Goal: Task Accomplishment & Management: Use online tool/utility

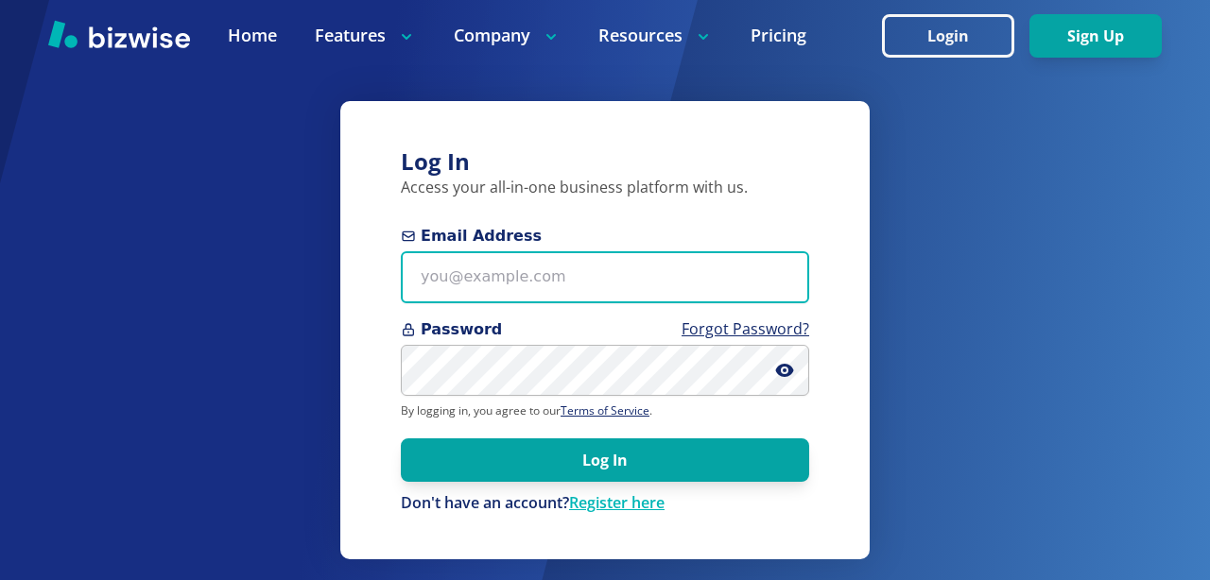
click at [498, 262] on input "Email Address" at bounding box center [605, 277] width 408 height 52
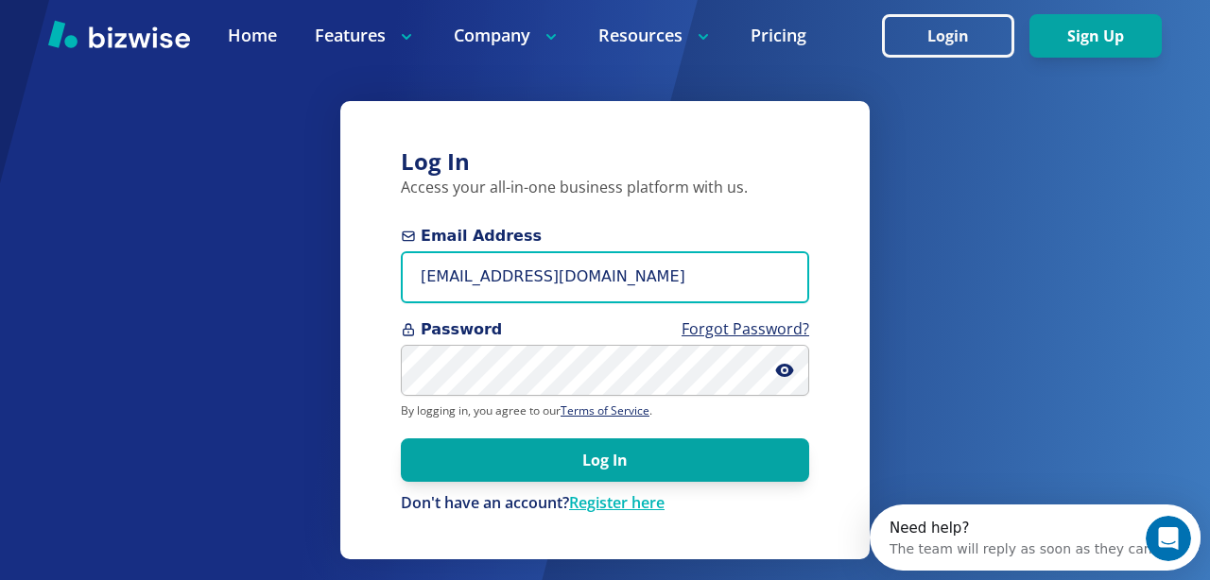
type input "[EMAIL_ADDRESS][DOMAIN_NAME]"
click at [401, 439] on button "Log In" at bounding box center [605, 460] width 408 height 43
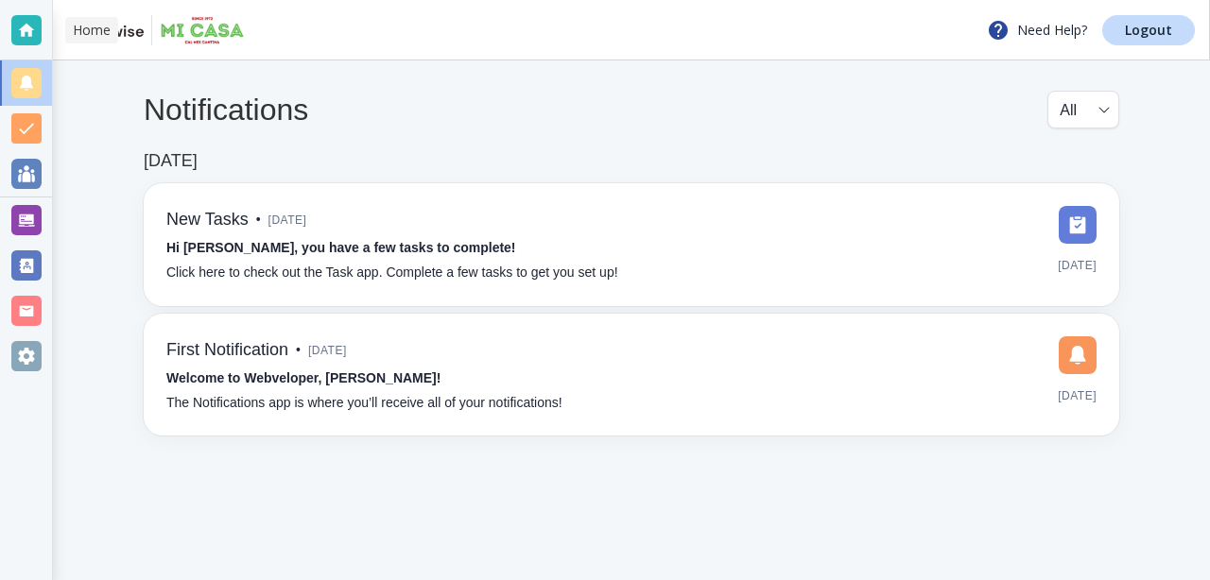
click at [30, 36] on div at bounding box center [26, 30] width 30 height 30
click at [35, 26] on div at bounding box center [26, 30] width 30 height 30
click at [35, 27] on div at bounding box center [26, 30] width 30 height 30
click at [25, 192] on div at bounding box center [26, 173] width 52 height 45
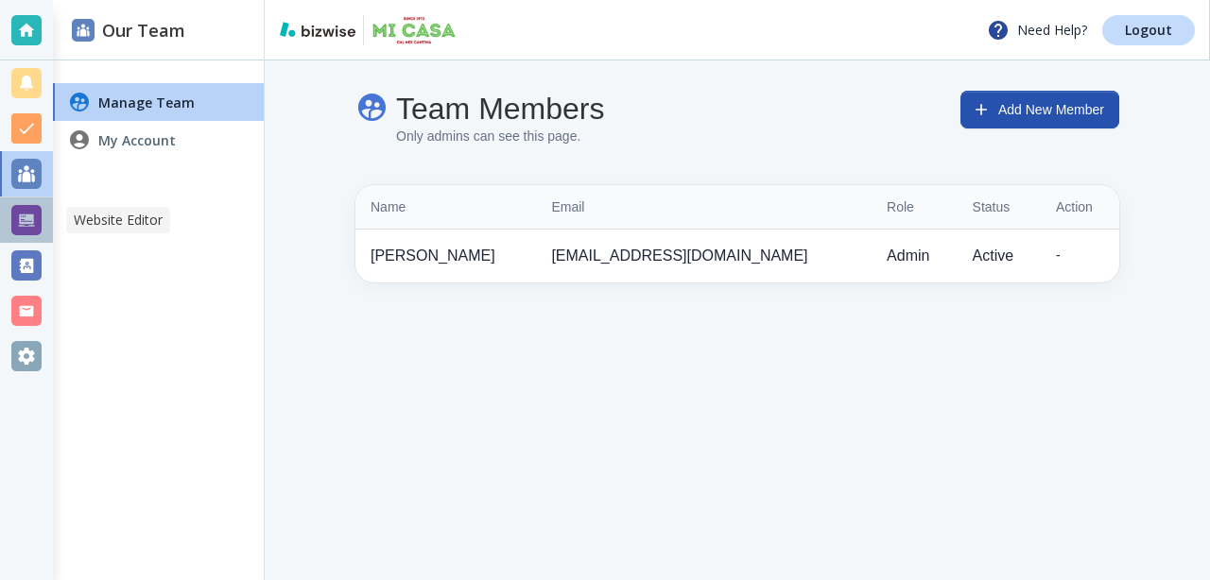
click at [26, 224] on div at bounding box center [26, 220] width 30 height 30
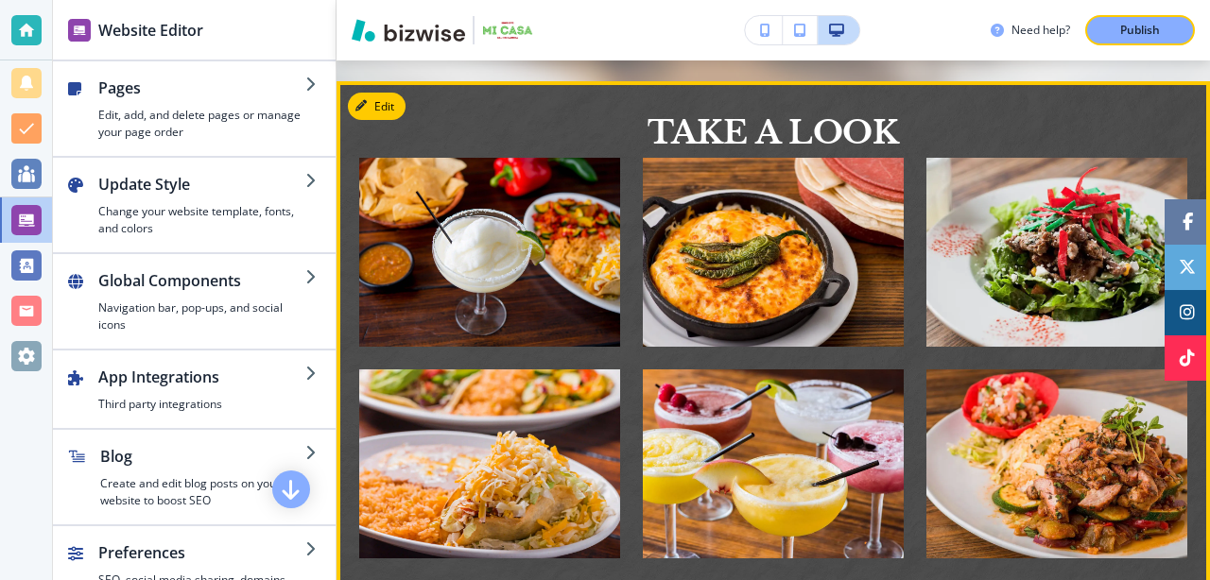
scroll to position [2834, 0]
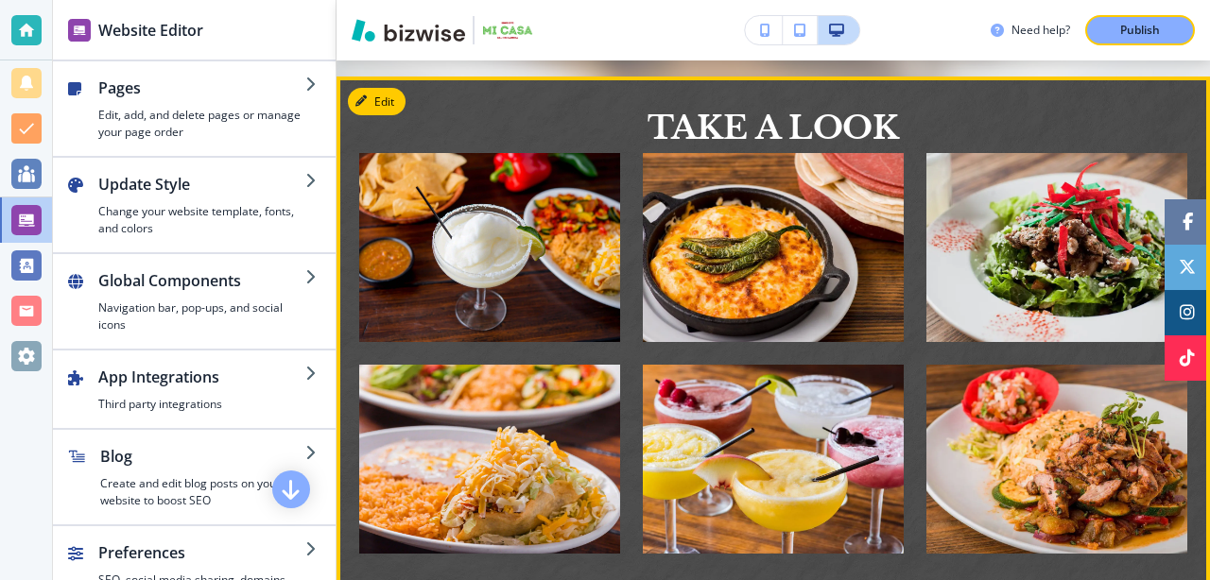
click at [453, 222] on img "button" at bounding box center [489, 247] width 261 height 189
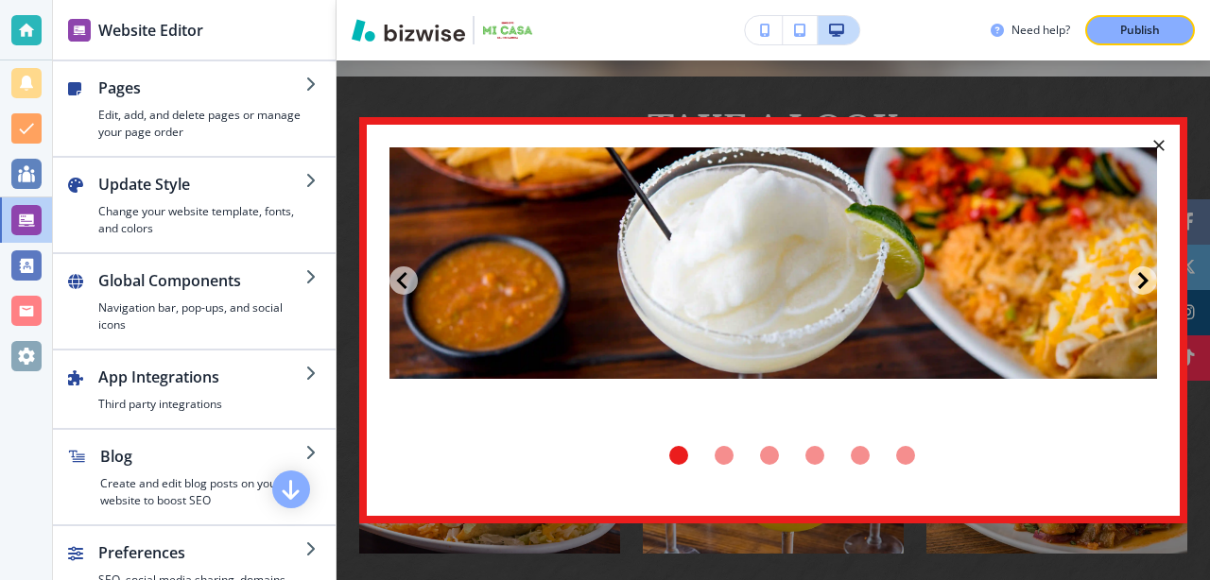
click at [608, 242] on img at bounding box center [774, 263] width 768 height 233
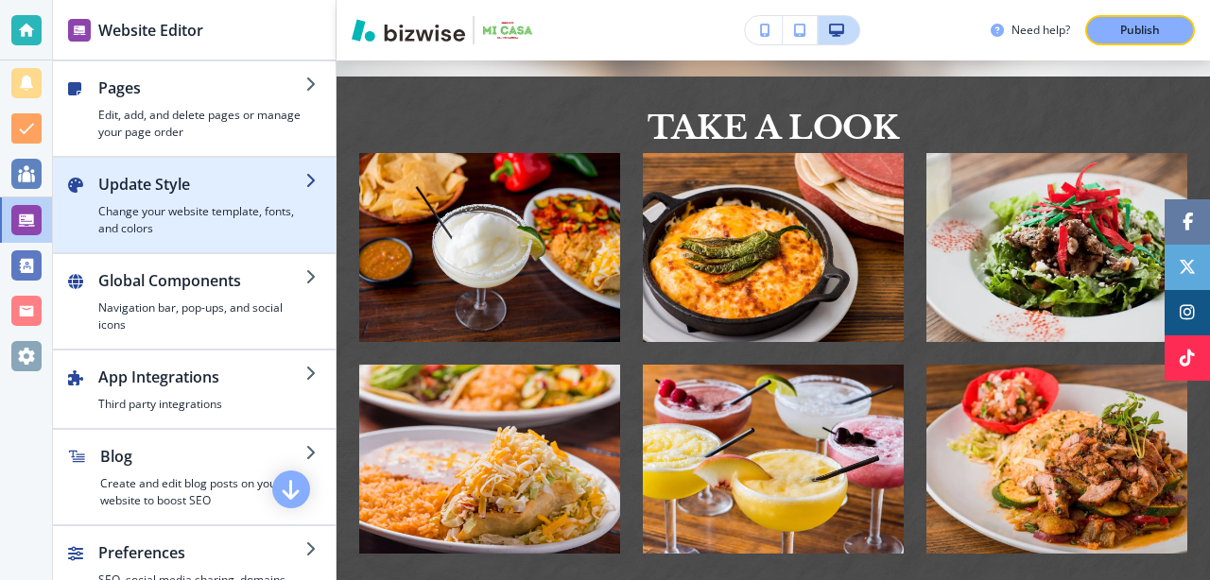
click at [256, 241] on div "button" at bounding box center [194, 244] width 283 height 15
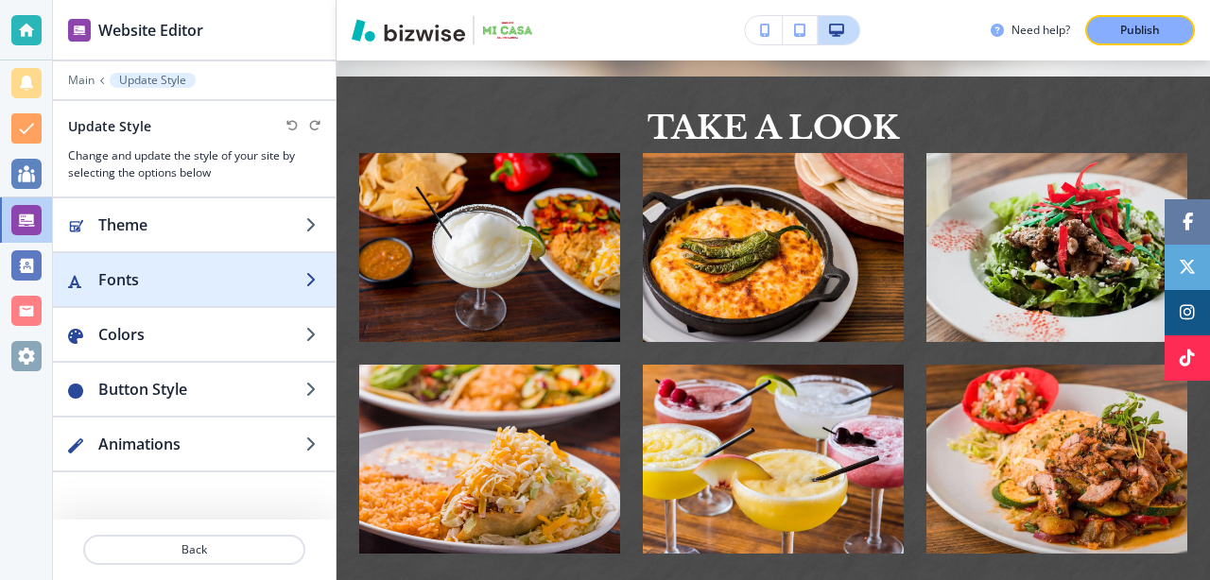
click at [262, 278] on h2 "Fonts" at bounding box center [201, 279] width 207 height 23
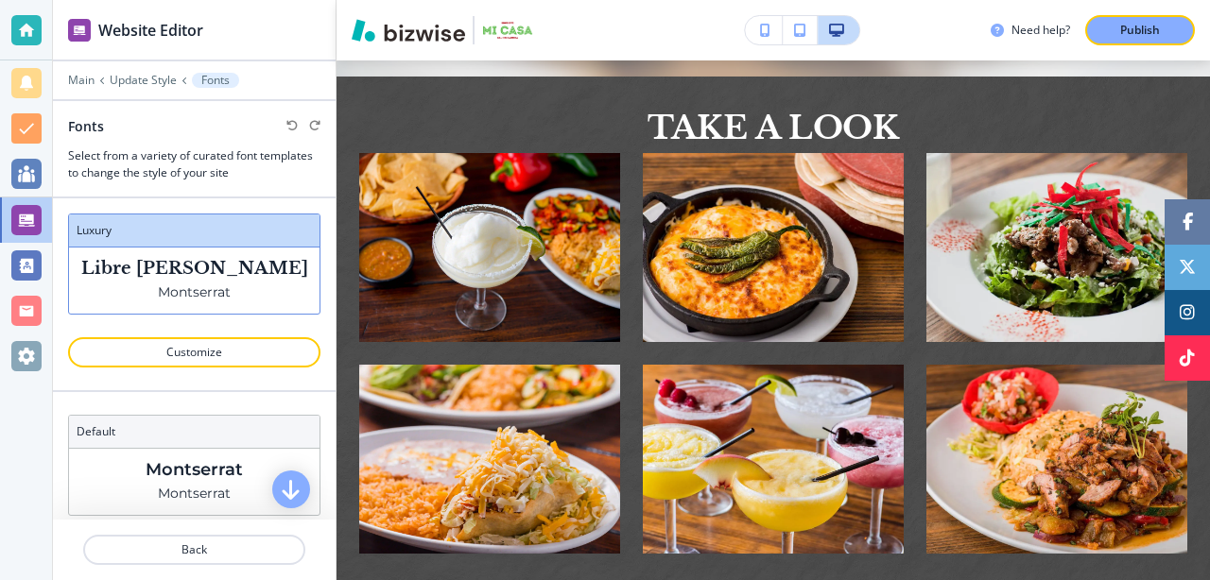
click at [255, 268] on p "Libre [PERSON_NAME]" at bounding box center [194, 269] width 227 height 20
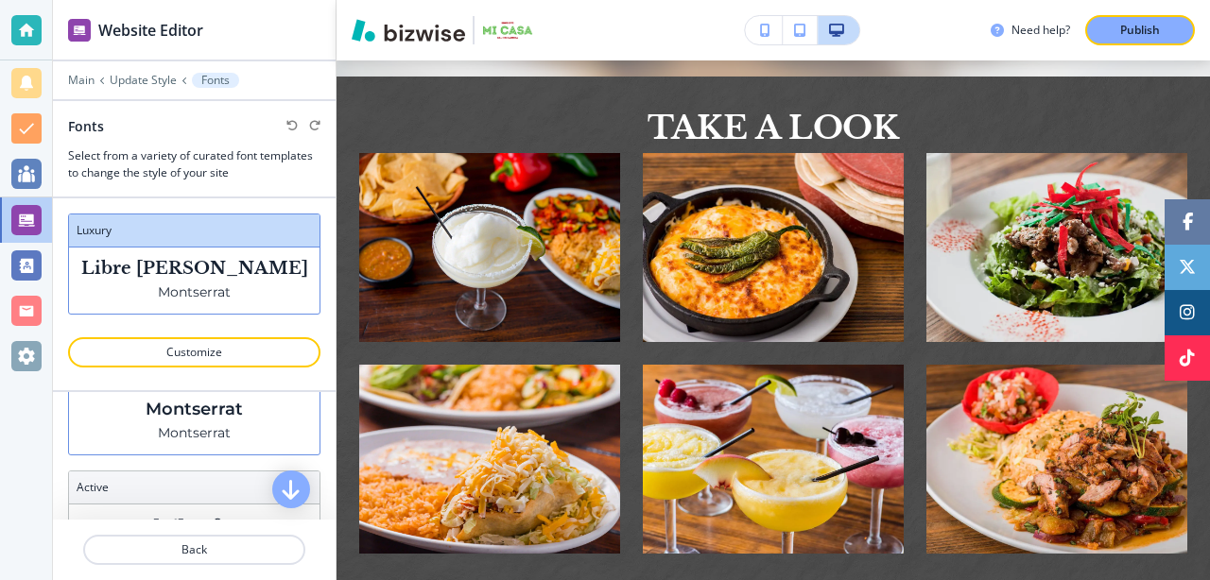
scroll to position [0, 0]
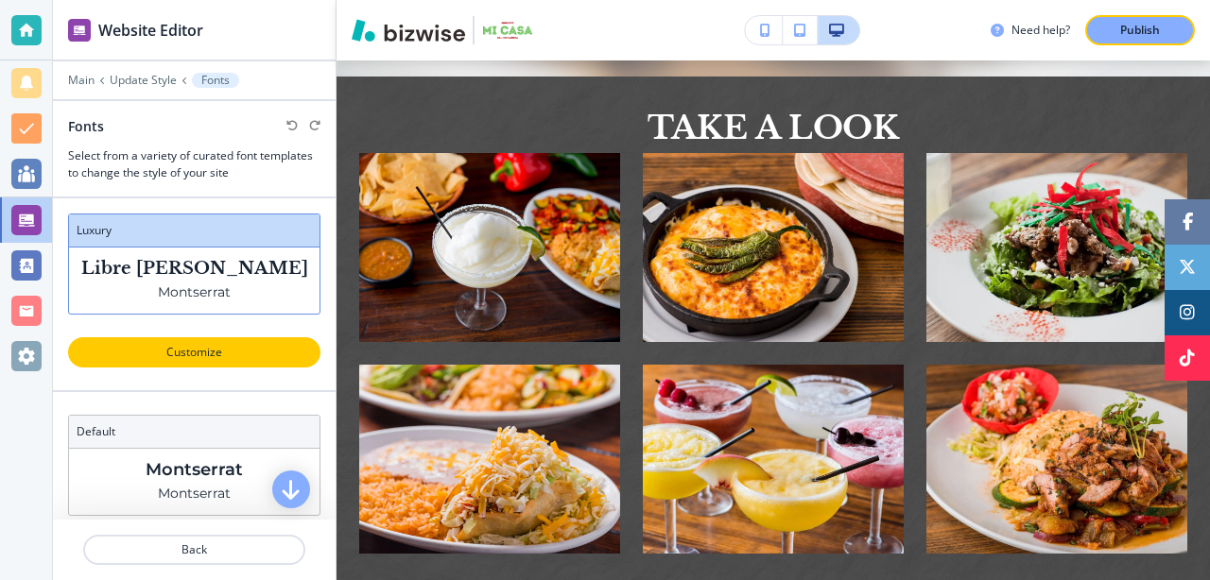
click at [218, 360] on p "Customize" at bounding box center [194, 352] width 203 height 17
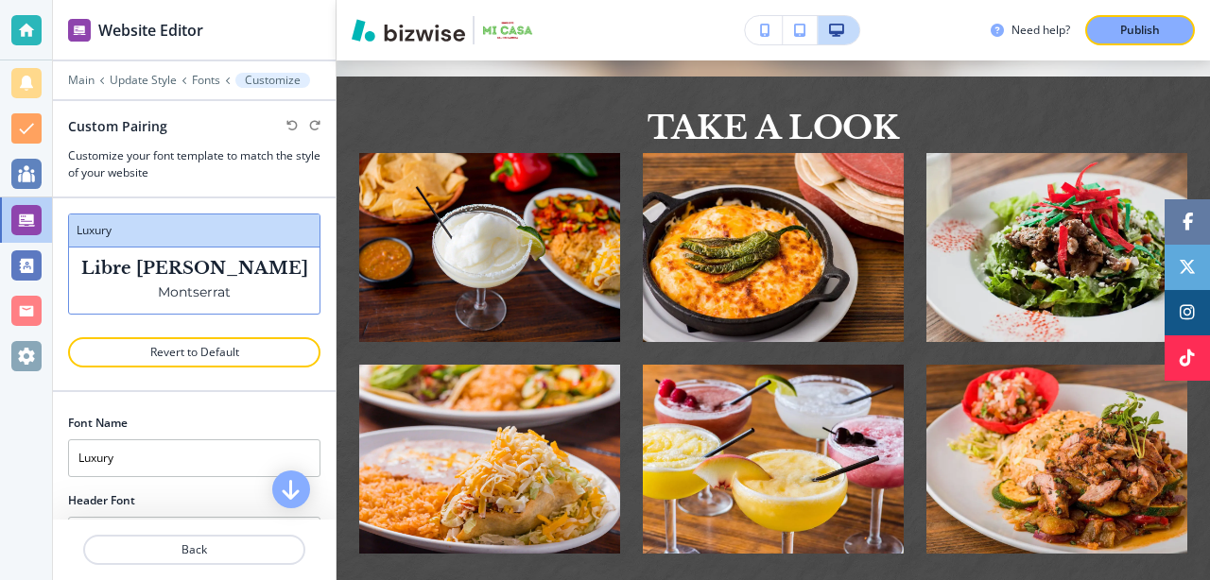
click at [273, 243] on div "luxury" at bounding box center [194, 231] width 251 height 33
click at [26, 182] on div at bounding box center [26, 174] width 30 height 30
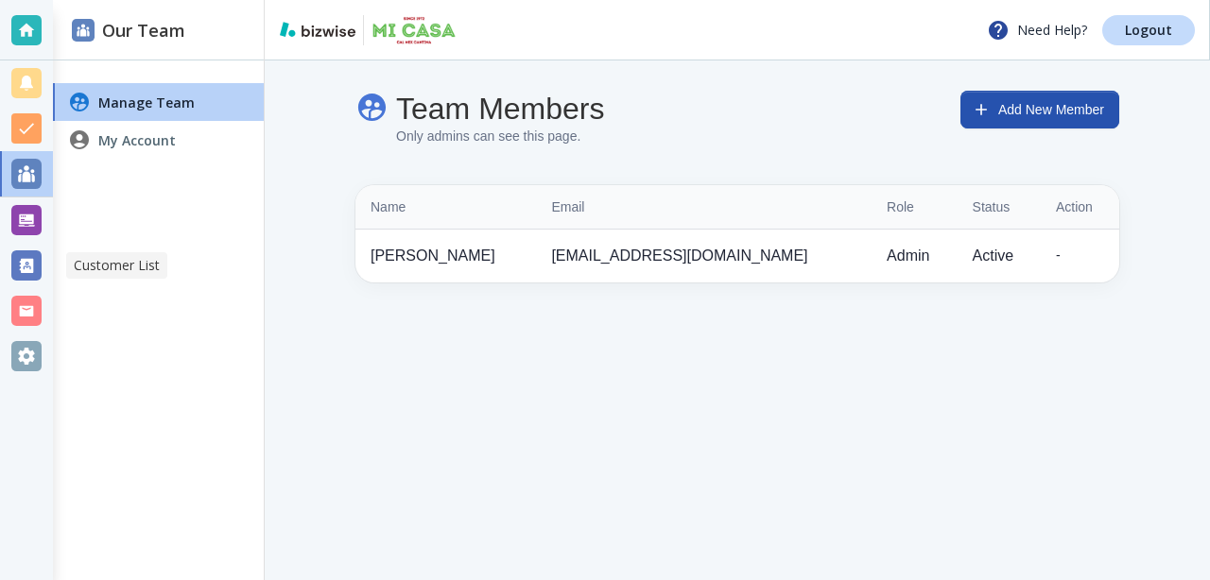
click at [28, 260] on div at bounding box center [26, 266] width 30 height 30
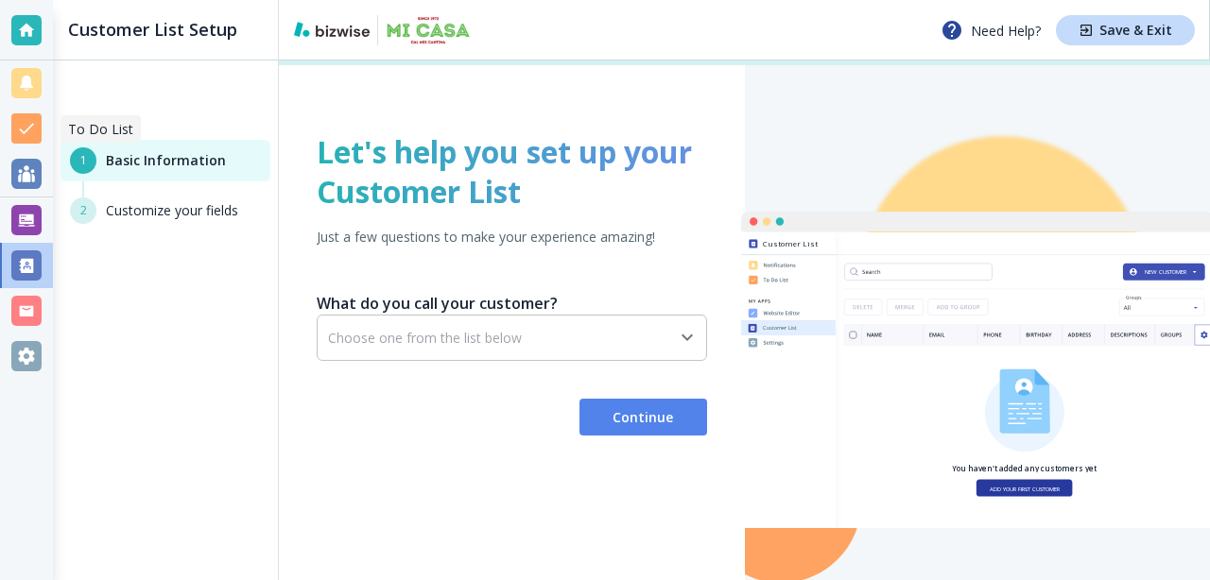
click at [25, 121] on div at bounding box center [26, 128] width 30 height 30
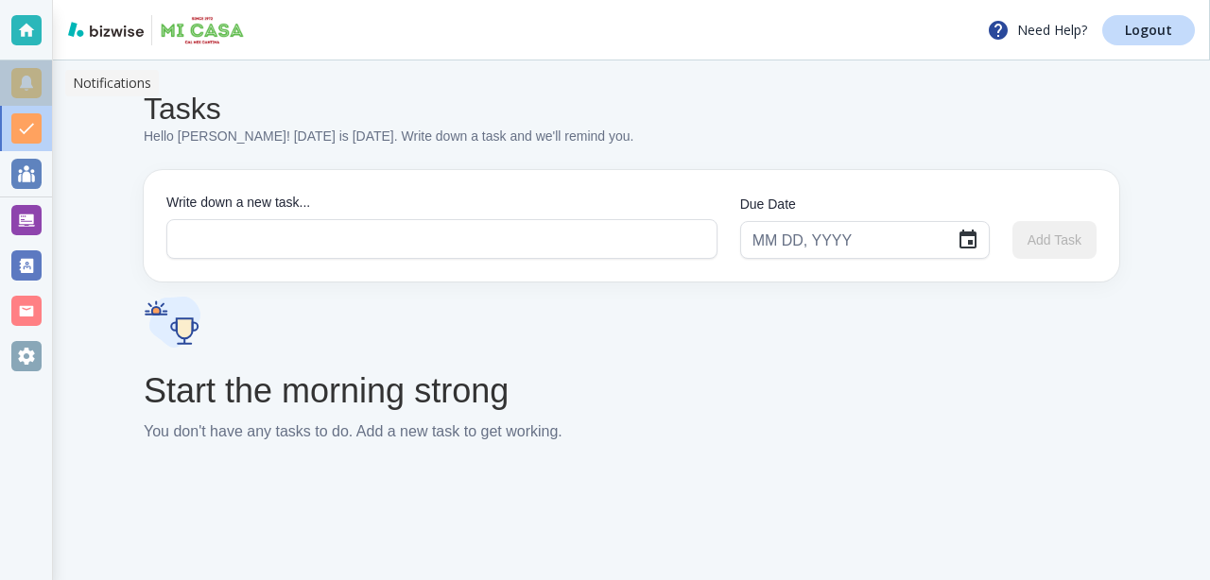
click at [34, 81] on div at bounding box center [26, 83] width 30 height 30
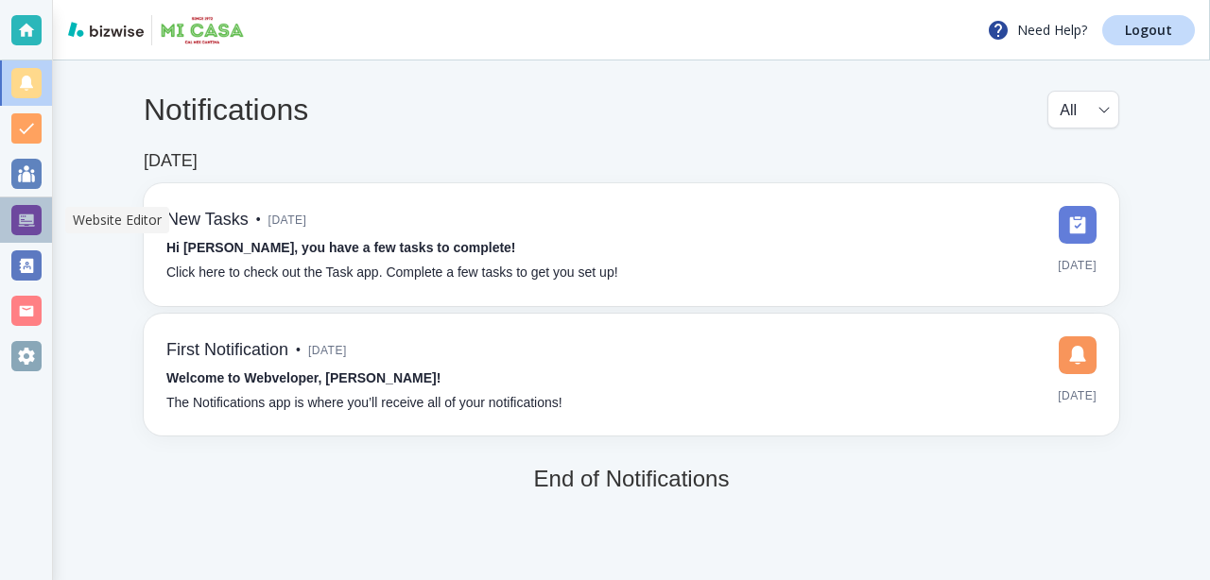
click at [26, 218] on div at bounding box center [26, 220] width 30 height 30
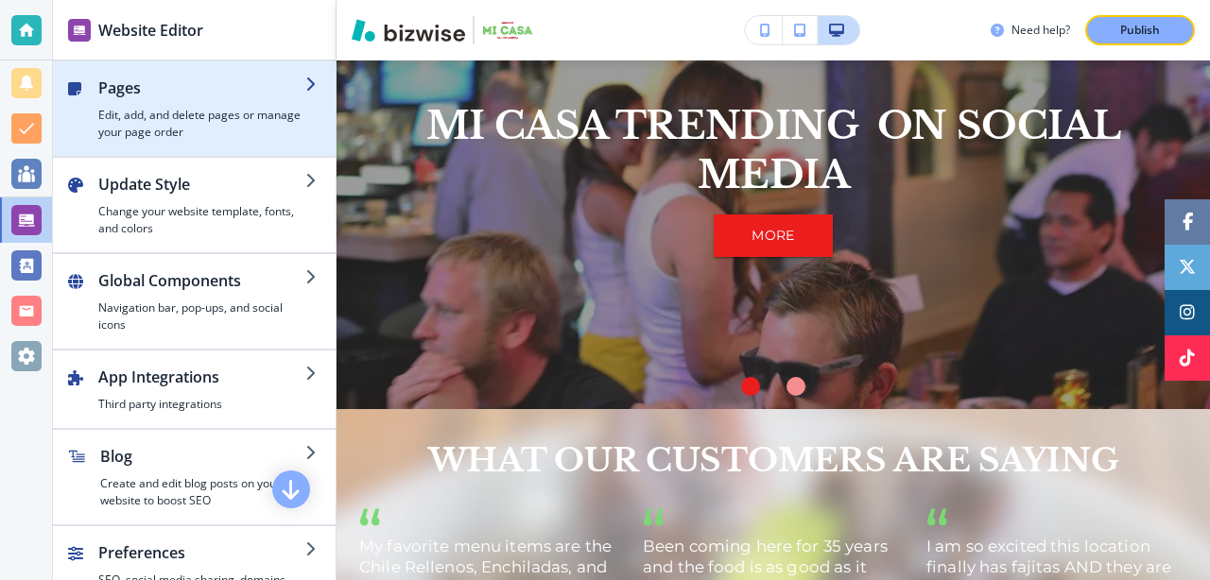
click at [212, 113] on h4 "Edit, add, and delete pages or manage your page order" at bounding box center [201, 124] width 207 height 34
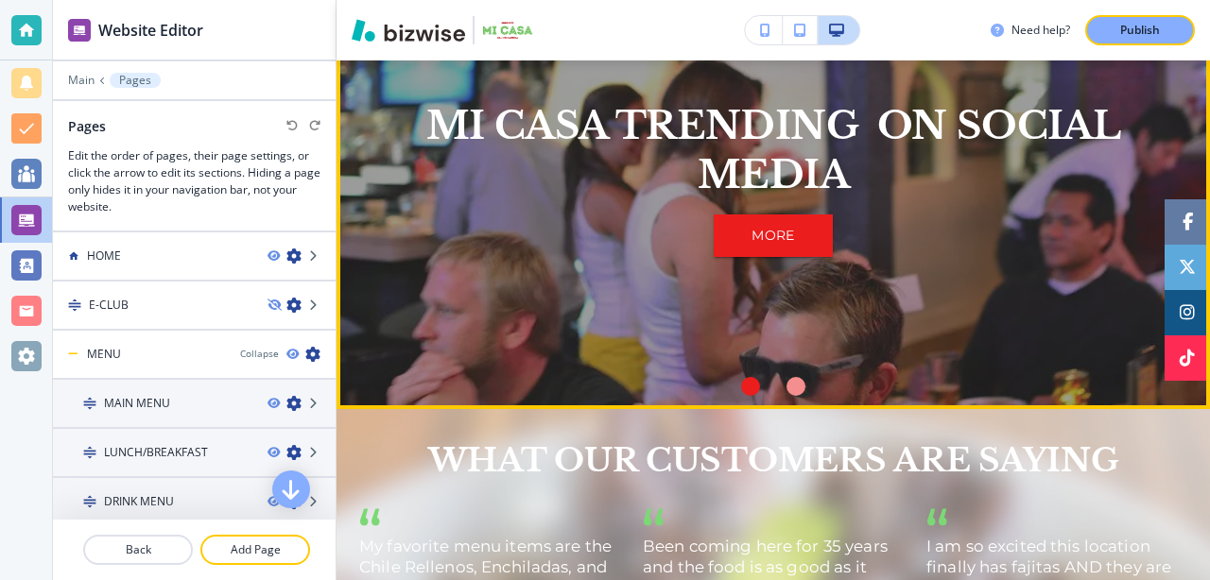
click at [953, 224] on div "MI CASA TRENDING ON SOCIAL MEDIA MORE" at bounding box center [773, 179] width 828 height 407
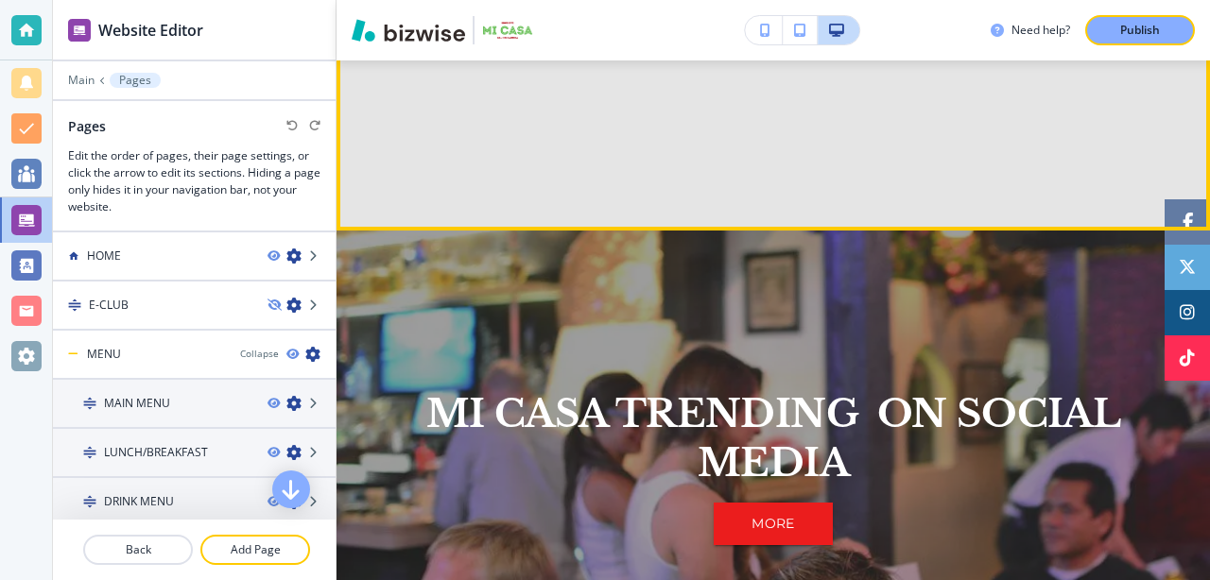
scroll to position [1274, 0]
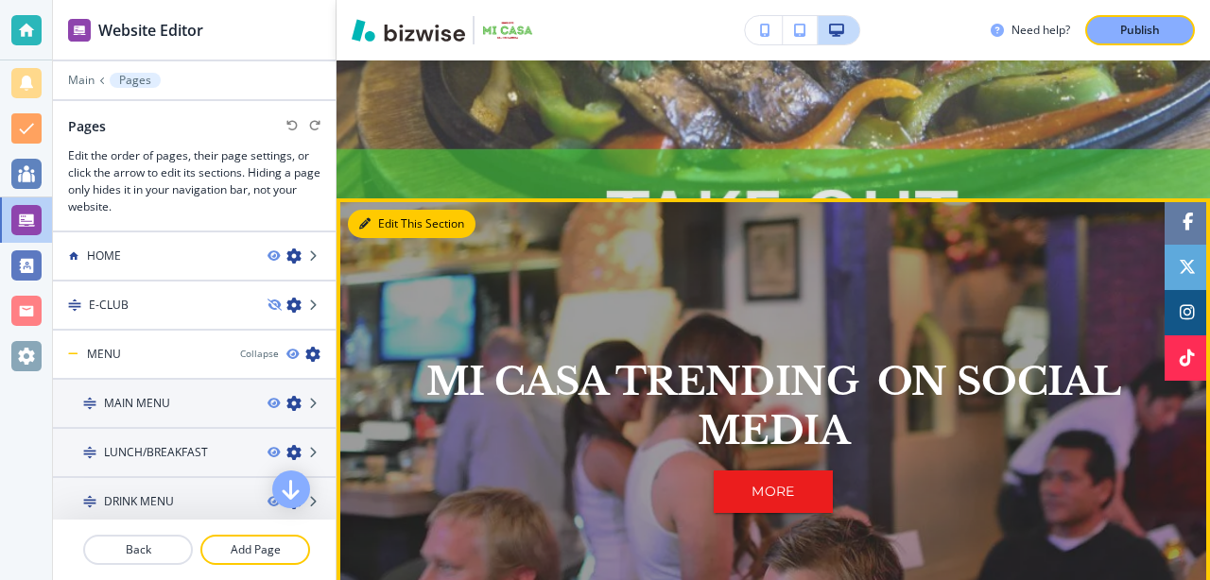
click at [381, 230] on button "Edit This Section" at bounding box center [412, 224] width 128 height 28
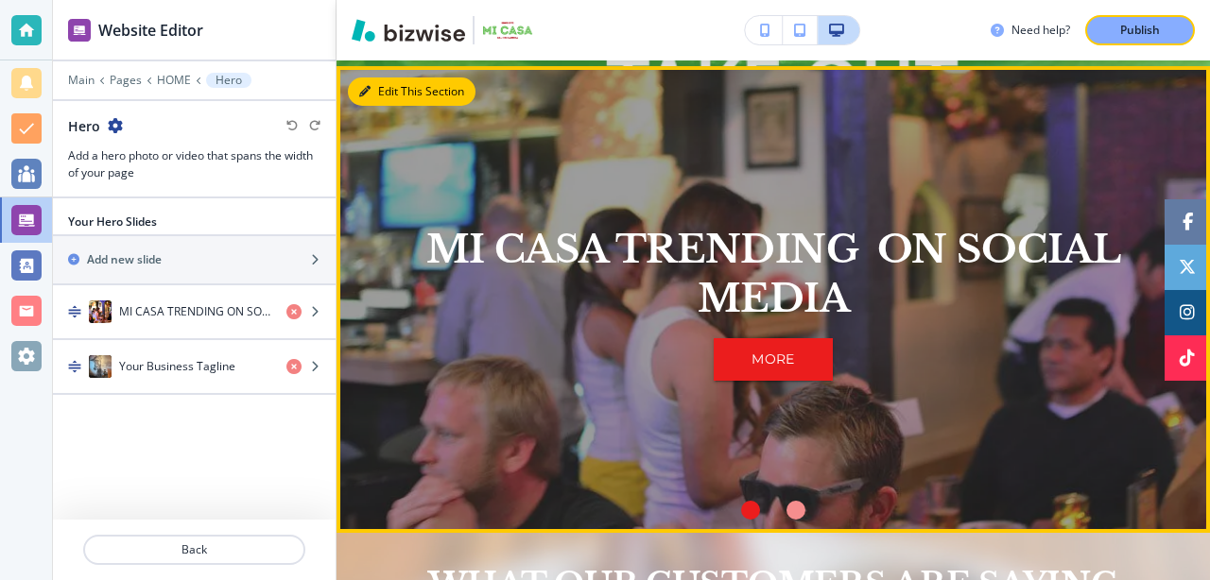
scroll to position [1412, 0]
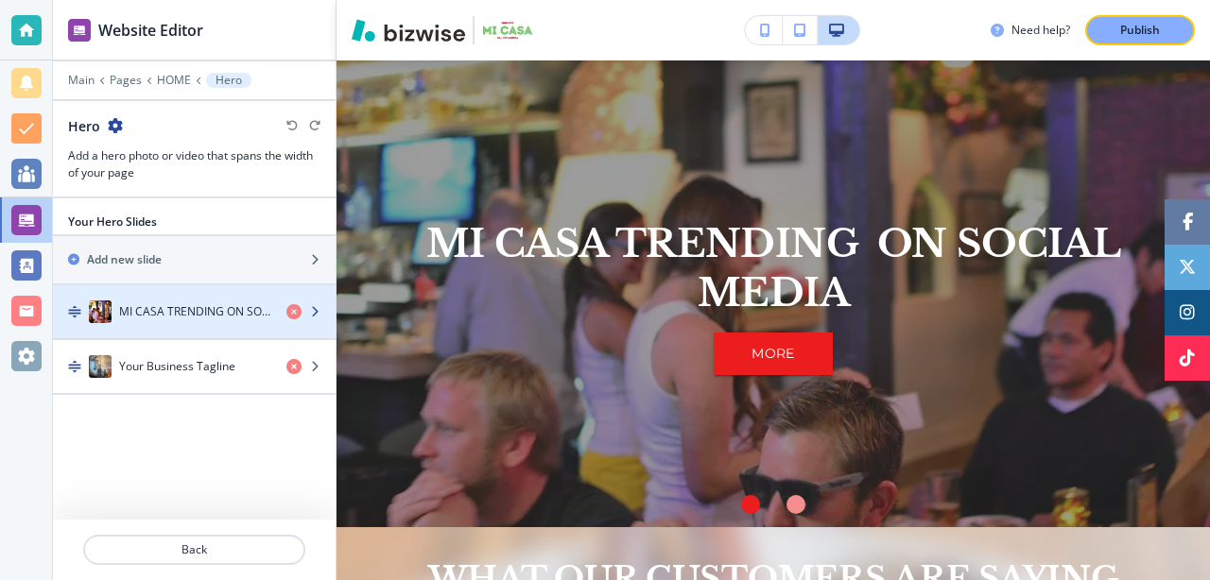
click at [240, 313] on h4 "MI CASA TRENDING ON SOCIAL MEDIA" at bounding box center [195, 311] width 152 height 17
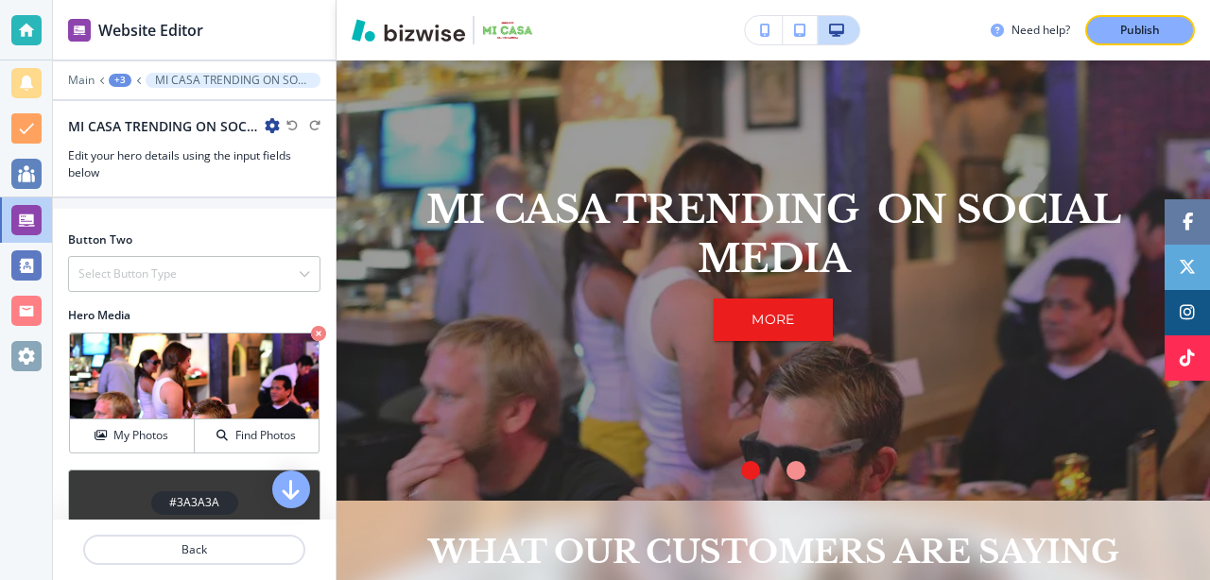
scroll to position [501, 0]
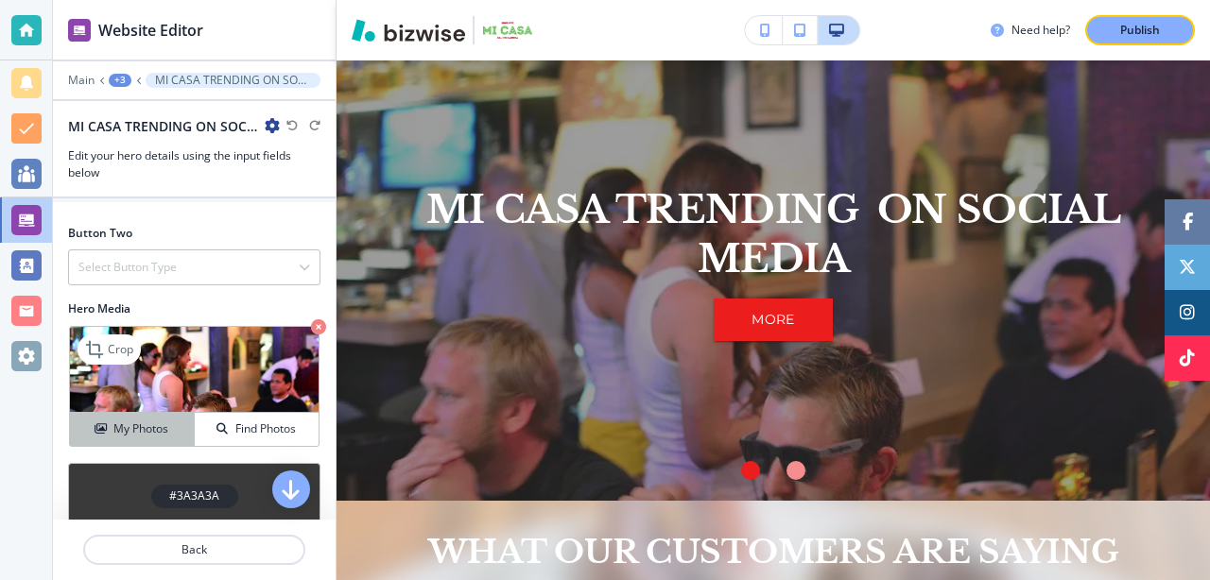
click at [143, 431] on h4 "My Photos" at bounding box center [140, 429] width 55 height 17
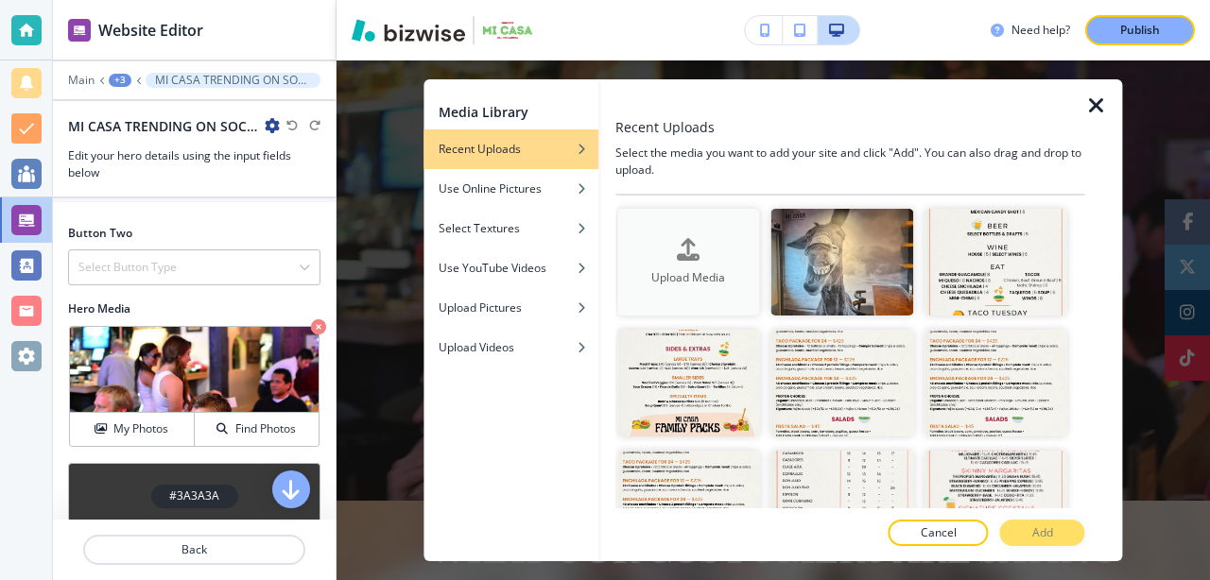
click at [678, 249] on icon "button" at bounding box center [688, 249] width 23 height 23
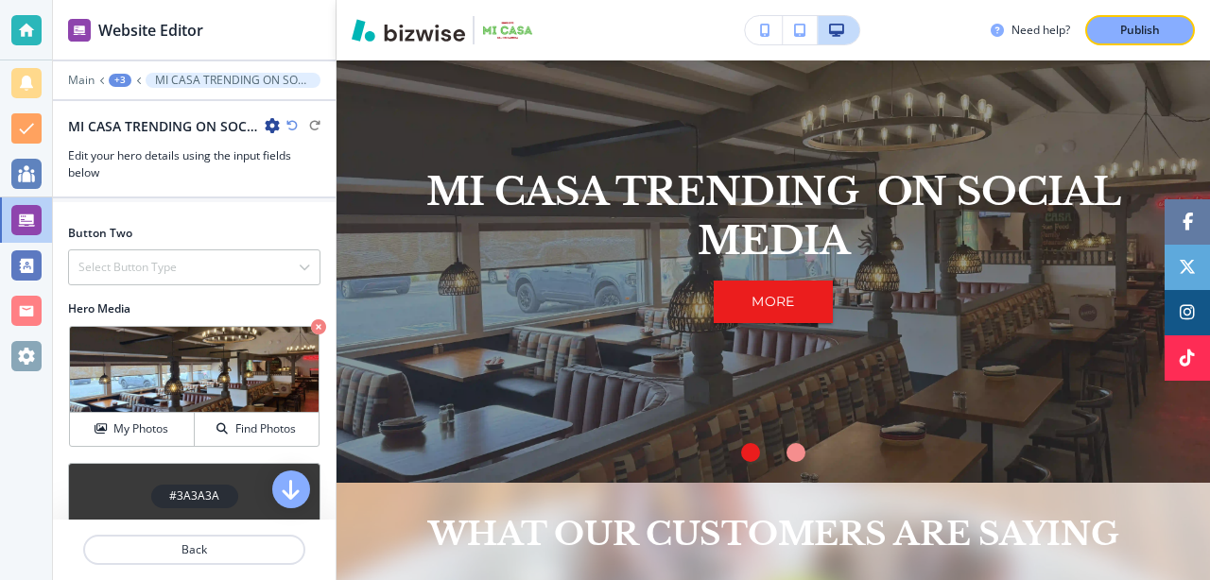
scroll to position [1458, 0]
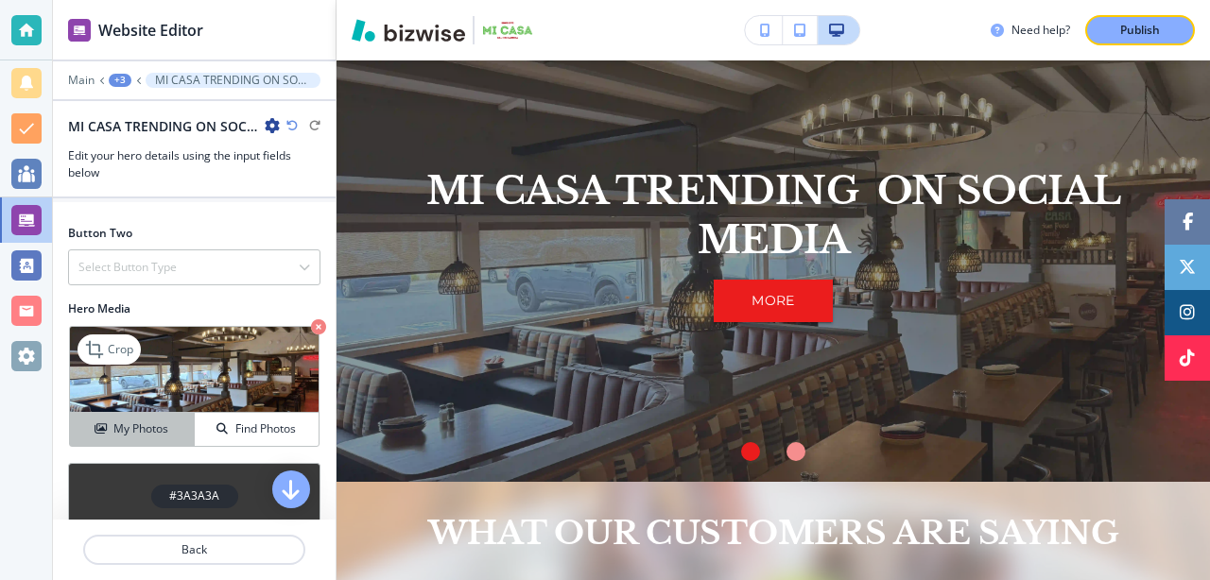
click at [125, 435] on h4 "My Photos" at bounding box center [140, 429] width 55 height 17
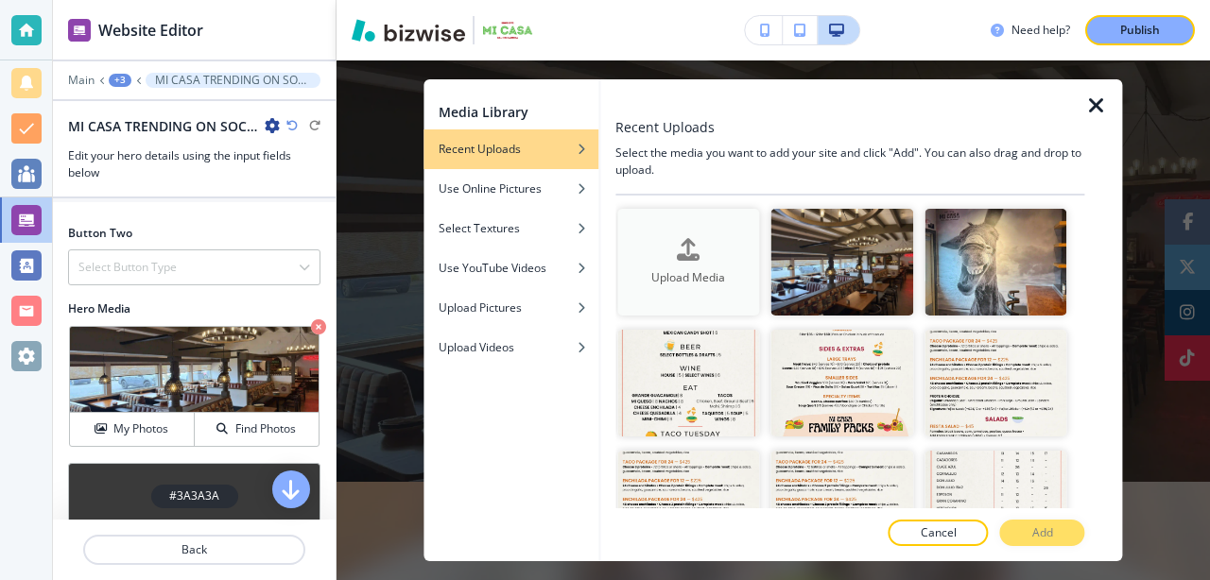
click at [693, 268] on div "button" at bounding box center [688, 266] width 142 height 8
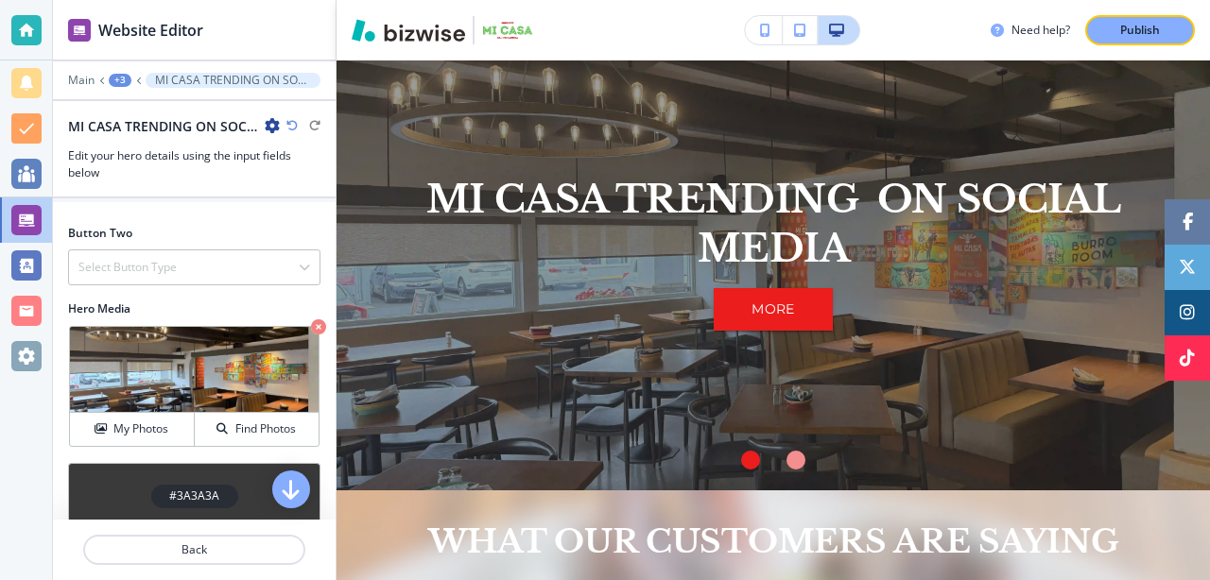
scroll to position [1467, 0]
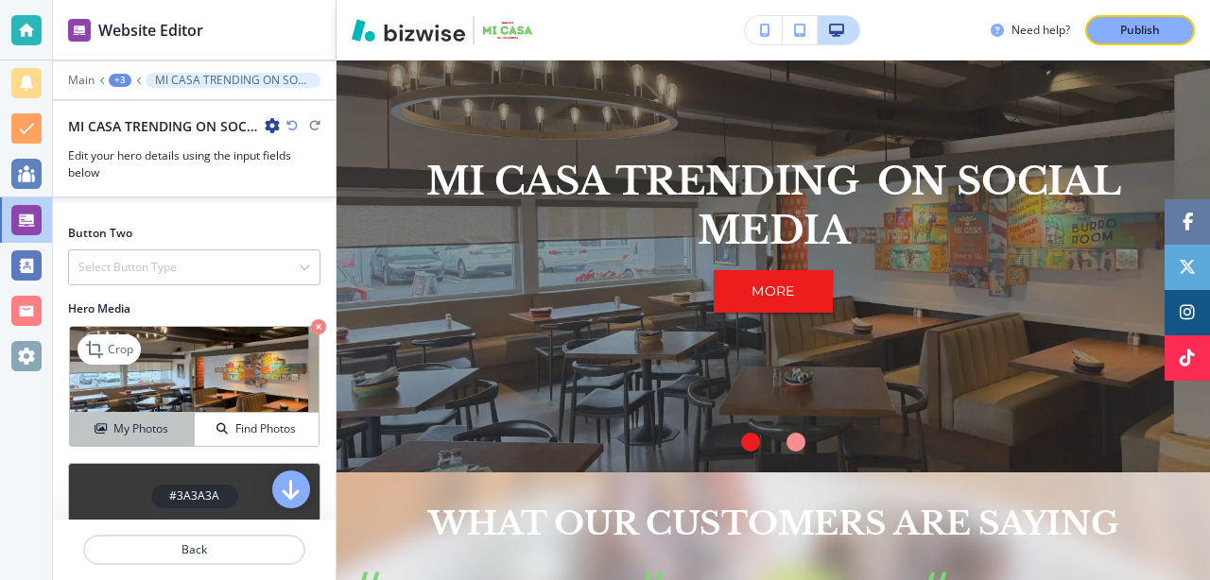
click at [148, 426] on h4 "My Photos" at bounding box center [140, 429] width 55 height 17
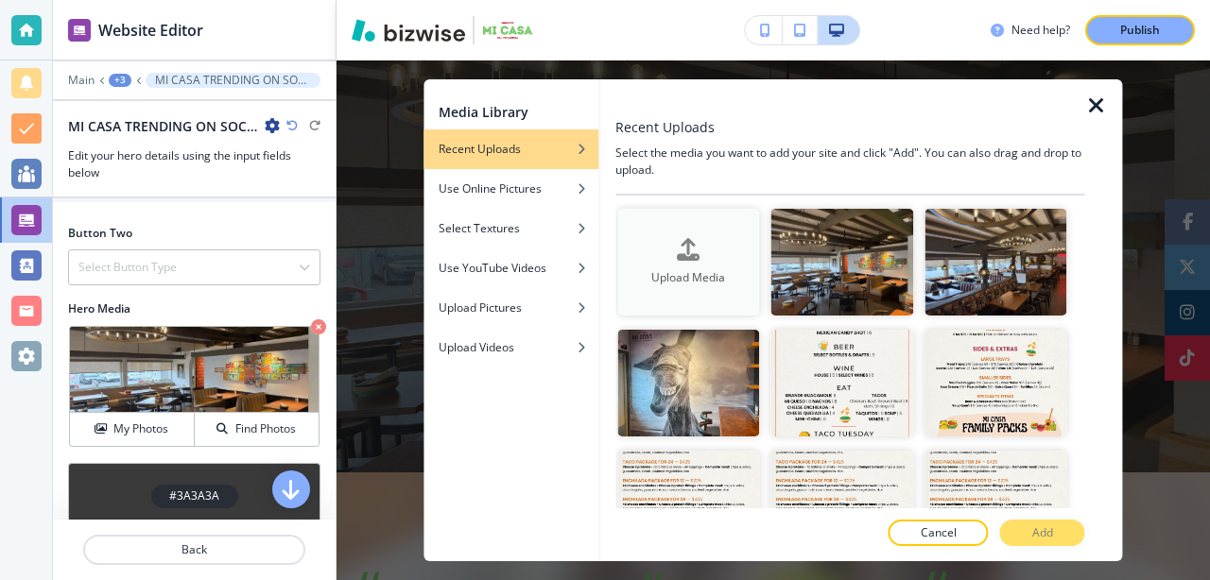
click at [664, 228] on button "Upload Media" at bounding box center [688, 262] width 142 height 107
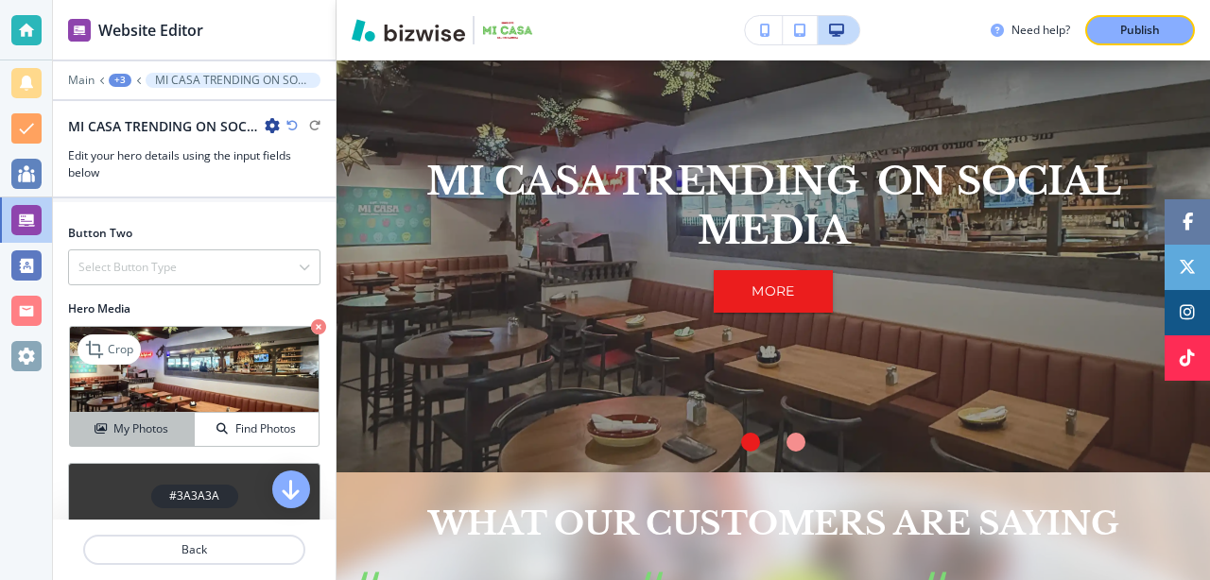
click at [130, 439] on button "My Photos" at bounding box center [132, 429] width 125 height 33
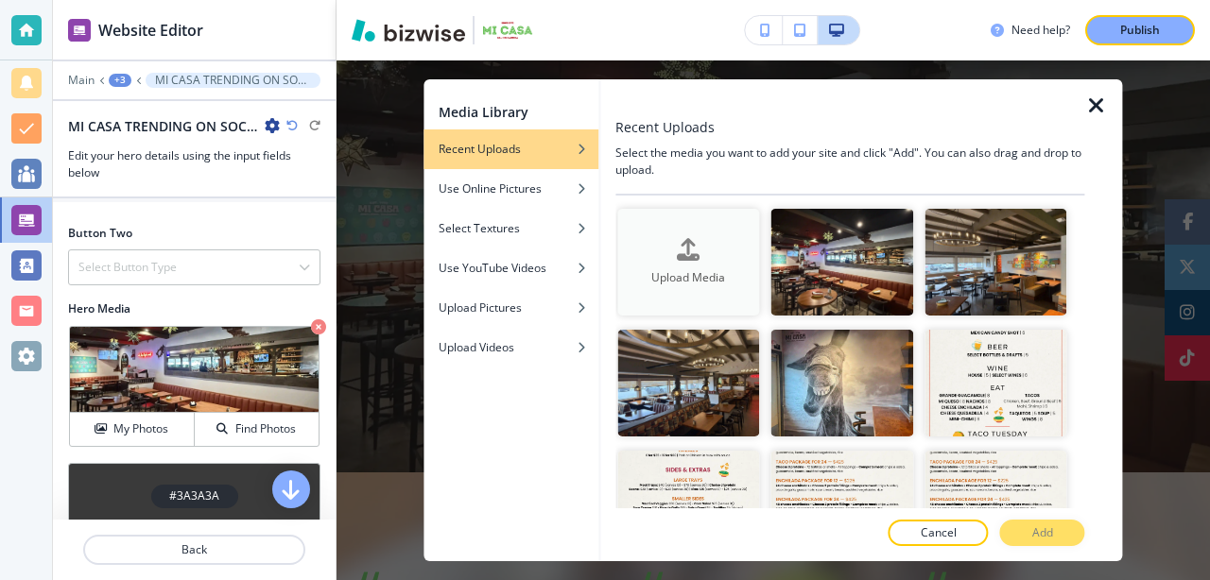
click at [673, 254] on div "Upload Media" at bounding box center [688, 262] width 142 height 48
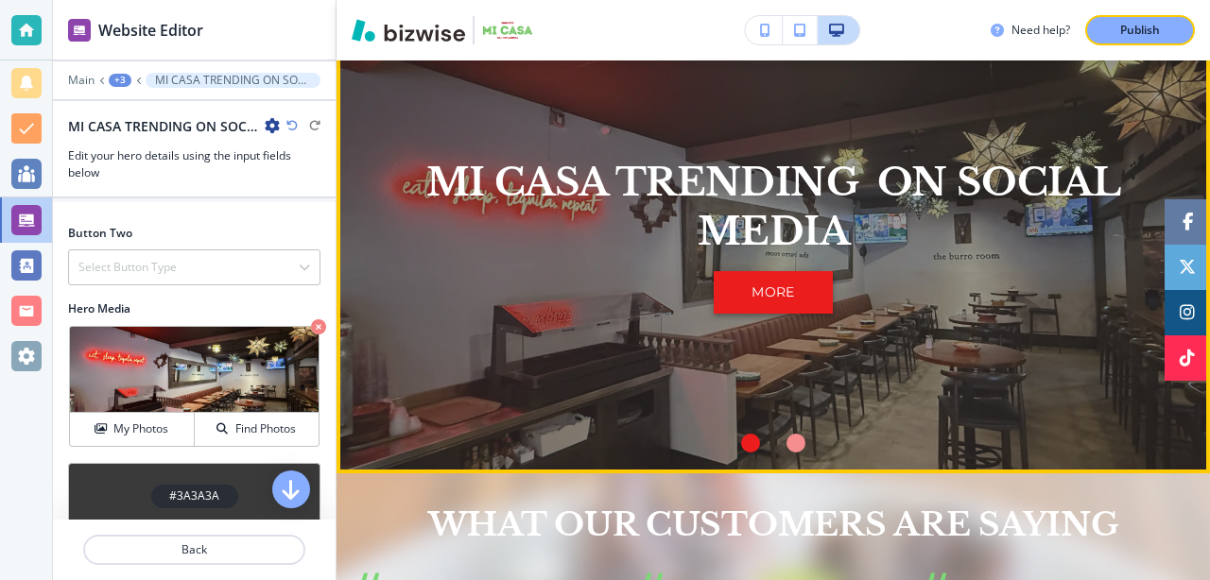
scroll to position [1464, 0]
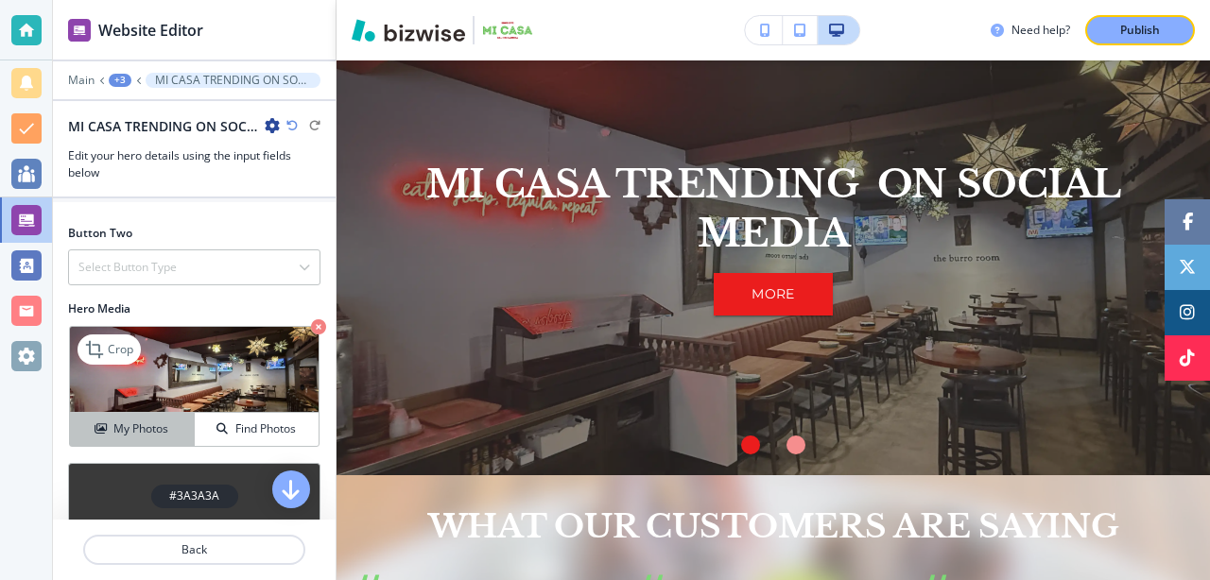
click at [131, 429] on h4 "My Photos" at bounding box center [140, 429] width 55 height 17
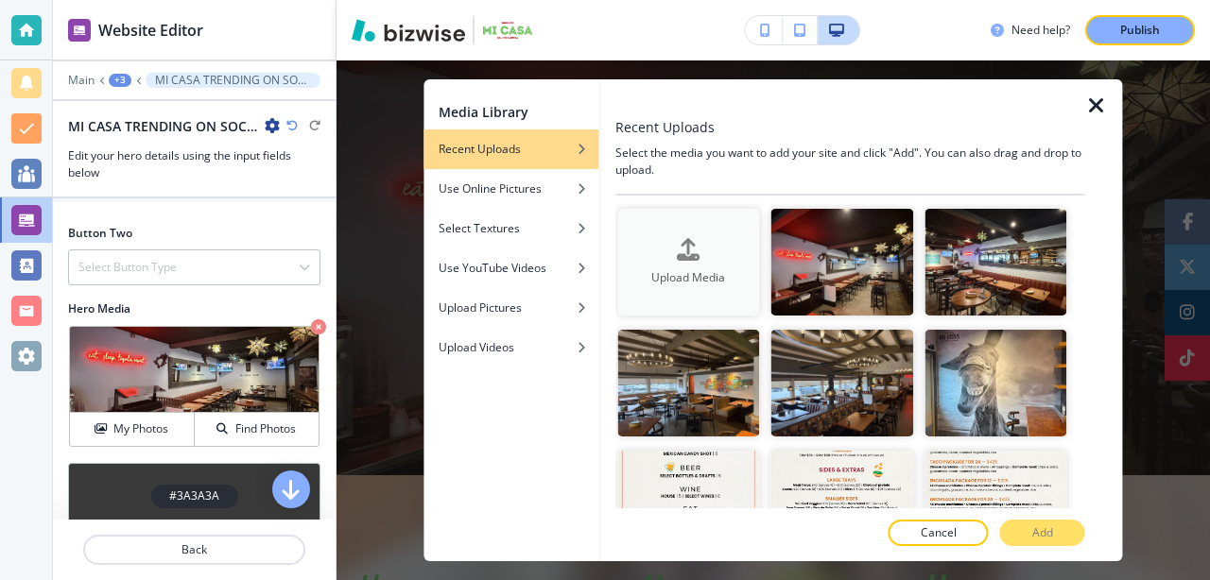
click at [667, 286] on h4 "Upload Media" at bounding box center [688, 277] width 142 height 17
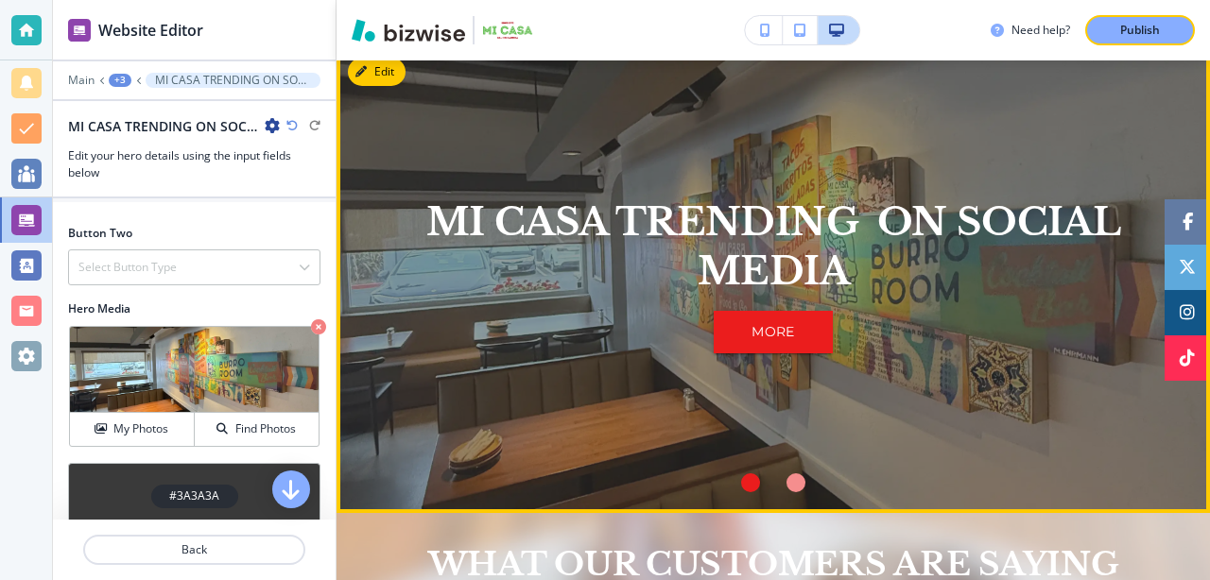
scroll to position [1422, 0]
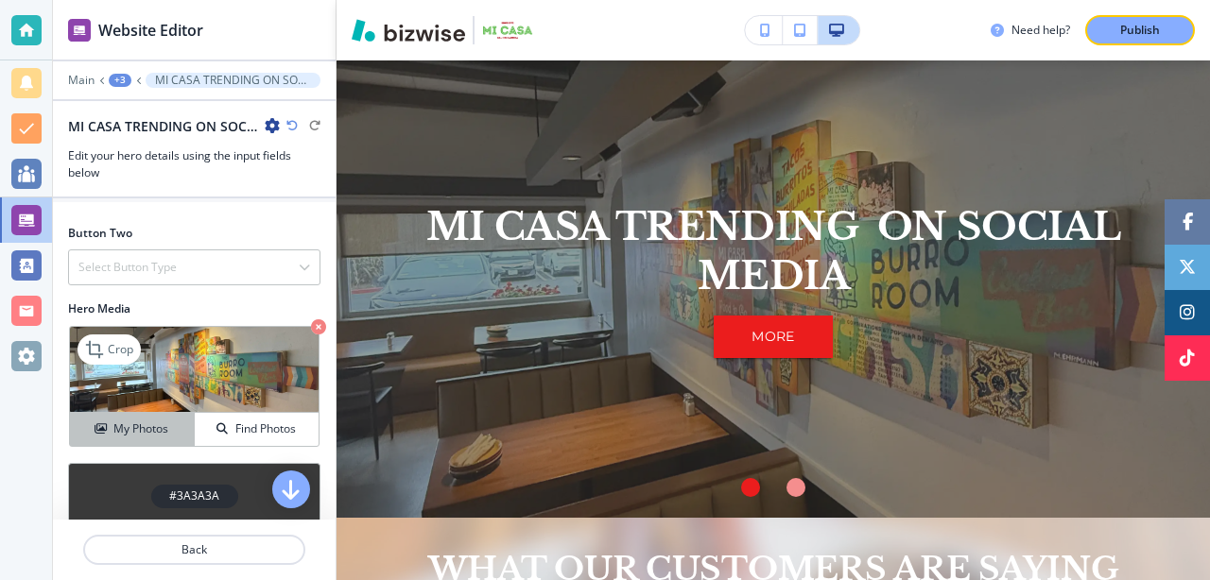
click at [140, 434] on h4 "My Photos" at bounding box center [140, 429] width 55 height 17
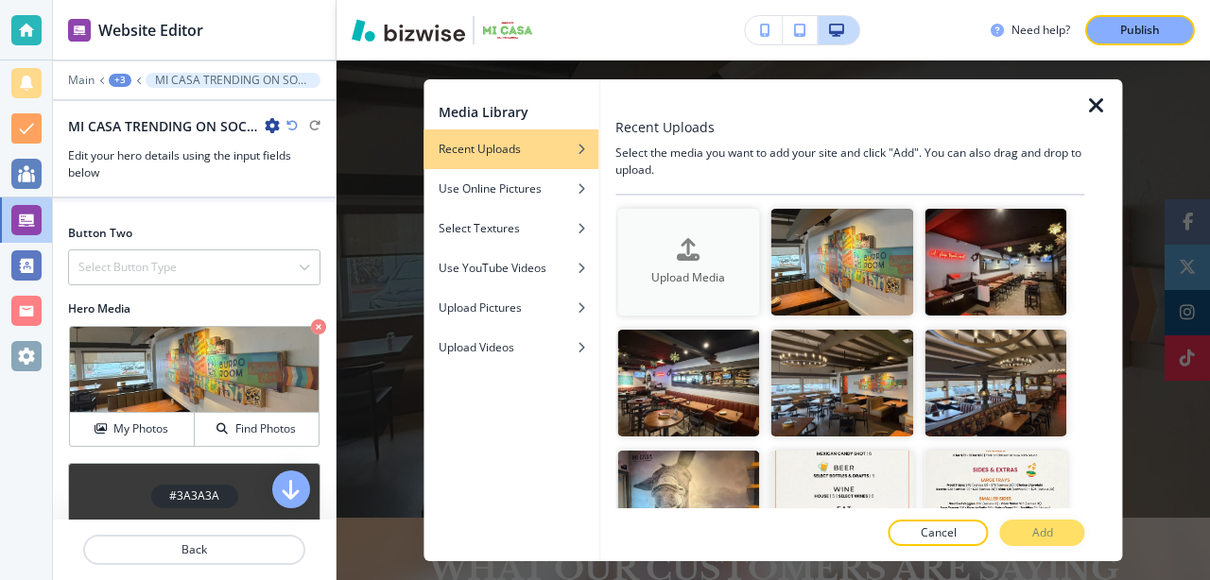
click at [701, 266] on div "button" at bounding box center [688, 266] width 142 height 8
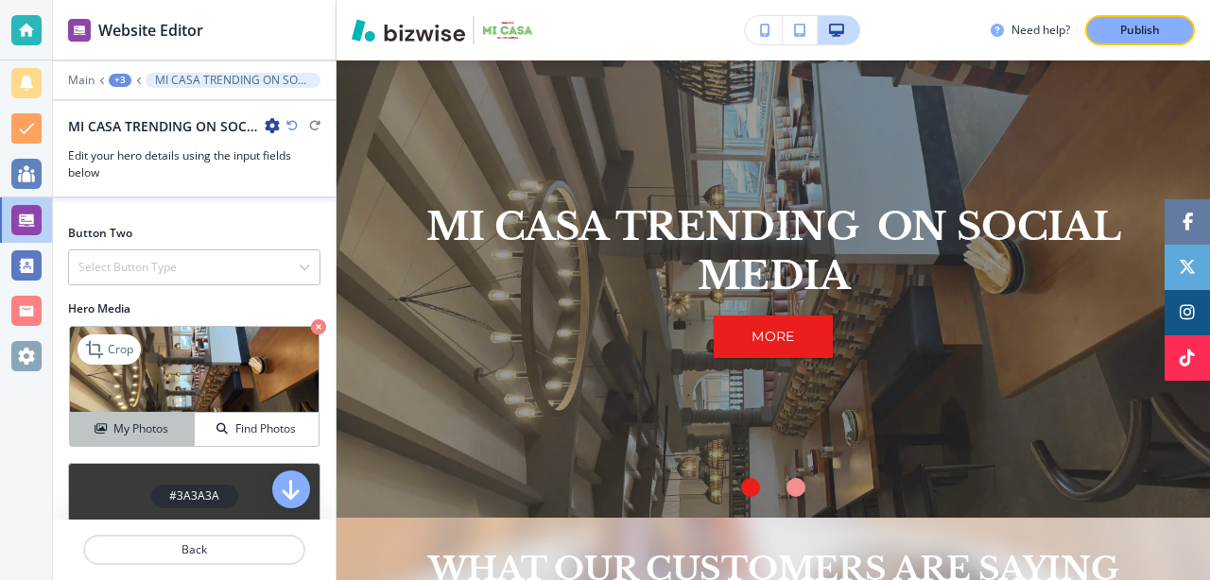
click at [130, 430] on h4 "My Photos" at bounding box center [140, 429] width 55 height 17
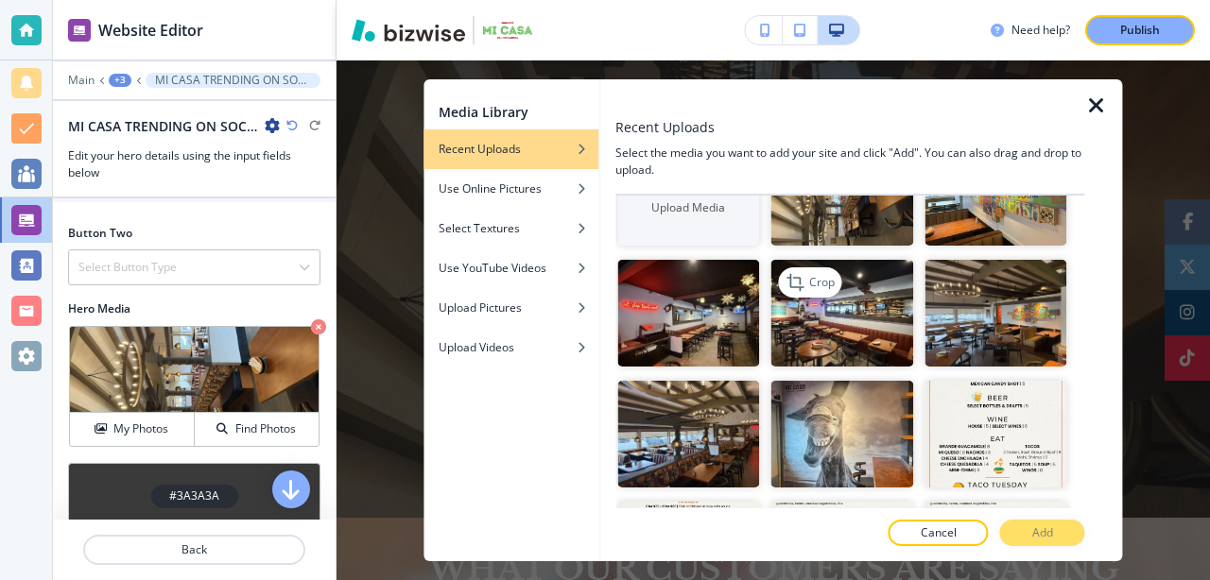
scroll to position [107, 0]
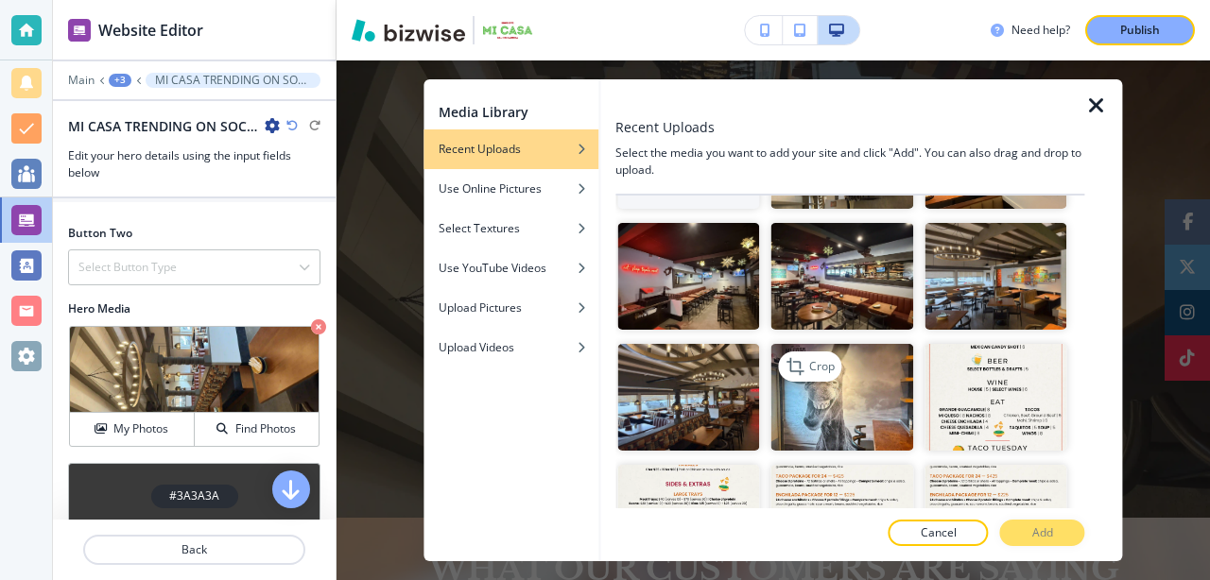
click at [823, 390] on img "button" at bounding box center [842, 397] width 142 height 107
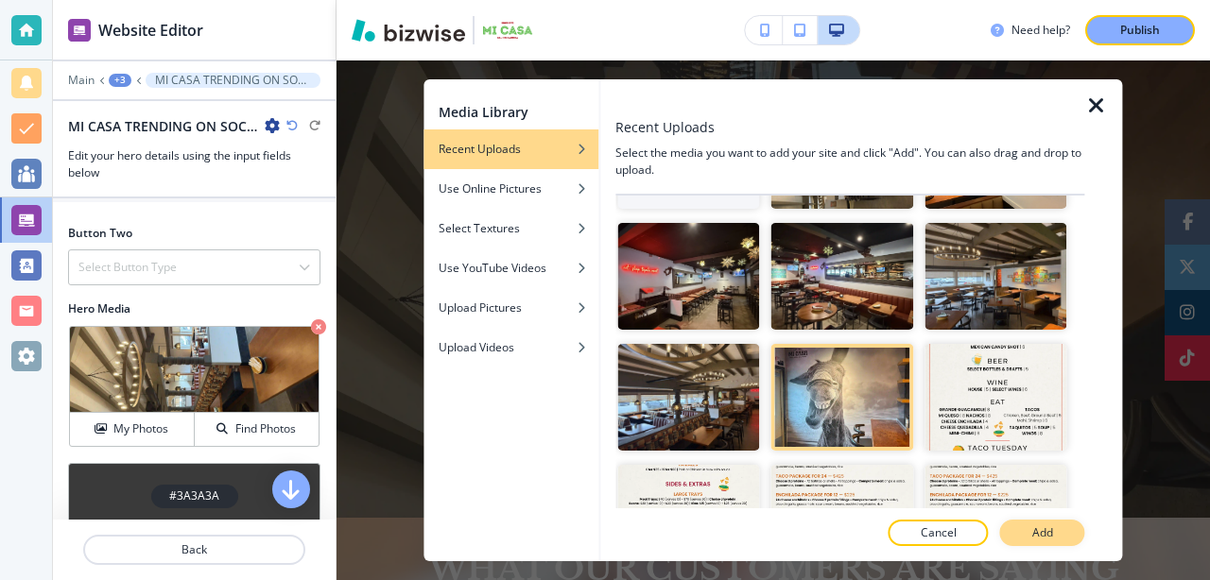
click at [1025, 525] on button "Add" at bounding box center [1042, 533] width 85 height 26
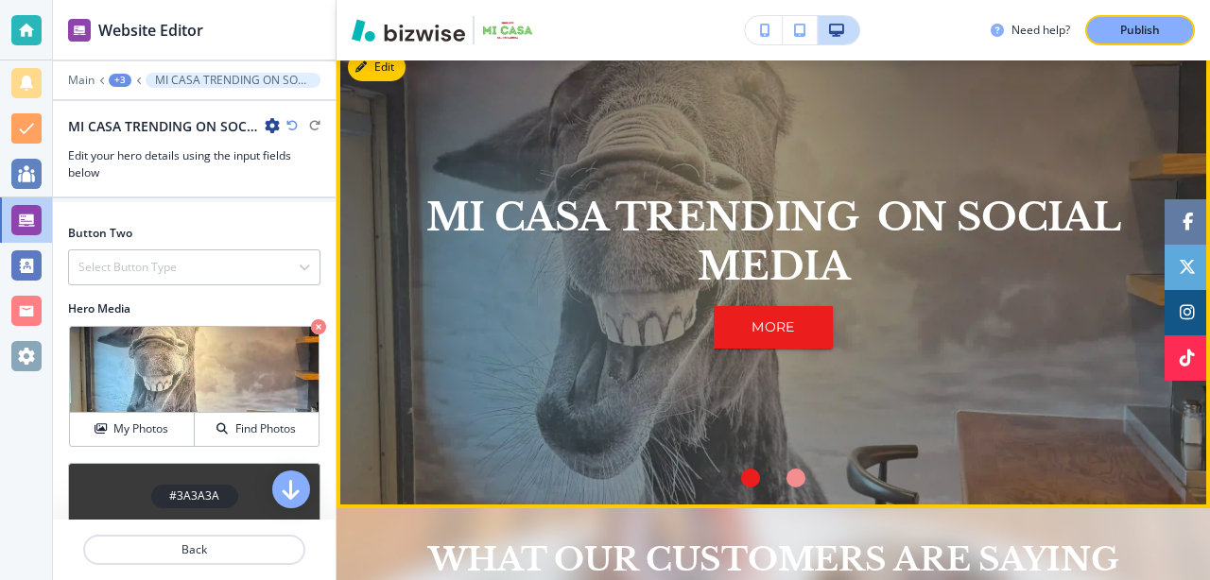
scroll to position [1393, 0]
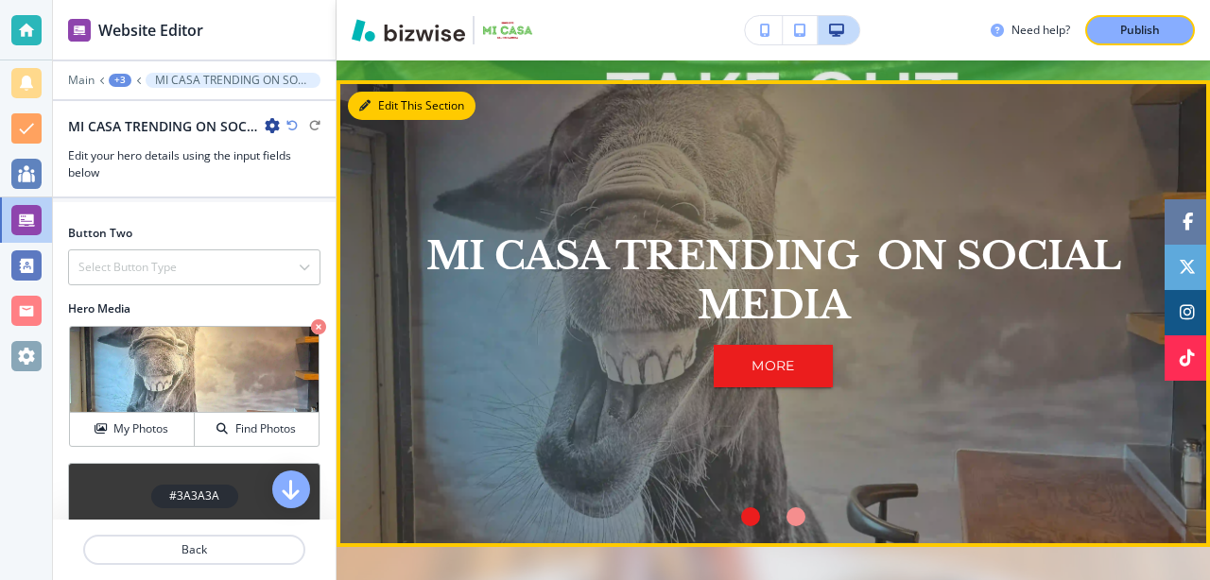
click at [384, 113] on button "Edit This Section" at bounding box center [412, 106] width 128 height 28
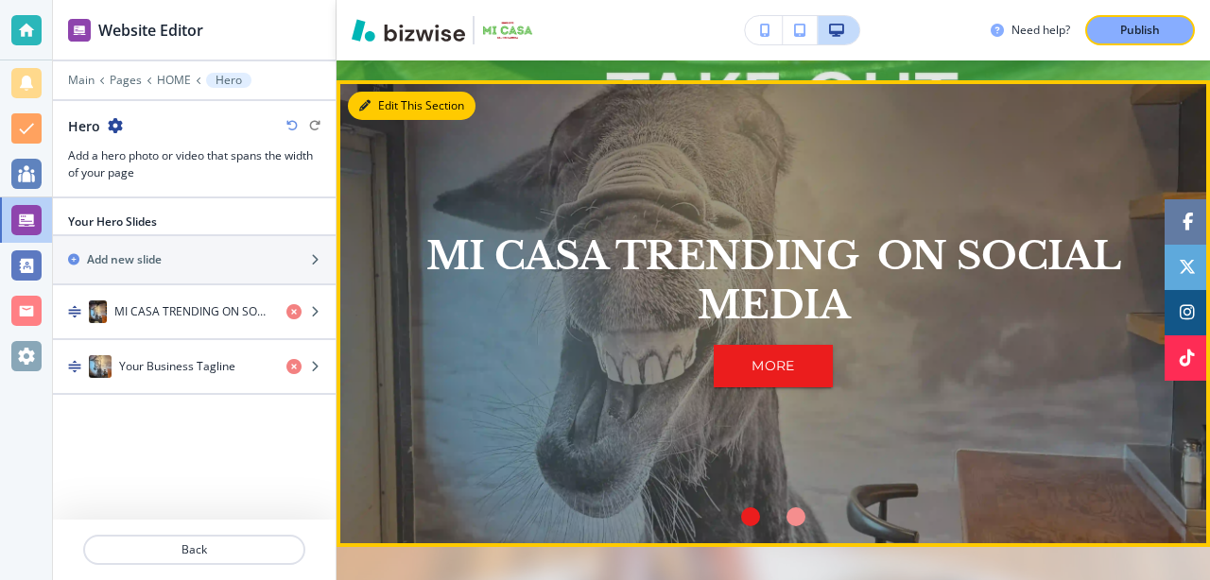
scroll to position [1412, 0]
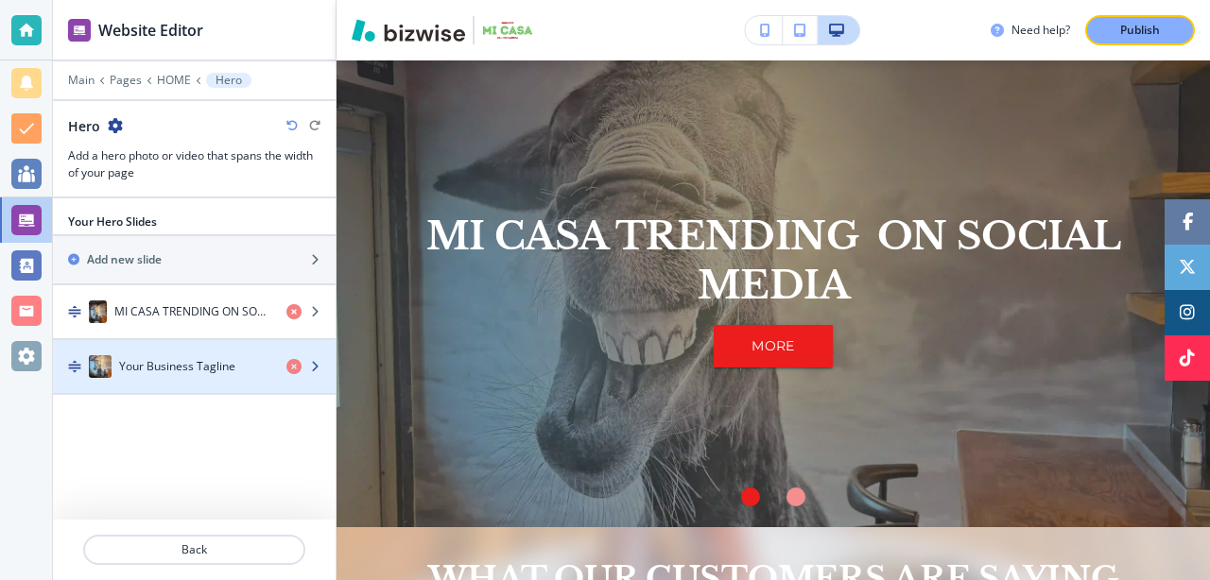
click at [218, 366] on h4 "Your Business Tagline" at bounding box center [177, 366] width 116 height 17
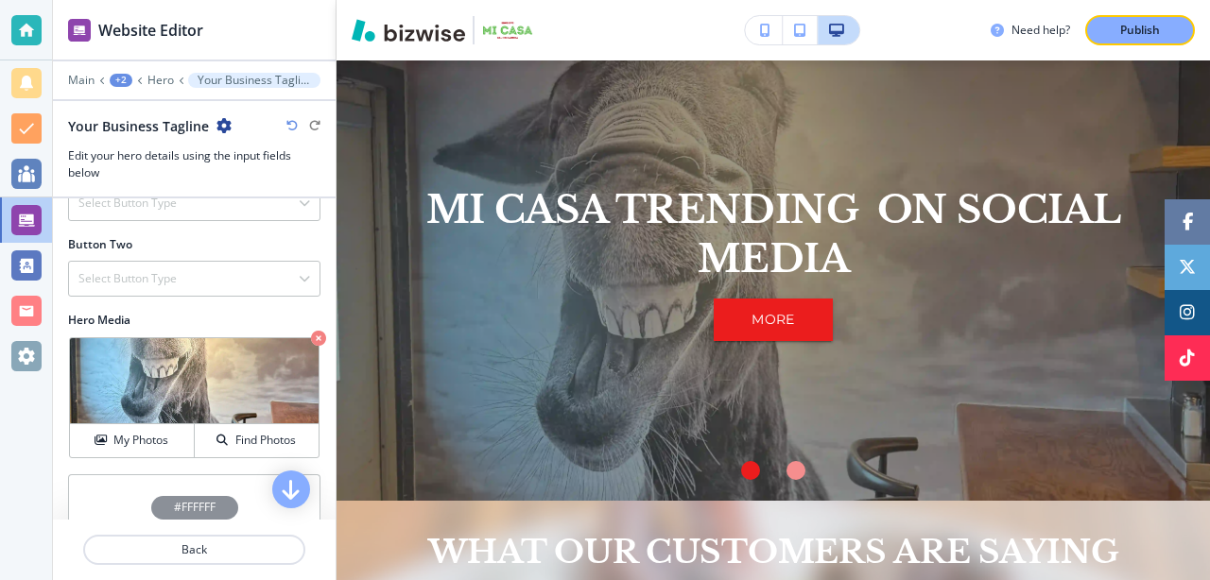
scroll to position [323, 0]
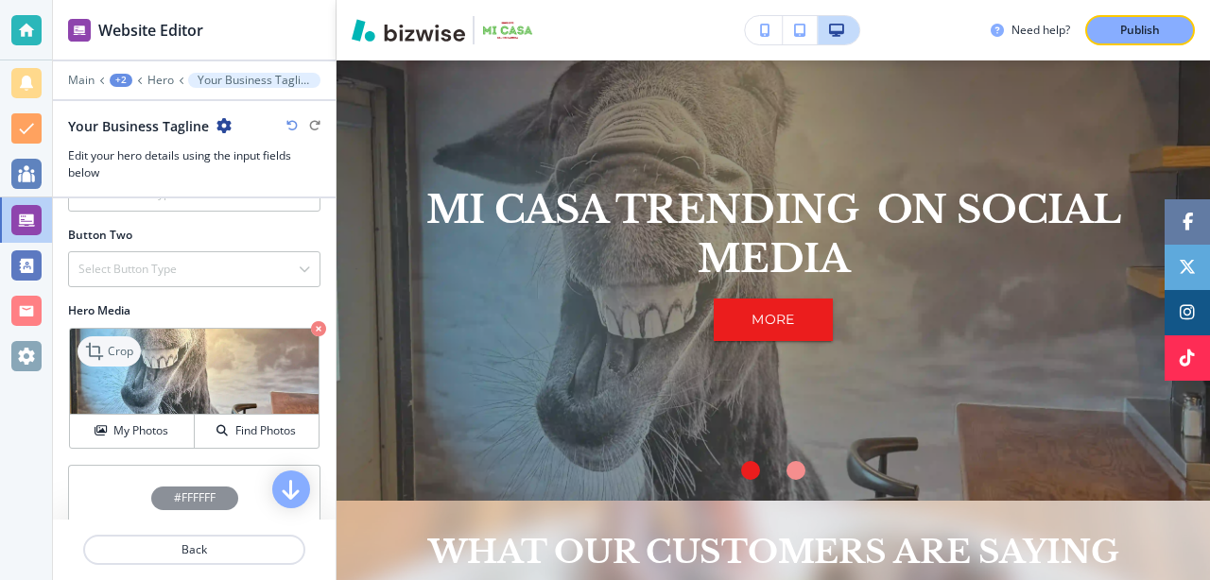
click at [113, 356] on p "Crop" at bounding box center [121, 351] width 26 height 17
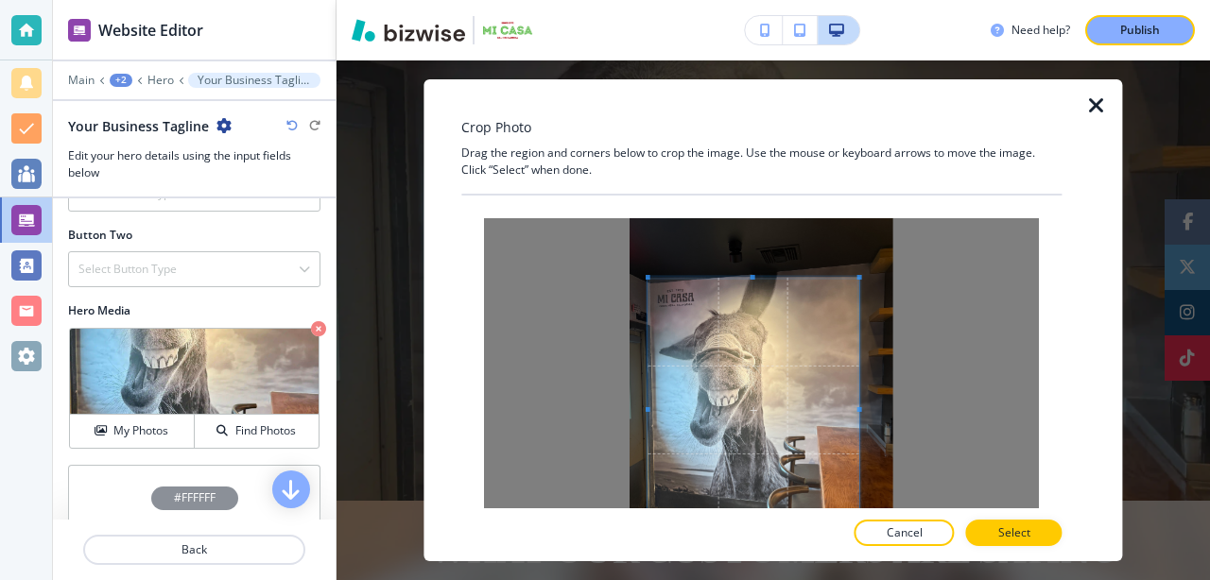
click at [704, 353] on span at bounding box center [754, 410] width 211 height 265
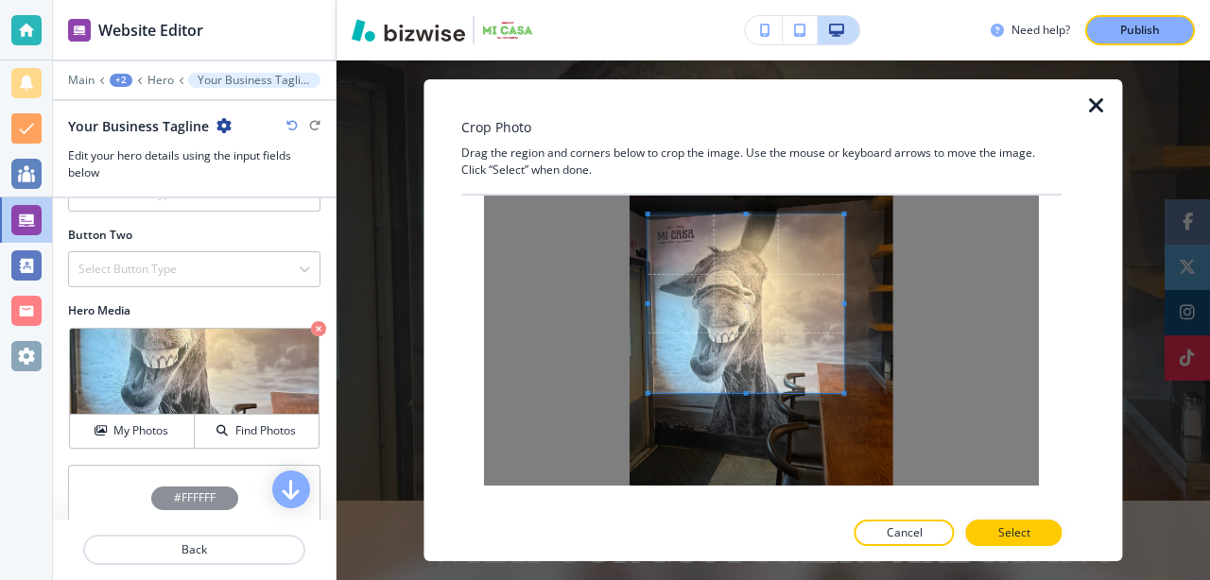
click at [847, 396] on span at bounding box center [844, 393] width 5 height 5
click at [1021, 540] on p "Select" at bounding box center [1014, 533] width 32 height 17
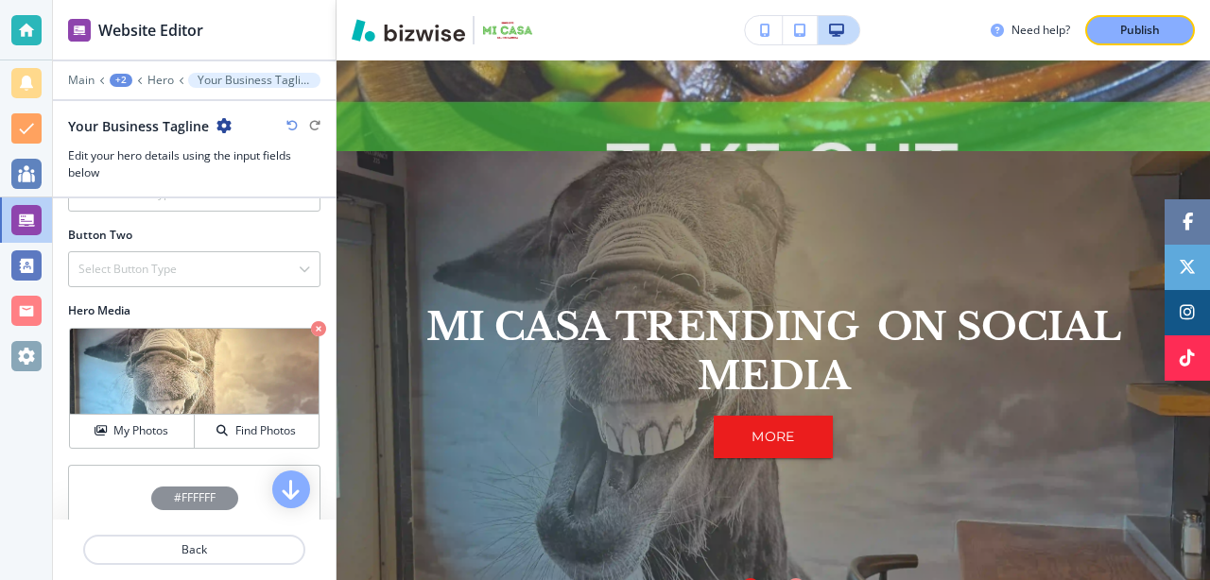
scroll to position [1327, 0]
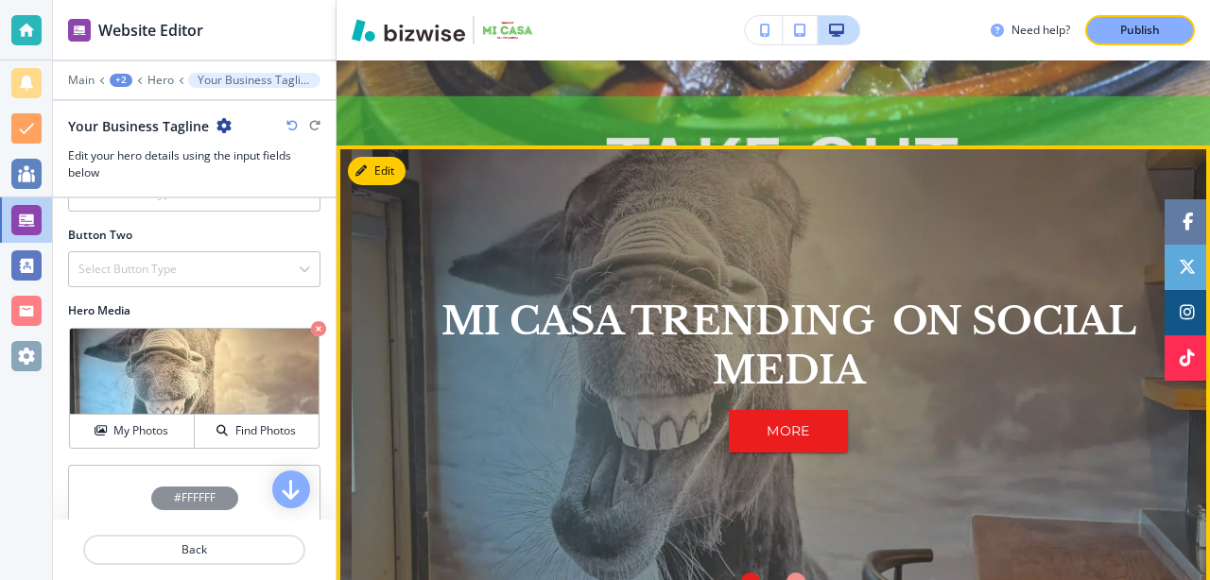
drag, startPoint x: 772, startPoint y: 229, endPoint x: 789, endPoint y: 273, distance: 47.6
click at [789, 273] on div "MI CASA TRENDING ON SOCIAL MEDIA MORE" at bounding box center [788, 375] width 828 height 407
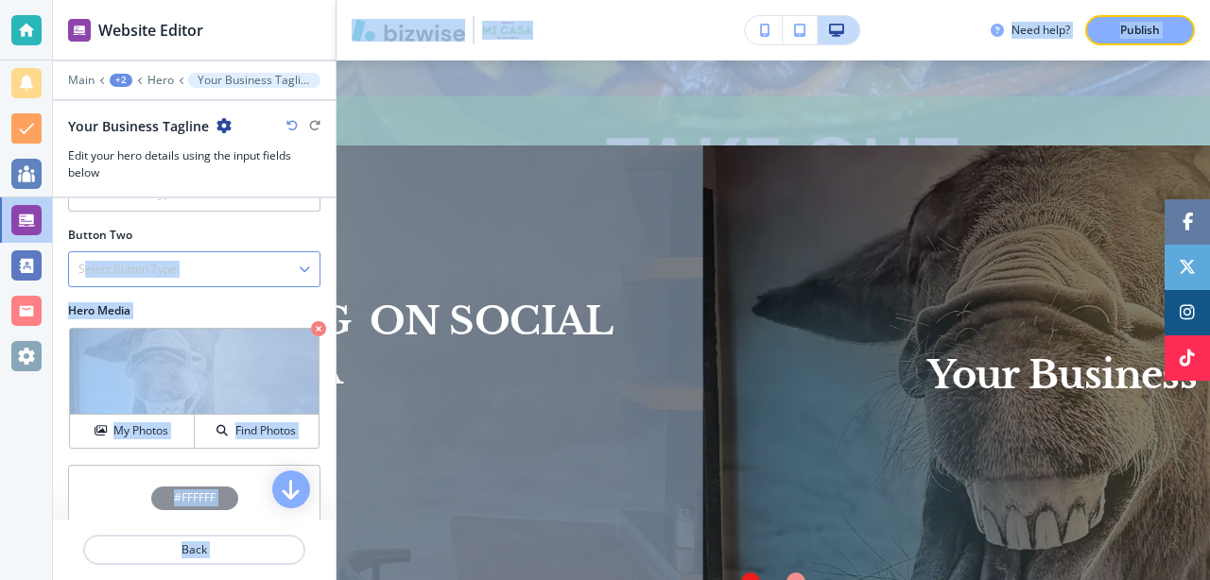
drag, startPoint x: 789, startPoint y: 273, endPoint x: 86, endPoint y: 269, distance: 703.4
click at [86, 269] on div "Website Editor Main +2 Hero Your Business Tagline Your Business Tagline Edit yo…" at bounding box center [631, 290] width 1157 height 580
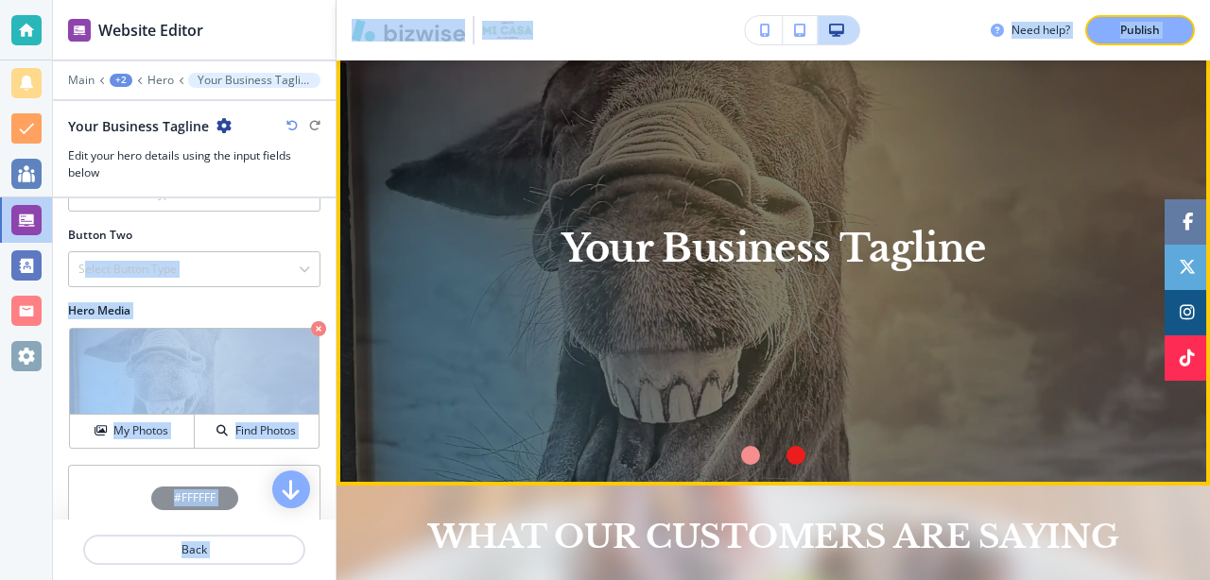
scroll to position [1456, 0]
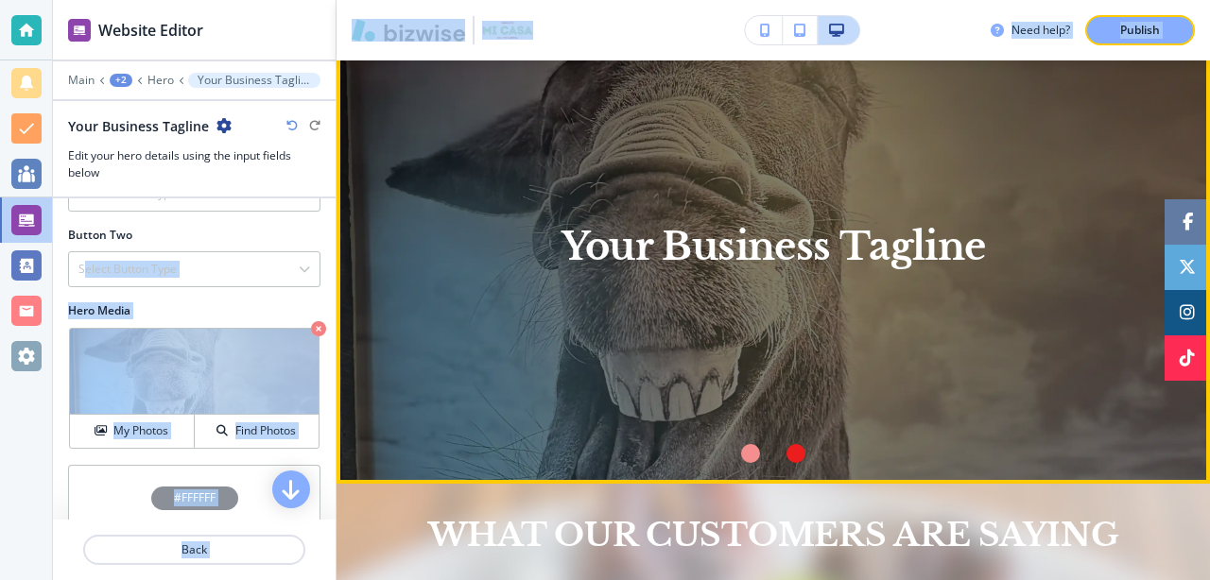
click at [455, 348] on div "Your Business Tagline" at bounding box center [773, 246] width 828 height 407
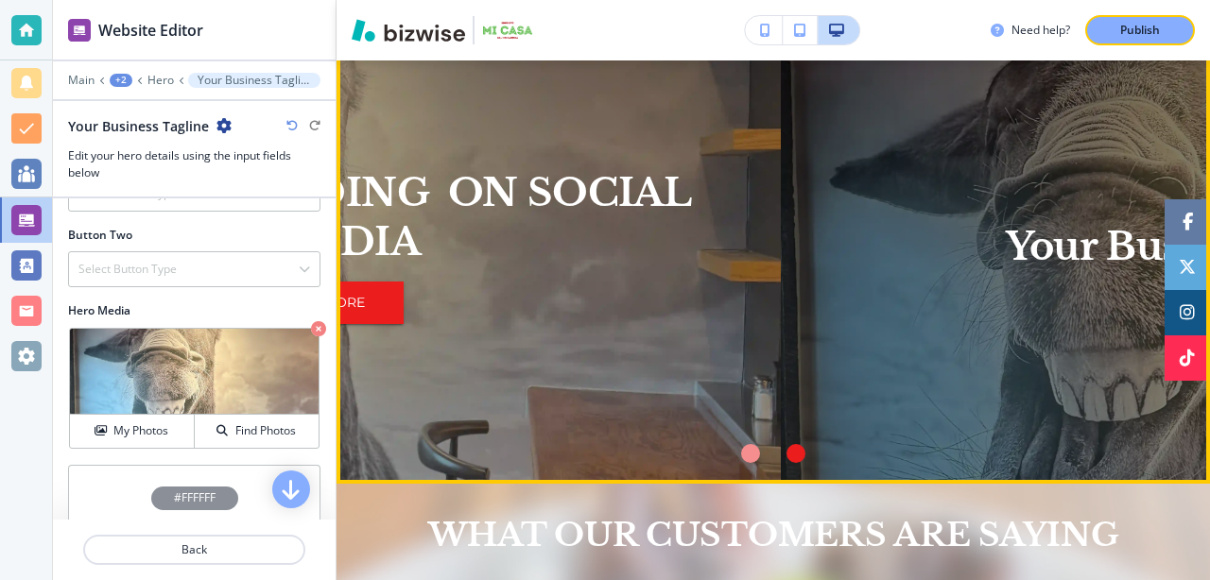
drag, startPoint x: 457, startPoint y: 348, endPoint x: 901, endPoint y: 375, distance: 445.2
click at [901, 375] on div "Your Business Tagline" at bounding box center [1218, 246] width 828 height 407
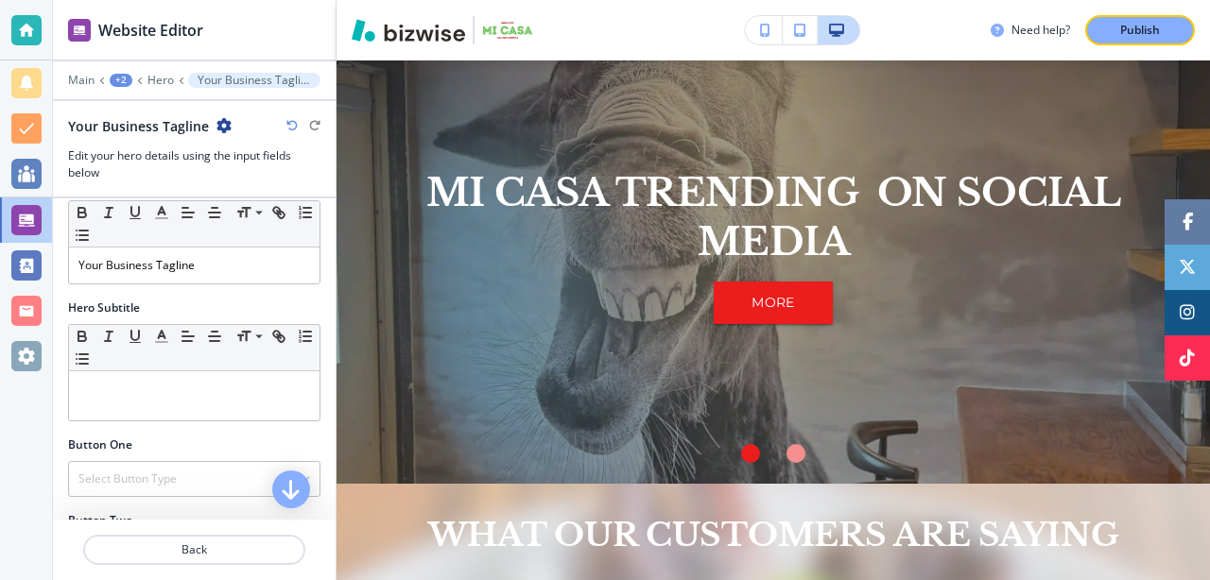
scroll to position [0, 0]
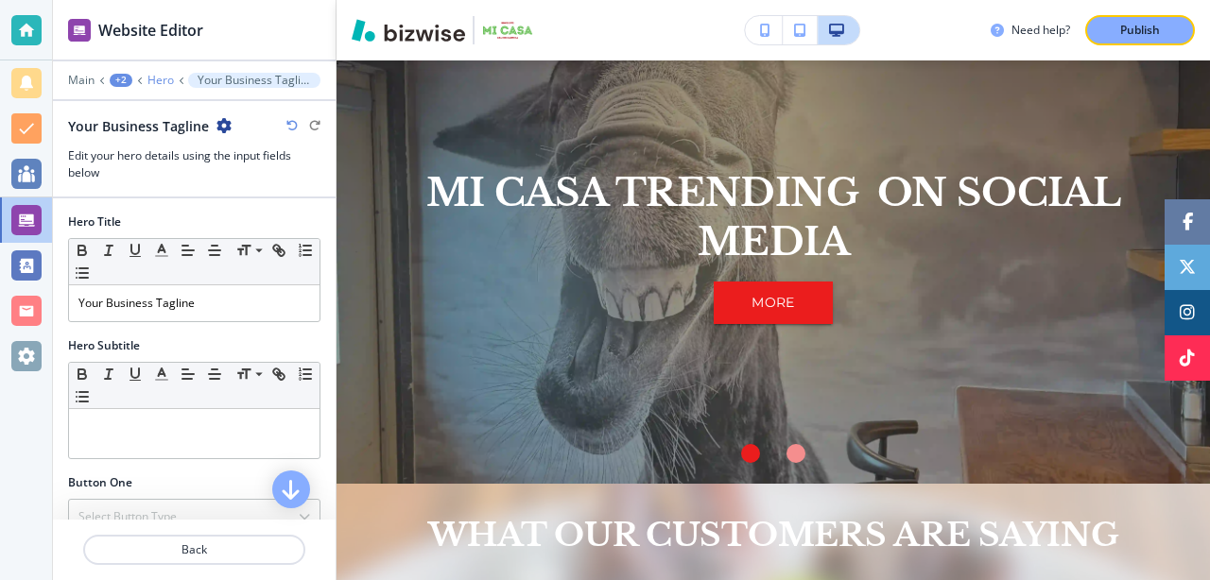
click at [156, 77] on p "Hero" at bounding box center [160, 80] width 26 height 13
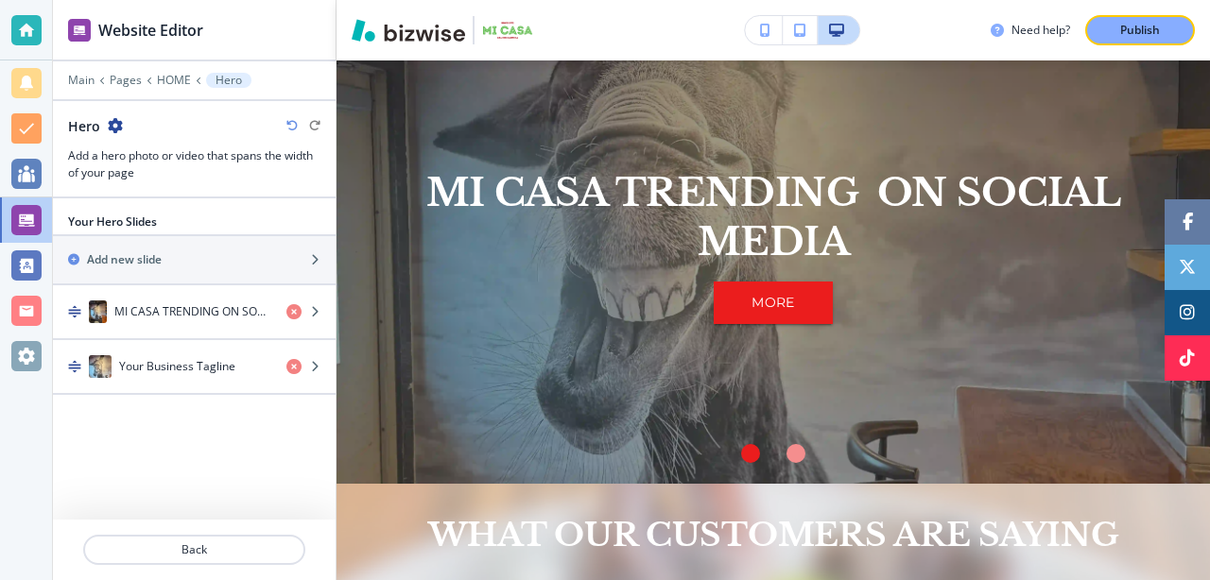
scroll to position [1412, 0]
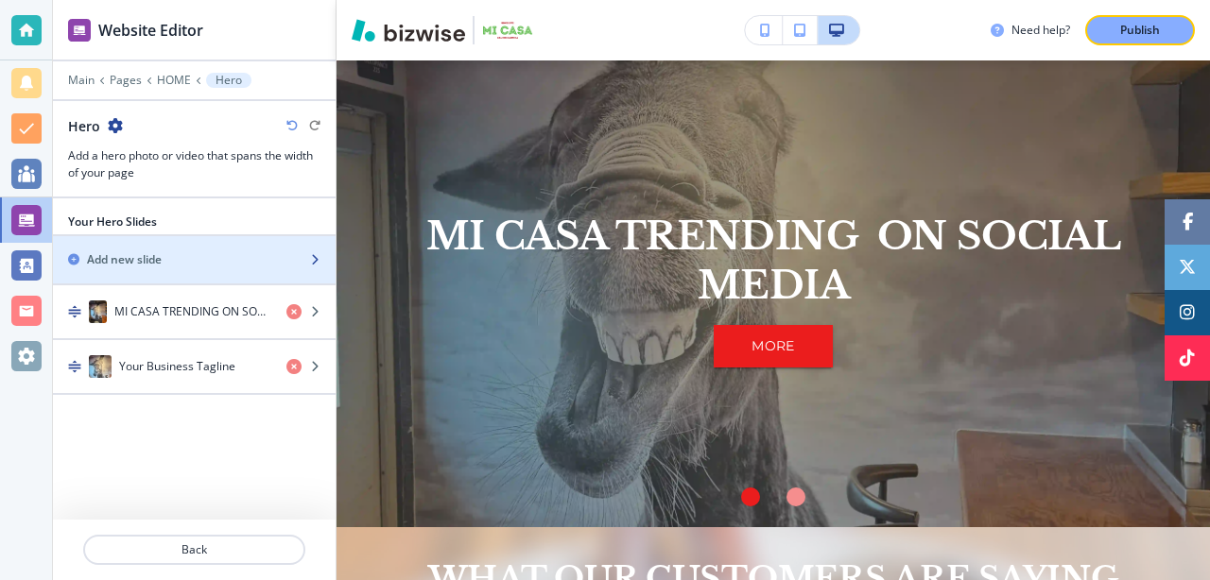
click at [178, 256] on div "Add new slide" at bounding box center [173, 259] width 241 height 17
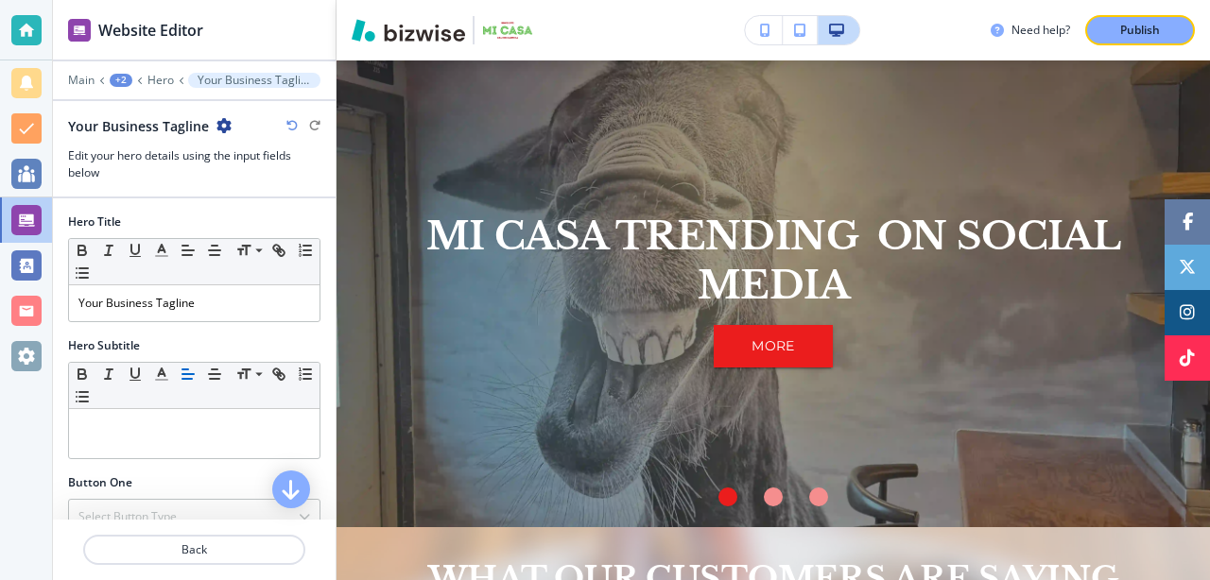
scroll to position [1439, 0]
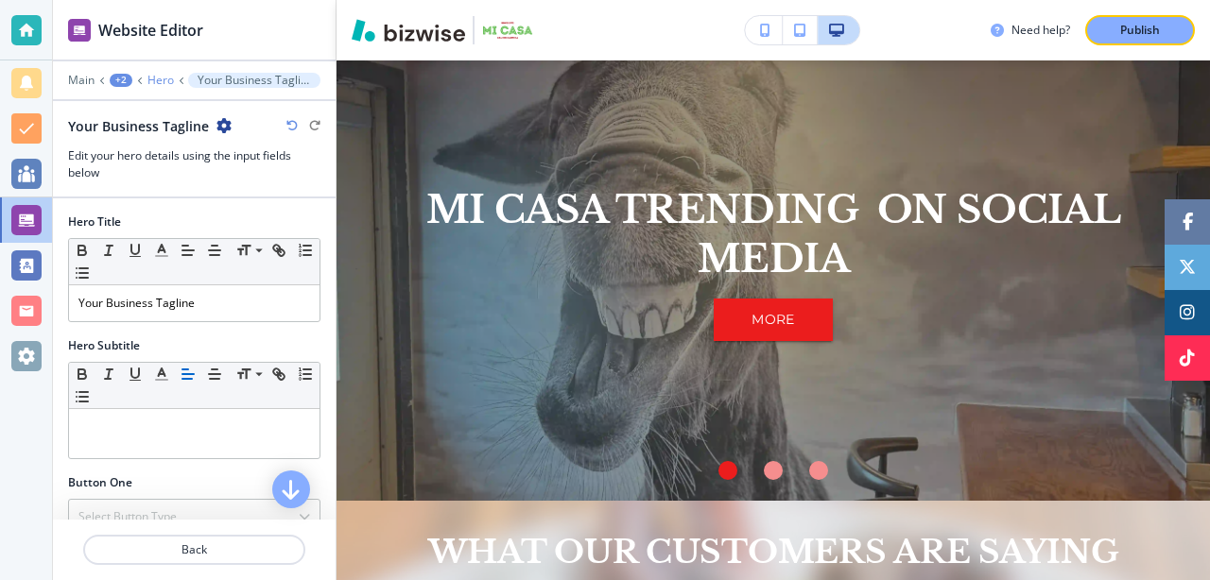
click at [156, 78] on p "Hero" at bounding box center [160, 80] width 26 height 13
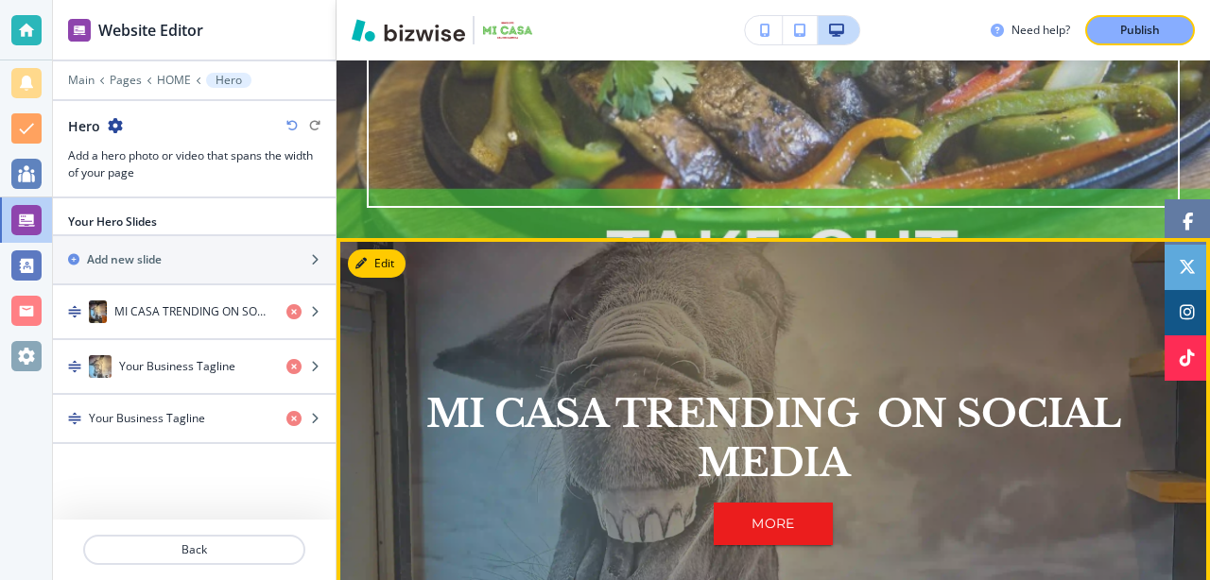
scroll to position [1339, 0]
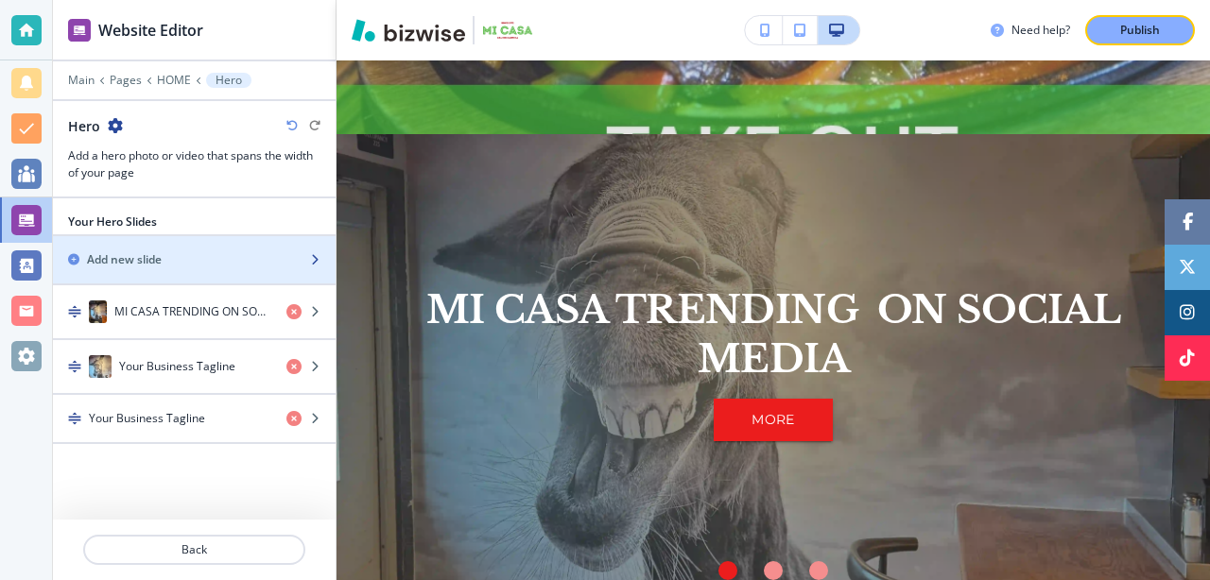
click at [180, 262] on div "Add new slide" at bounding box center [173, 259] width 241 height 17
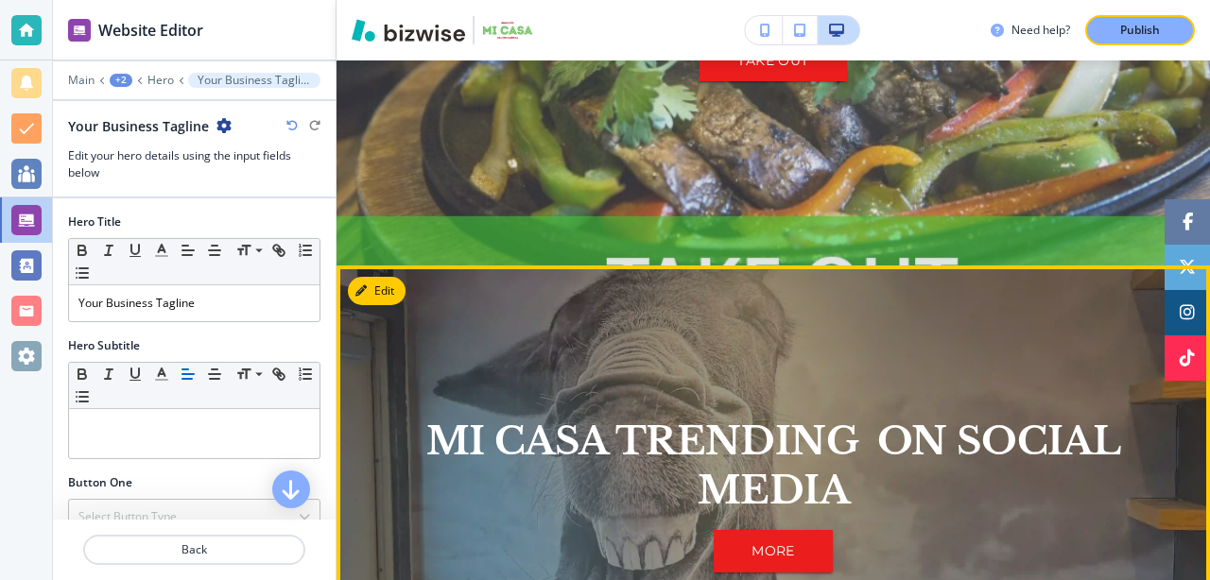
scroll to position [1203, 0]
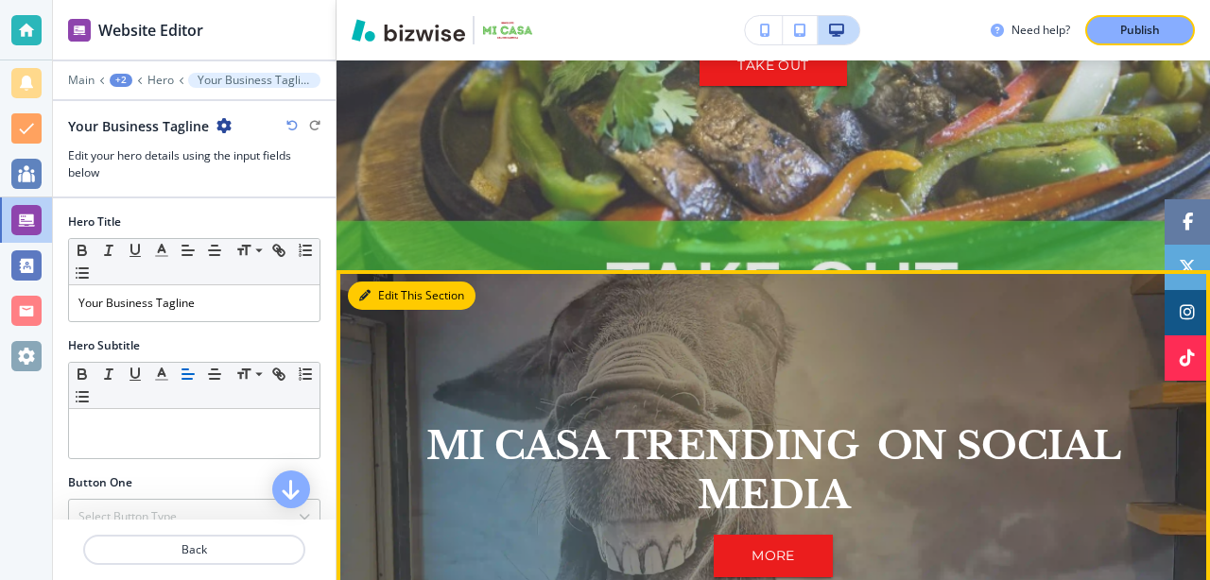
click at [385, 290] on button "Edit This Section" at bounding box center [412, 296] width 128 height 28
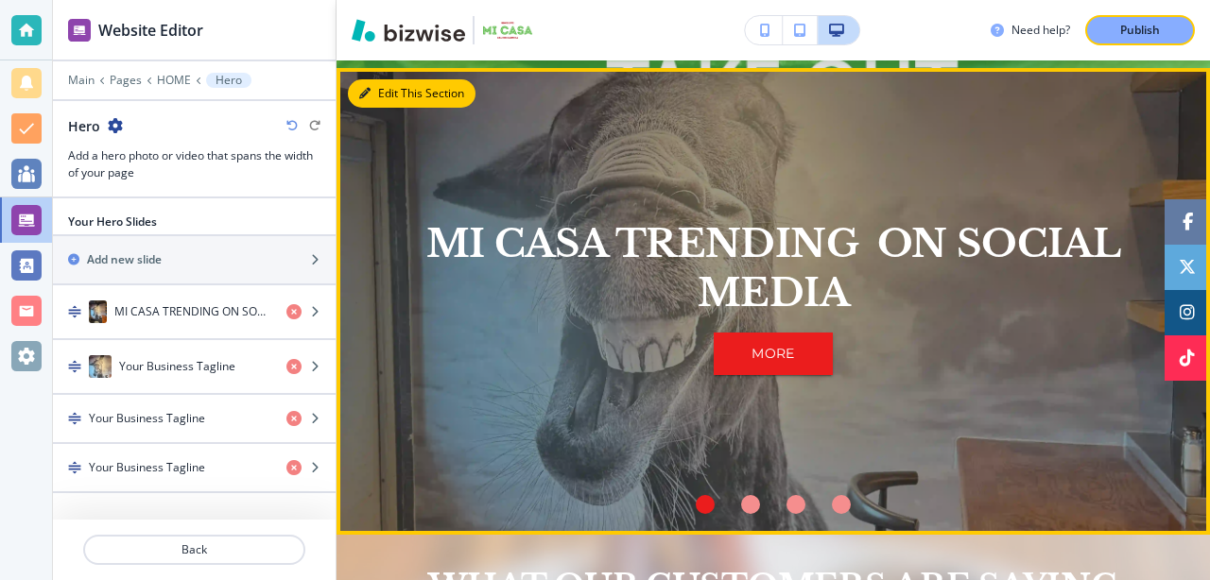
scroll to position [1412, 0]
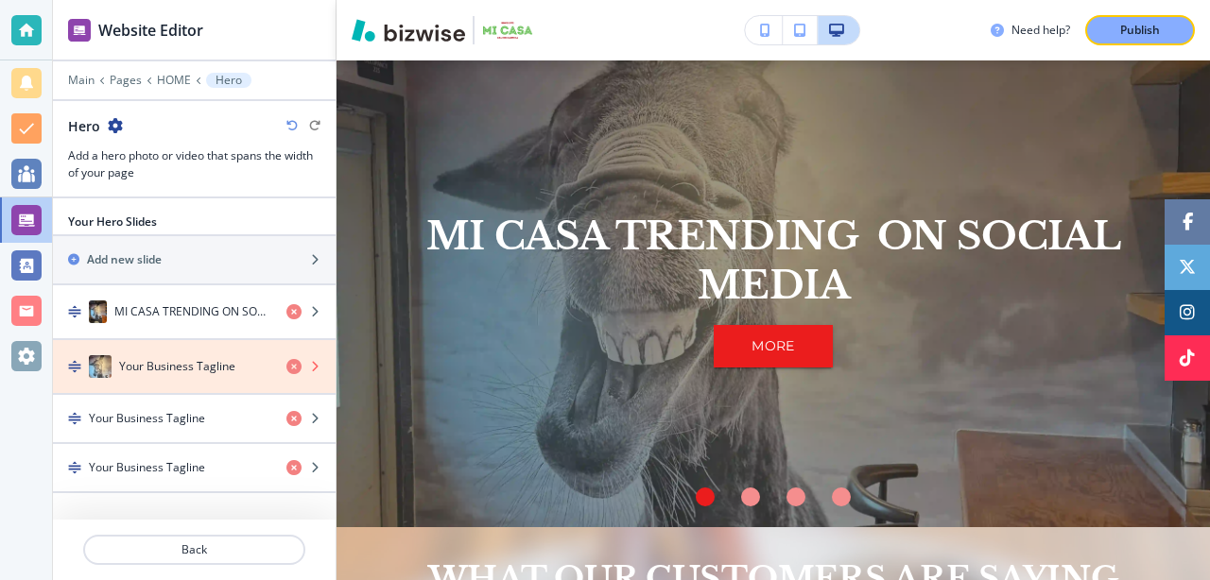
click at [297, 364] on icon "button" at bounding box center [293, 366] width 15 height 15
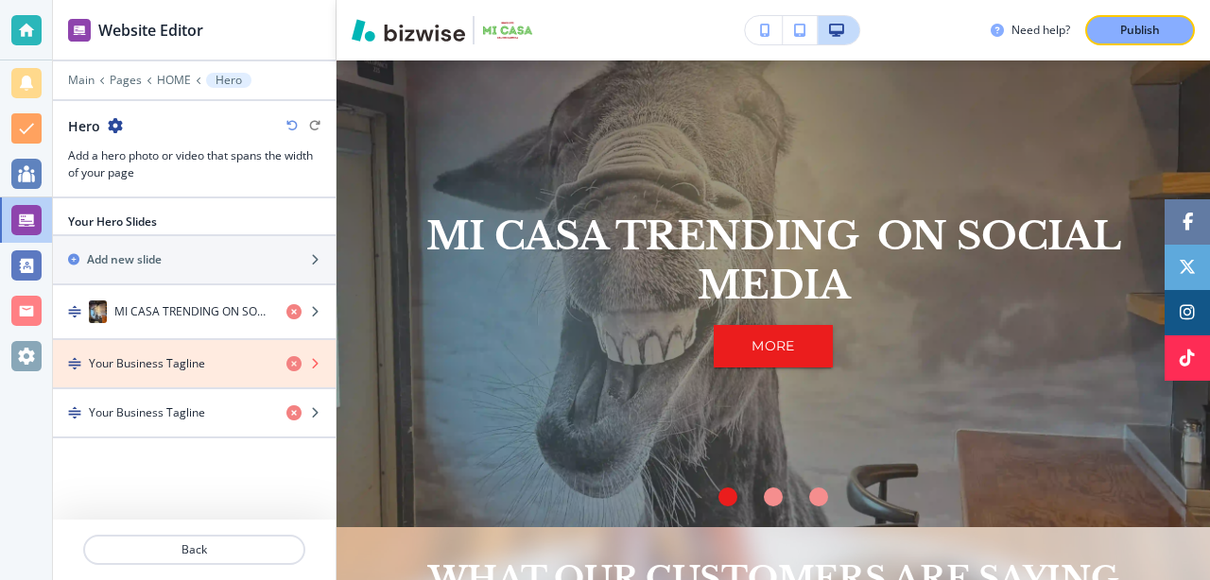
click at [294, 363] on icon "button" at bounding box center [293, 363] width 15 height 15
click at [294, 366] on icon "button" at bounding box center [293, 363] width 15 height 15
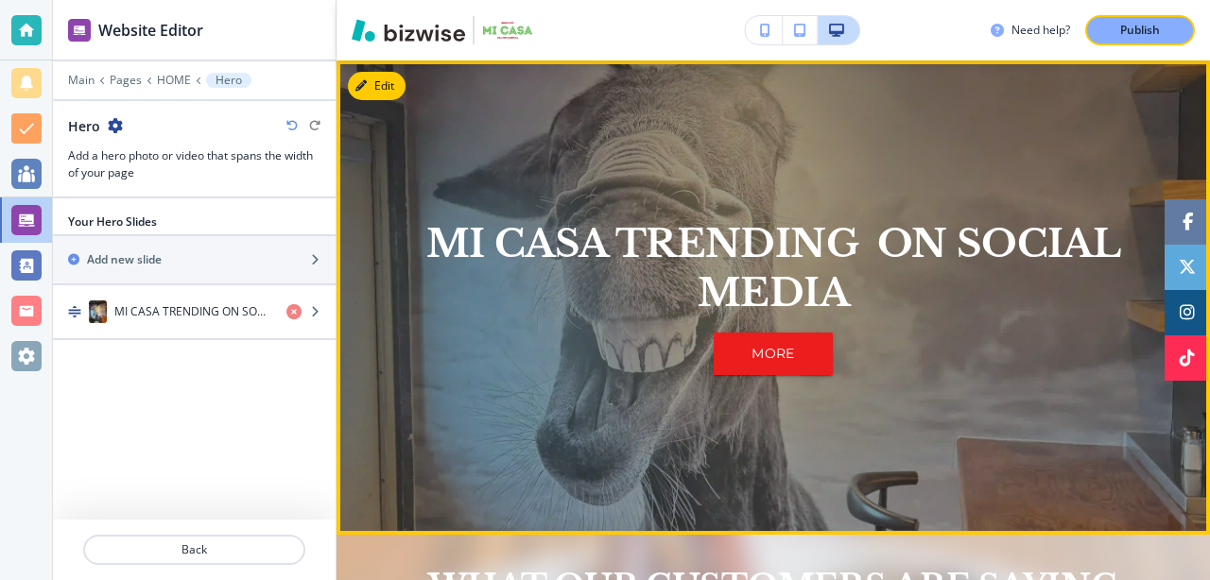
scroll to position [1352, 0]
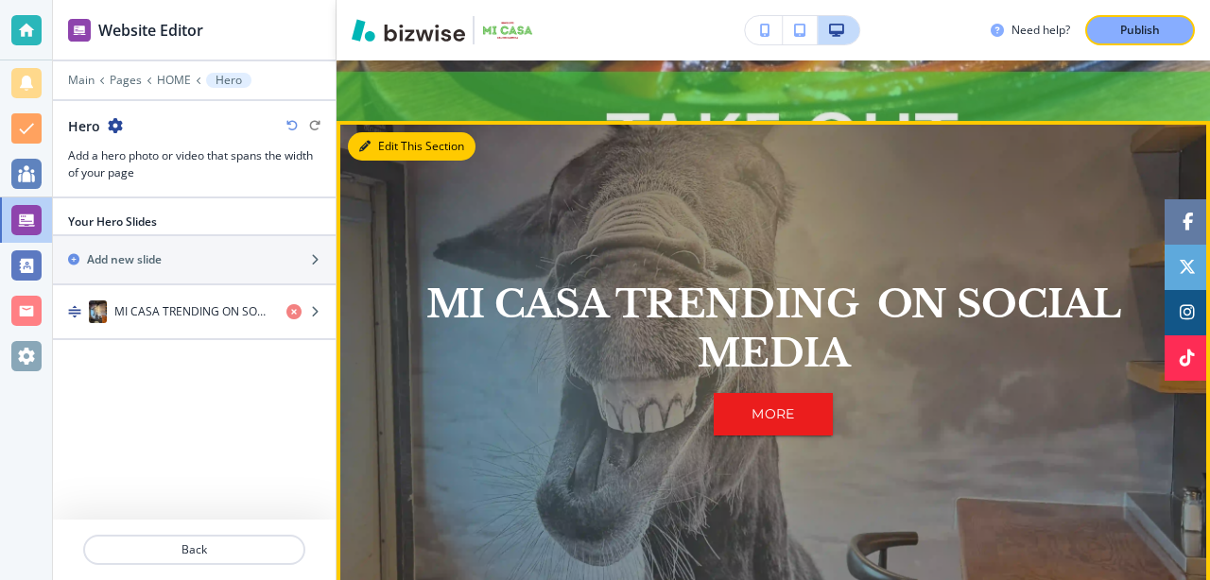
click at [384, 153] on button "Edit This Section" at bounding box center [412, 146] width 128 height 28
click at [418, 144] on button "Edit This Section" at bounding box center [412, 146] width 128 height 28
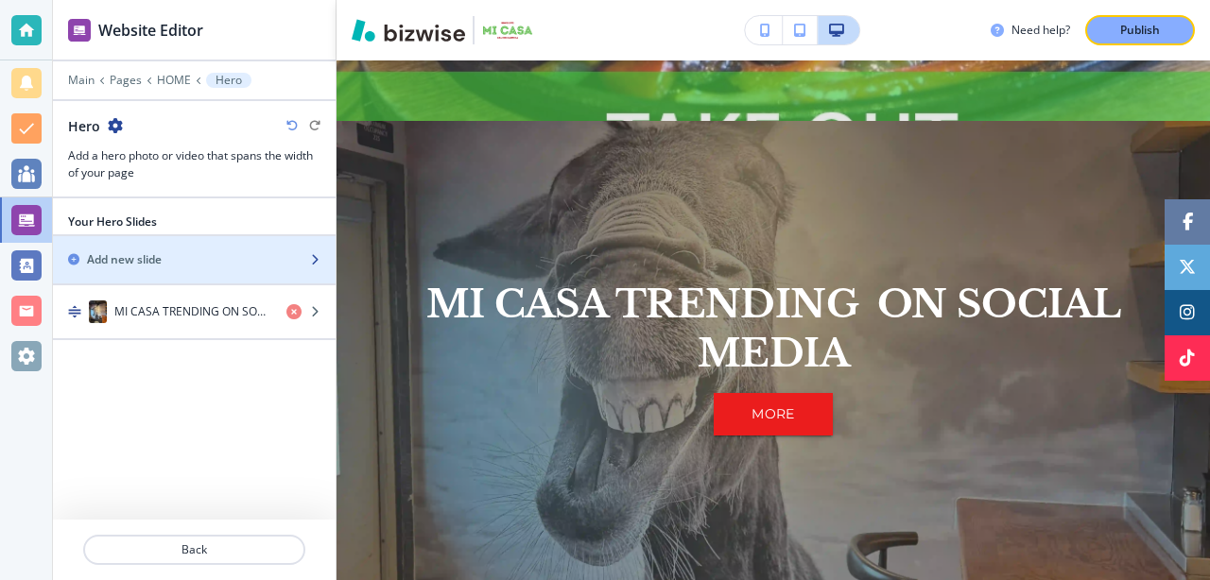
click at [169, 258] on div "Add new slide" at bounding box center [173, 259] width 241 height 17
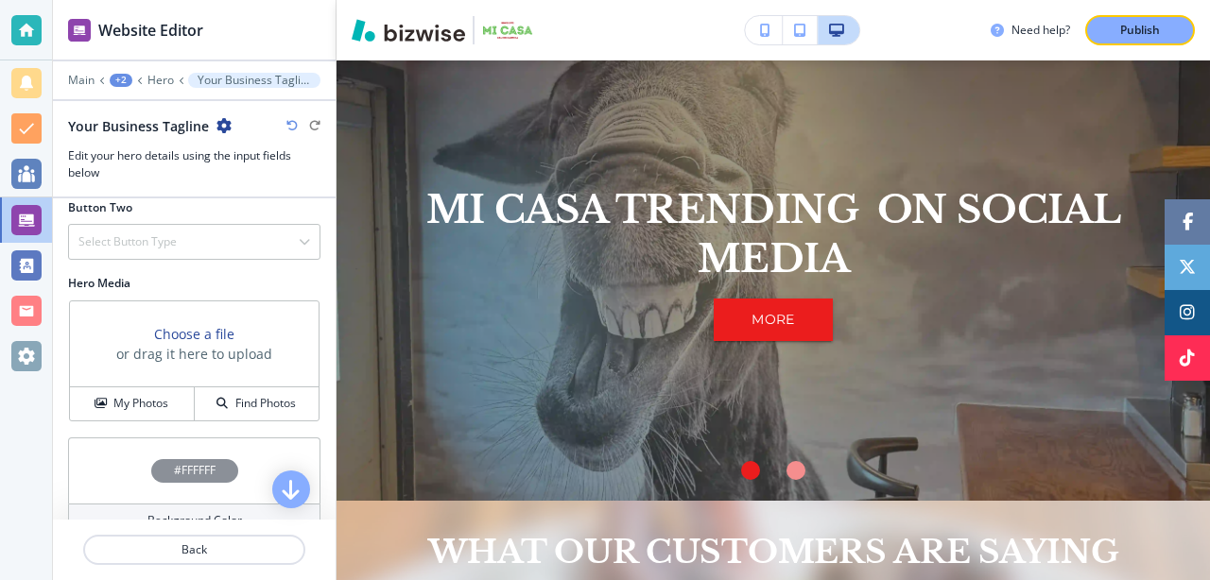
scroll to position [354, 0]
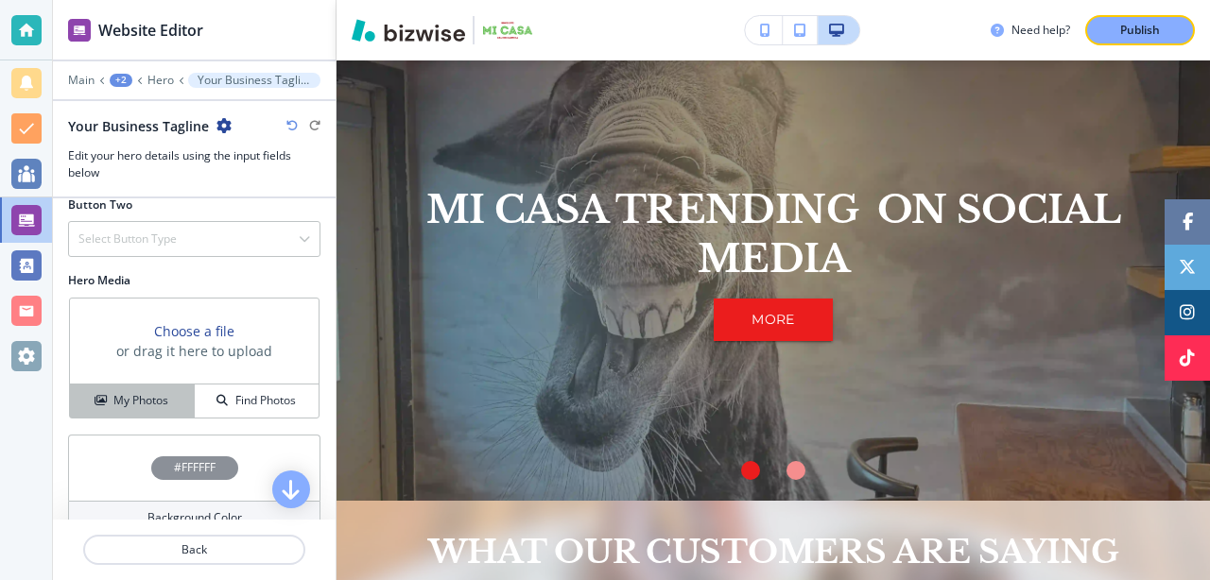
click at [145, 405] on h4 "My Photos" at bounding box center [140, 400] width 55 height 17
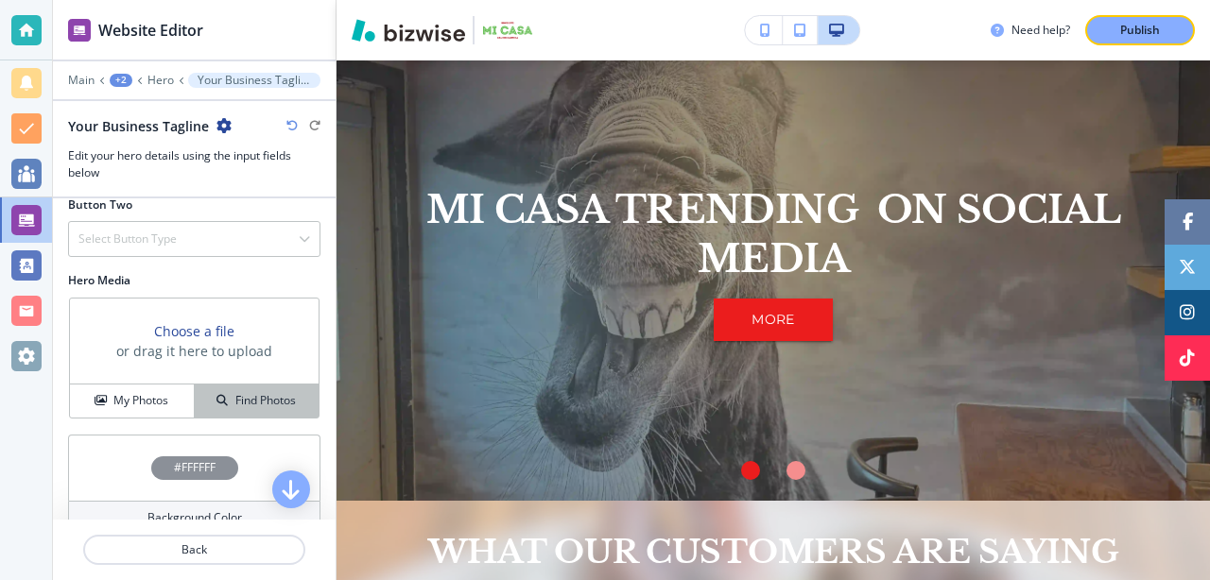
click at [259, 404] on h4 "Find Photos" at bounding box center [265, 400] width 61 height 17
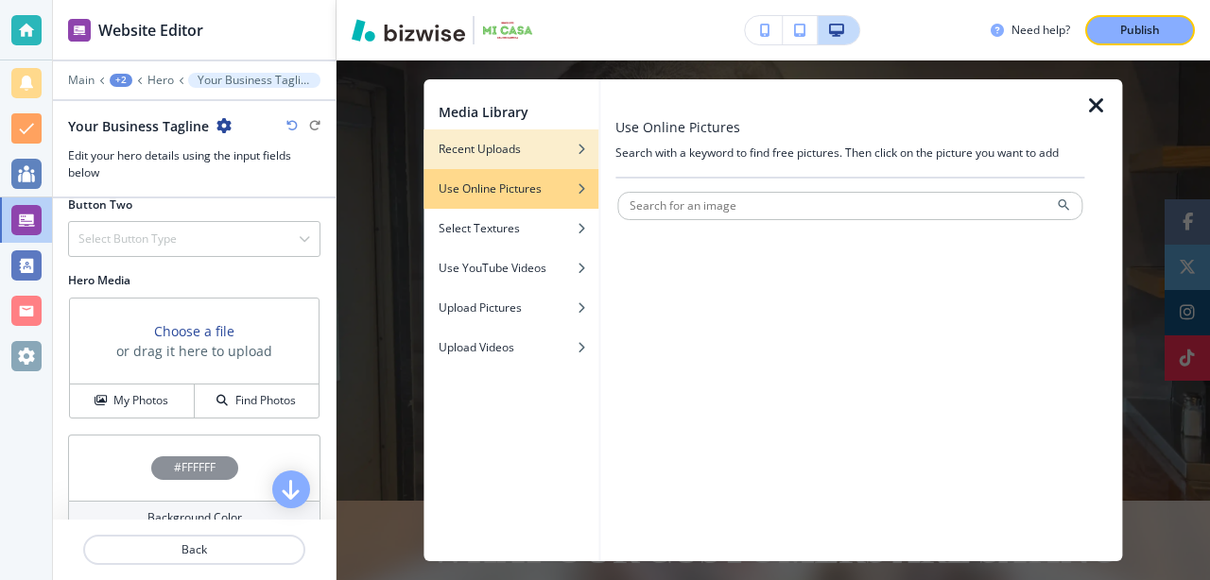
click at [518, 155] on h4 "Recent Uploads" at bounding box center [480, 149] width 82 height 17
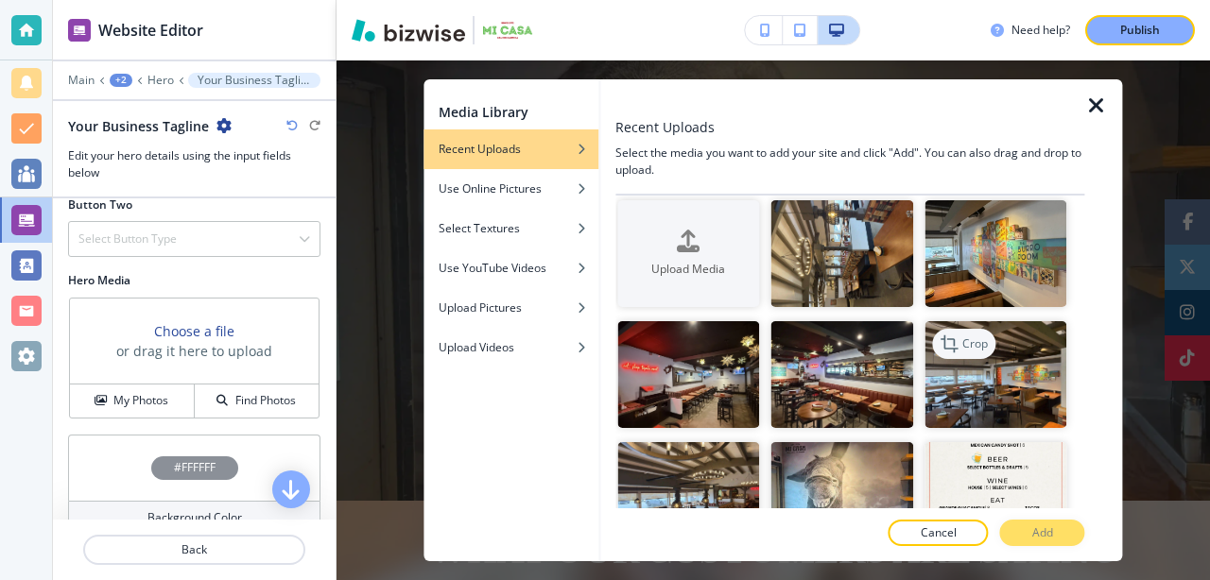
scroll to position [0, 0]
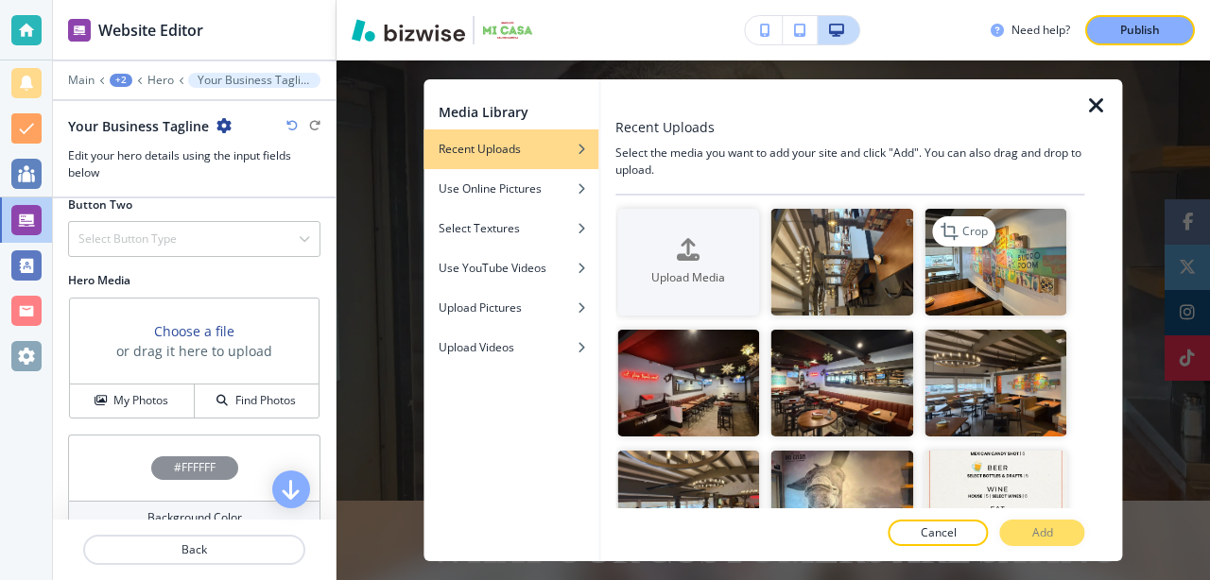
click at [1010, 286] on img "button" at bounding box center [996, 262] width 142 height 107
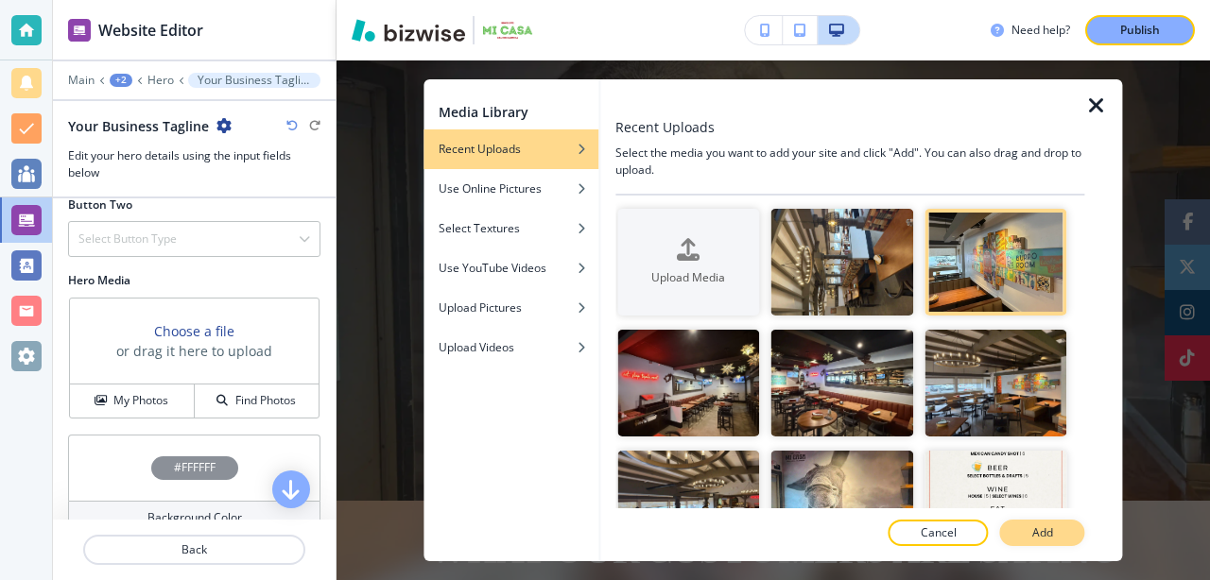
click at [1046, 534] on p "Add" at bounding box center [1042, 533] width 21 height 17
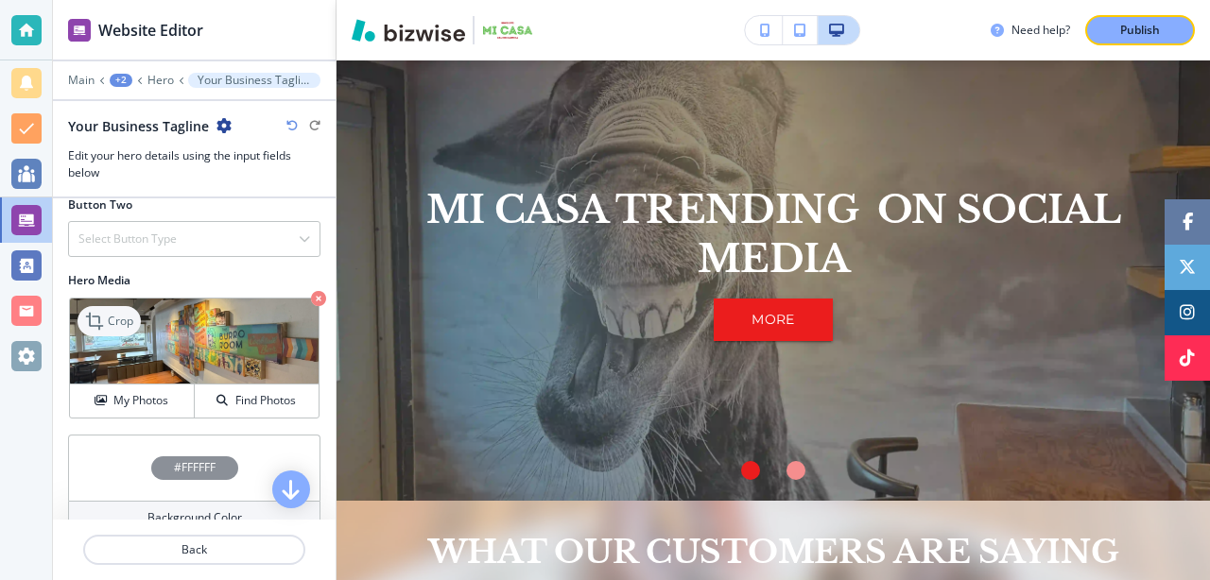
click at [114, 328] on p "Crop" at bounding box center [121, 321] width 26 height 17
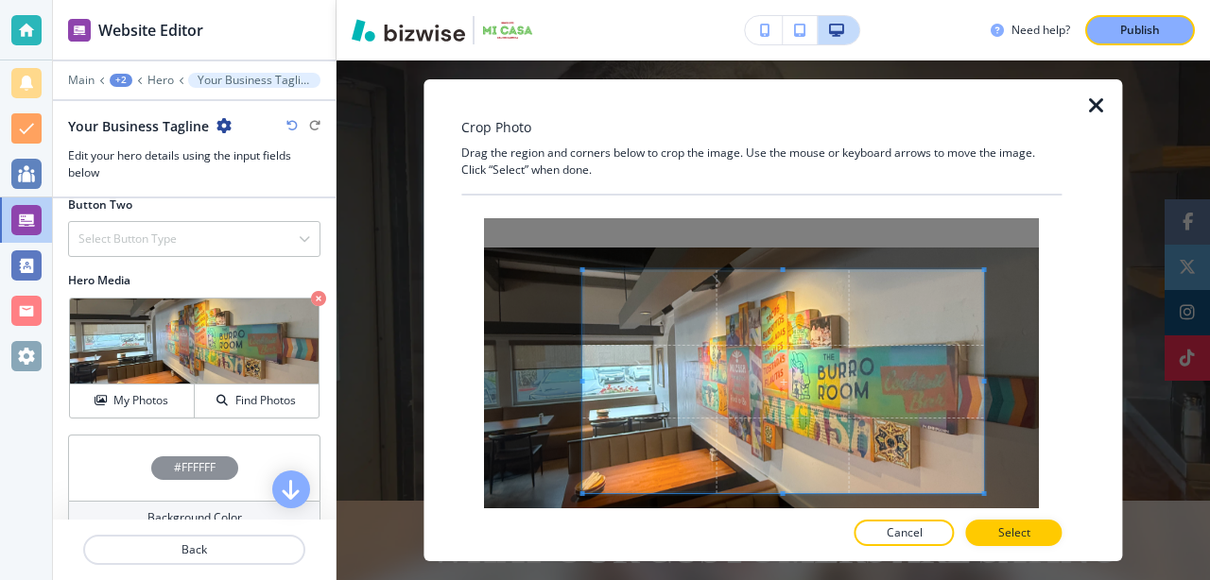
click at [585, 270] on div at bounding box center [783, 381] width 401 height 223
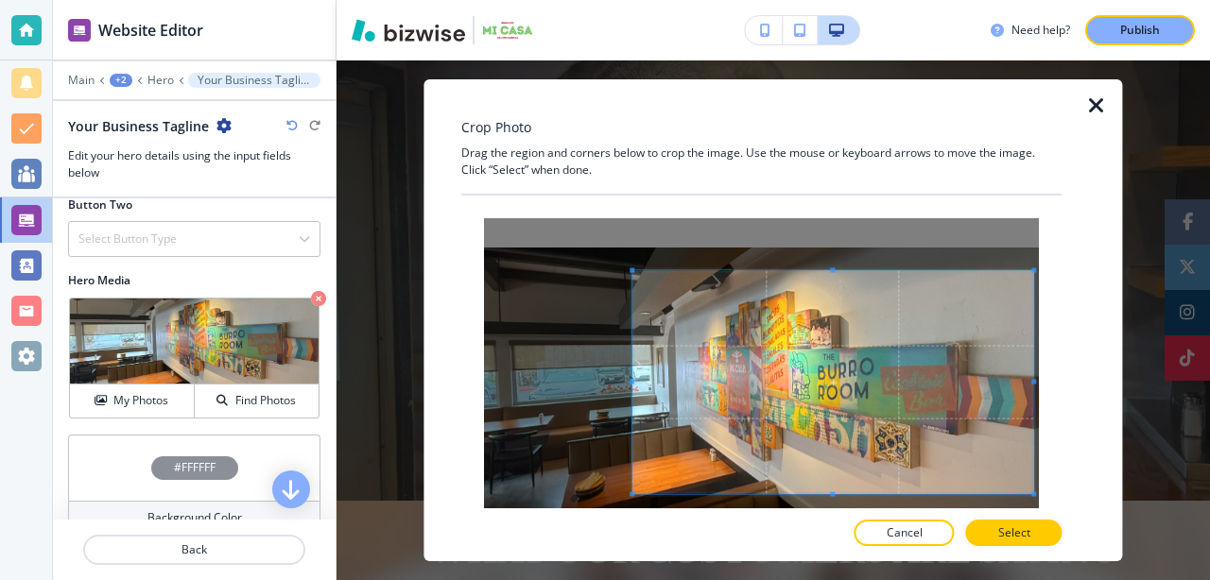
click at [966, 428] on span at bounding box center [833, 382] width 401 height 223
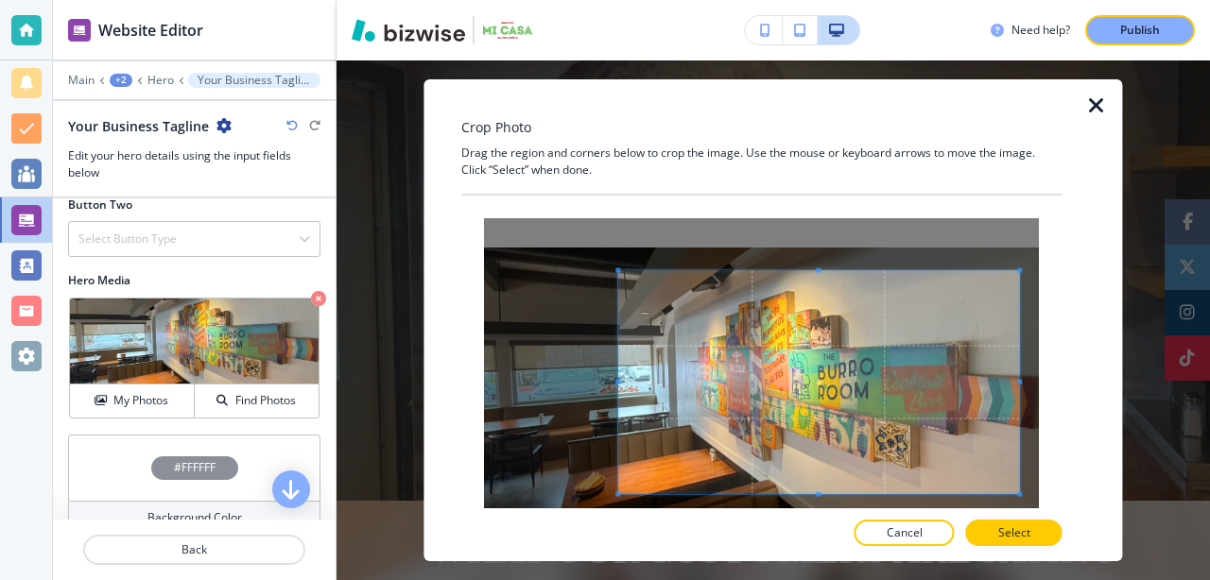
click at [924, 445] on span at bounding box center [819, 382] width 401 height 223
click at [1001, 540] on p "Select" at bounding box center [1014, 533] width 32 height 17
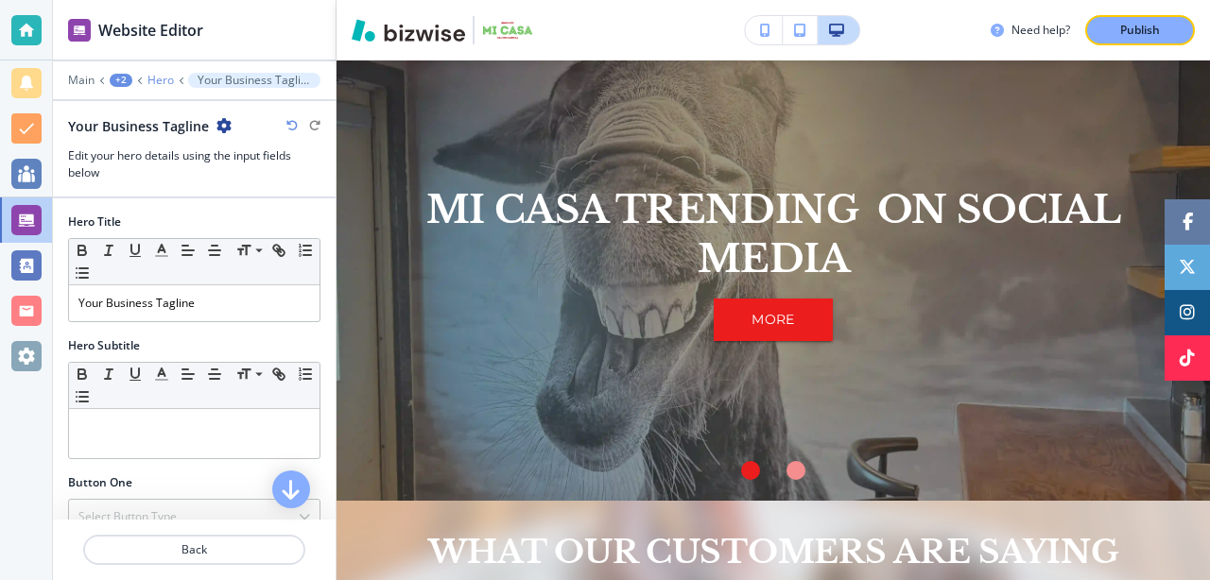
click at [163, 82] on p "Hero" at bounding box center [160, 80] width 26 height 13
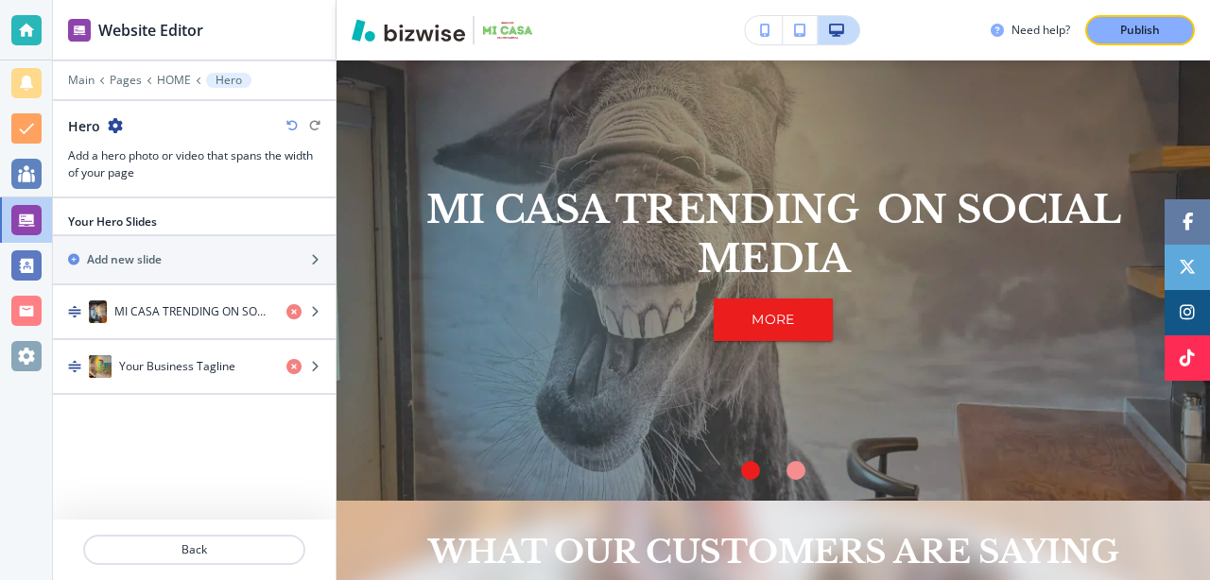
scroll to position [1412, 0]
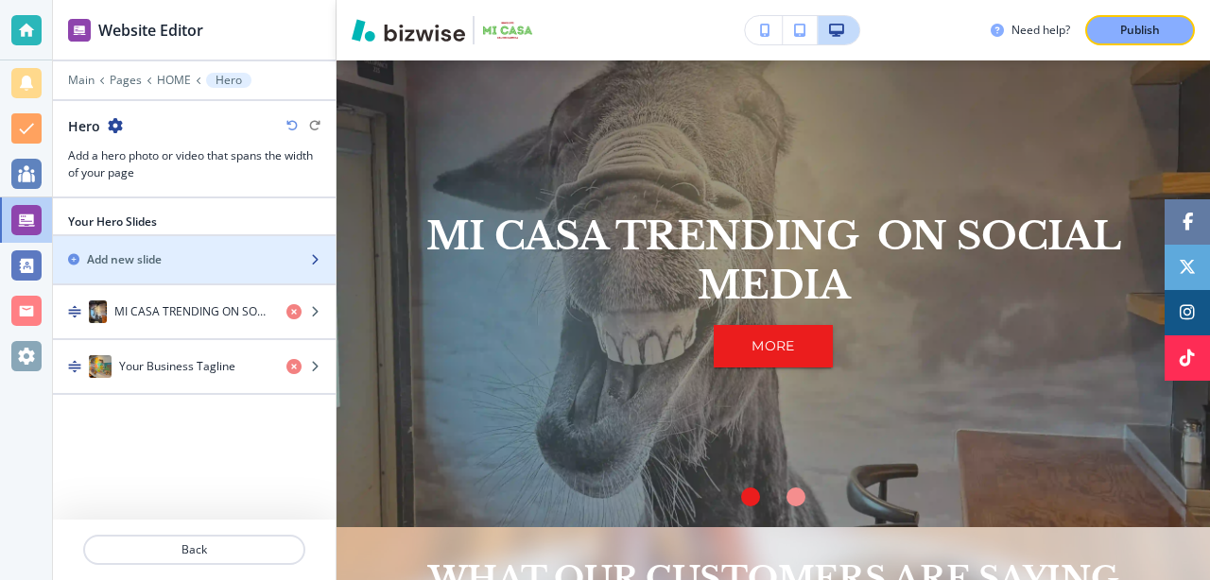
click at [117, 262] on h2 "Add new slide" at bounding box center [124, 259] width 75 height 17
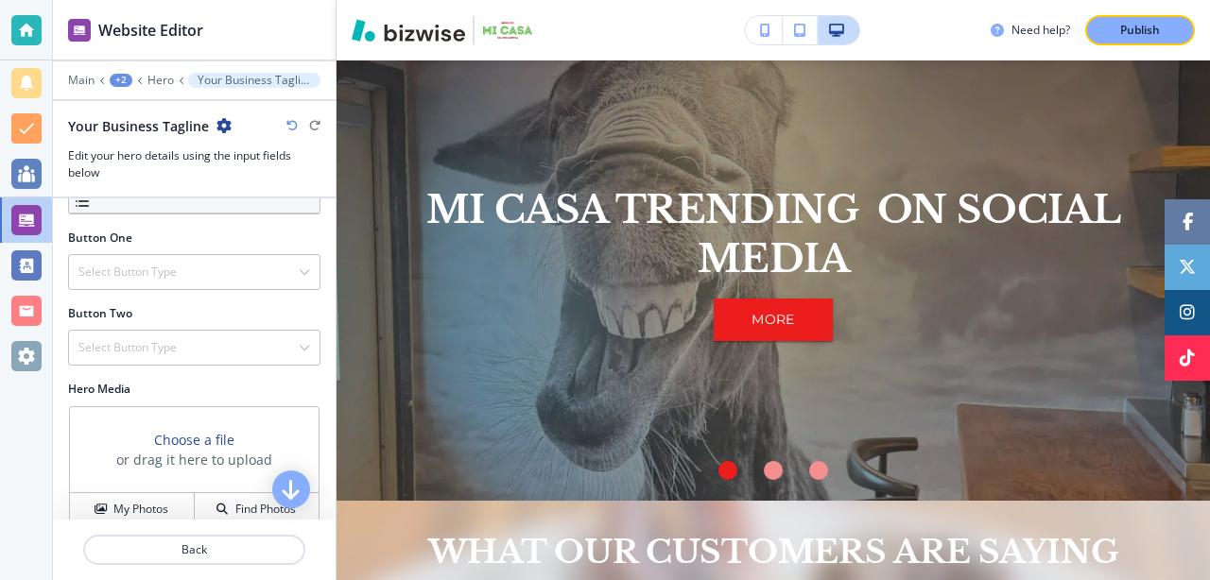
scroll to position [246, 0]
click at [209, 434] on h3 "Choose a file" at bounding box center [194, 439] width 80 height 20
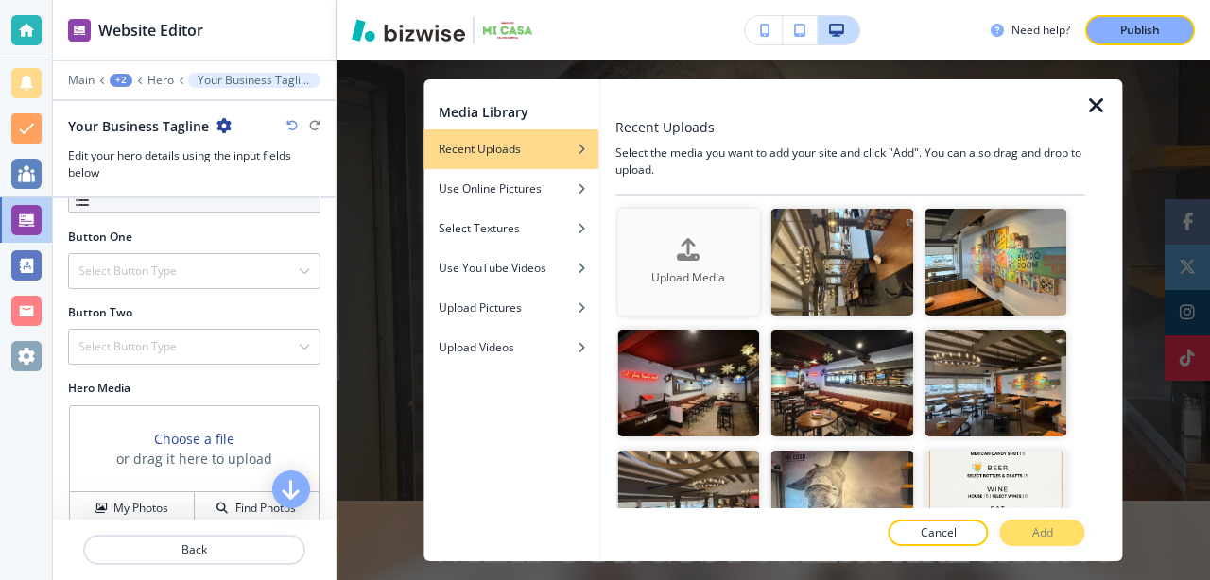
click at [701, 287] on button "Upload Media" at bounding box center [688, 262] width 142 height 107
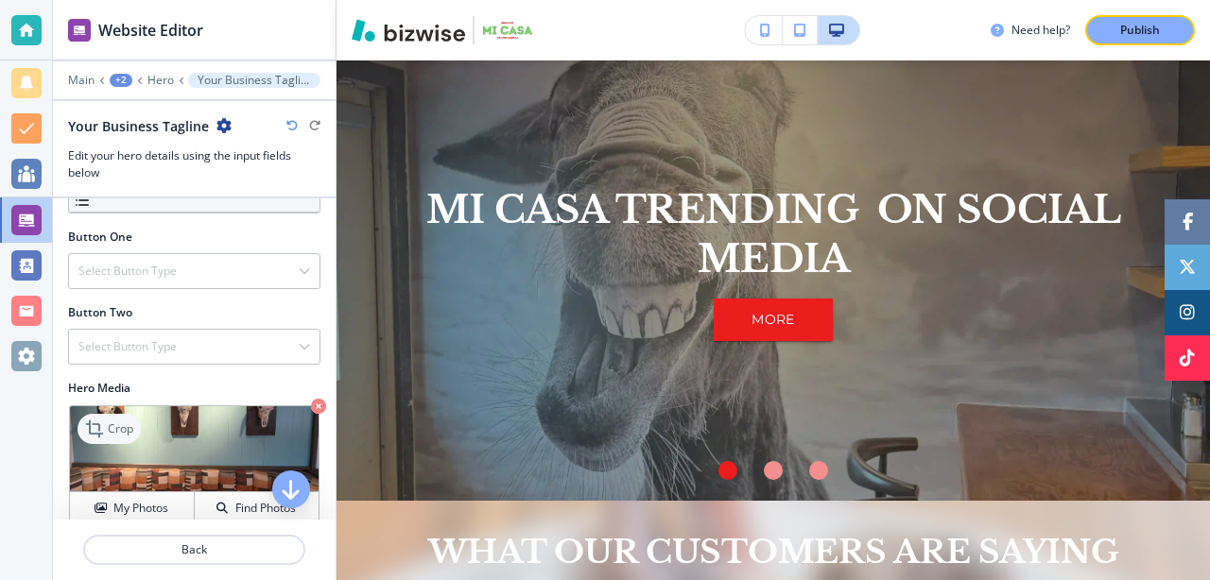
click at [125, 425] on p "Crop" at bounding box center [121, 429] width 26 height 17
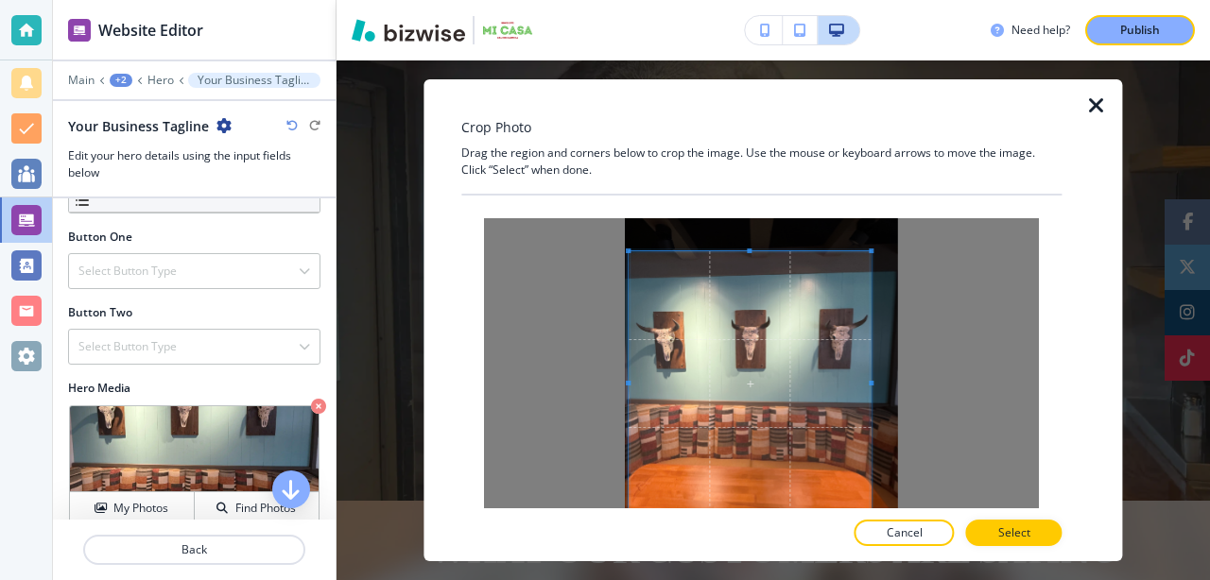
click at [630, 377] on div at bounding box center [751, 383] width 242 height 265
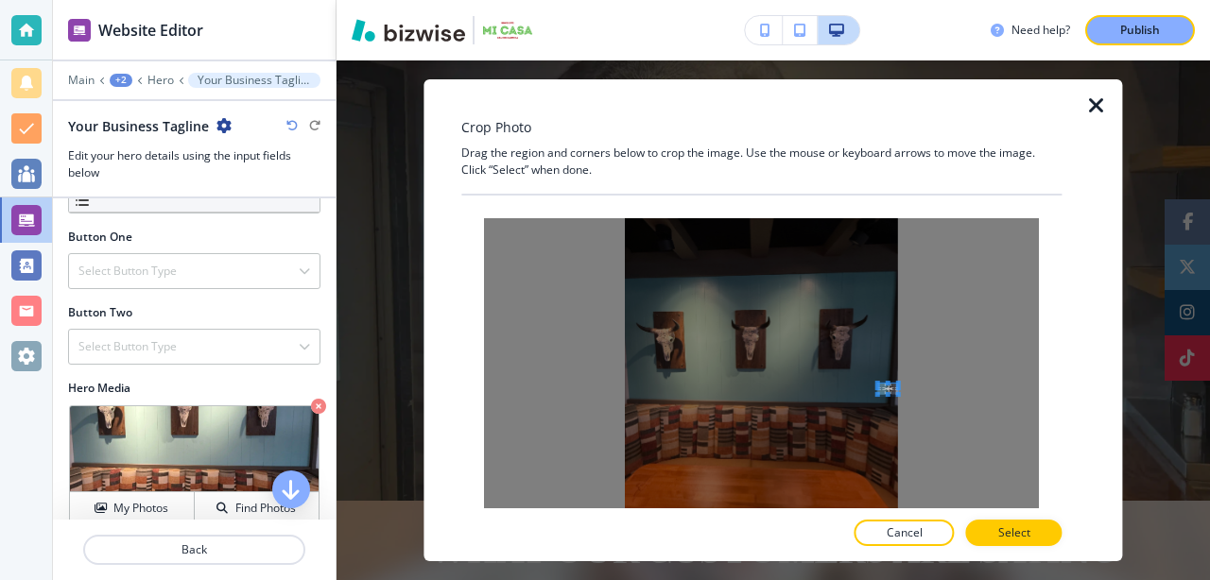
click at [910, 385] on div at bounding box center [761, 383] width 555 height 331
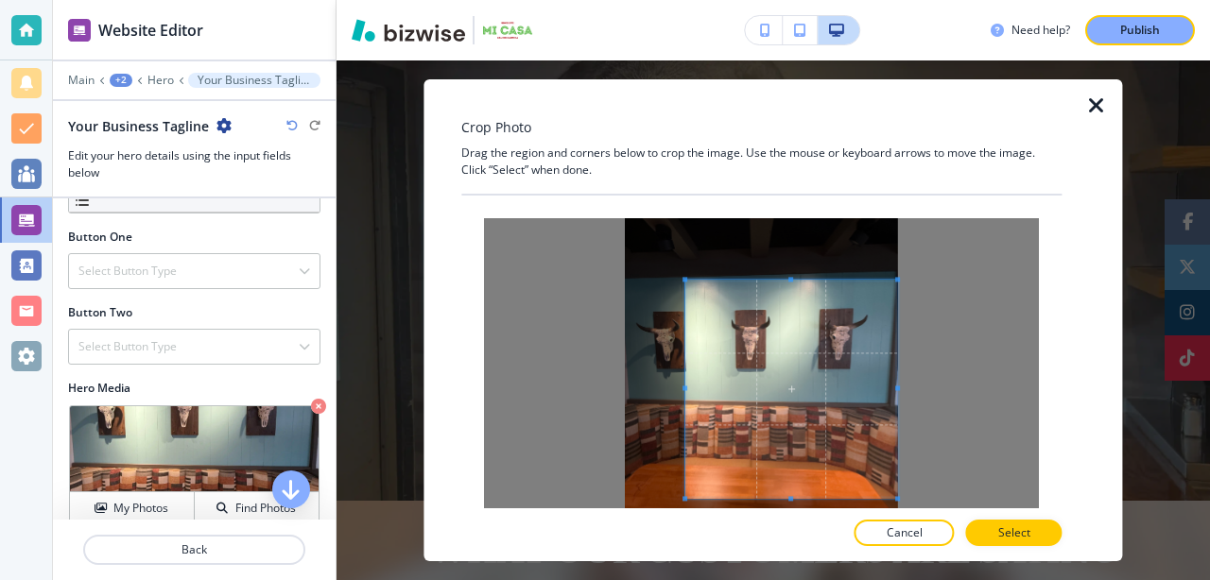
click at [913, 489] on div at bounding box center [761, 383] width 555 height 331
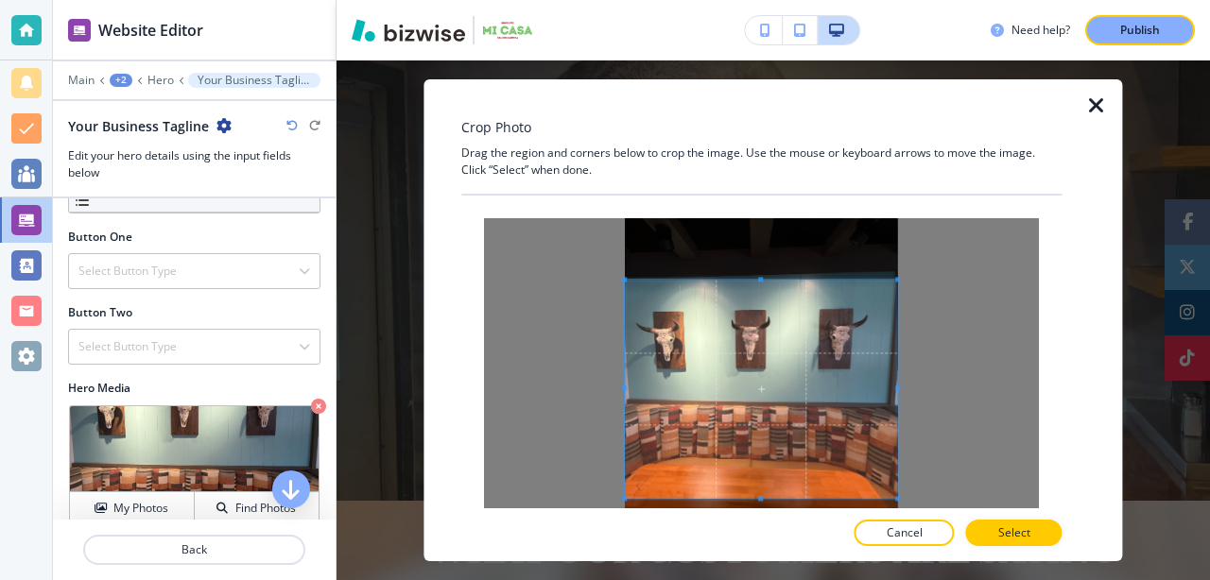
click at [626, 385] on div at bounding box center [762, 389] width 272 height 218
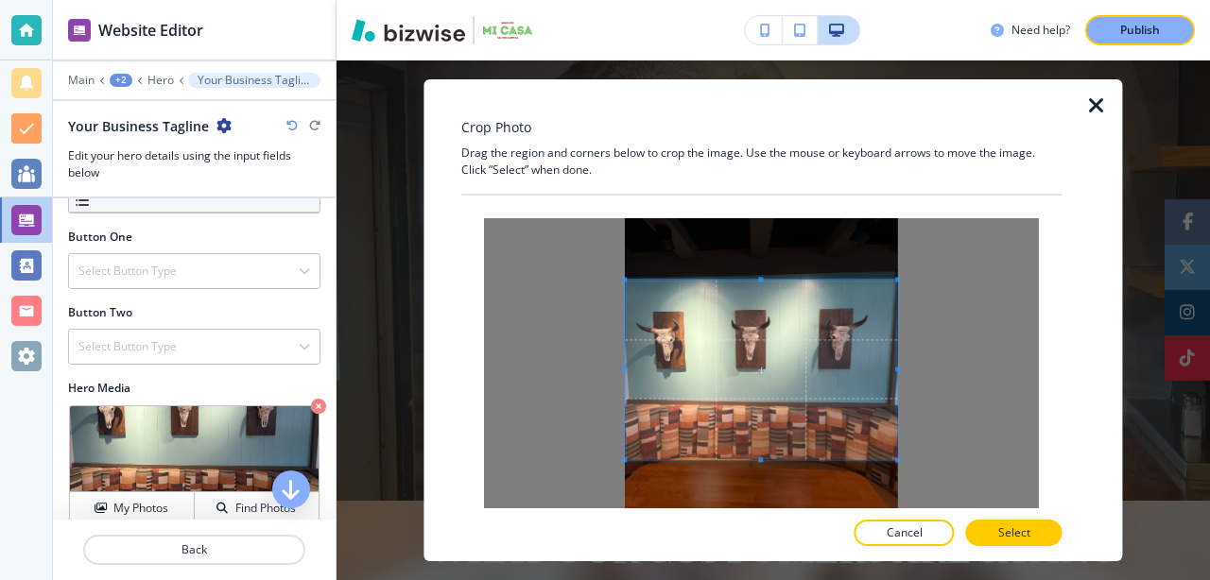
click at [760, 459] on span at bounding box center [760, 460] width 5 height 5
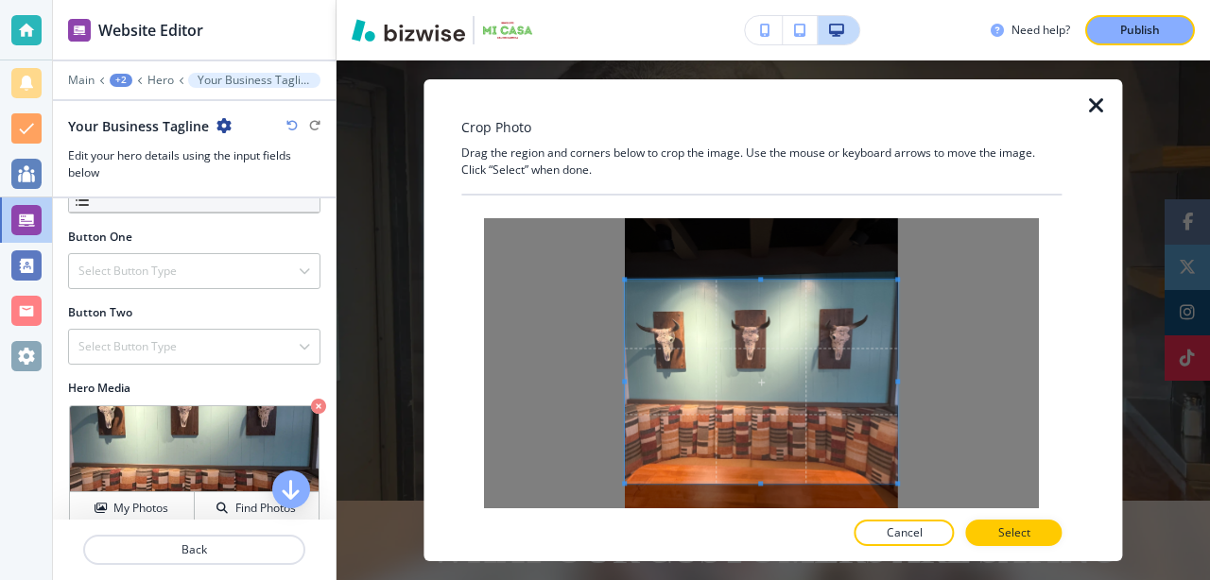
click at [761, 484] on span at bounding box center [760, 483] width 5 height 5
click at [1010, 537] on p "Select" at bounding box center [1014, 533] width 32 height 17
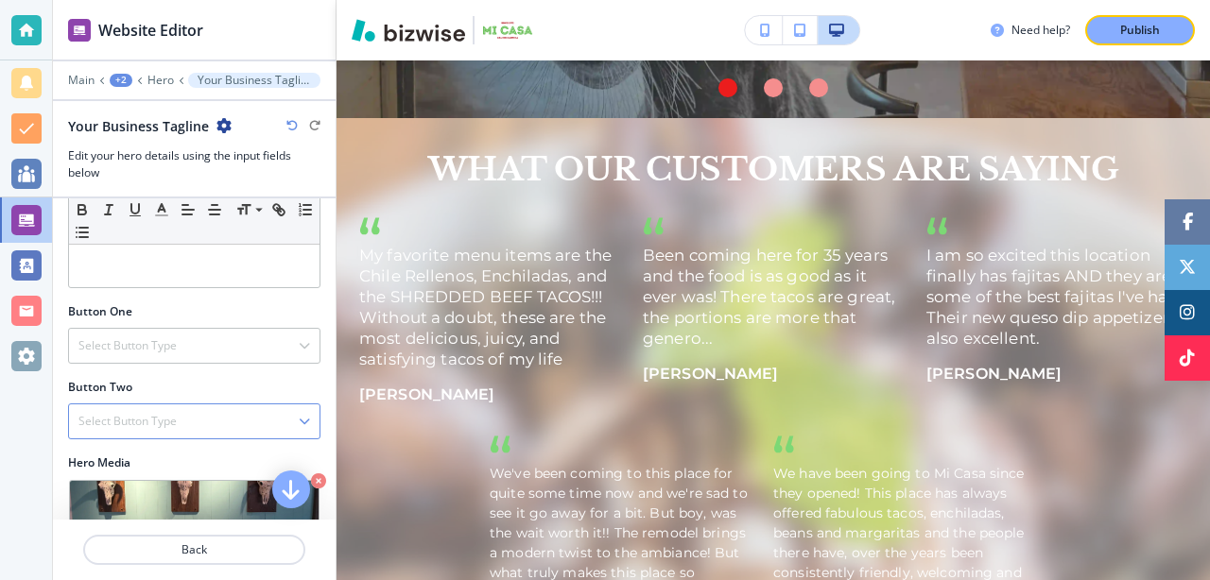
scroll to position [0, 0]
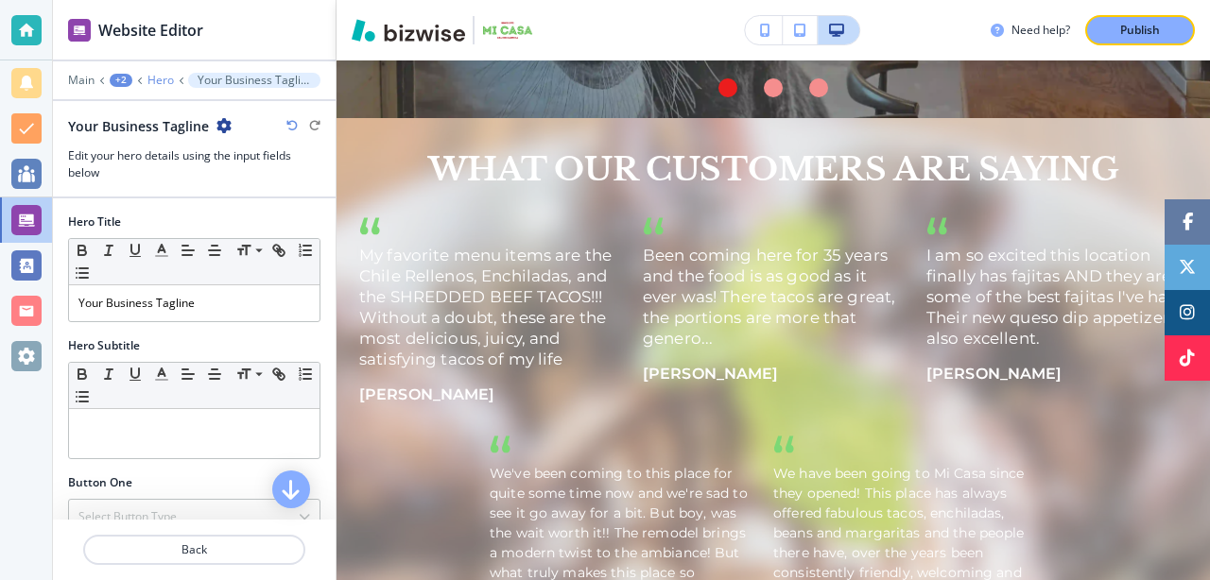
click at [160, 74] on p "Hero" at bounding box center [160, 80] width 26 height 13
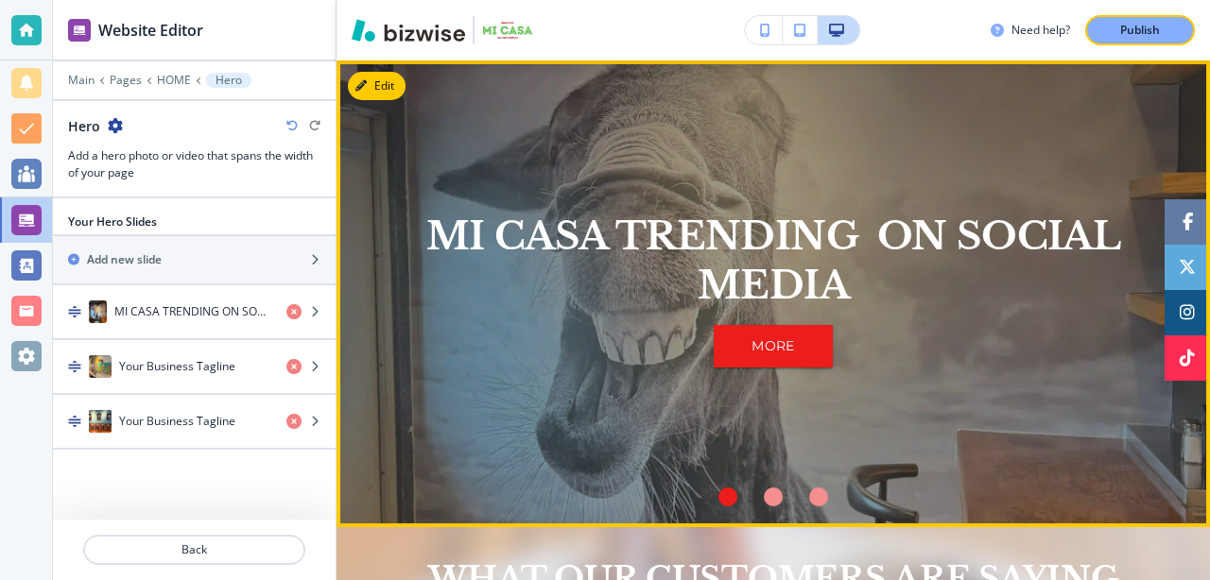
scroll to position [1383, 0]
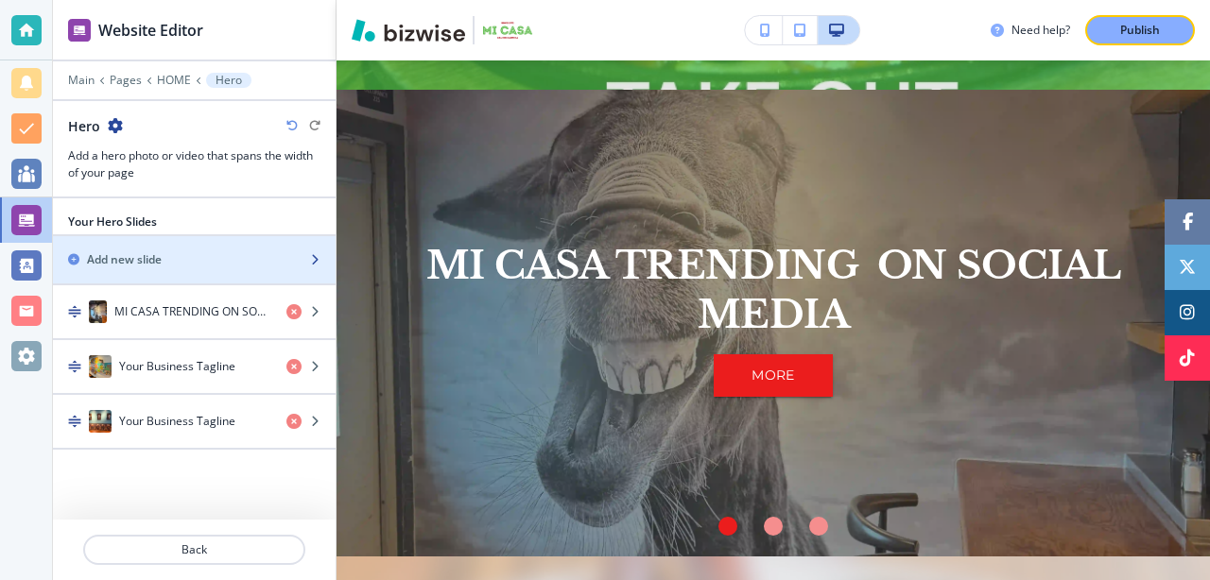
click at [199, 258] on div "Add new slide" at bounding box center [173, 259] width 241 height 17
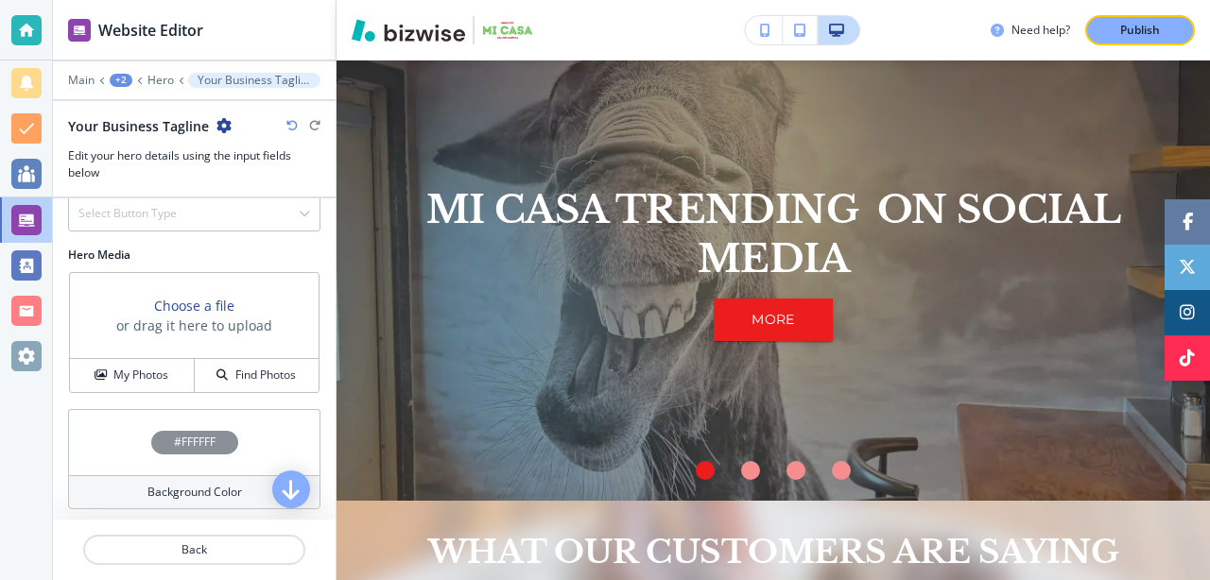
scroll to position [384, 0]
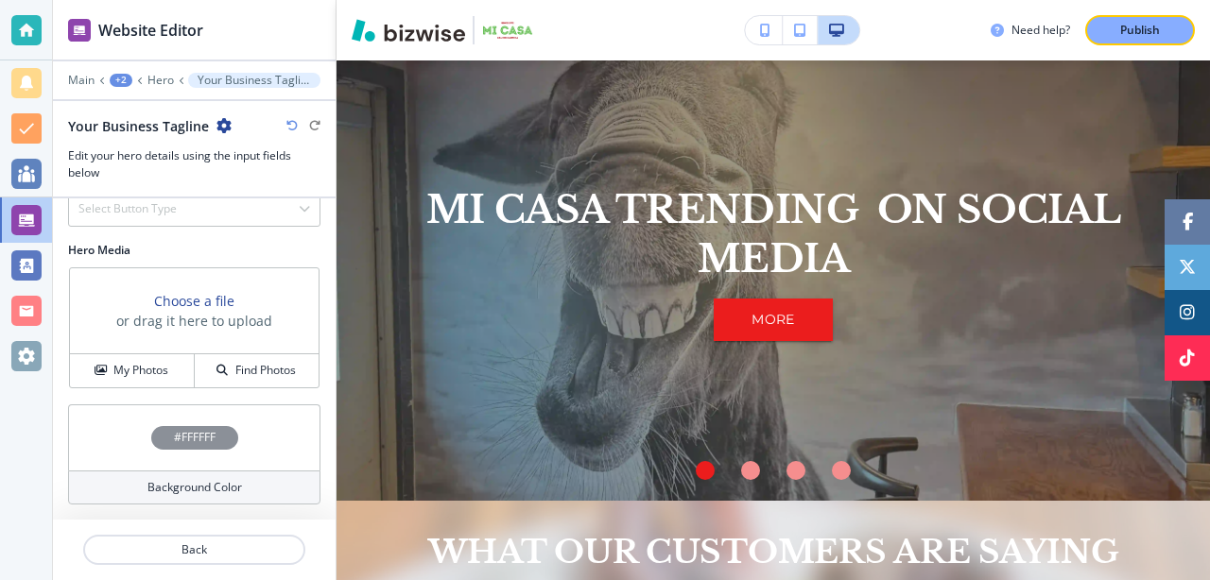
click at [178, 296] on h3 "Choose a file" at bounding box center [194, 301] width 80 height 20
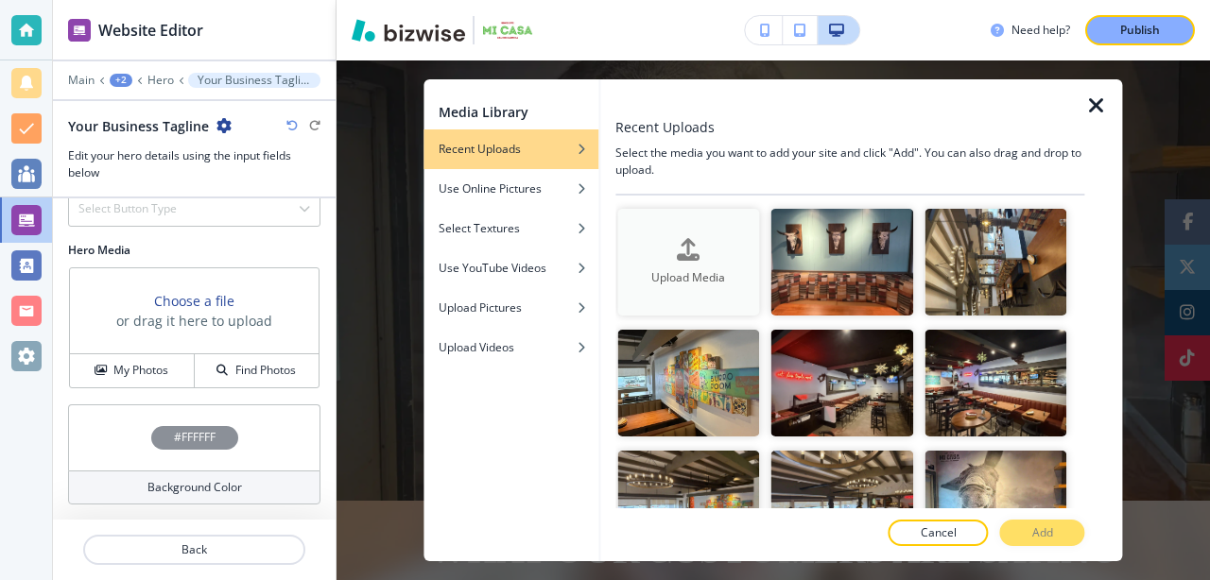
click at [691, 238] on icon "button" at bounding box center [688, 249] width 23 height 23
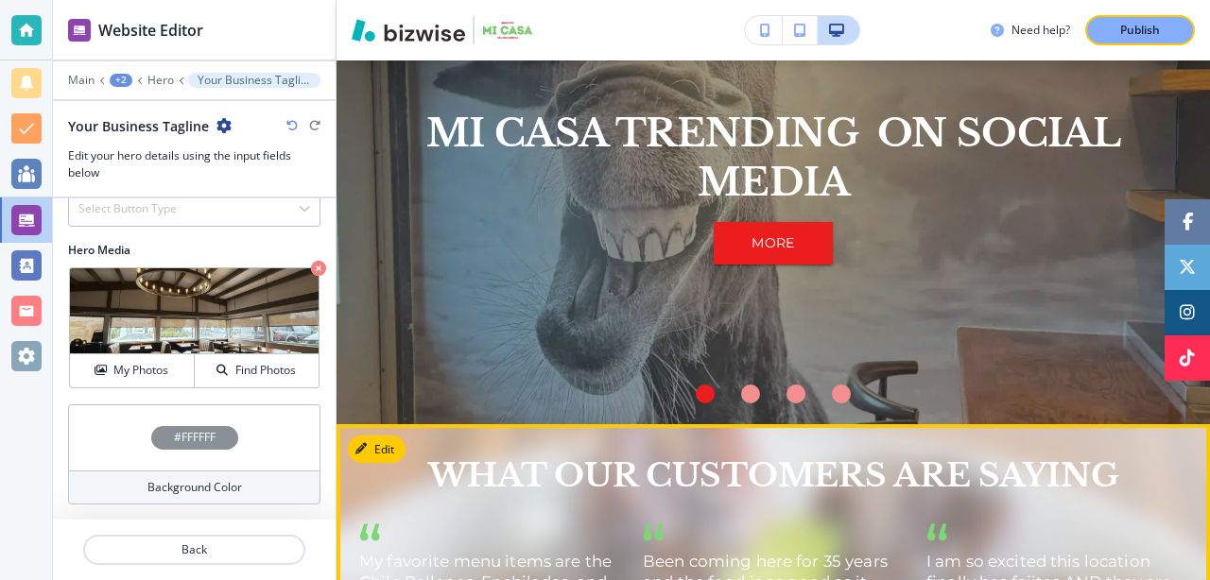
scroll to position [1451, 0]
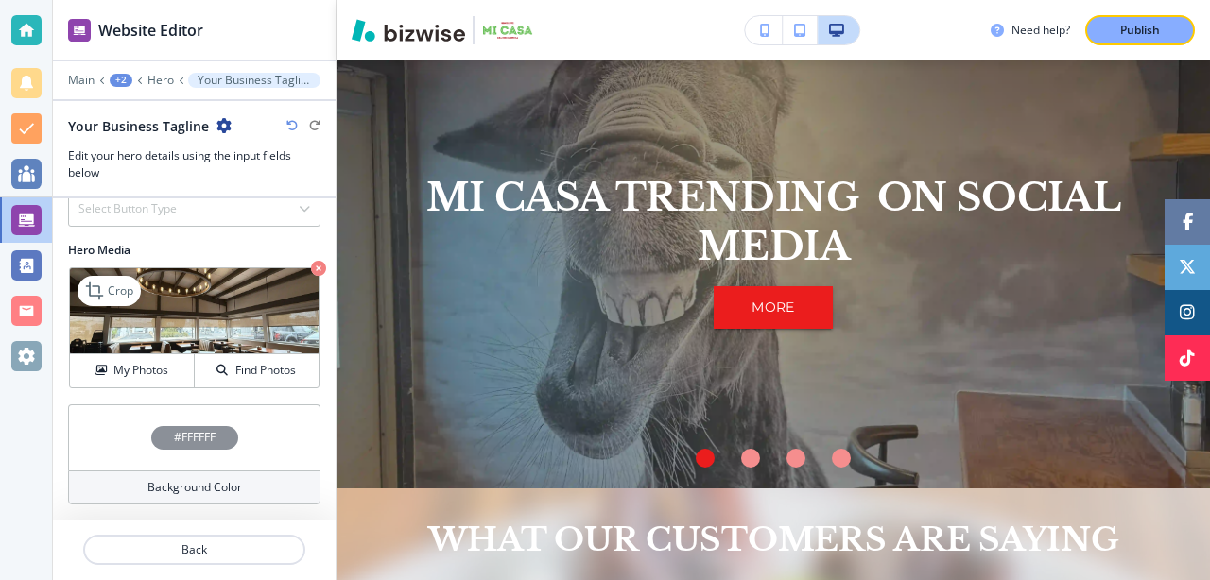
click at [241, 308] on img at bounding box center [194, 311] width 249 height 86
click at [102, 295] on icon at bounding box center [94, 291] width 17 height 17
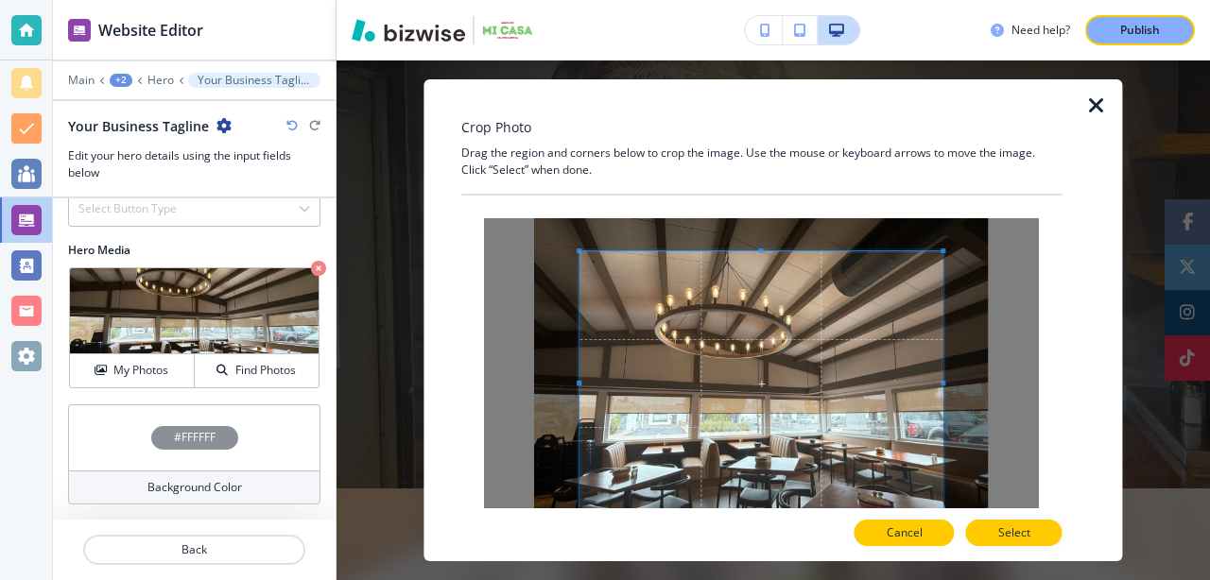
click at [909, 538] on p "Cancel" at bounding box center [905, 533] width 36 height 17
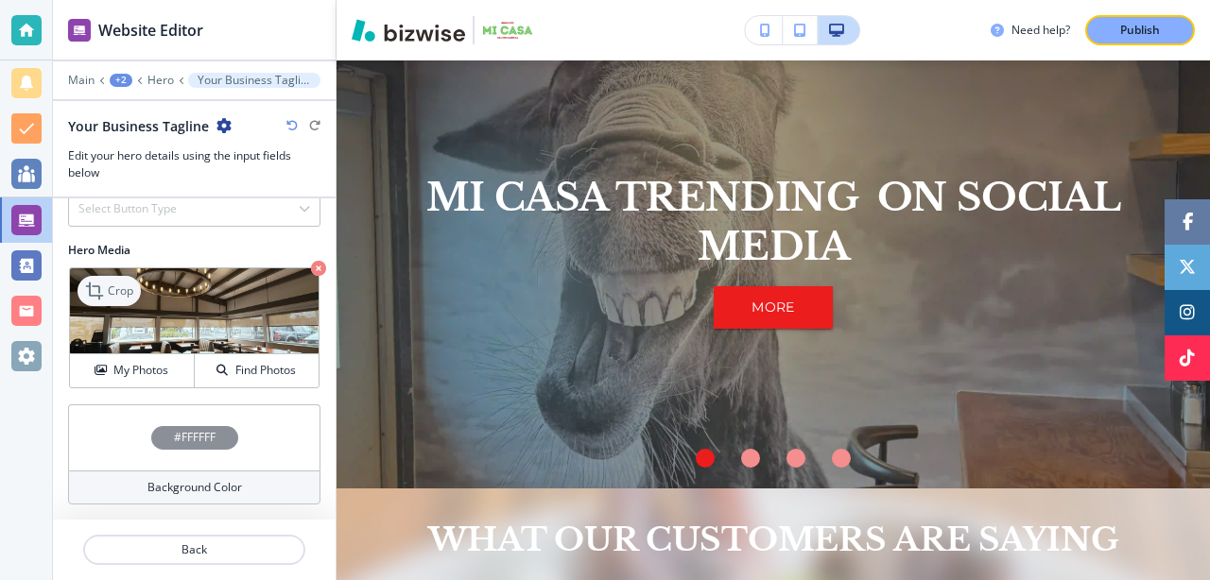
click at [103, 287] on icon at bounding box center [96, 291] width 23 height 23
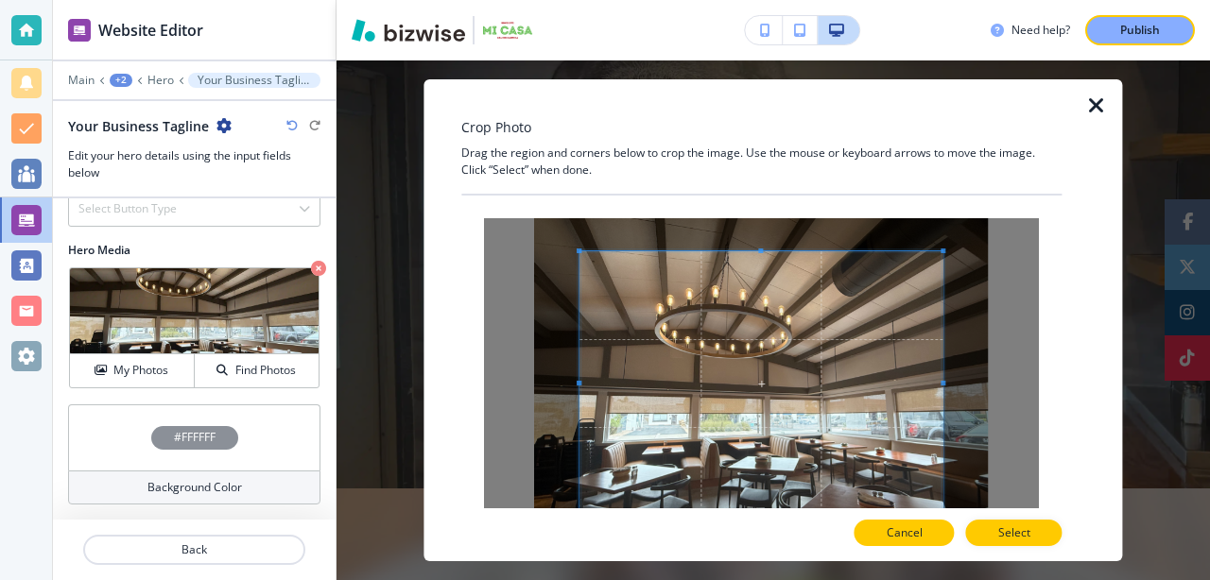
click at [905, 529] on p "Cancel" at bounding box center [905, 533] width 36 height 17
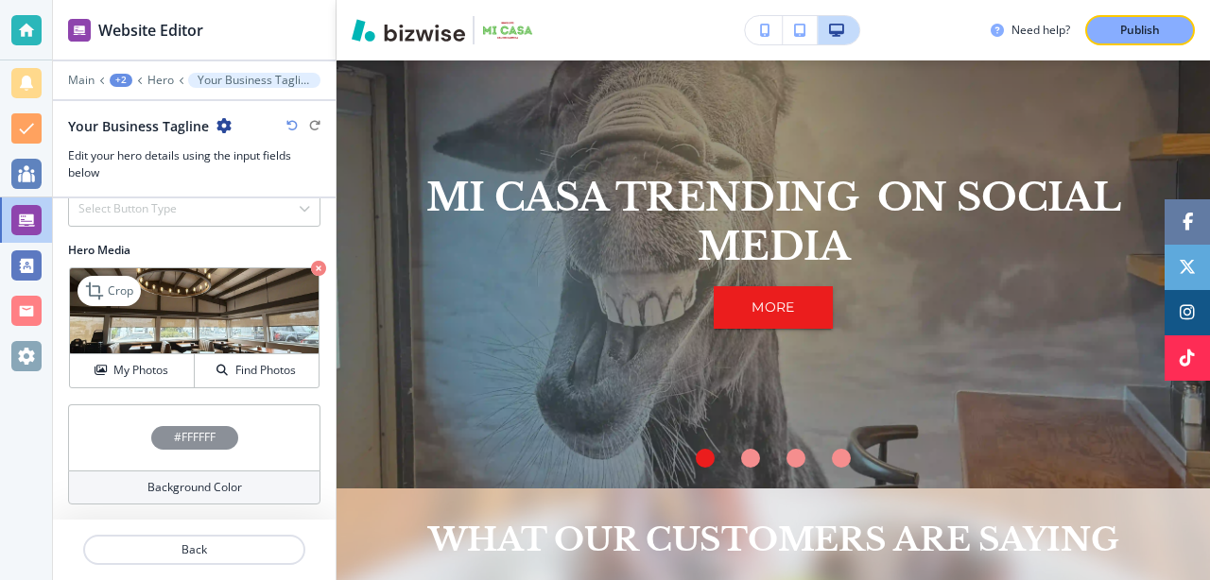
click at [319, 269] on icon "button" at bounding box center [318, 268] width 15 height 15
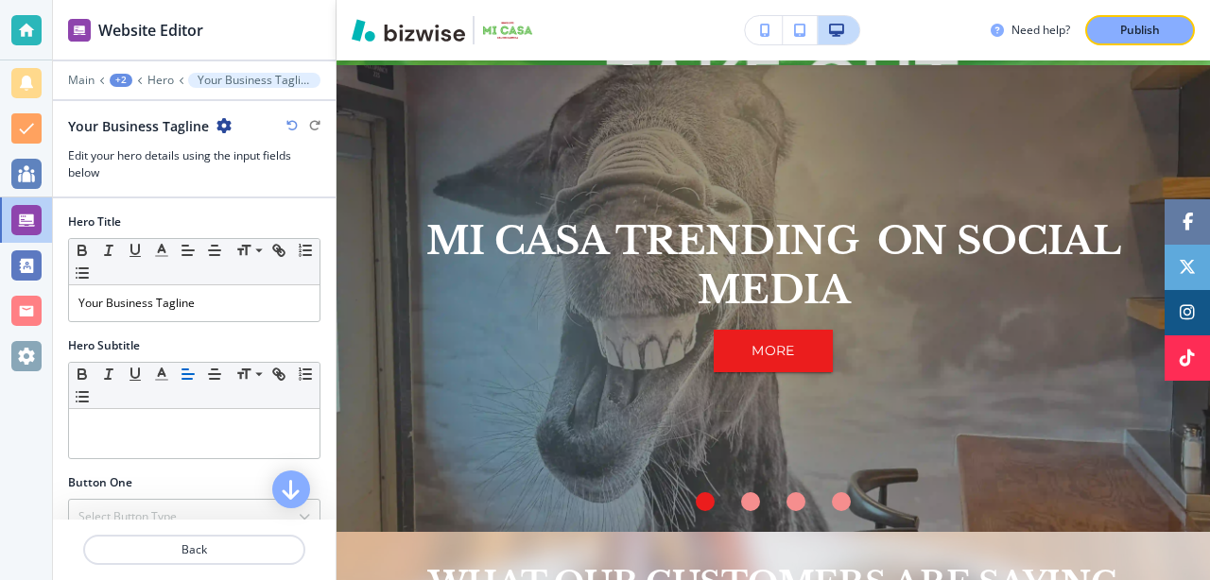
scroll to position [36, 0]
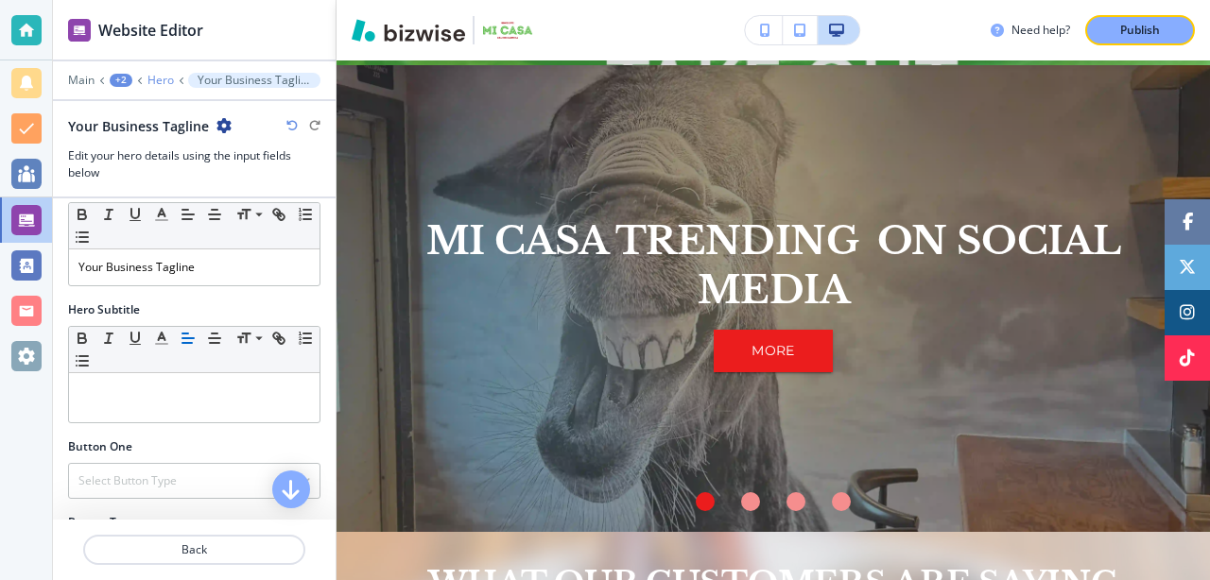
click at [157, 80] on p "Hero" at bounding box center [160, 80] width 26 height 13
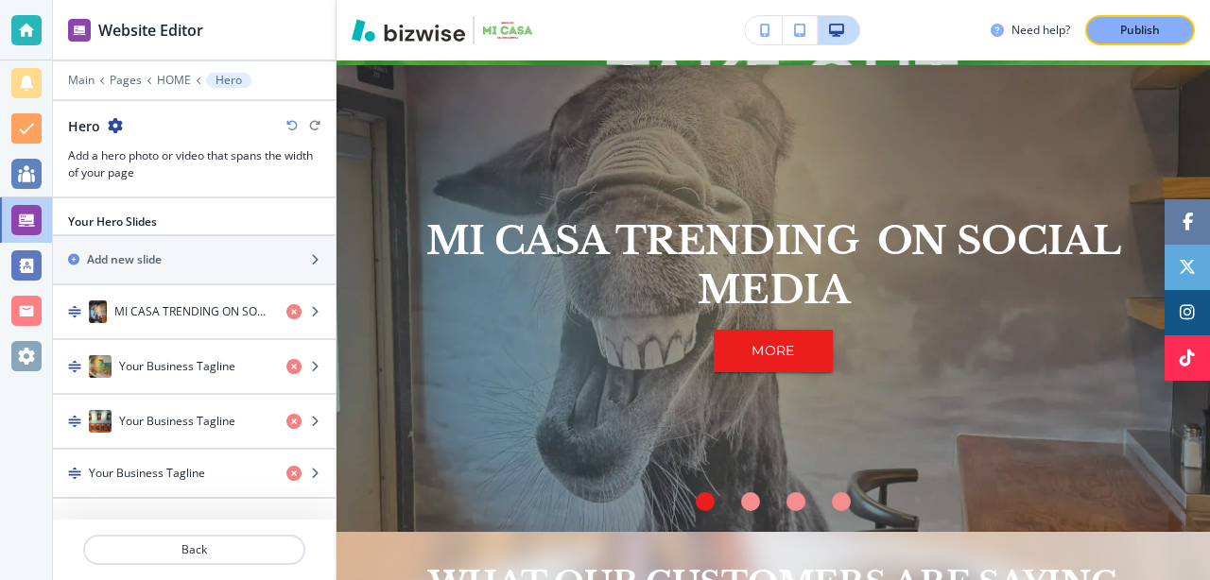
scroll to position [1412, 0]
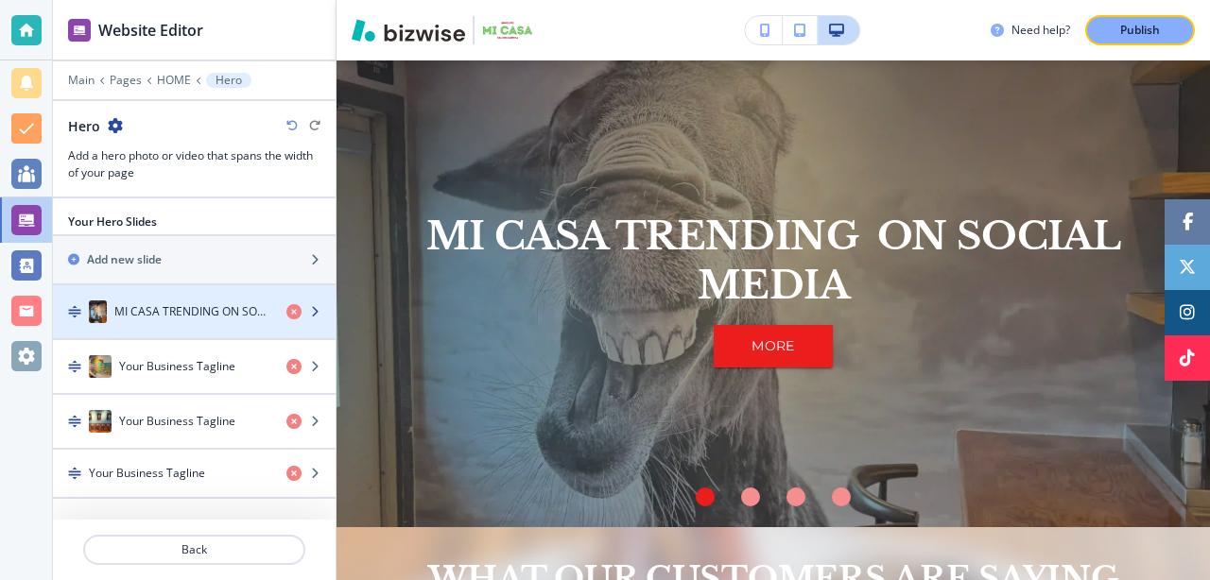
click at [170, 299] on div "button" at bounding box center [194, 293] width 283 height 15
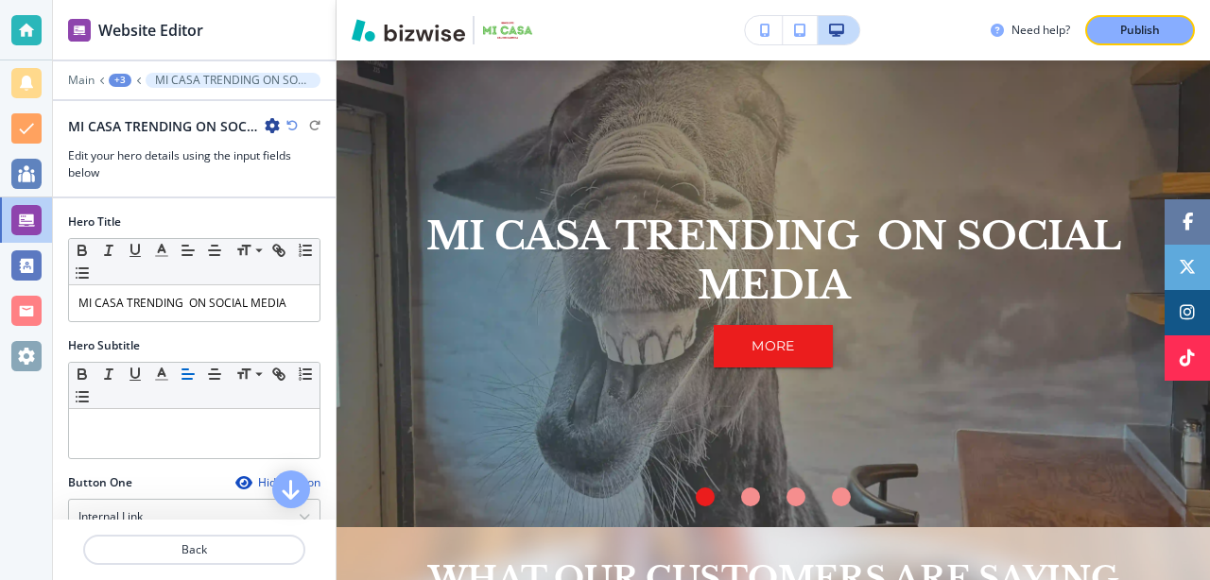
scroll to position [1439, 0]
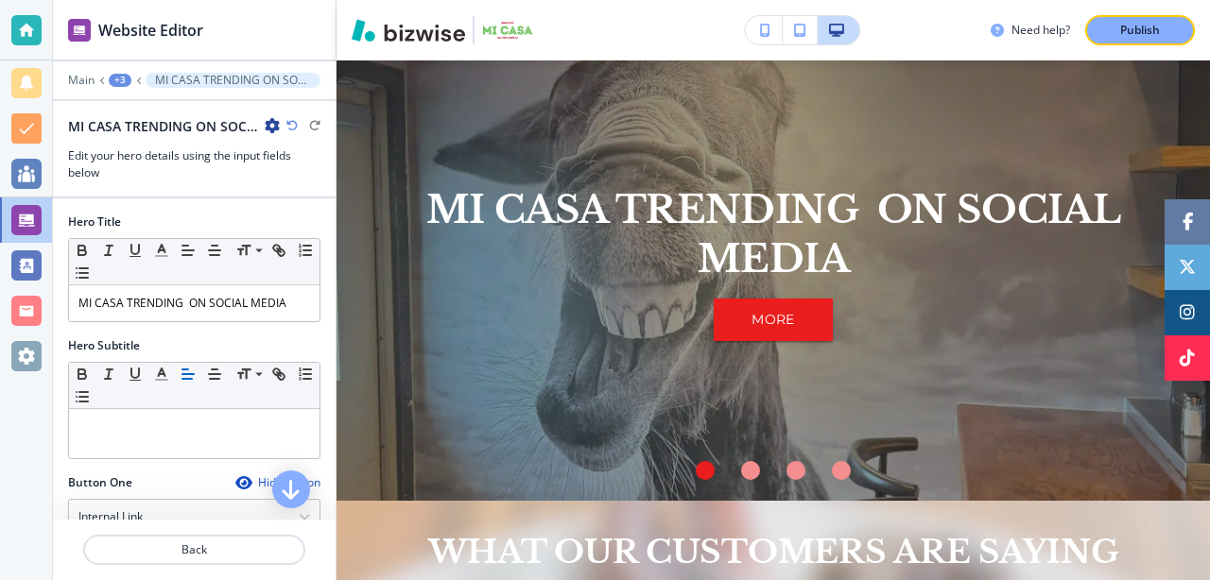
click at [122, 81] on div "+3" at bounding box center [120, 80] width 23 height 13
click at [311, 207] on div at bounding box center [194, 206] width 283 height 15
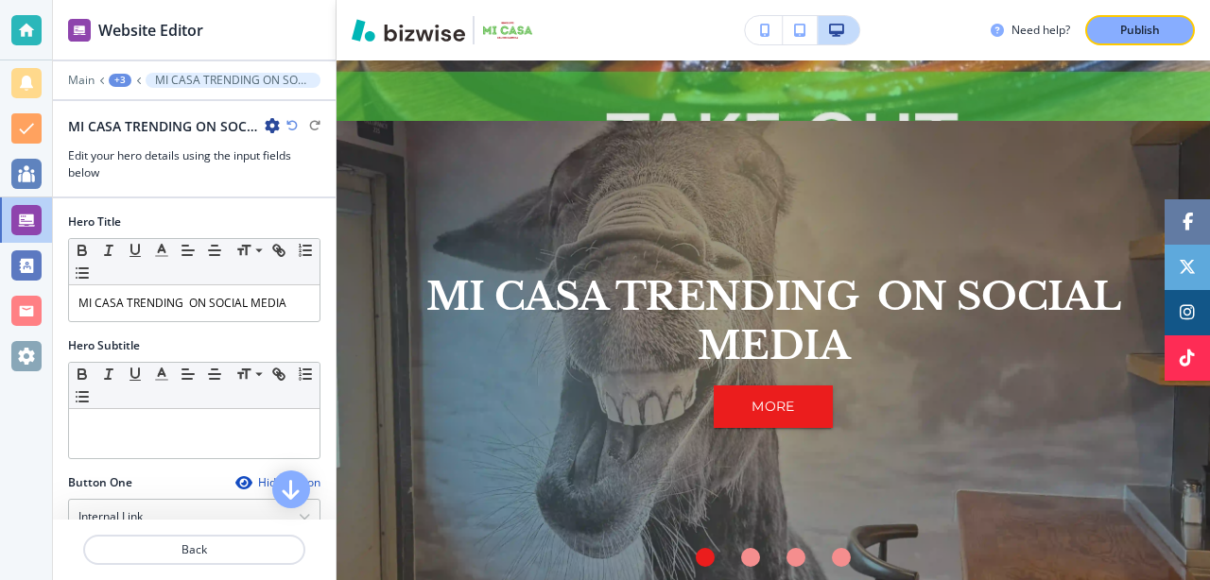
scroll to position [1300, 0]
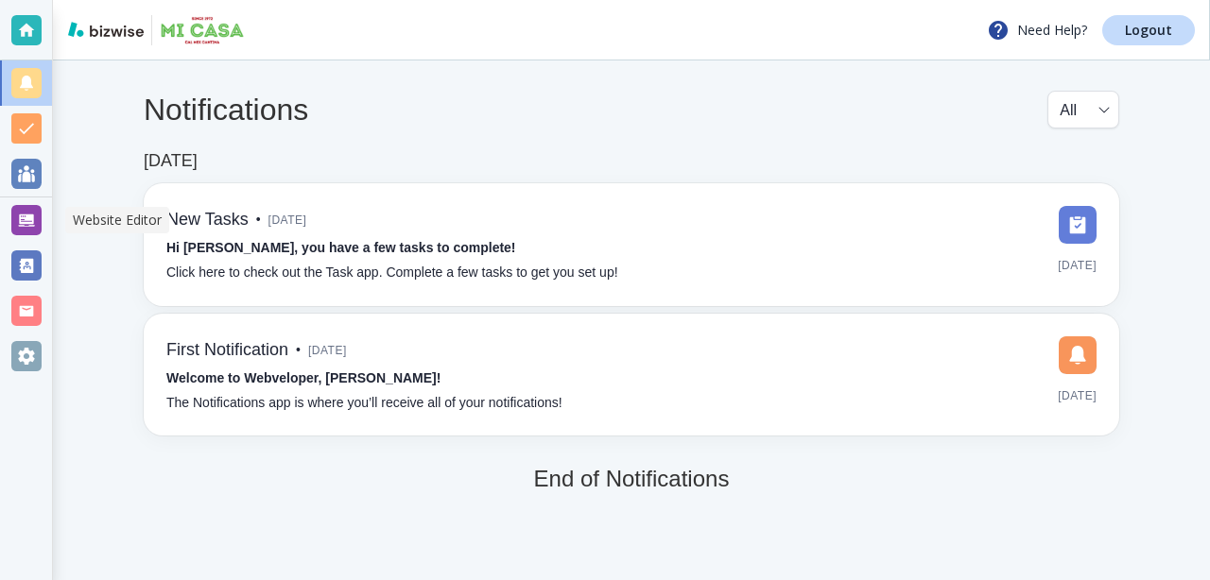
click at [26, 210] on div at bounding box center [26, 220] width 30 height 30
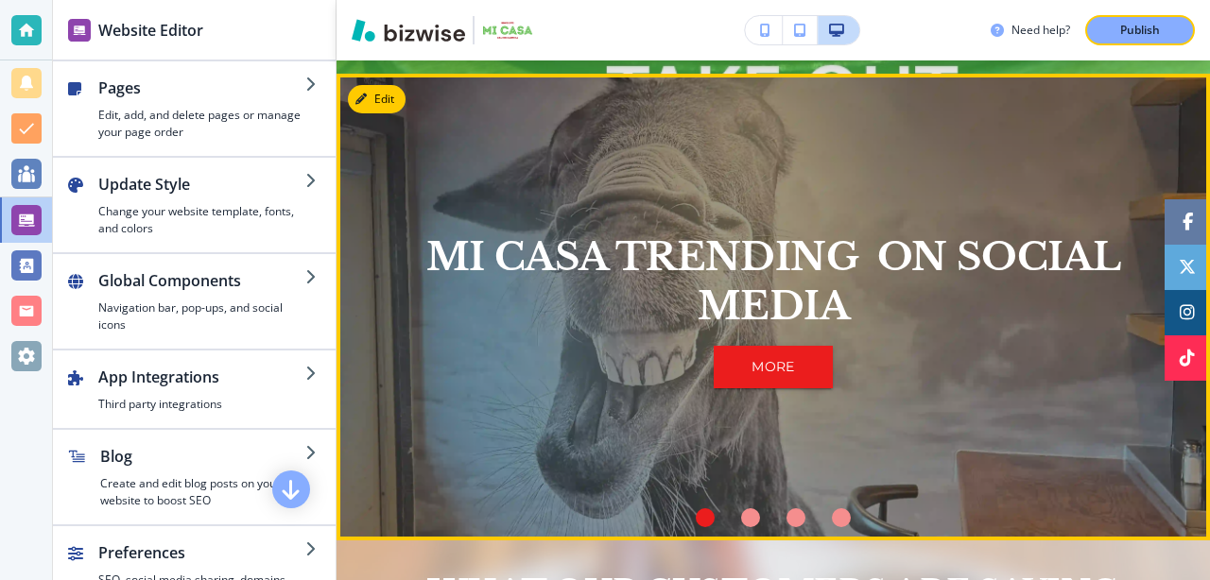
scroll to position [1398, 0]
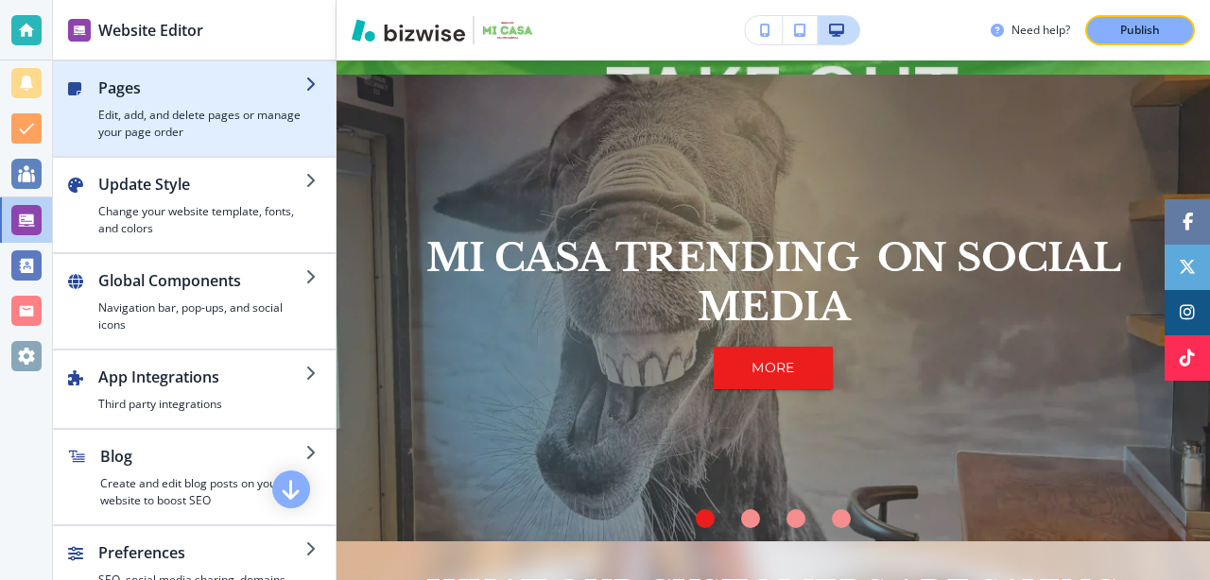
click at [239, 135] on h4 "Edit, add, and delete pages or manage your page order" at bounding box center [201, 124] width 207 height 34
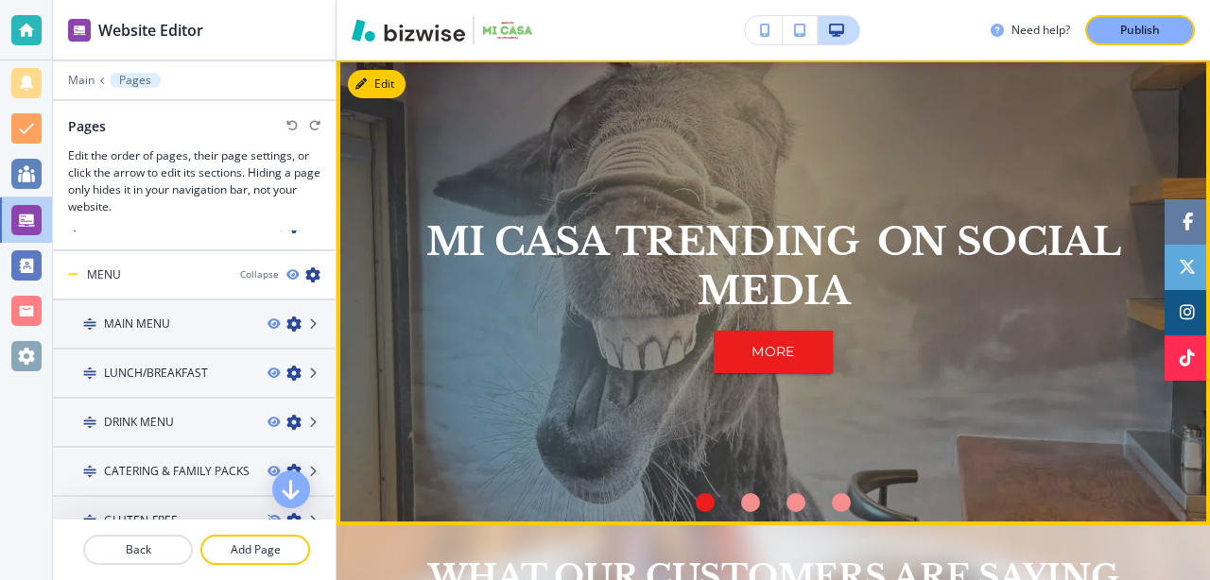
scroll to position [1412, 0]
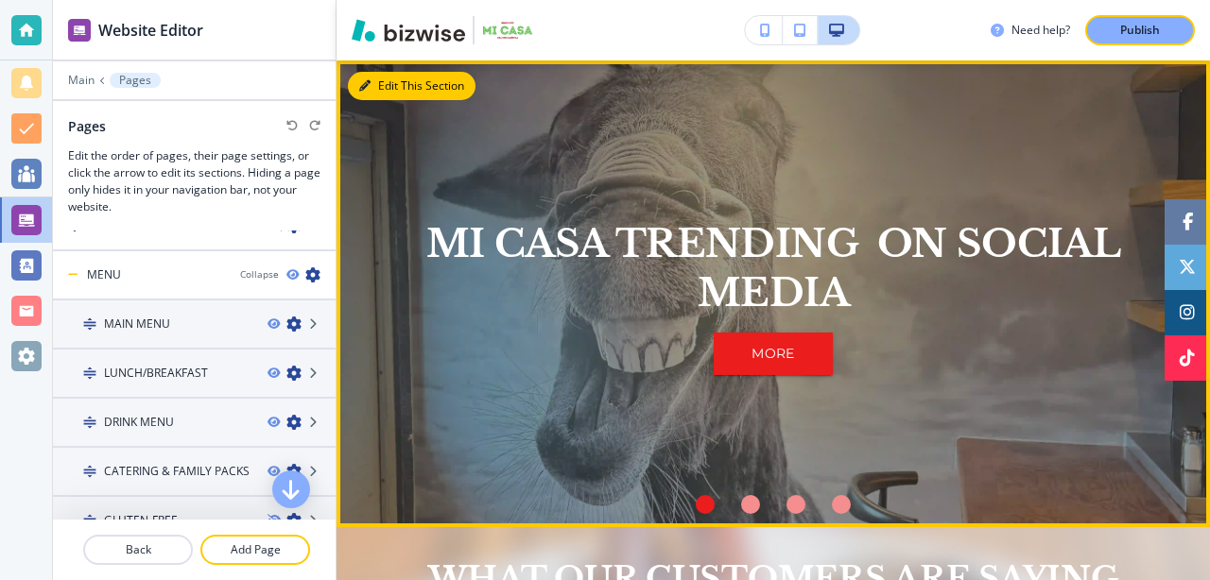
click at [390, 82] on button "Edit This Section" at bounding box center [412, 86] width 128 height 28
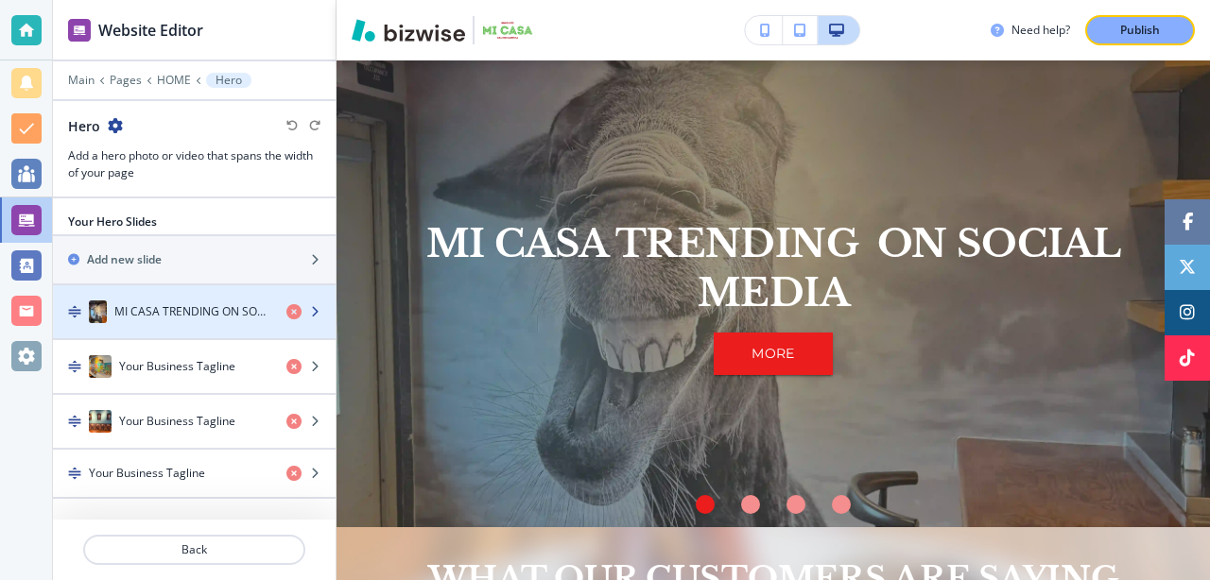
click at [191, 312] on h4 "MI CASA TRENDING ON SOCIAL MEDIA" at bounding box center [192, 311] width 157 height 17
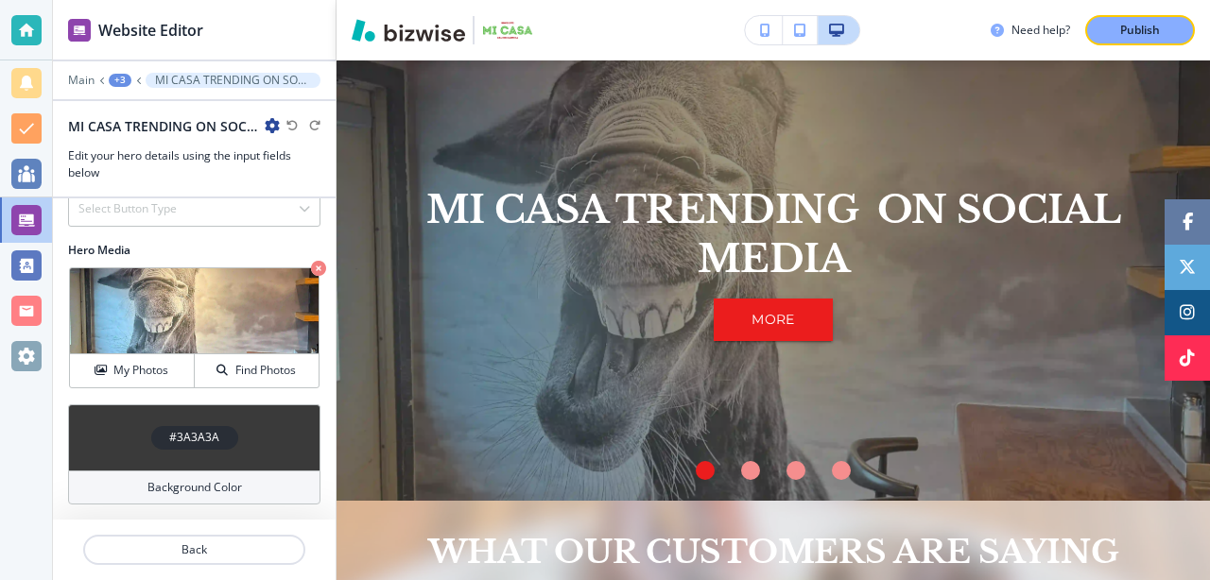
scroll to position [560, 0]
click at [127, 372] on h4 "My Photos" at bounding box center [140, 370] width 55 height 17
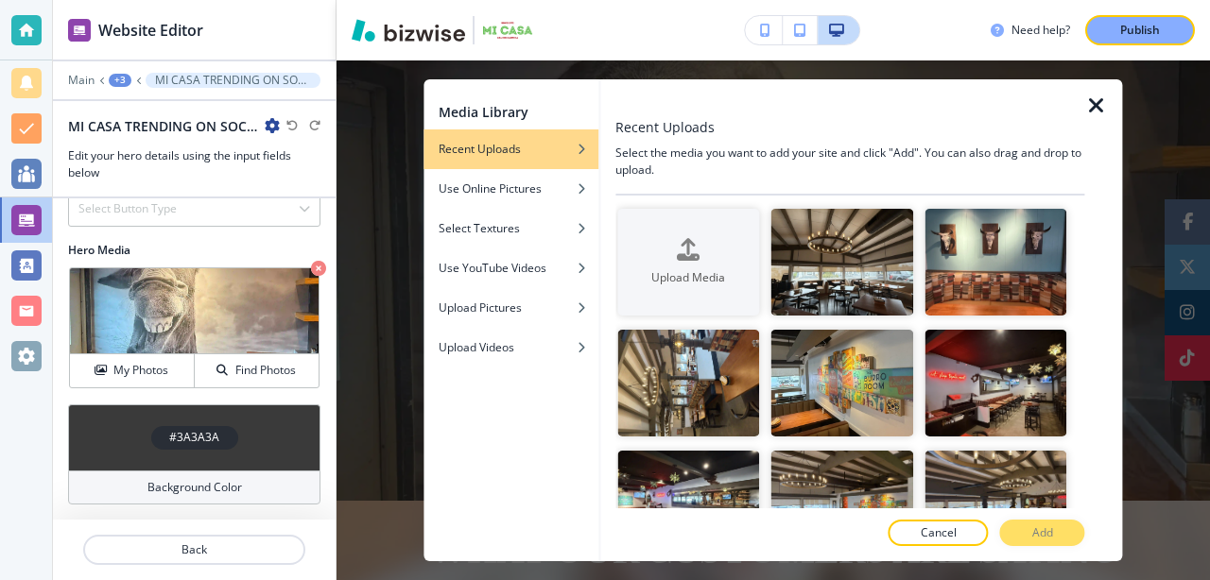
click at [1094, 103] on icon "button" at bounding box center [1096, 106] width 23 height 23
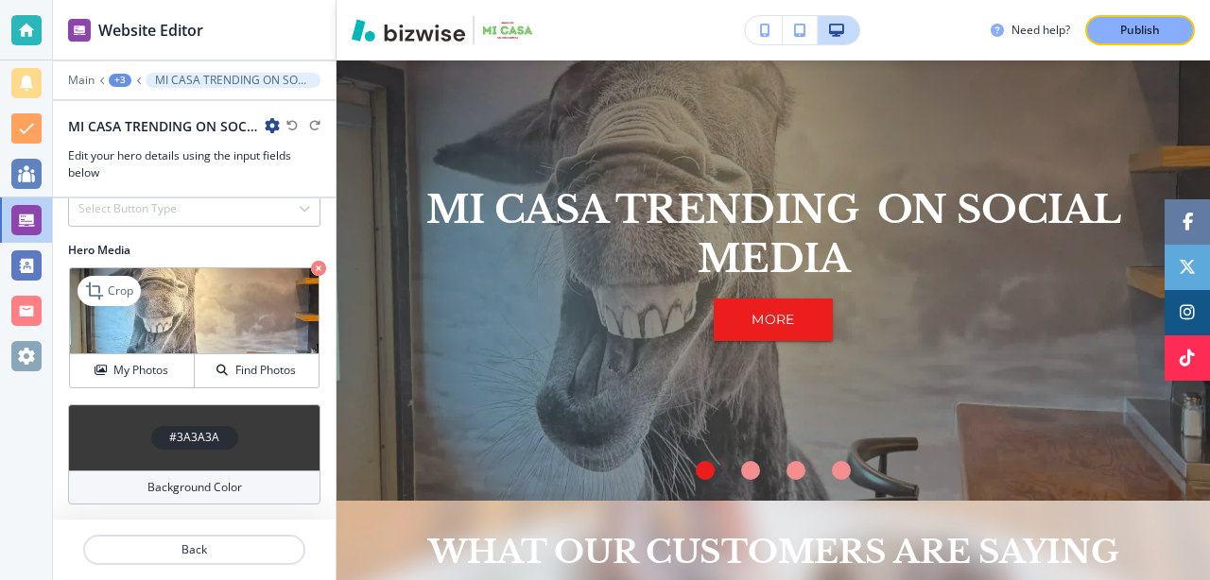
scroll to position [535, 0]
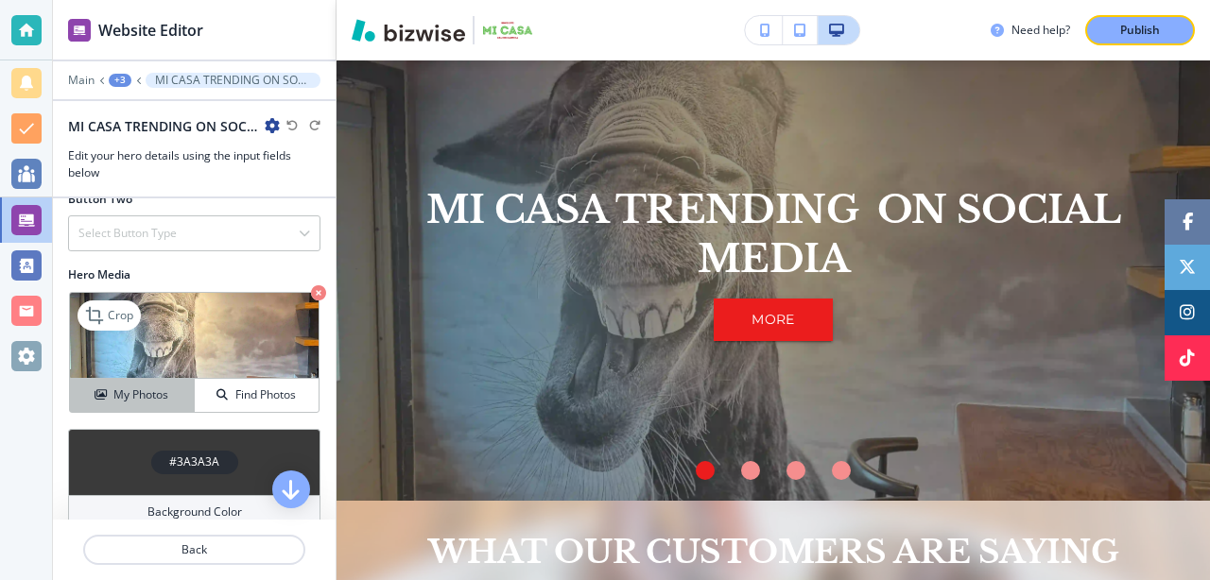
click at [128, 391] on h4 "My Photos" at bounding box center [140, 395] width 55 height 17
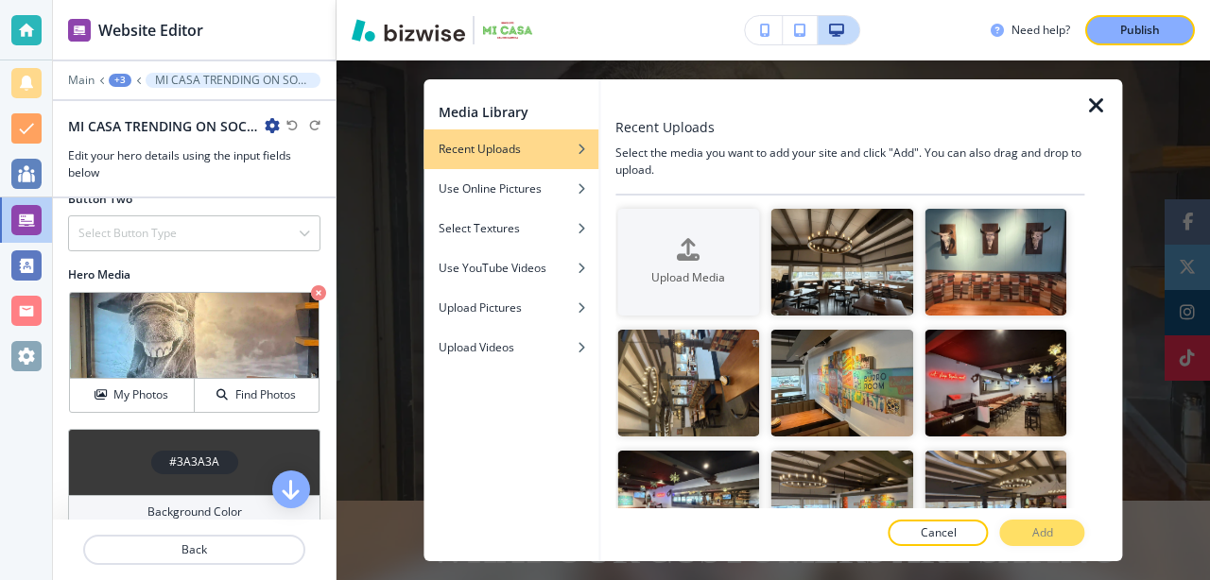
click at [174, 80] on p "MI CASA TRENDING ON SOCIAL MEDIA" at bounding box center [233, 80] width 156 height 13
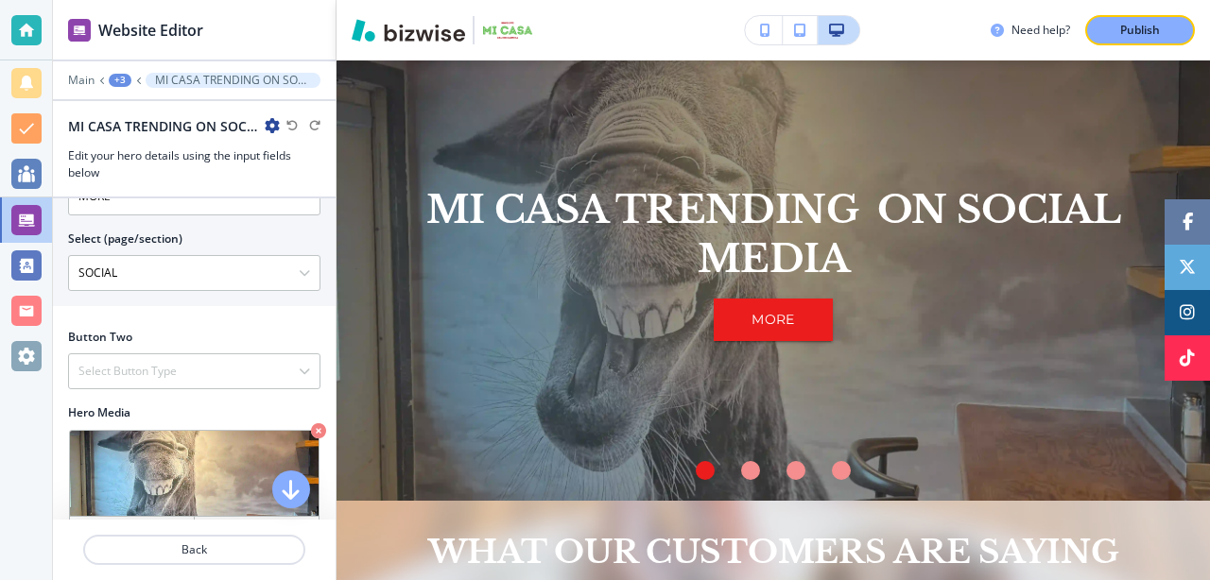
scroll to position [0, 0]
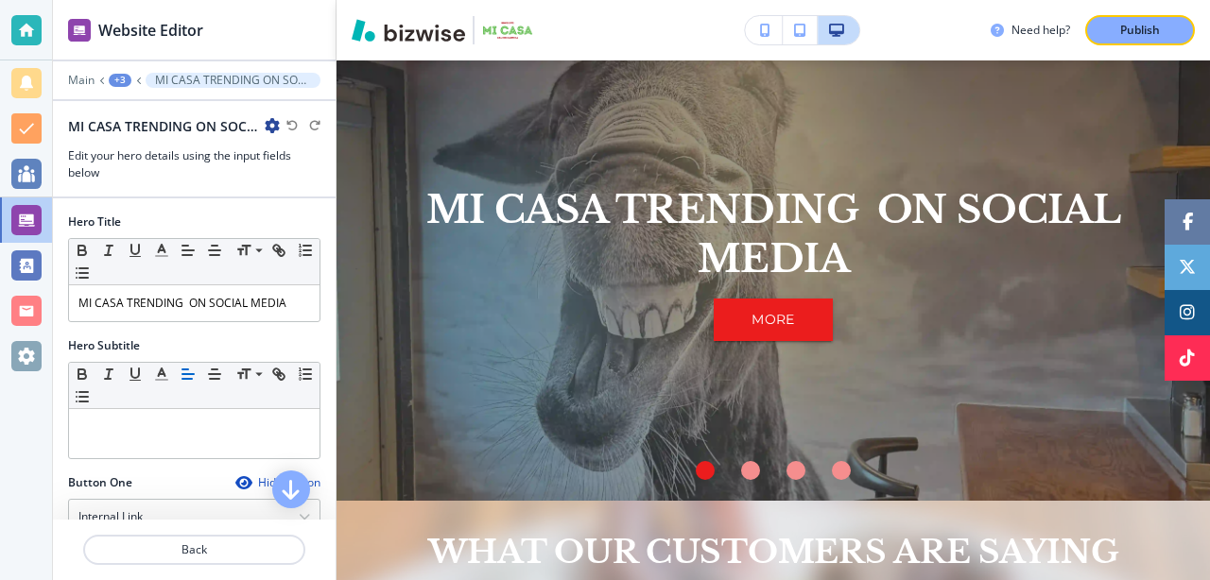
click at [118, 81] on div "+3" at bounding box center [120, 80] width 23 height 13
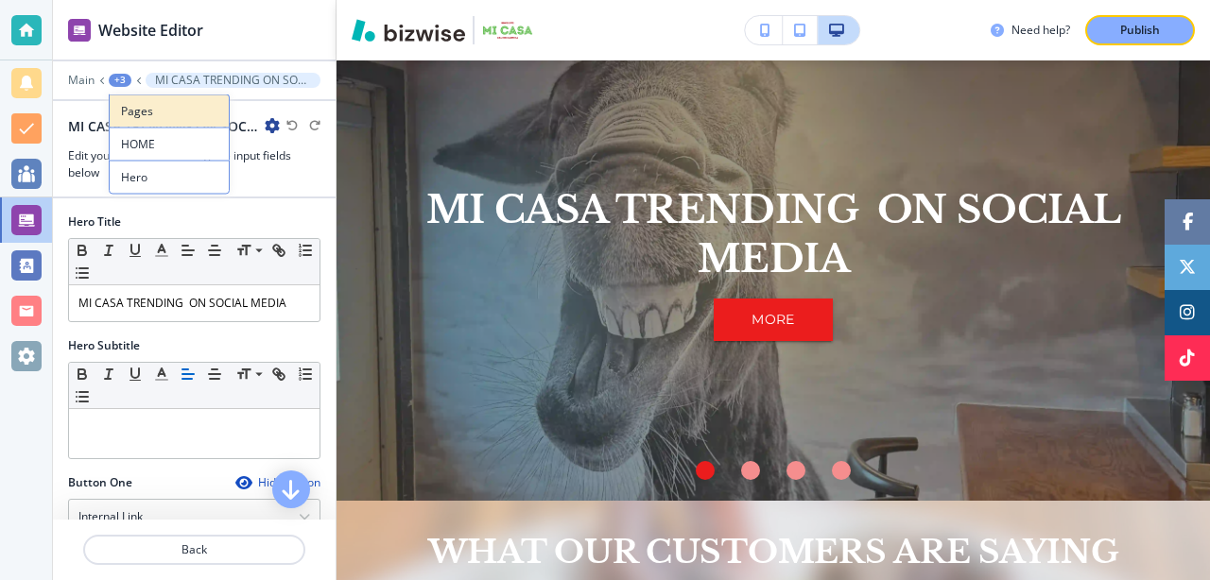
click at [149, 103] on p "Pages" at bounding box center [169, 111] width 96 height 17
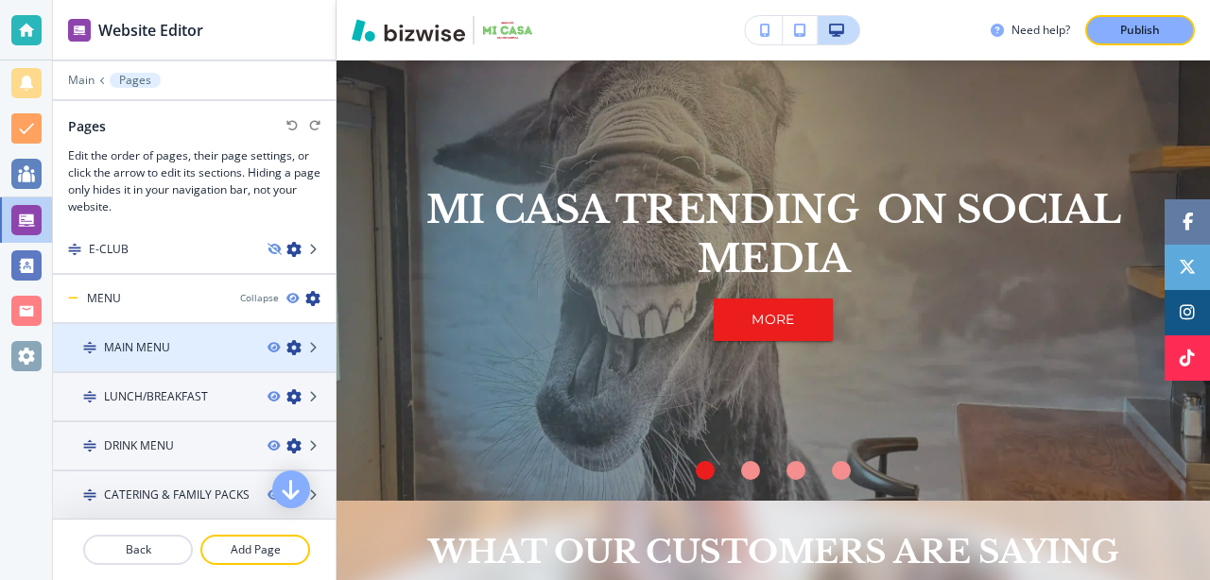
scroll to position [41, 0]
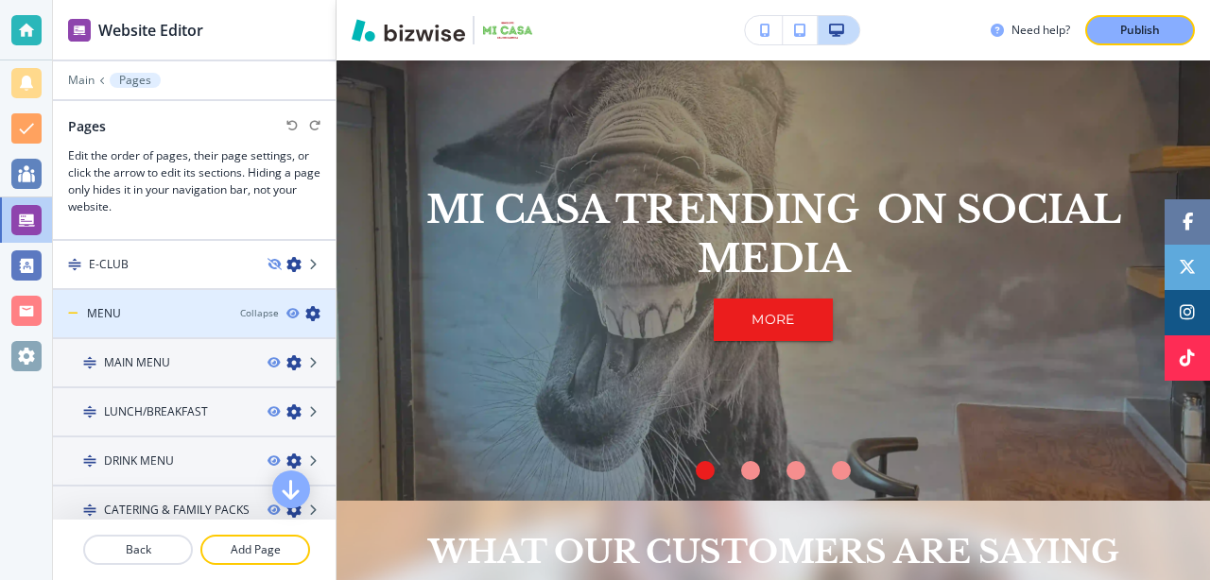
click at [179, 319] on div "MENU" at bounding box center [139, 313] width 172 height 17
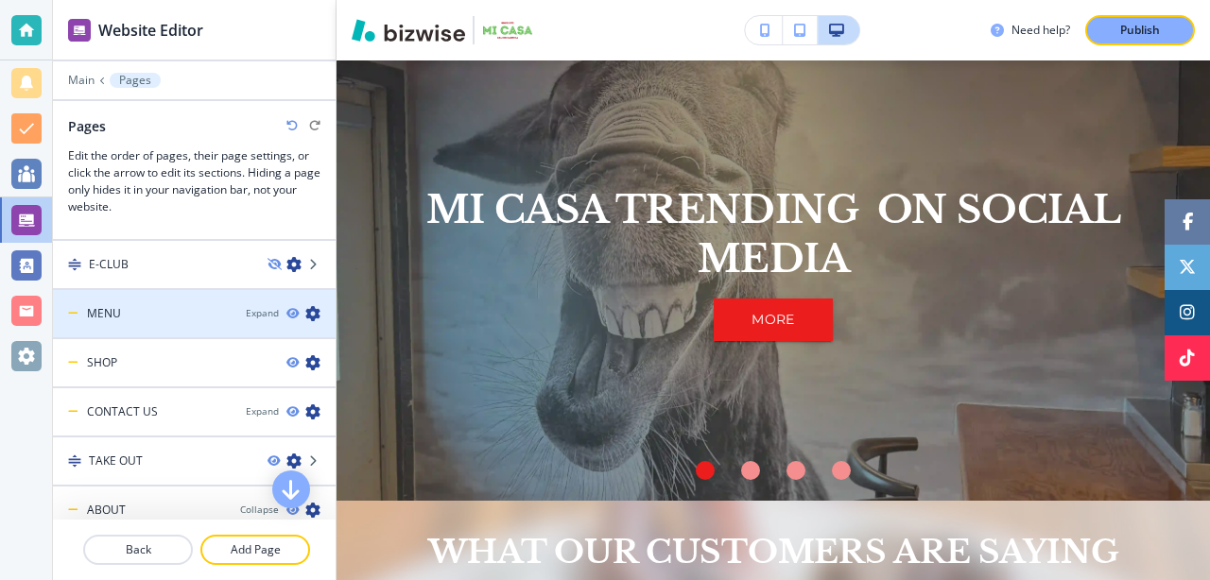
click at [173, 317] on div "MENU" at bounding box center [142, 313] width 178 height 17
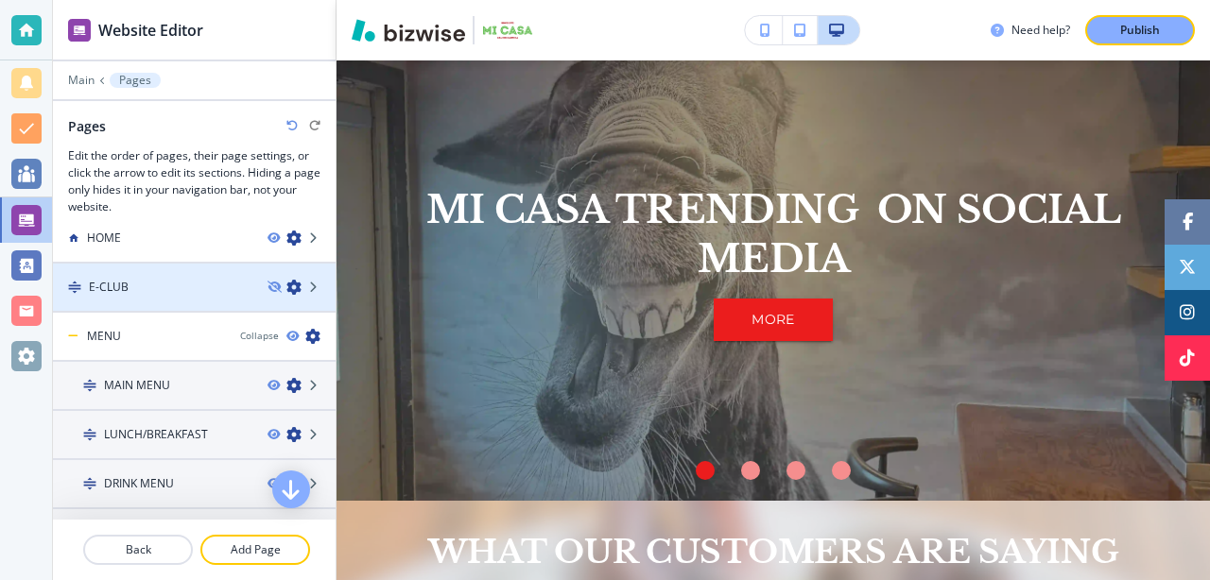
scroll to position [0, 0]
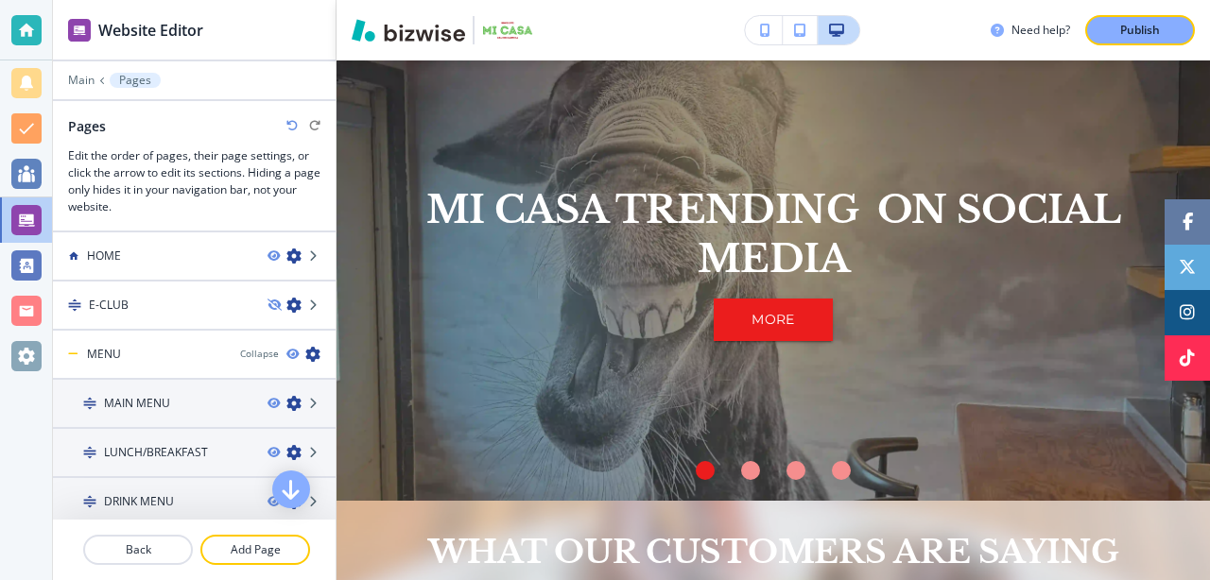
click at [137, 83] on p "Pages" at bounding box center [135, 80] width 32 height 13
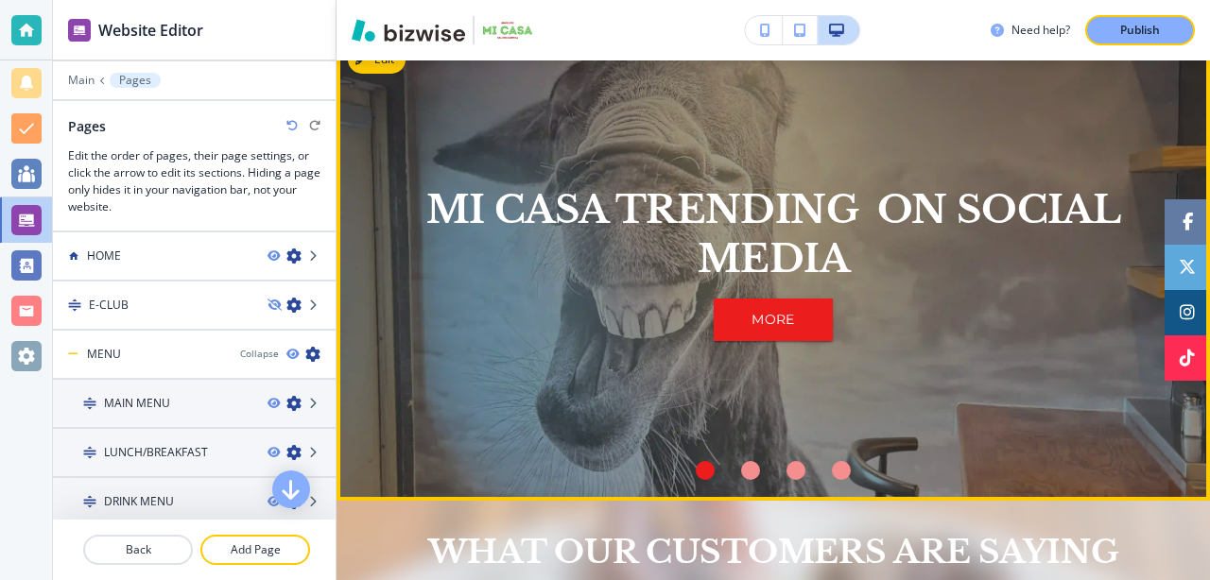
click at [424, 343] on div "MI CASA TRENDING ON SOCIAL MEDIA MORE" at bounding box center [773, 264] width 828 height 407
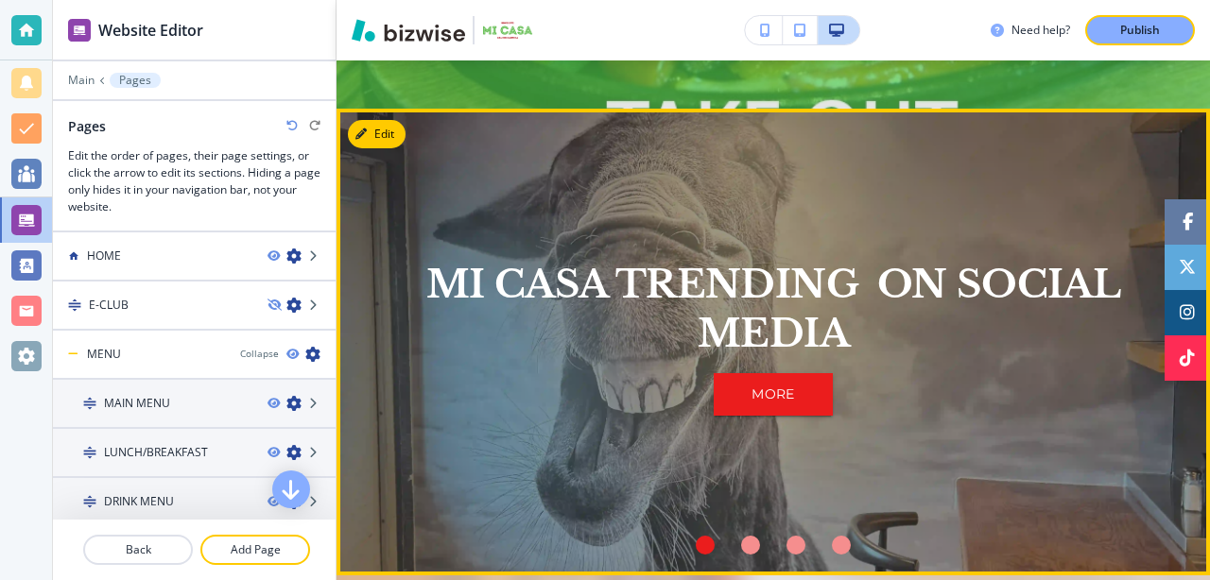
scroll to position [1330, 0]
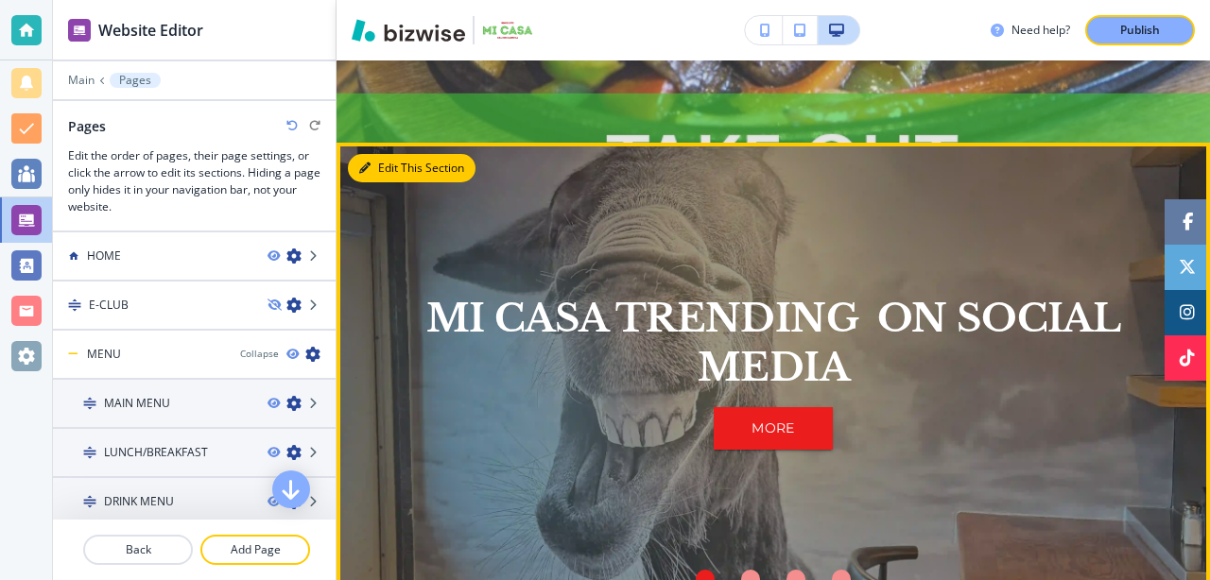
click at [384, 167] on button "Edit This Section" at bounding box center [412, 168] width 128 height 28
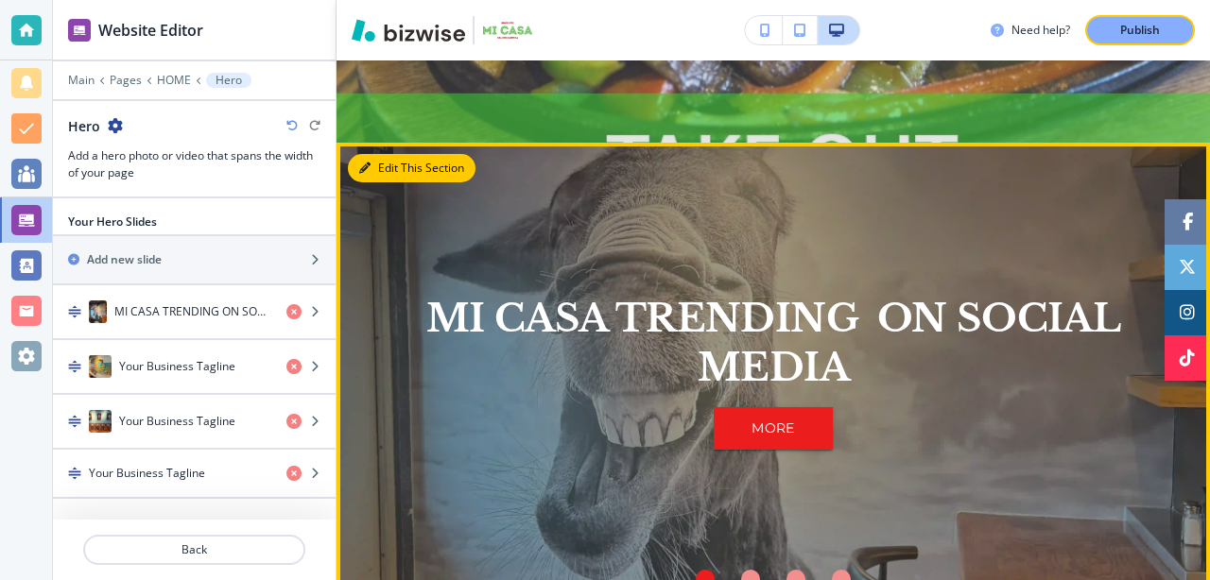
scroll to position [1412, 0]
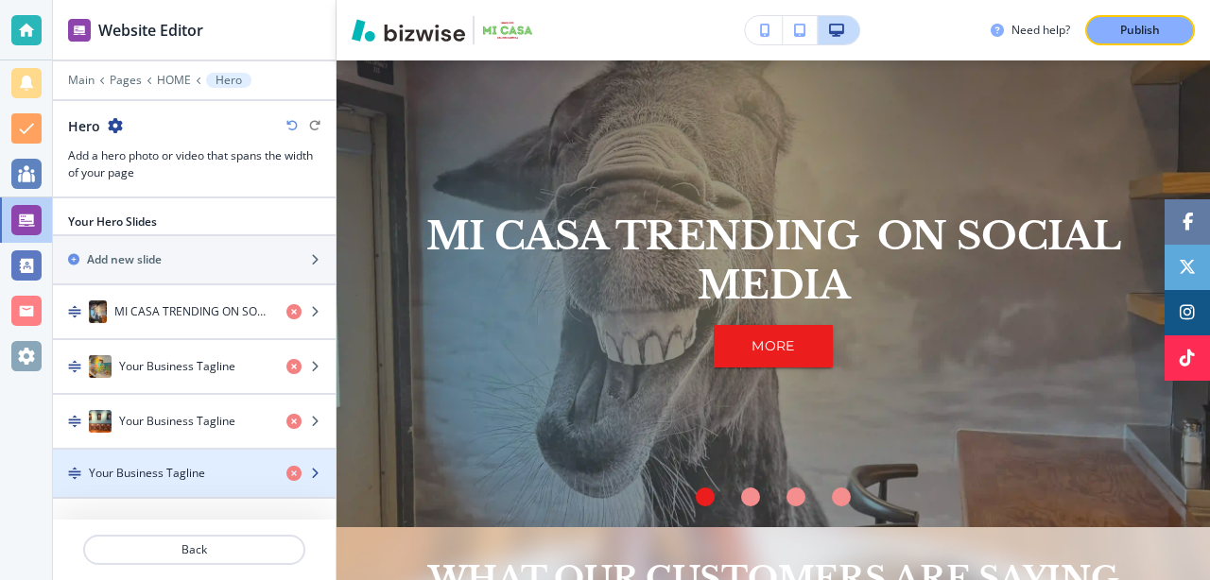
click at [181, 488] on div "button" at bounding box center [194, 489] width 283 height 15
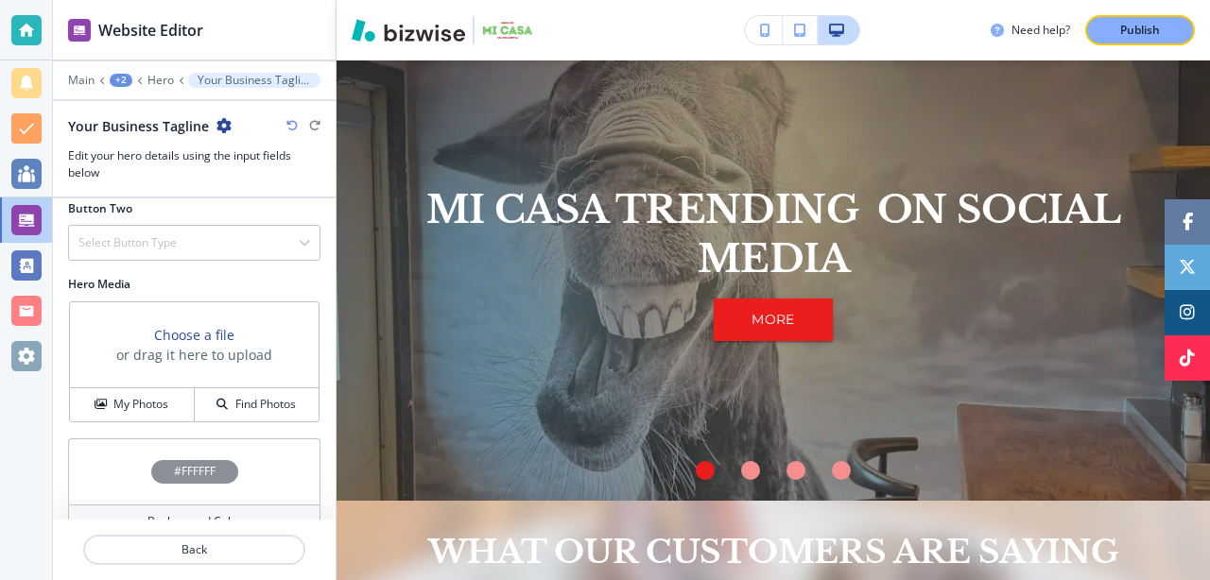
scroll to position [384, 0]
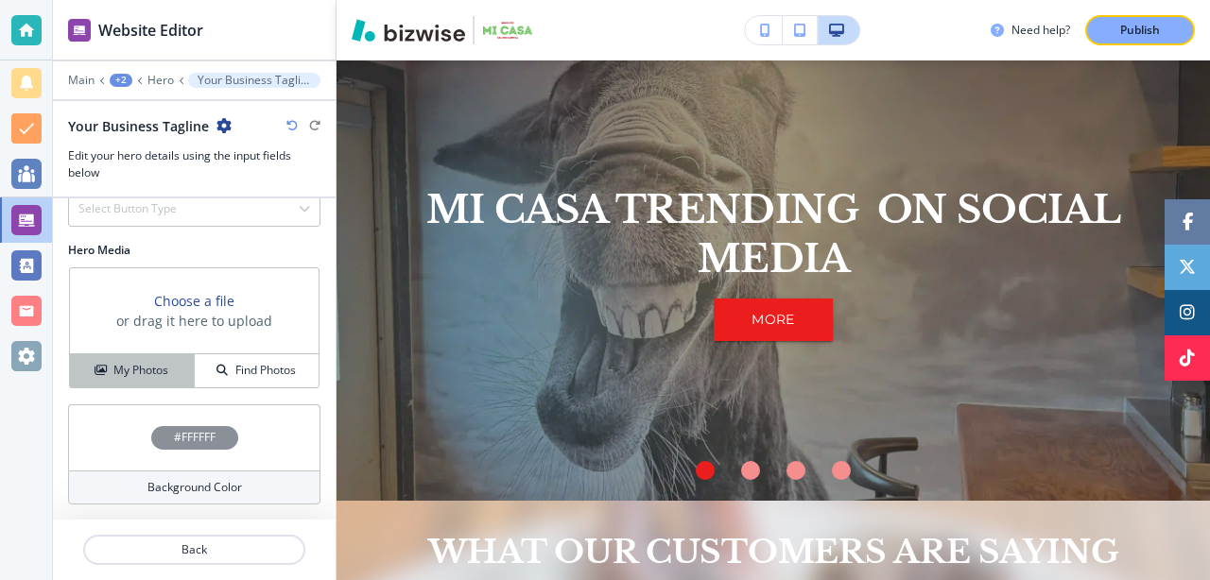
click at [153, 369] on h4 "My Photos" at bounding box center [140, 370] width 55 height 17
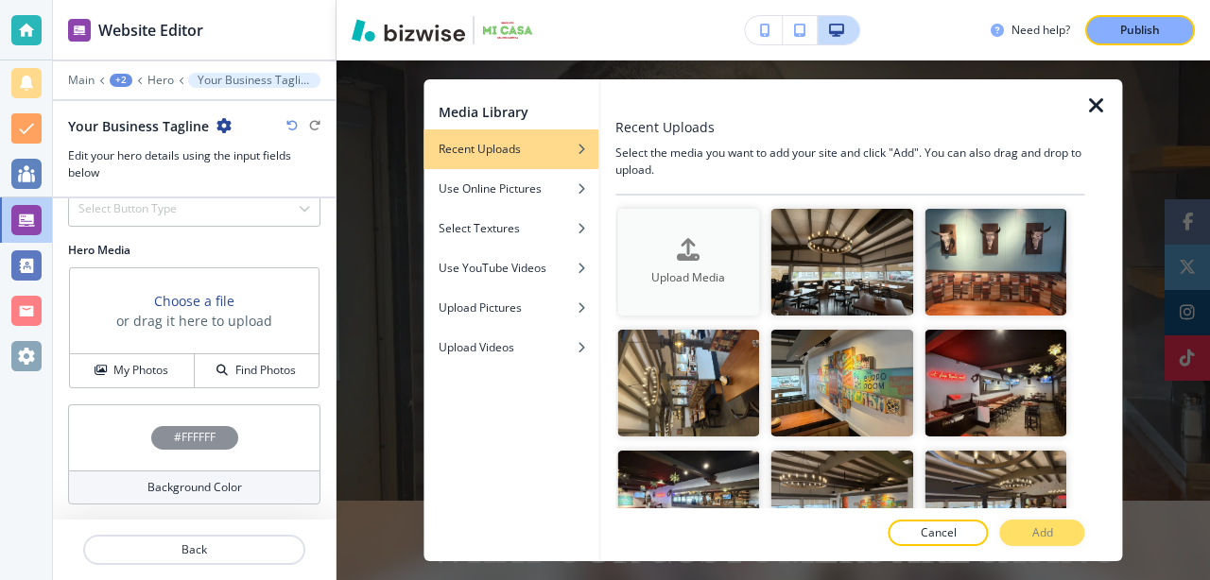
click at [703, 259] on div "Upload Media" at bounding box center [688, 262] width 142 height 48
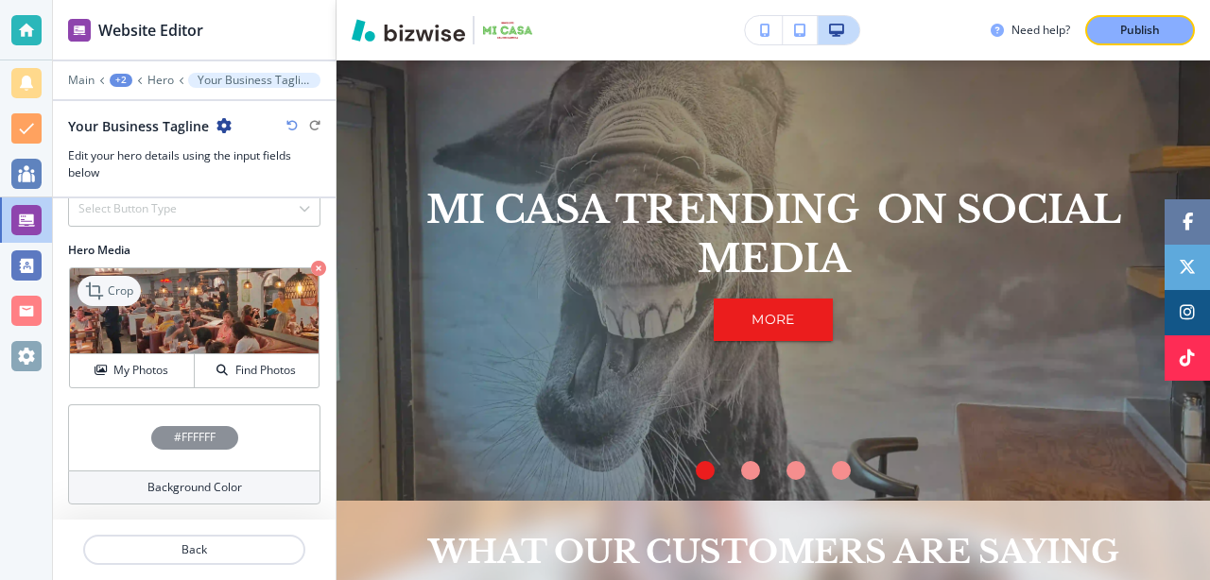
click at [122, 296] on p "Crop" at bounding box center [121, 291] width 26 height 17
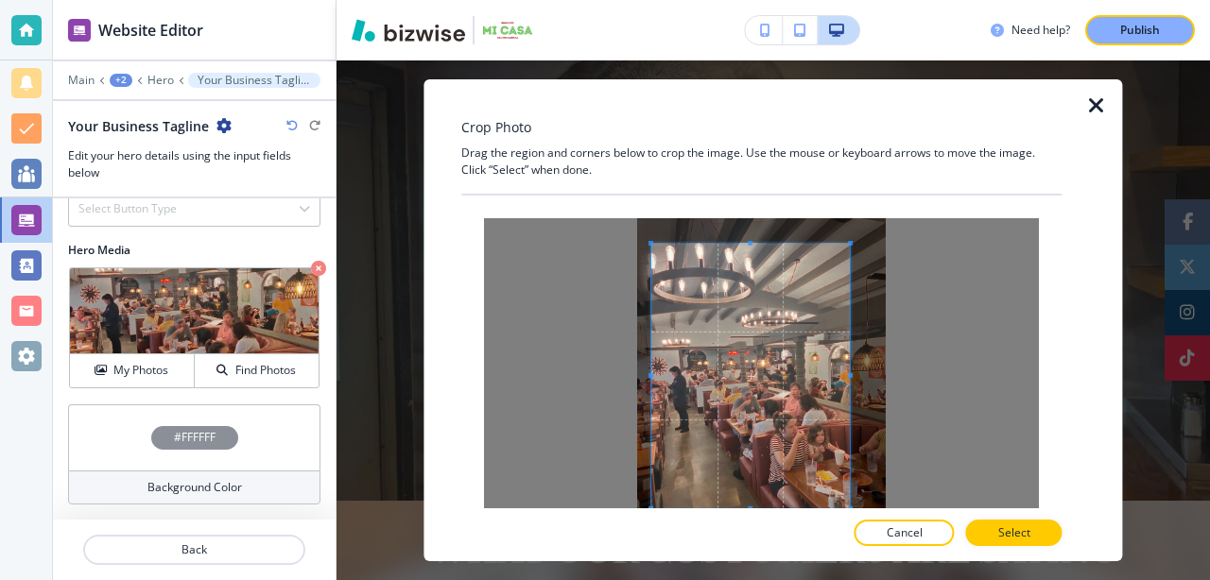
click at [771, 352] on span at bounding box center [751, 376] width 199 height 265
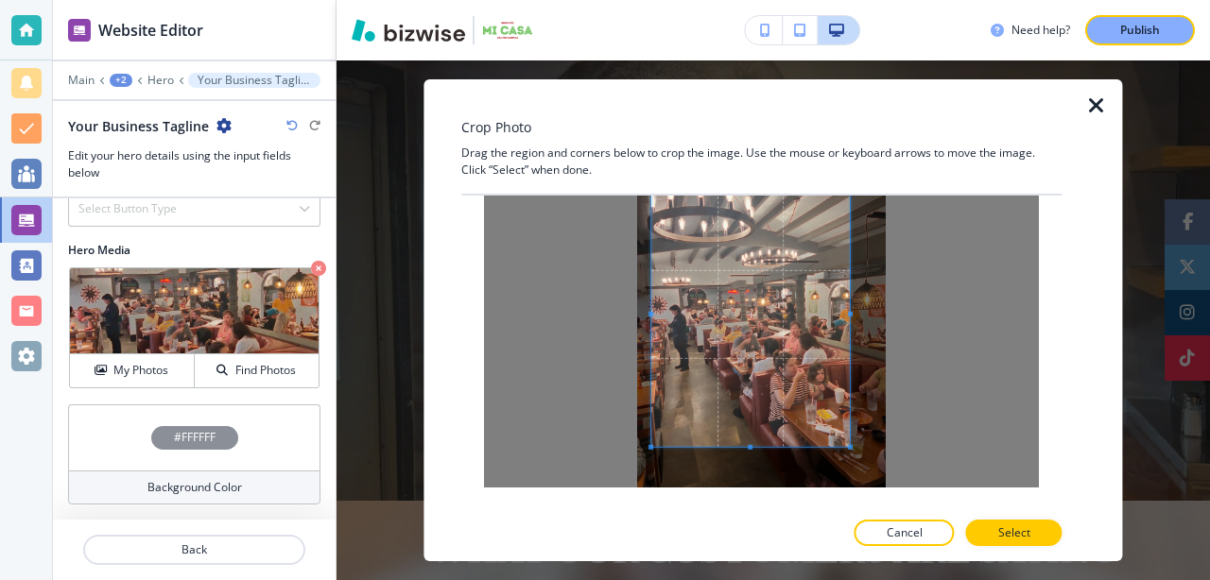
scroll to position [63, 0]
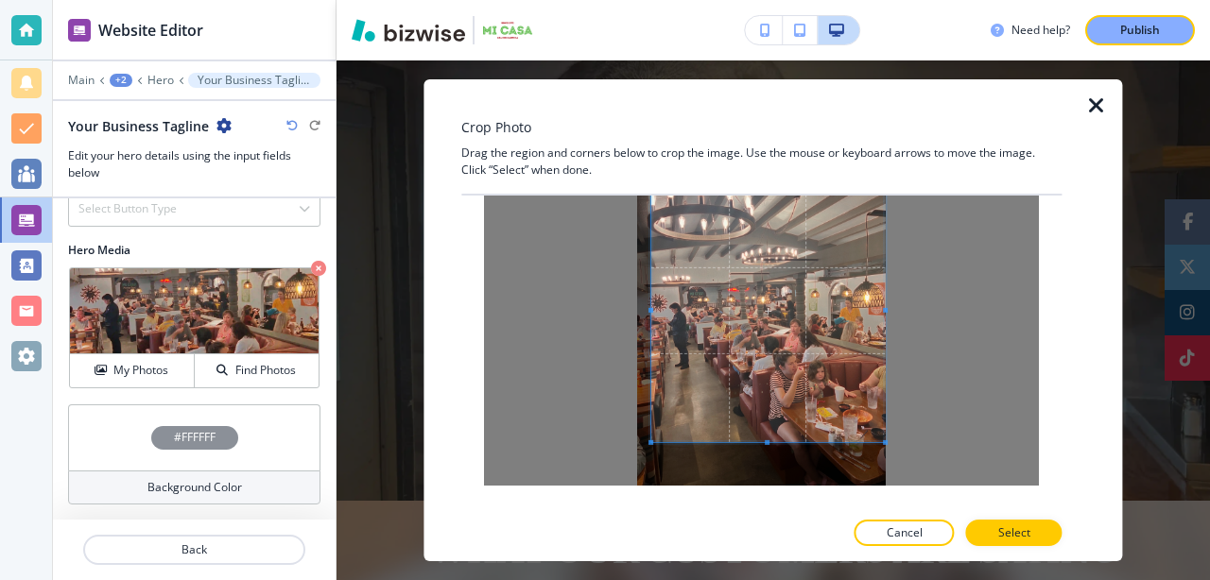
click at [895, 442] on div at bounding box center [761, 320] width 555 height 331
click at [885, 428] on span at bounding box center [883, 426] width 5 height 5
click at [1000, 546] on div at bounding box center [761, 553] width 600 height 15
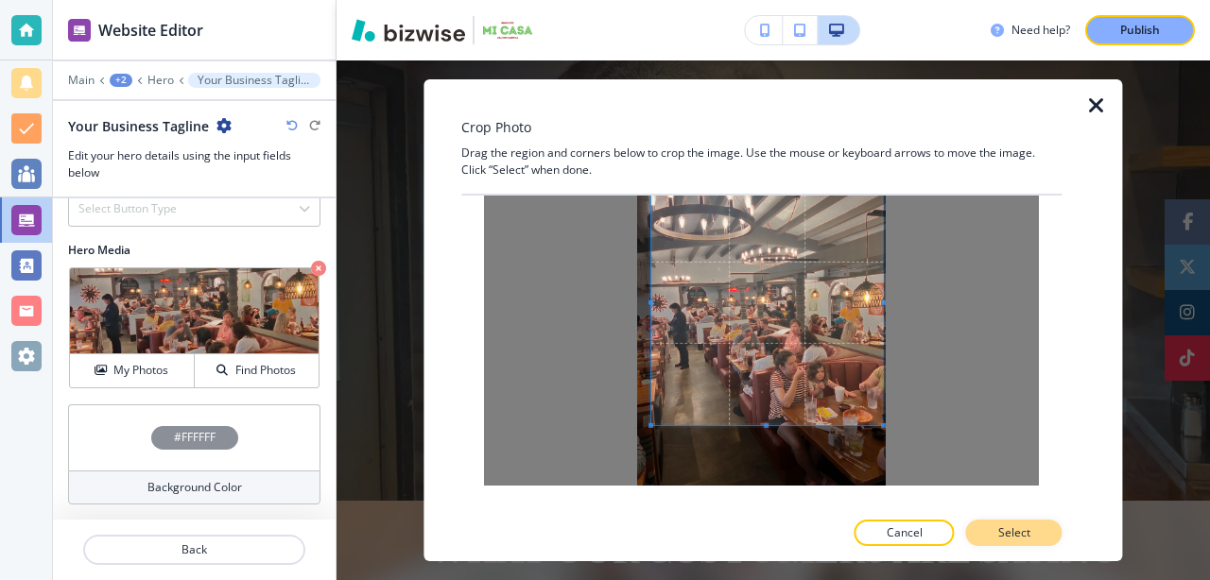
click at [1033, 533] on button "Select" at bounding box center [1014, 533] width 96 height 26
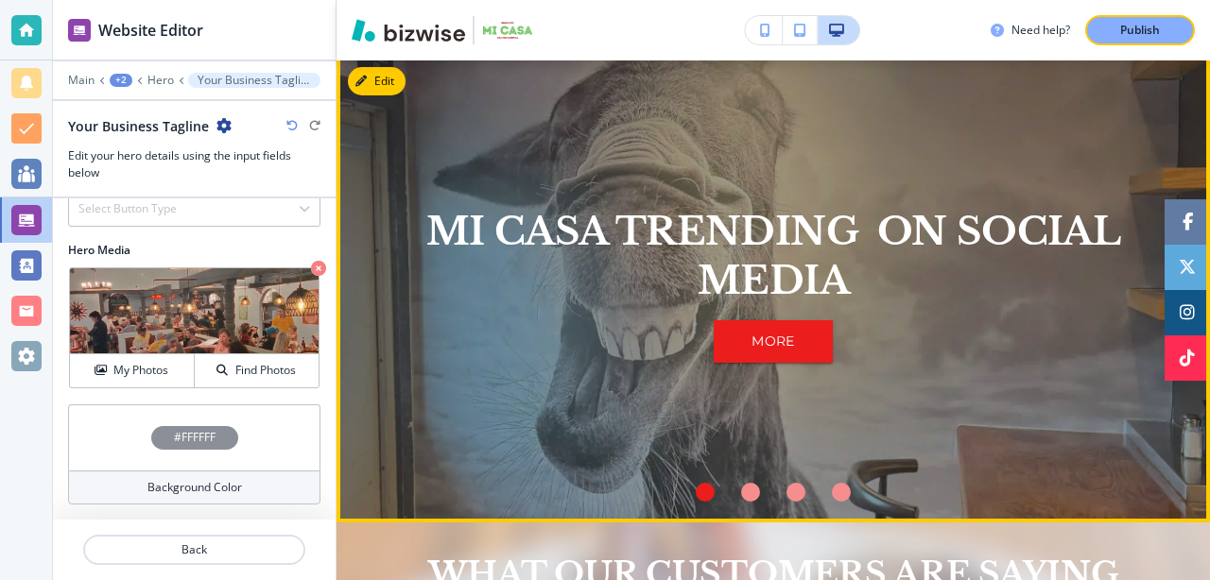
scroll to position [1422, 0]
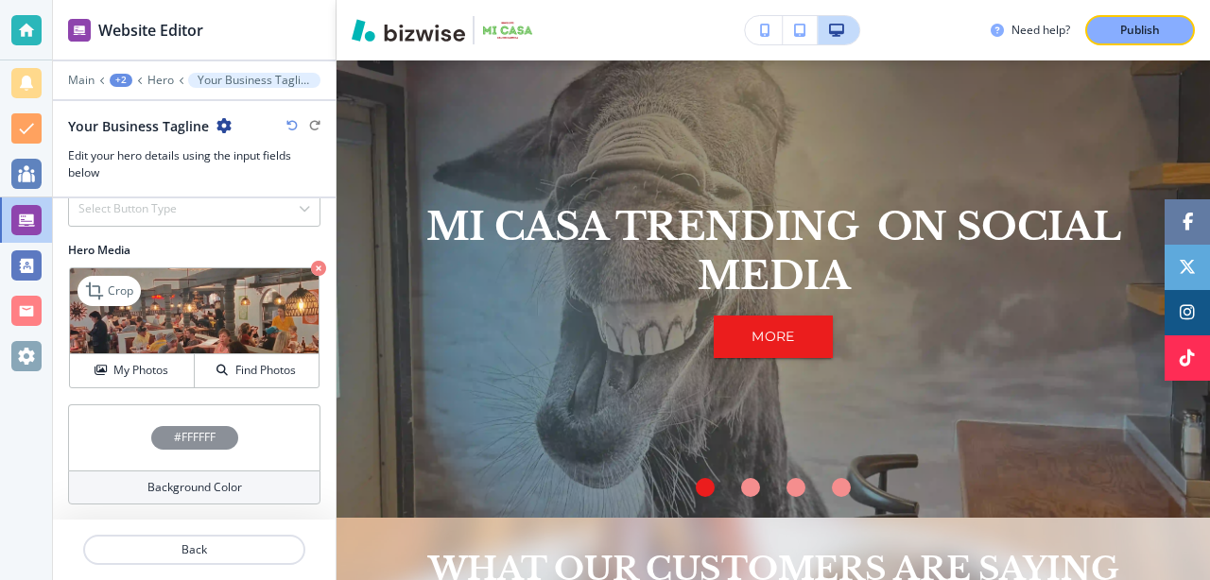
click at [194, 303] on img at bounding box center [194, 311] width 249 height 86
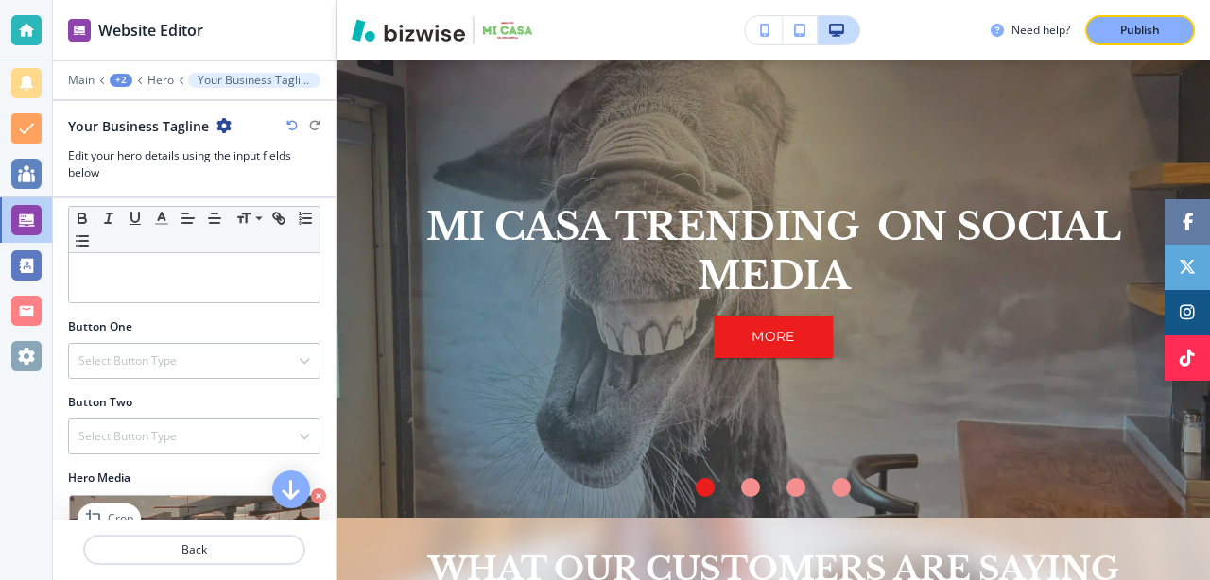
scroll to position [0, 0]
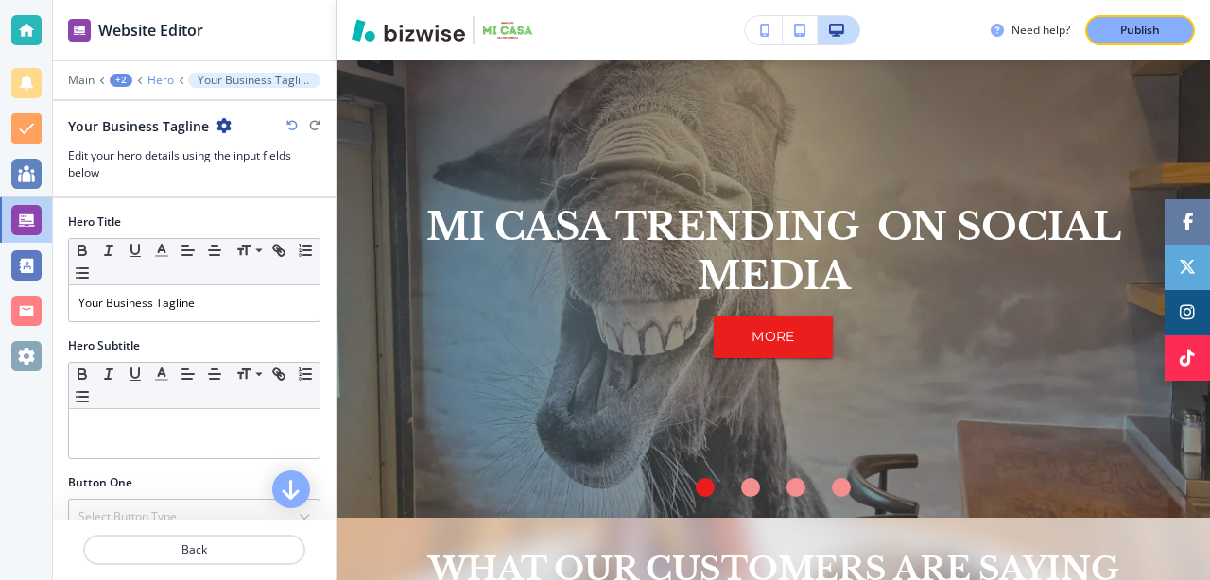
click at [161, 79] on p "Hero" at bounding box center [160, 80] width 26 height 13
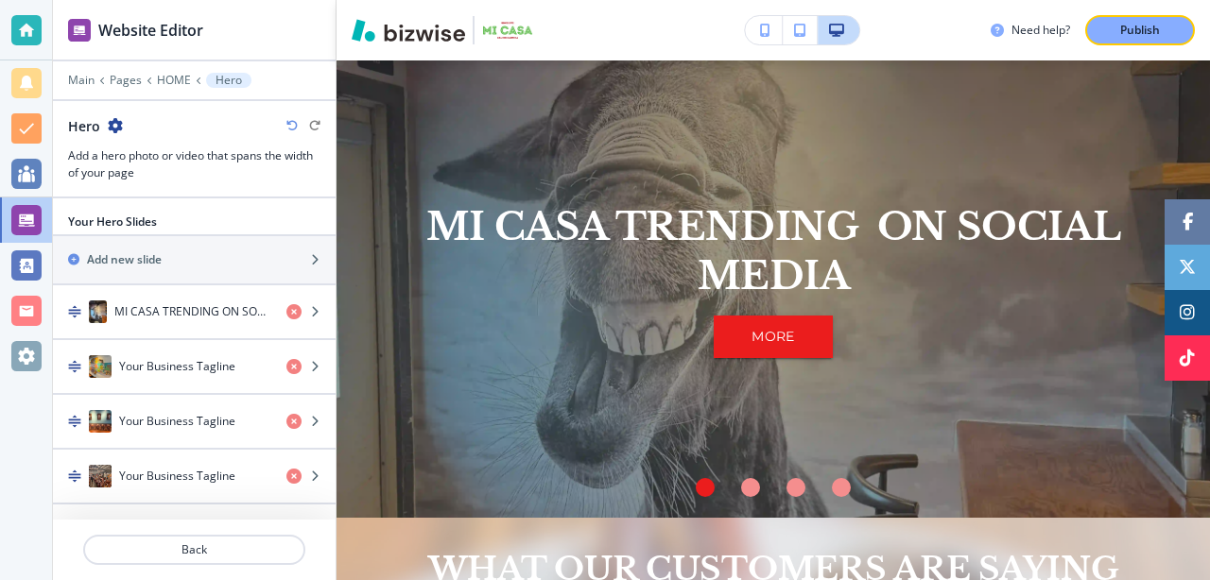
scroll to position [1412, 0]
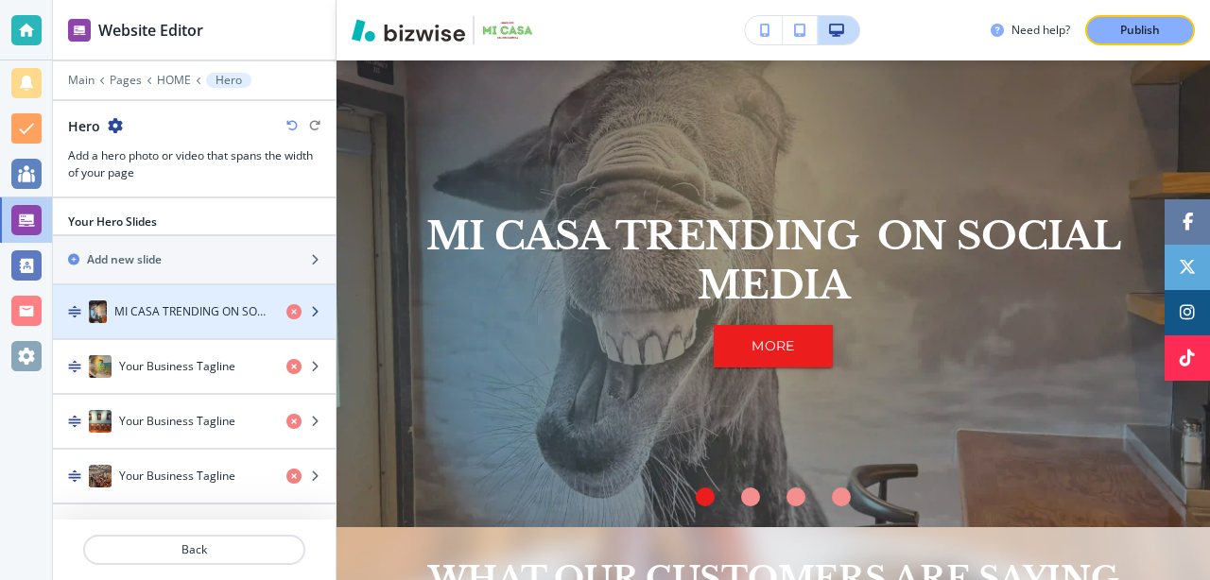
click at [178, 304] on h4 "MI CASA TRENDING ON SOCIAL MEDIA" at bounding box center [192, 311] width 157 height 17
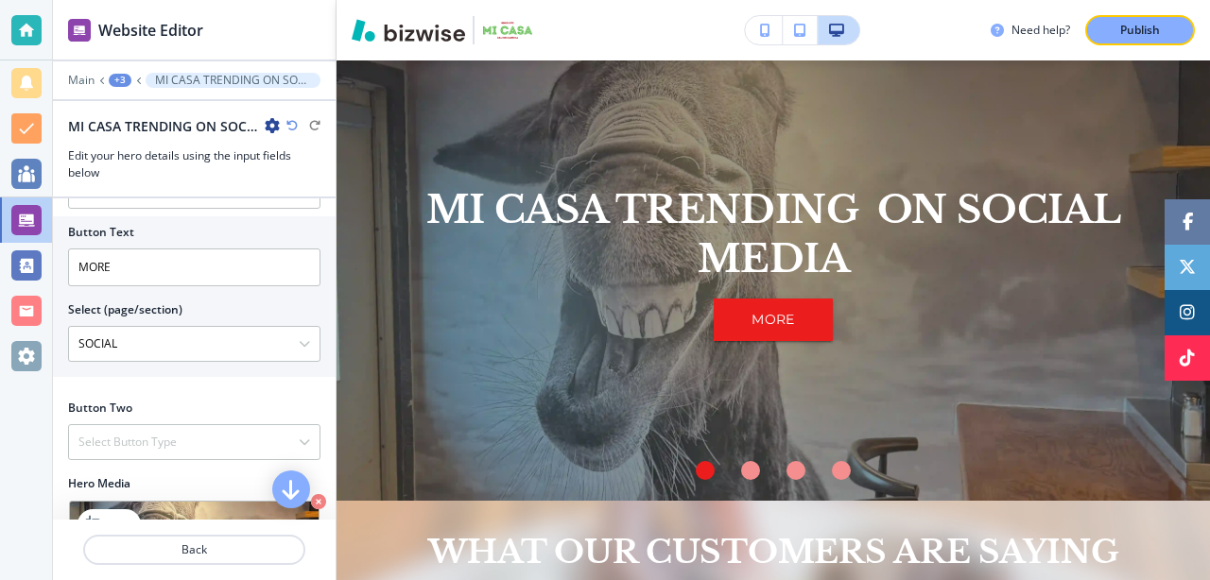
scroll to position [0, 0]
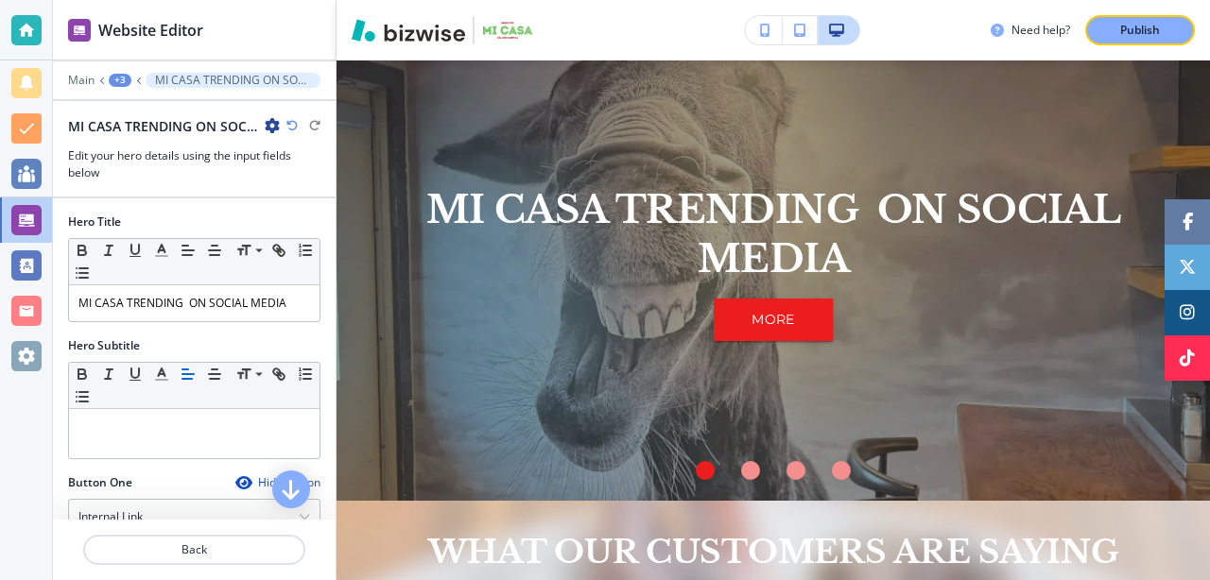
click at [119, 83] on div "+3" at bounding box center [120, 80] width 23 height 13
click at [272, 221] on div "Hero Title" at bounding box center [194, 222] width 252 height 17
click at [239, 78] on p "MI CASA TRENDING ON SOCIAL MEDIA" at bounding box center [233, 80] width 156 height 13
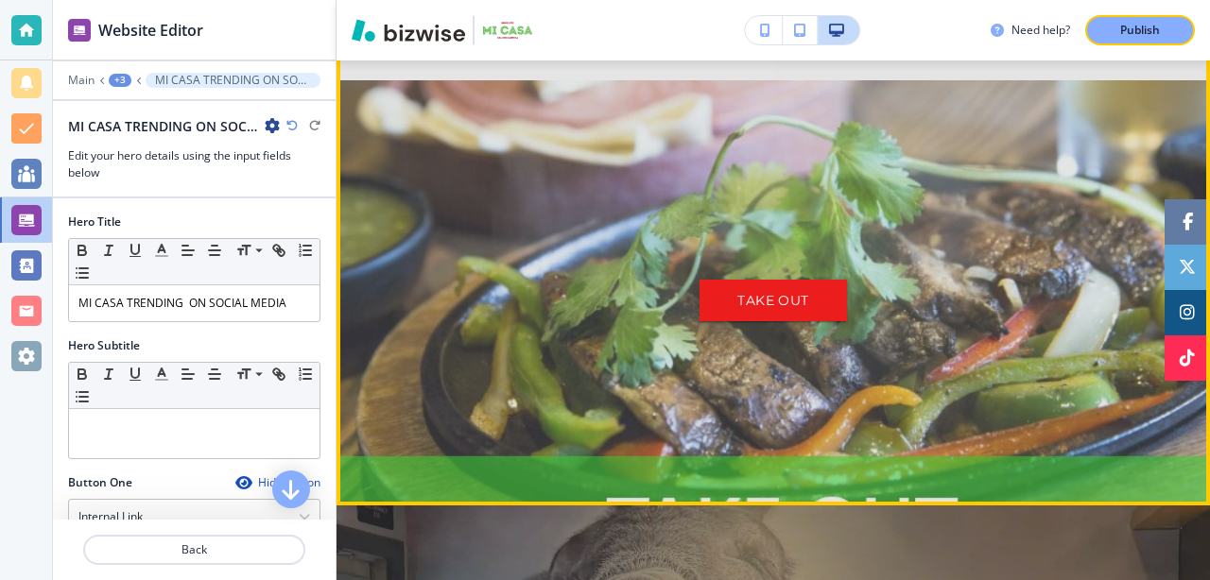
scroll to position [961, 0]
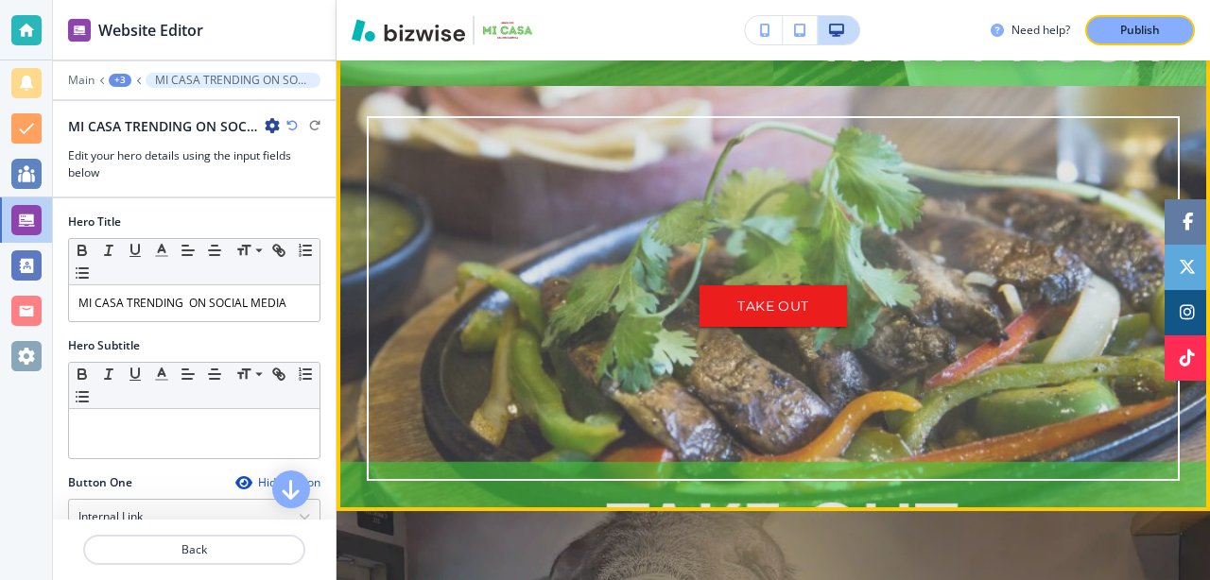
click at [494, 224] on div "TAKE OUT" at bounding box center [773, 298] width 813 height 365
click at [465, 163] on div "TAKE OUT" at bounding box center [773, 298] width 813 height 365
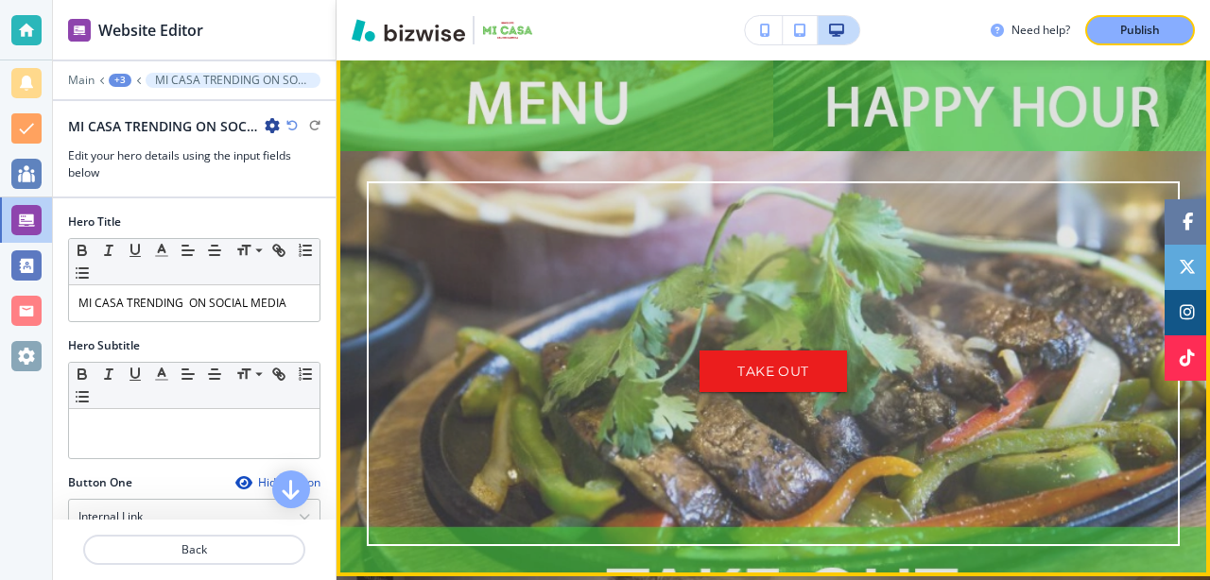
scroll to position [890, 0]
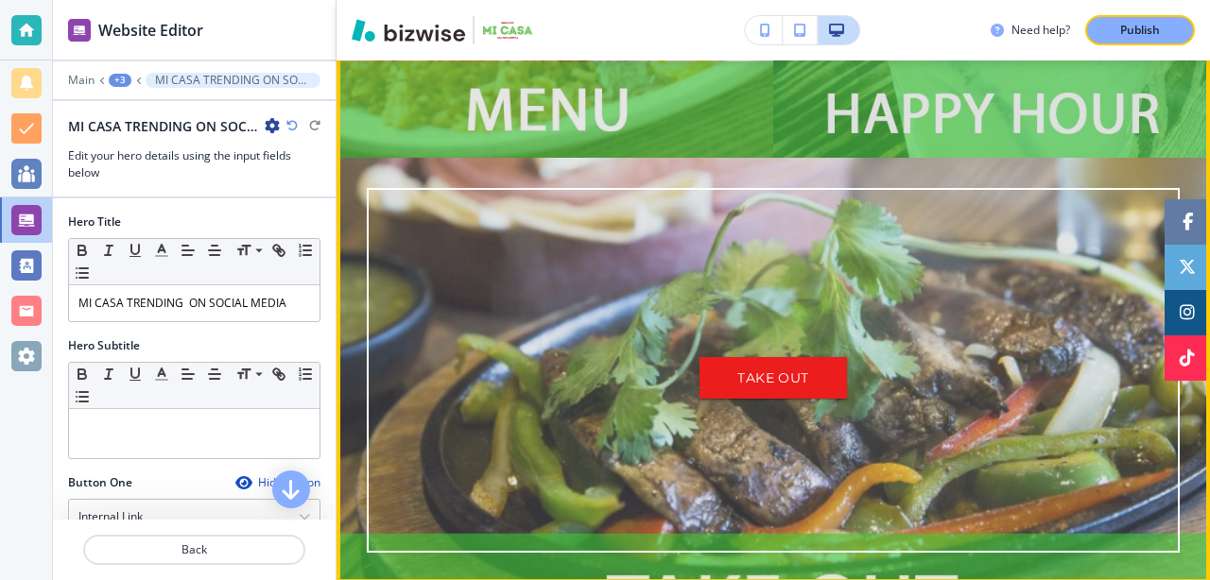
click at [459, 251] on div "TAKE OUT" at bounding box center [773, 370] width 813 height 365
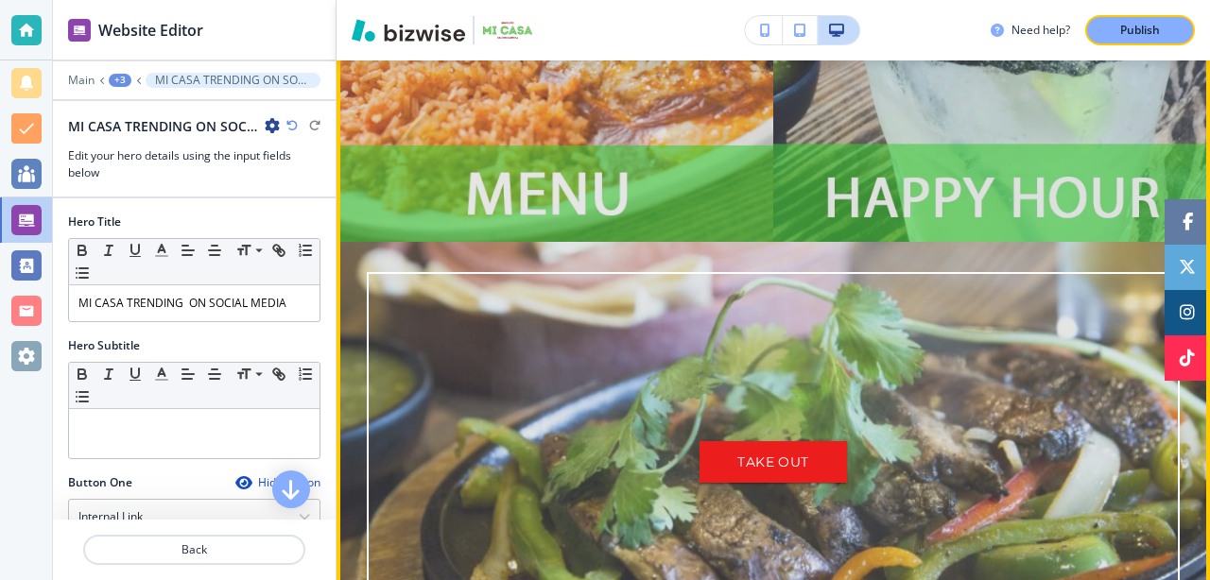
scroll to position [804, 0]
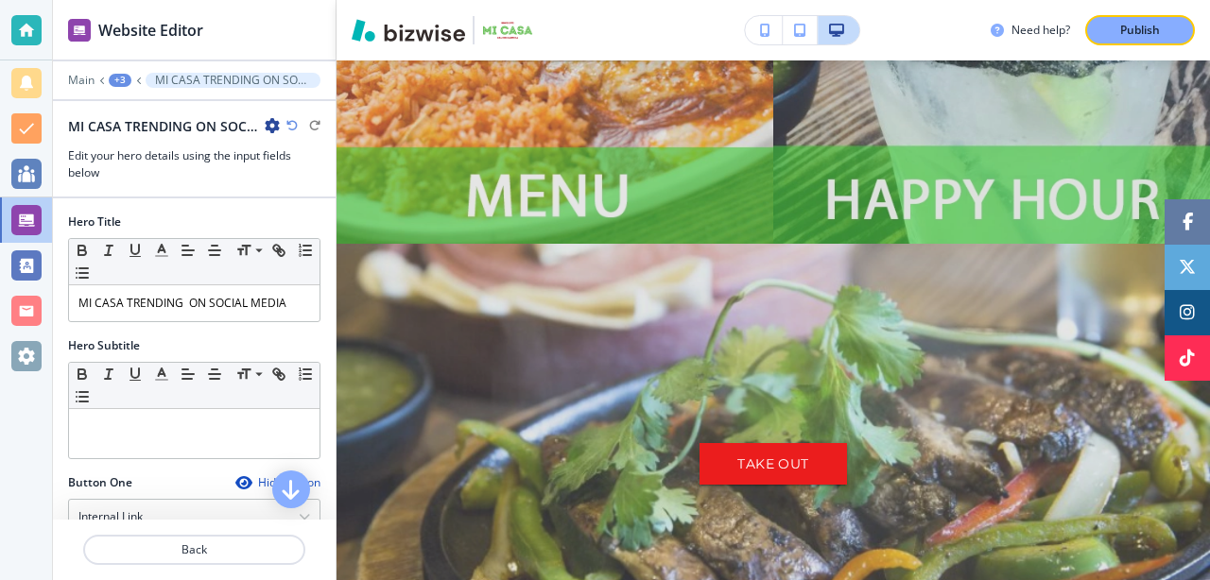
click at [212, 124] on h2 "MI CASA TRENDING ON SOCIAL MEDIA" at bounding box center [162, 126] width 189 height 20
click at [117, 78] on div "+3" at bounding box center [120, 80] width 23 height 13
click at [247, 87] on button "MI CASA TRENDING ON SOCIAL MEDIA" at bounding box center [233, 80] width 175 height 15
click at [219, 570] on div at bounding box center [194, 572] width 283 height 15
click at [1135, 30] on p "Publish" at bounding box center [1140, 30] width 40 height 17
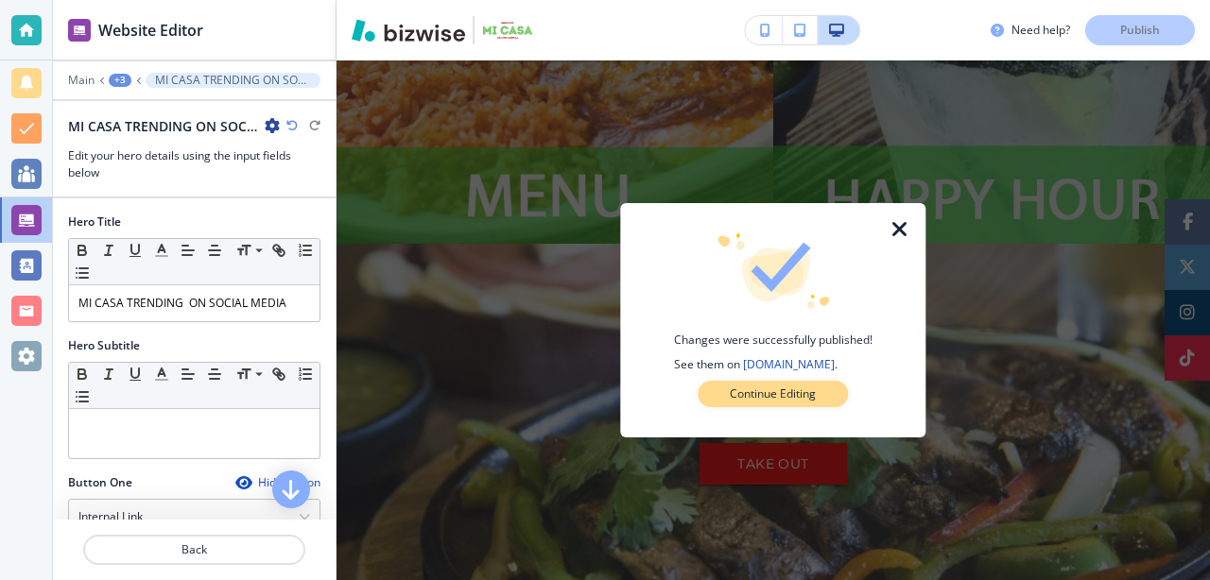
click at [785, 389] on p "Continue Editing" at bounding box center [773, 394] width 86 height 17
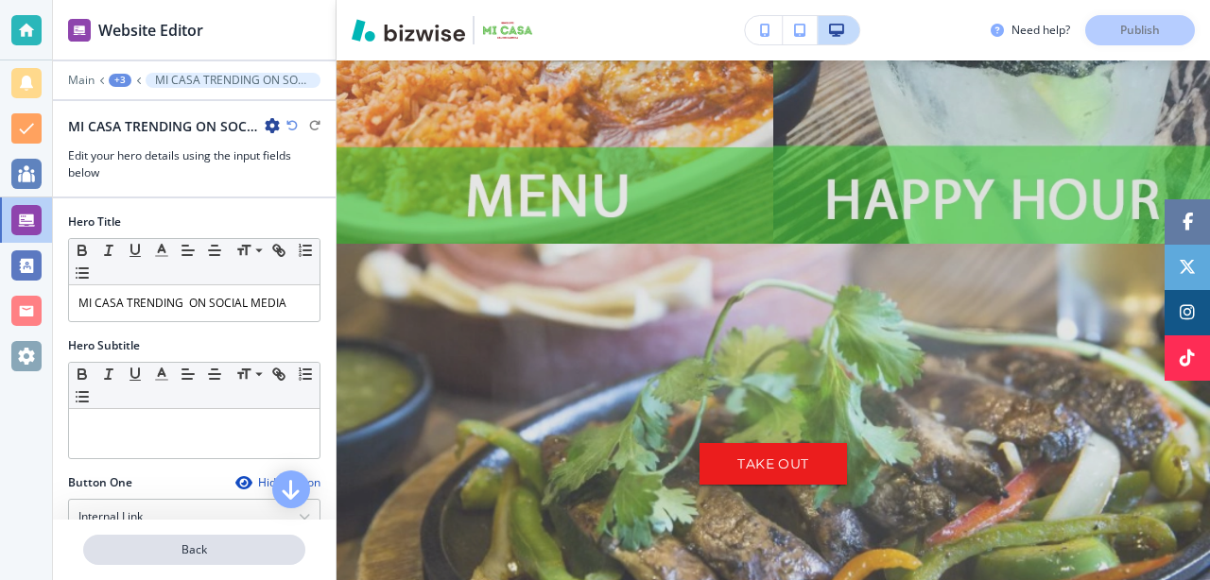
click at [200, 555] on p "Back" at bounding box center [194, 550] width 218 height 17
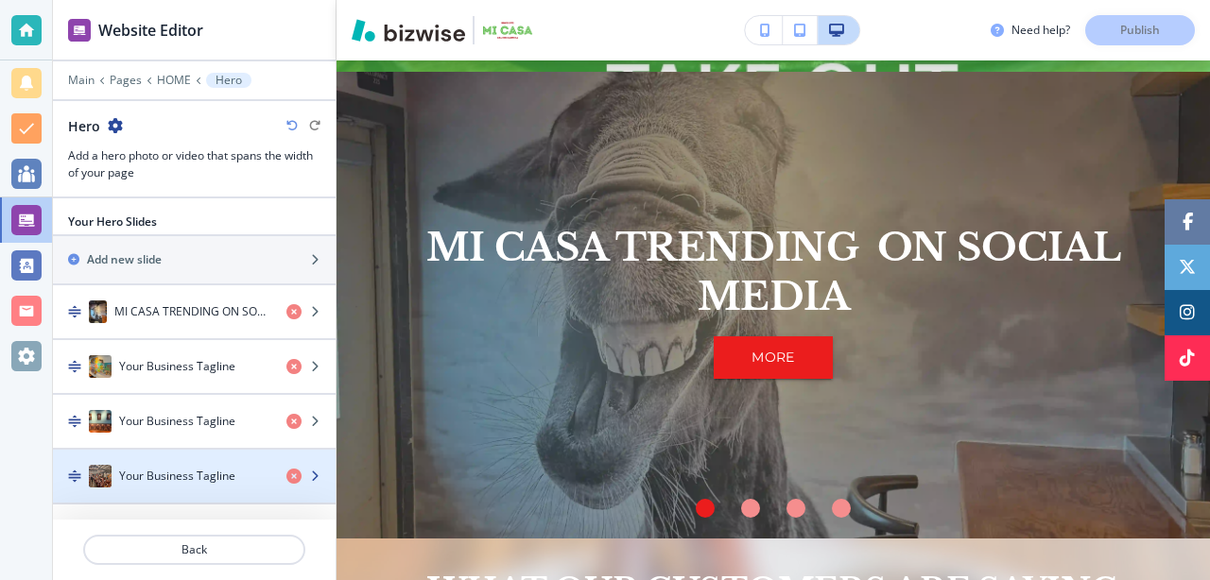
scroll to position [1412, 0]
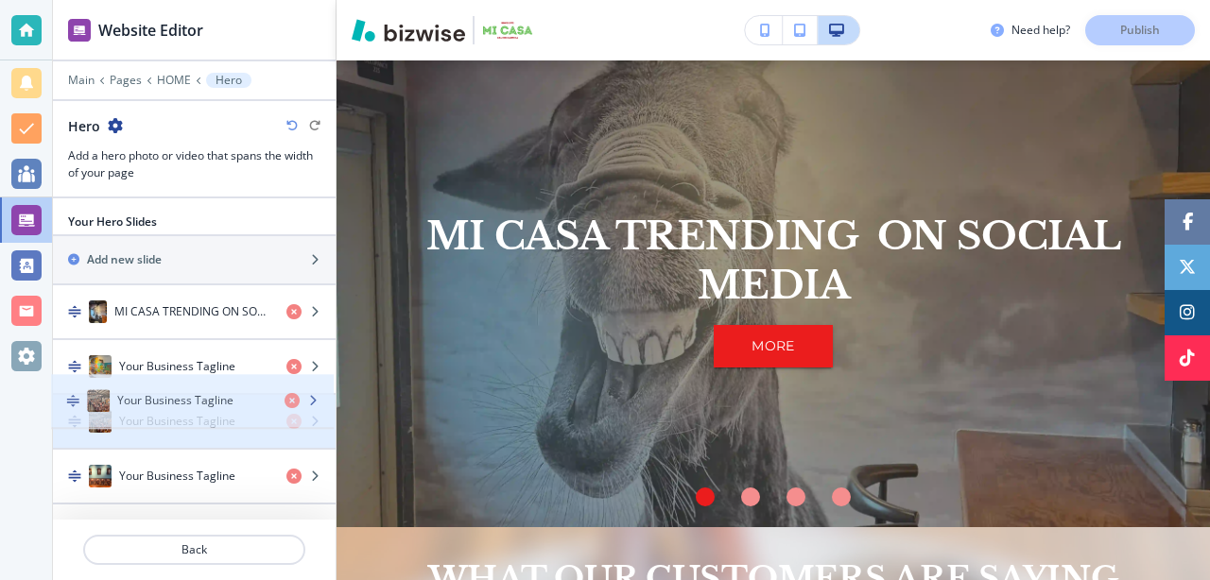
drag, startPoint x: 203, startPoint y: 476, endPoint x: 201, endPoint y: 401, distance: 75.7
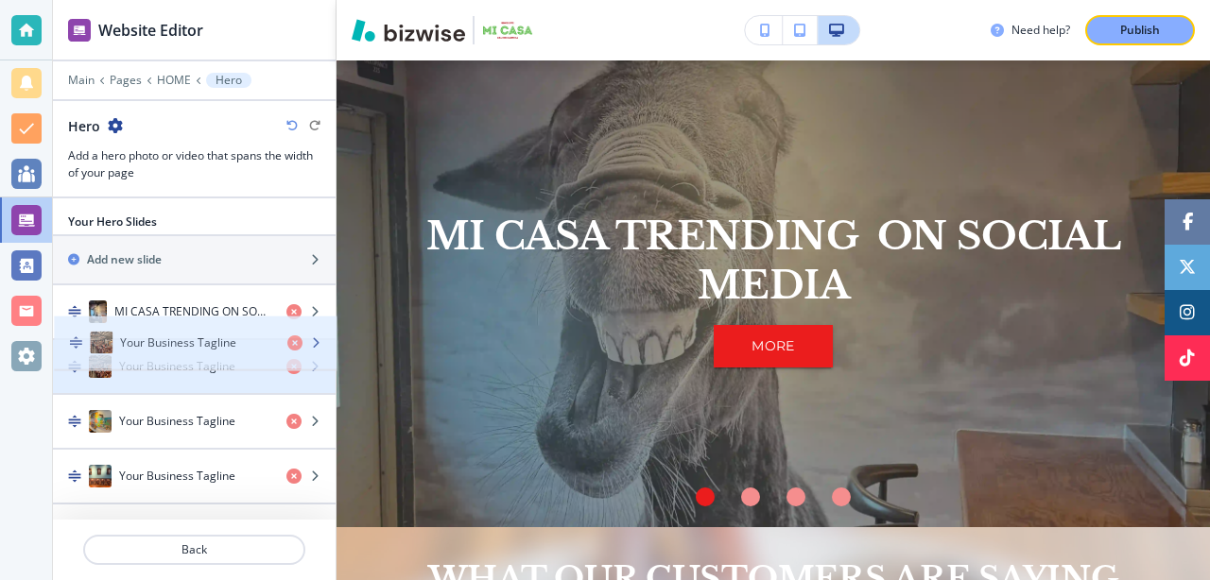
drag, startPoint x: 193, startPoint y: 423, endPoint x: 195, endPoint y: 344, distance: 78.5
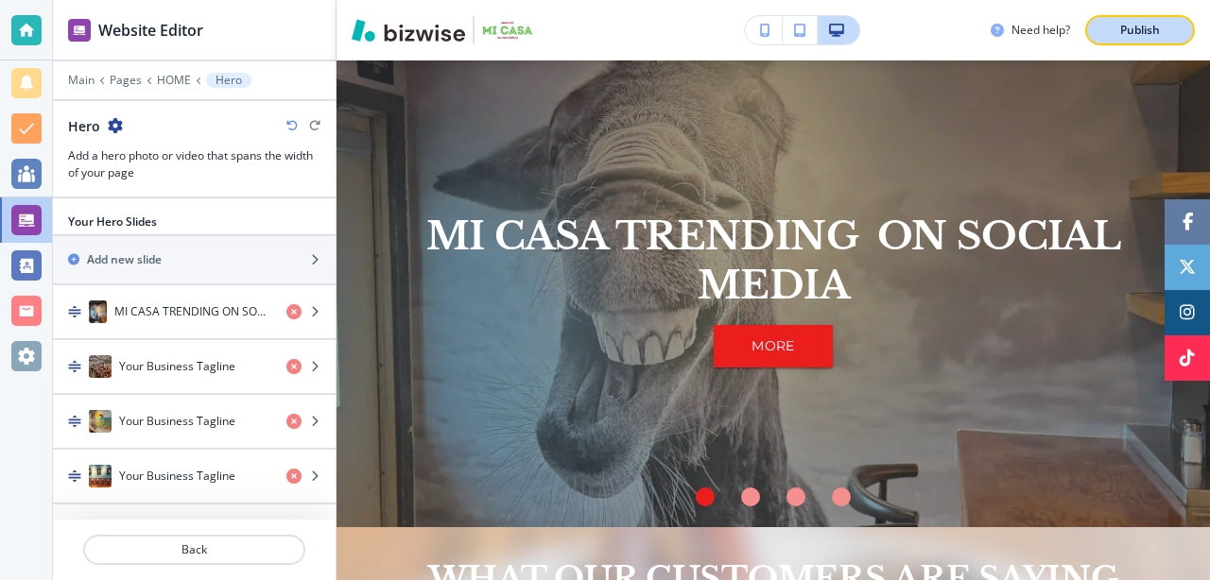
click at [1167, 28] on div "Publish" at bounding box center [1140, 30] width 61 height 17
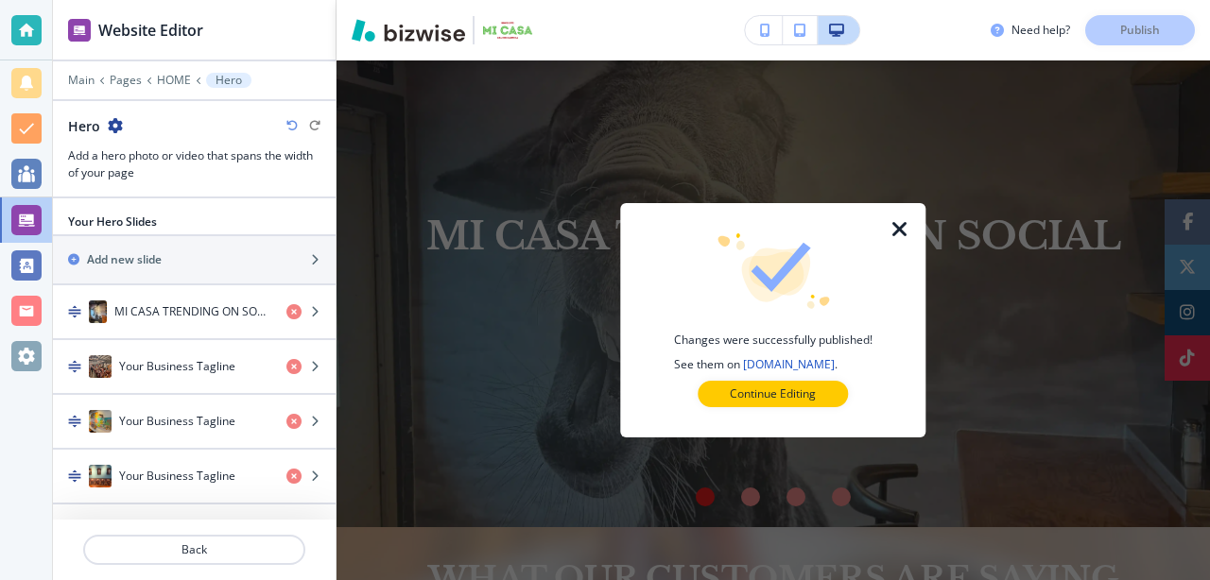
click at [902, 221] on icon "button" at bounding box center [900, 229] width 23 height 23
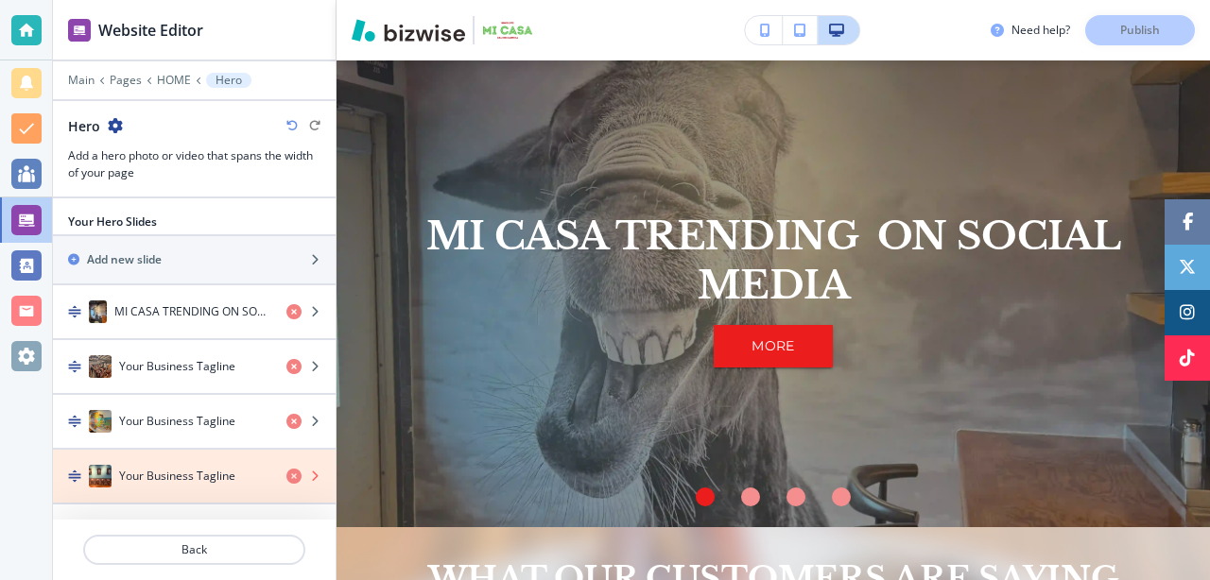
click at [290, 476] on icon "button" at bounding box center [293, 476] width 15 height 15
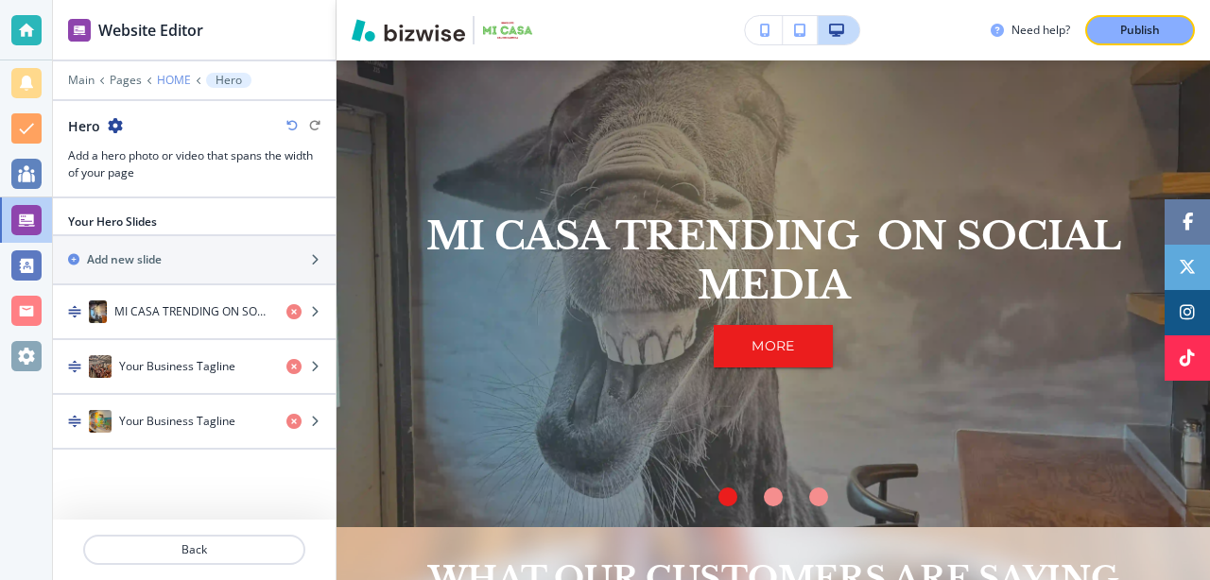
click at [181, 80] on p "HOME" at bounding box center [174, 80] width 34 height 13
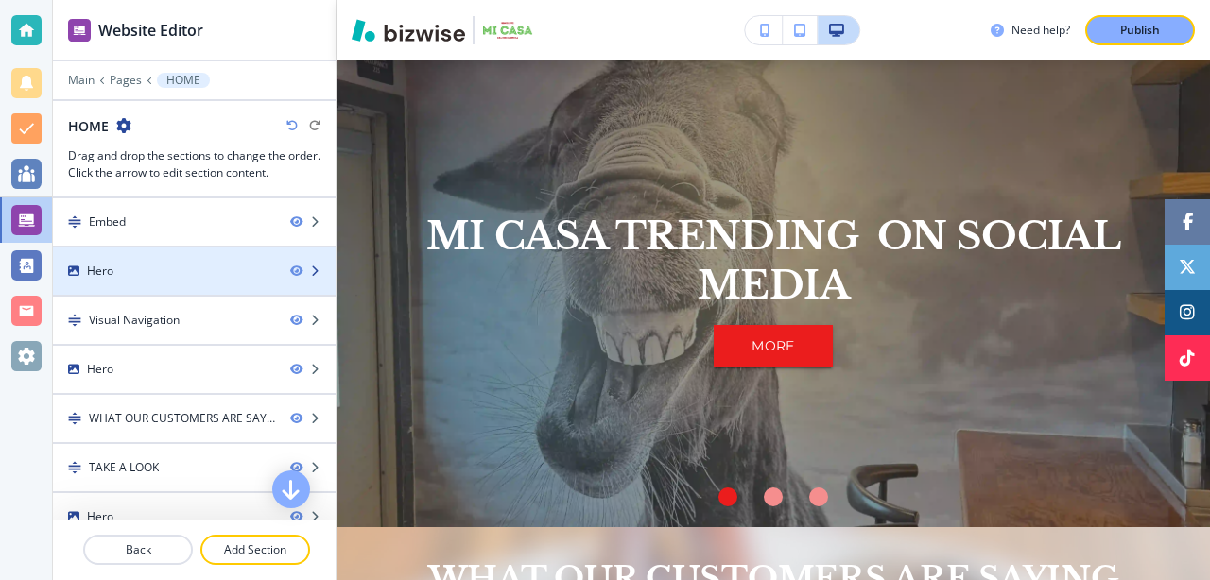
click at [170, 260] on div at bounding box center [194, 255] width 283 height 15
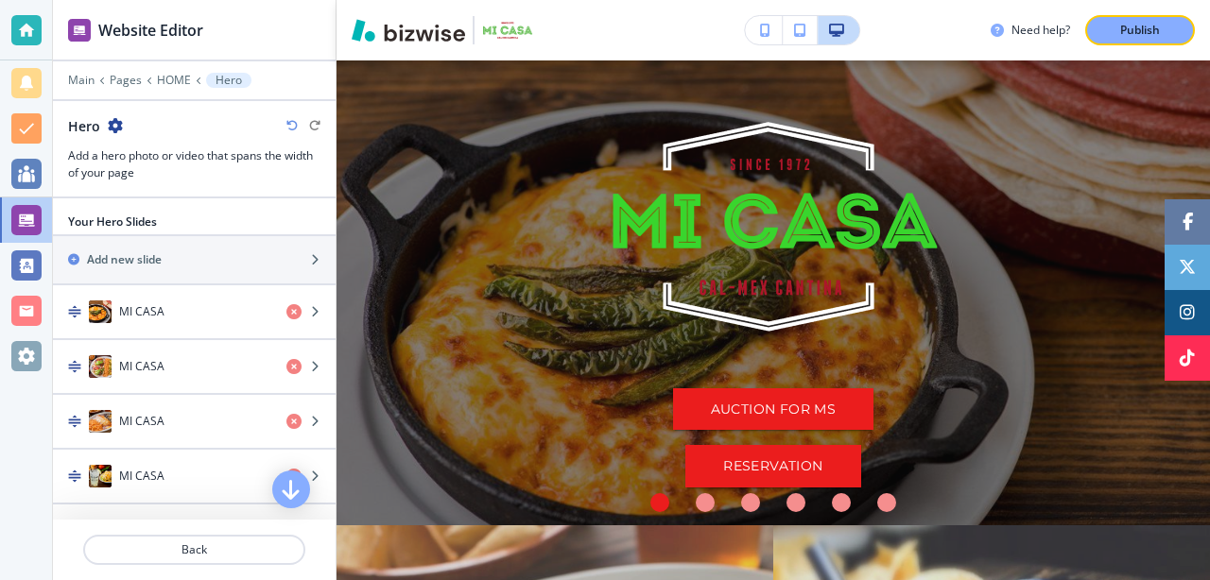
scroll to position [95, 0]
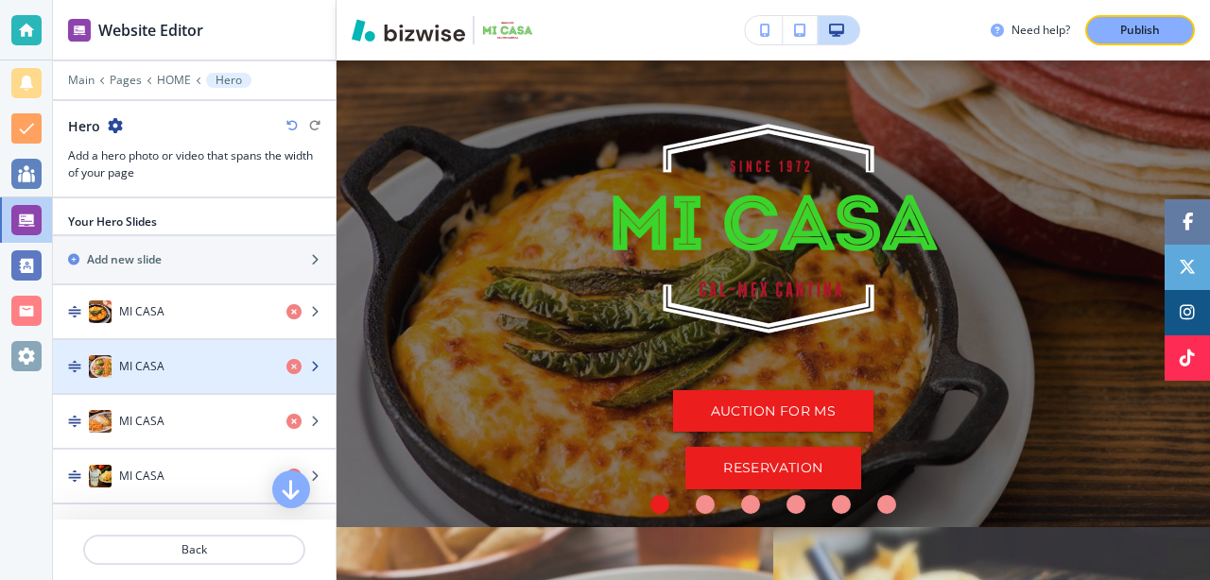
click at [166, 360] on div "MI CASA" at bounding box center [162, 366] width 218 height 23
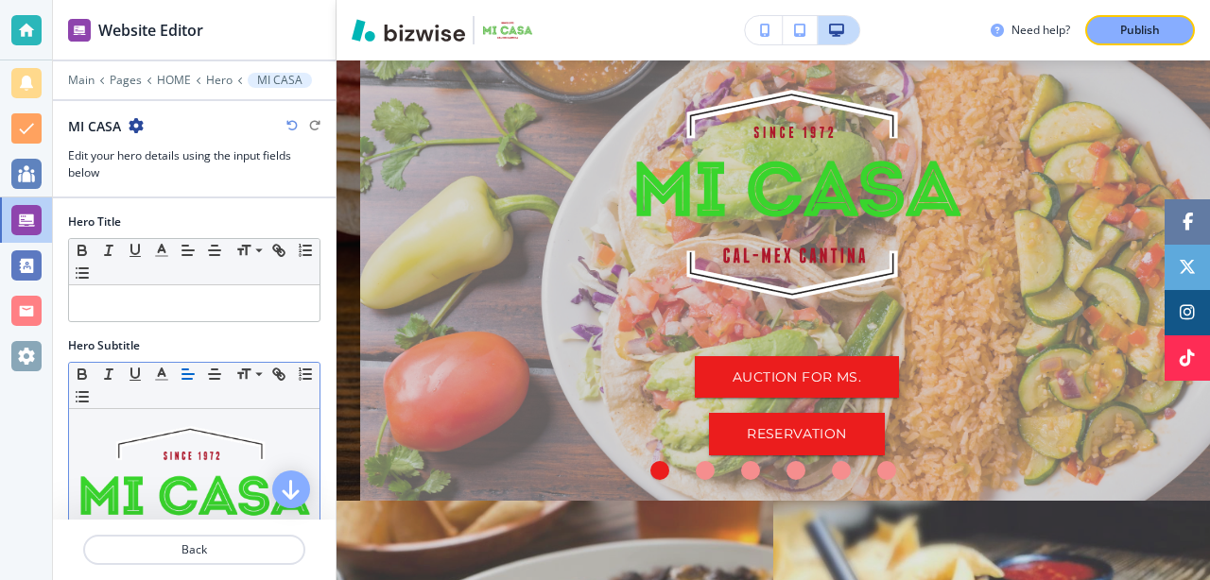
scroll to position [0, 851]
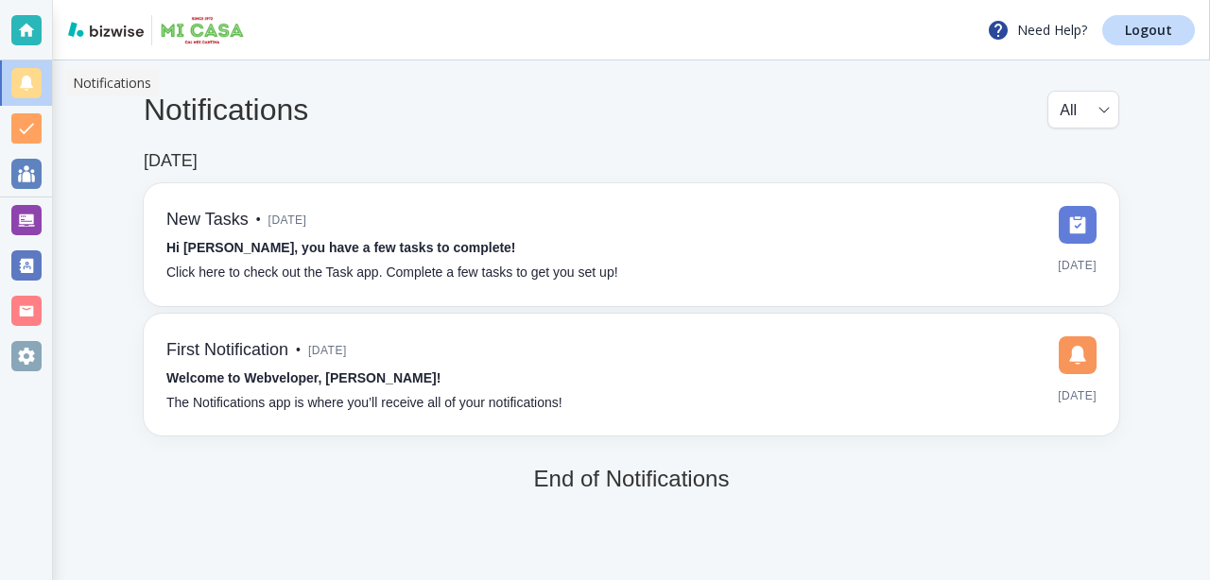
click at [30, 78] on div at bounding box center [26, 83] width 30 height 30
click at [20, 91] on div at bounding box center [26, 83] width 30 height 30
click at [20, 225] on div at bounding box center [26, 220] width 30 height 30
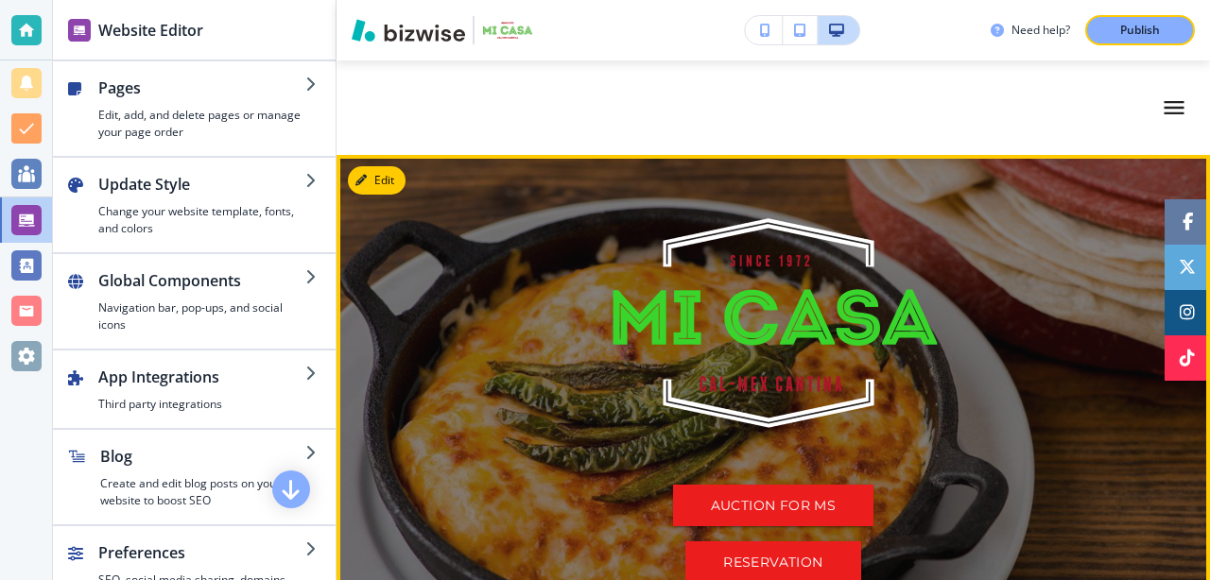
click at [424, 314] on div "AUCTION FOR MS RESERVATION" at bounding box center [773, 392] width 828 height 407
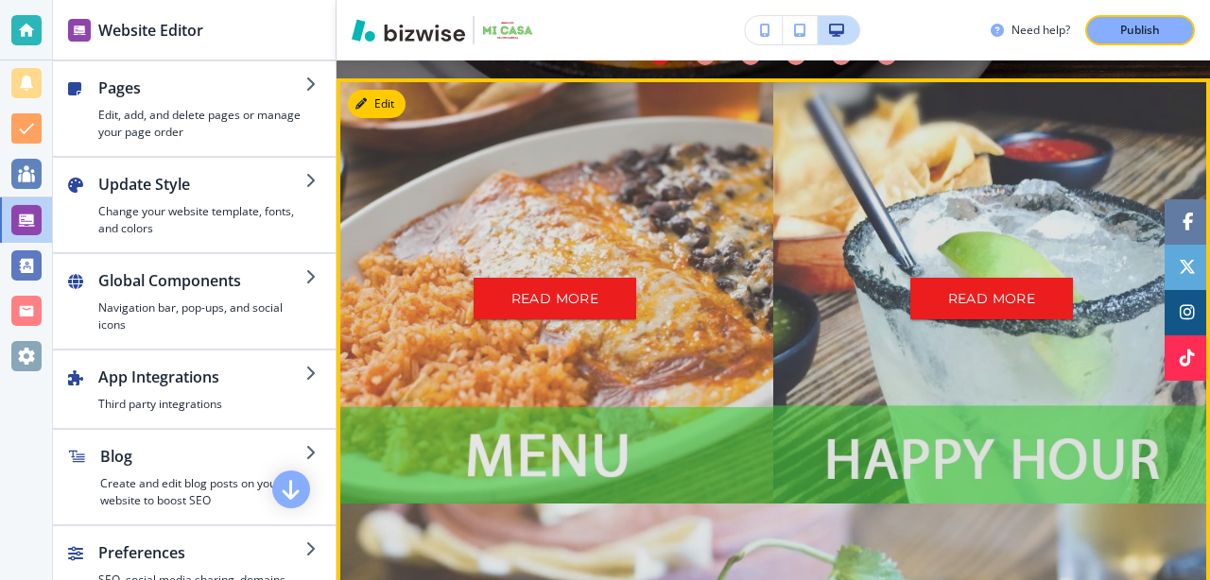
scroll to position [525, 0]
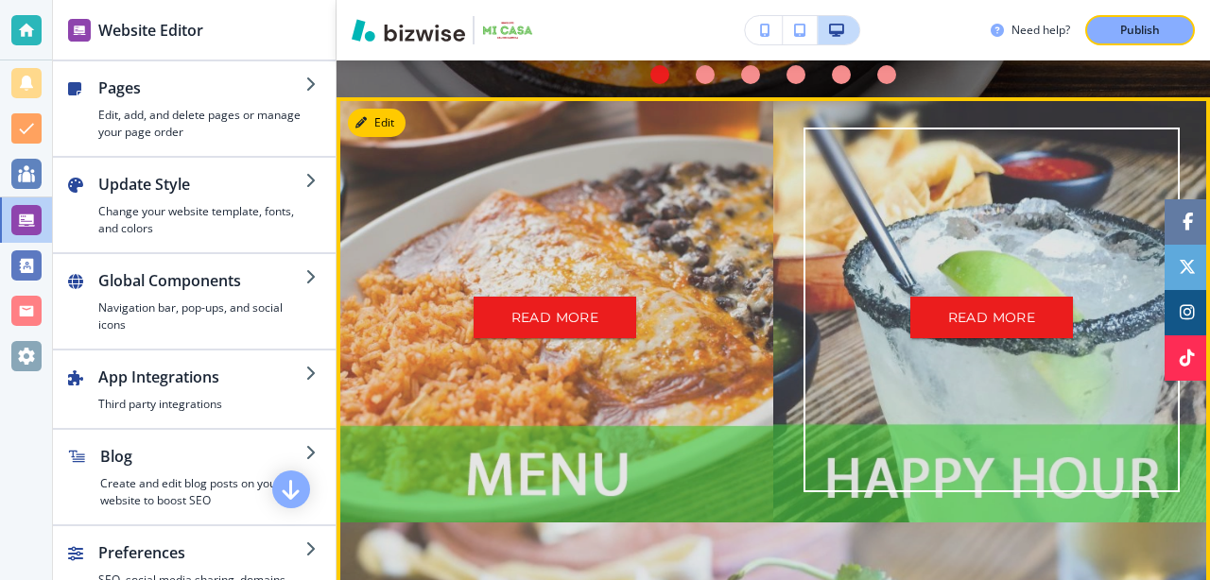
click at [875, 186] on div "READ MORE" at bounding box center [992, 310] width 376 height 365
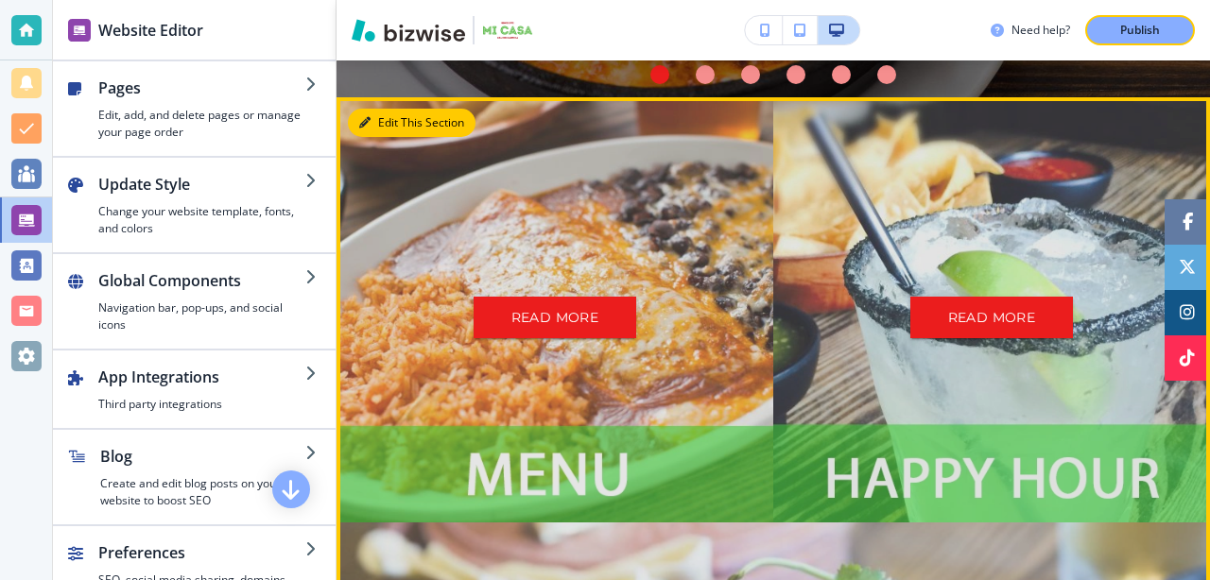
click at [390, 116] on button "Edit This Section" at bounding box center [412, 123] width 128 height 28
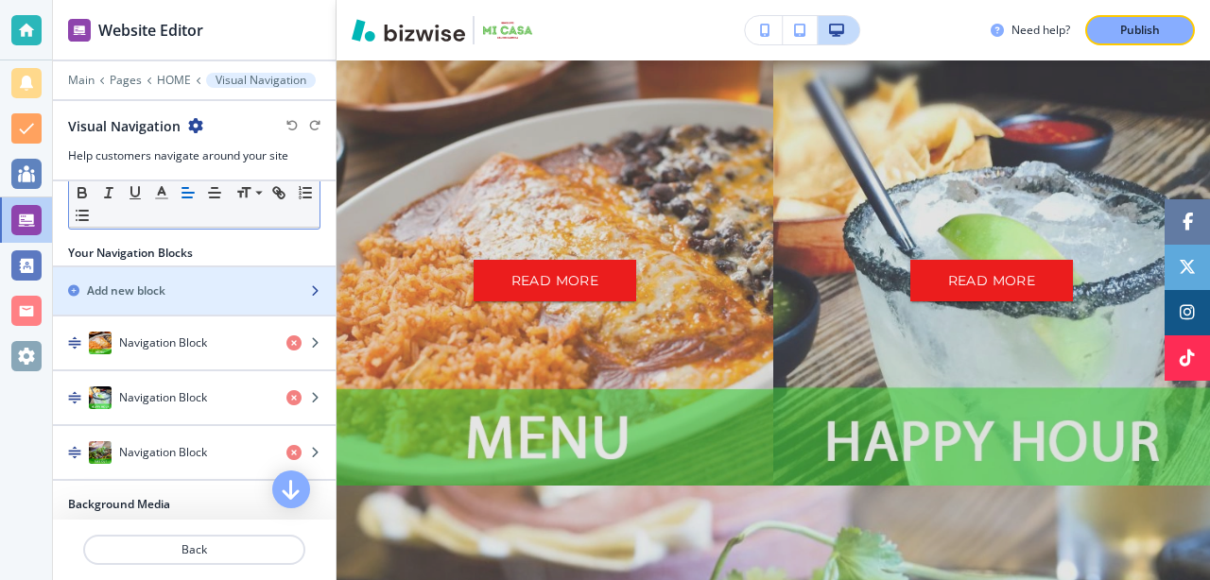
scroll to position [230, 0]
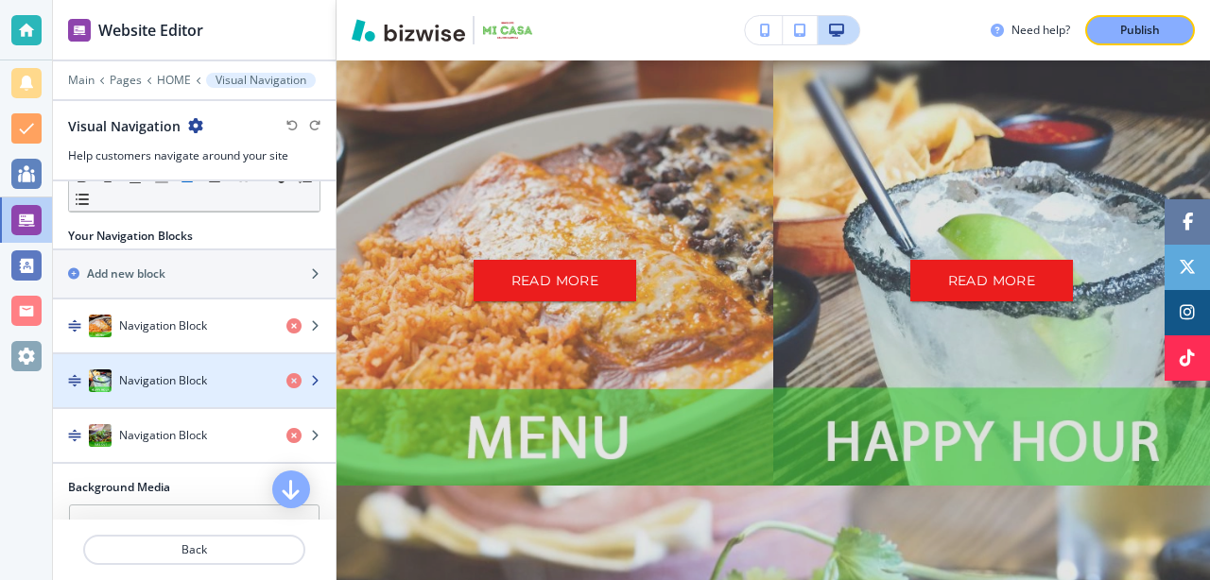
click at [186, 376] on h4 "Navigation Block" at bounding box center [163, 380] width 88 height 17
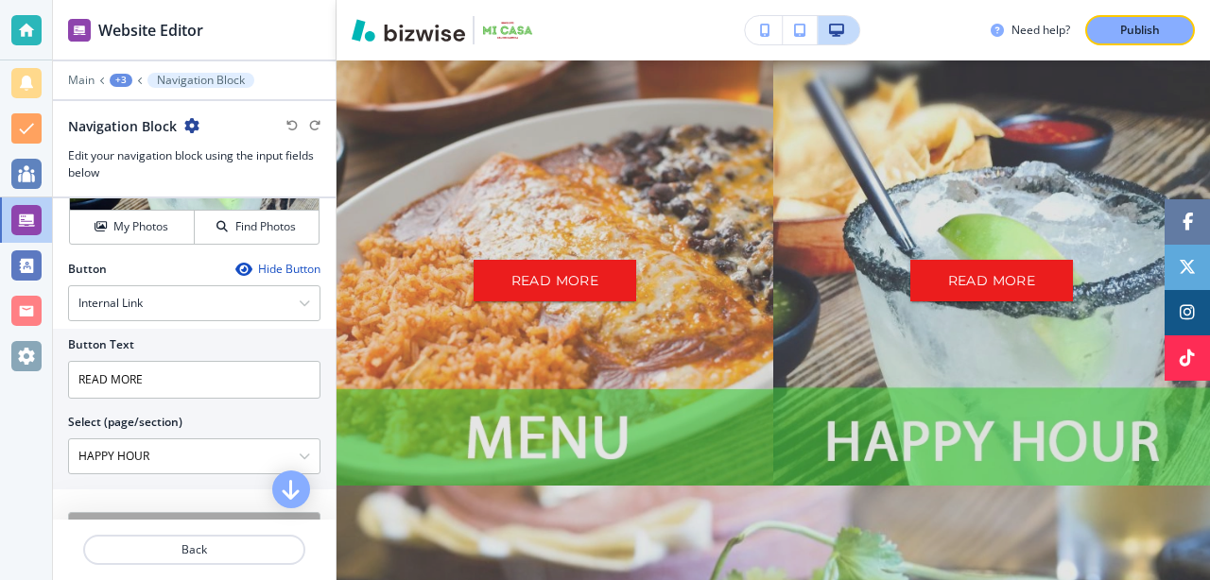
scroll to position [522, 0]
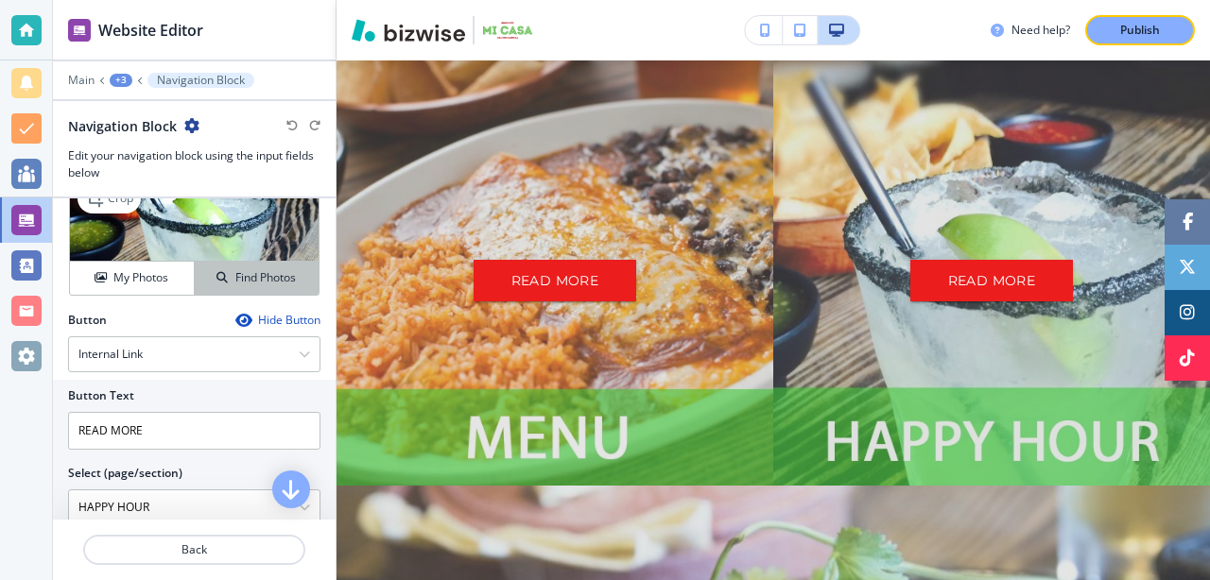
click at [132, 276] on h4 "My Photos" at bounding box center [140, 277] width 55 height 17
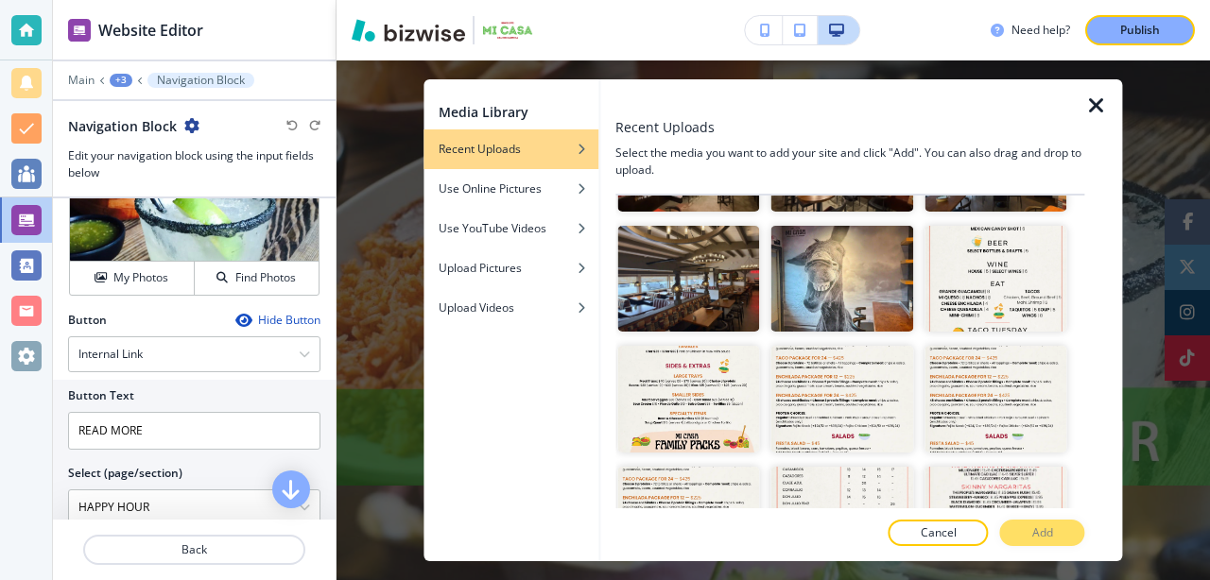
scroll to position [0, 0]
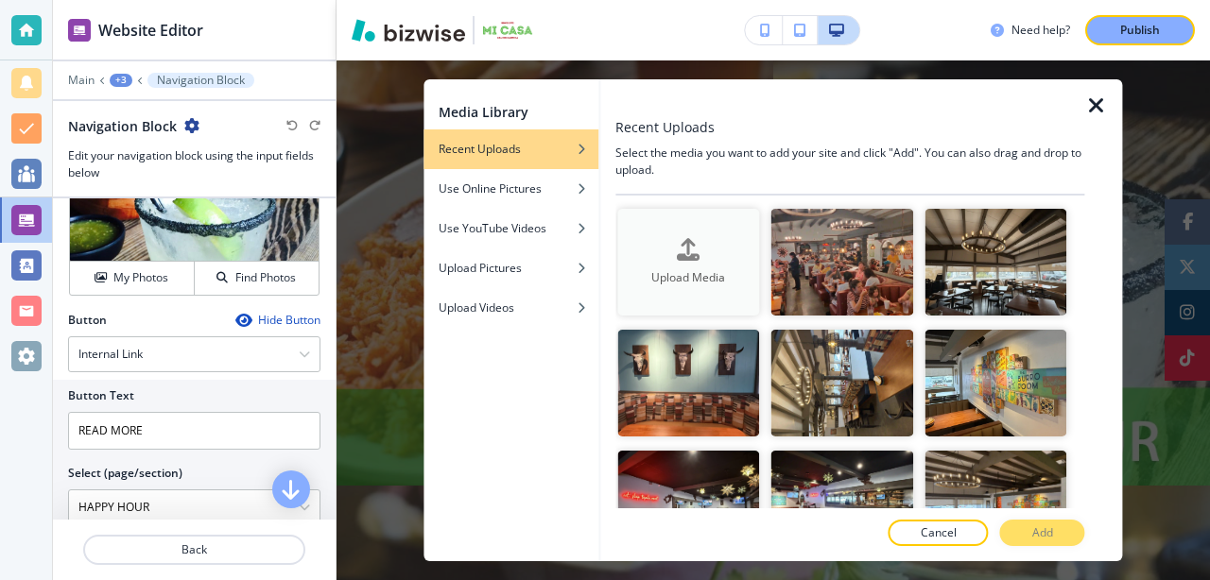
click at [701, 277] on h4 "Upload Media" at bounding box center [688, 277] width 142 height 17
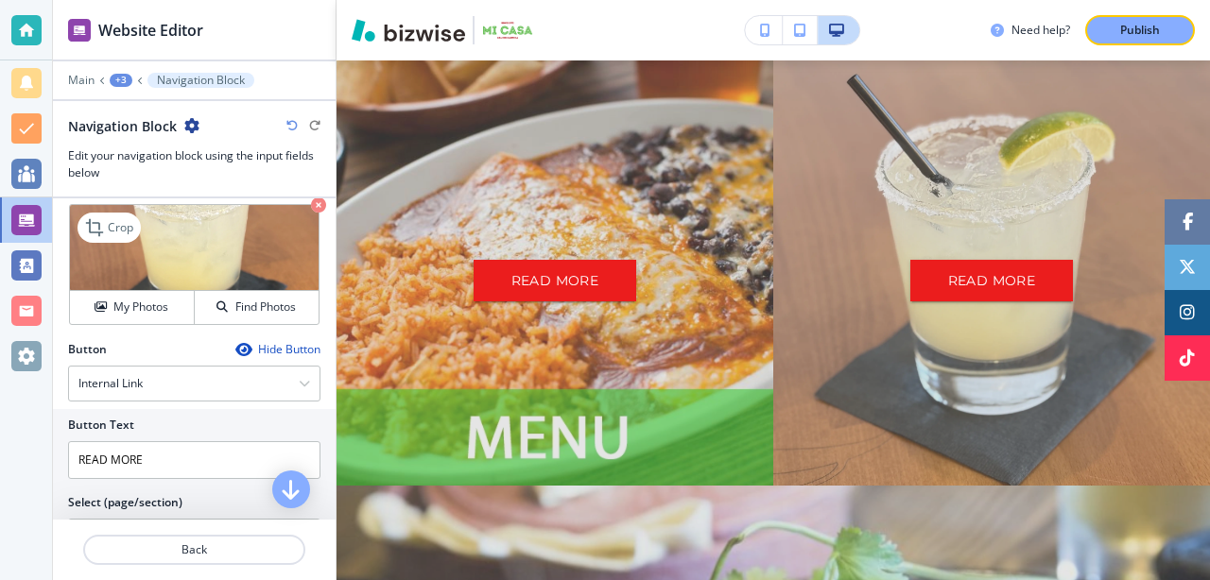
scroll to position [491, 0]
click at [108, 226] on p "Crop" at bounding box center [121, 229] width 26 height 17
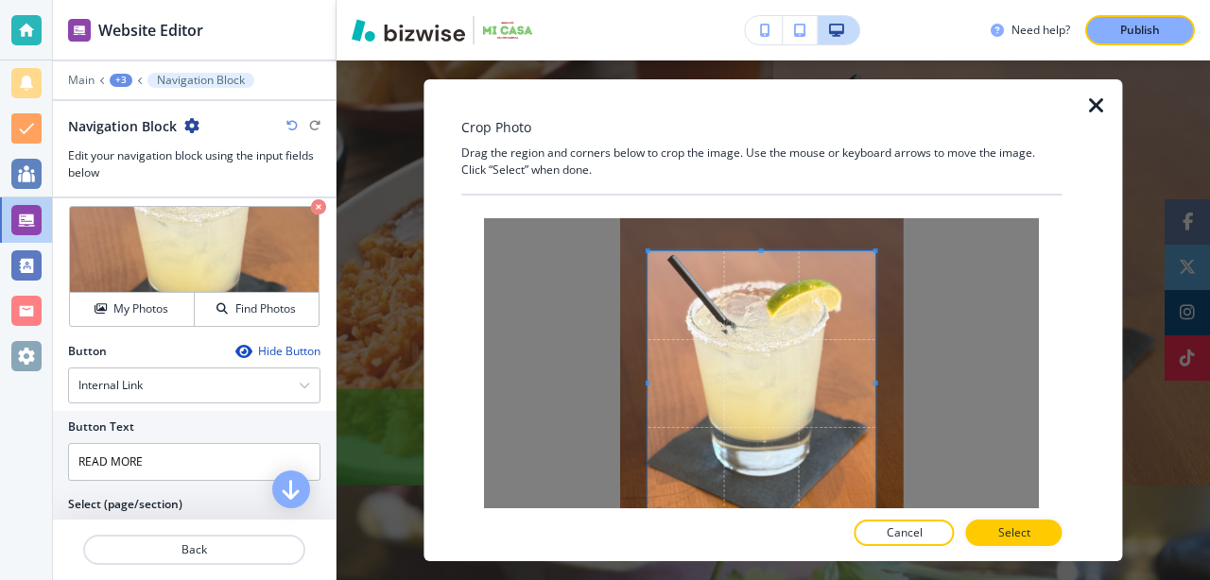
scroll to position [63, 0]
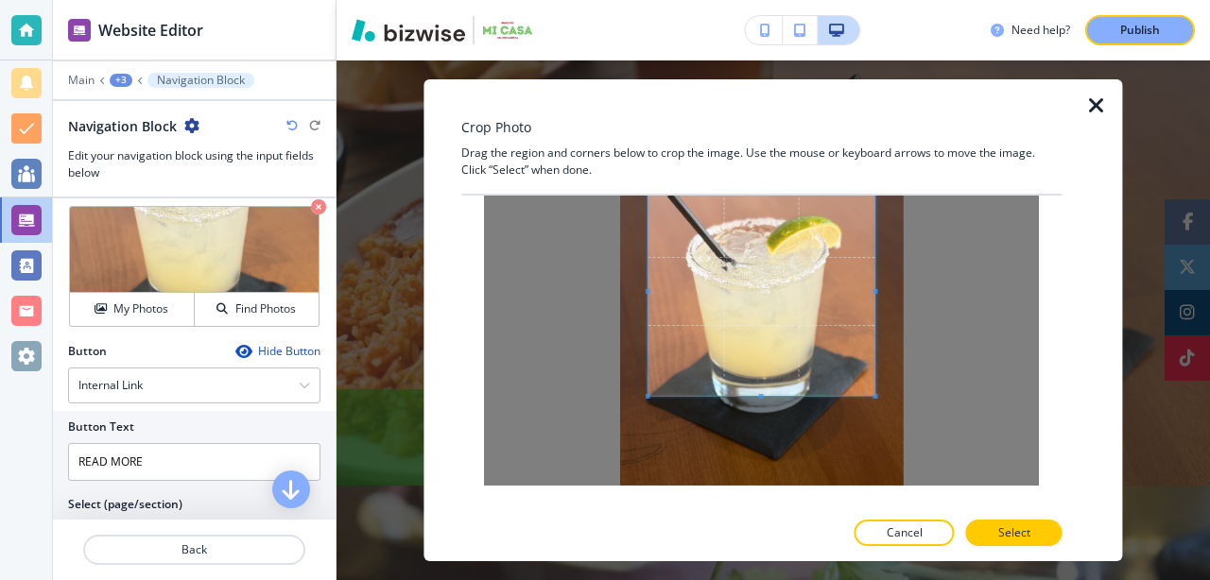
click at [650, 395] on span at bounding box center [648, 396] width 5 height 5
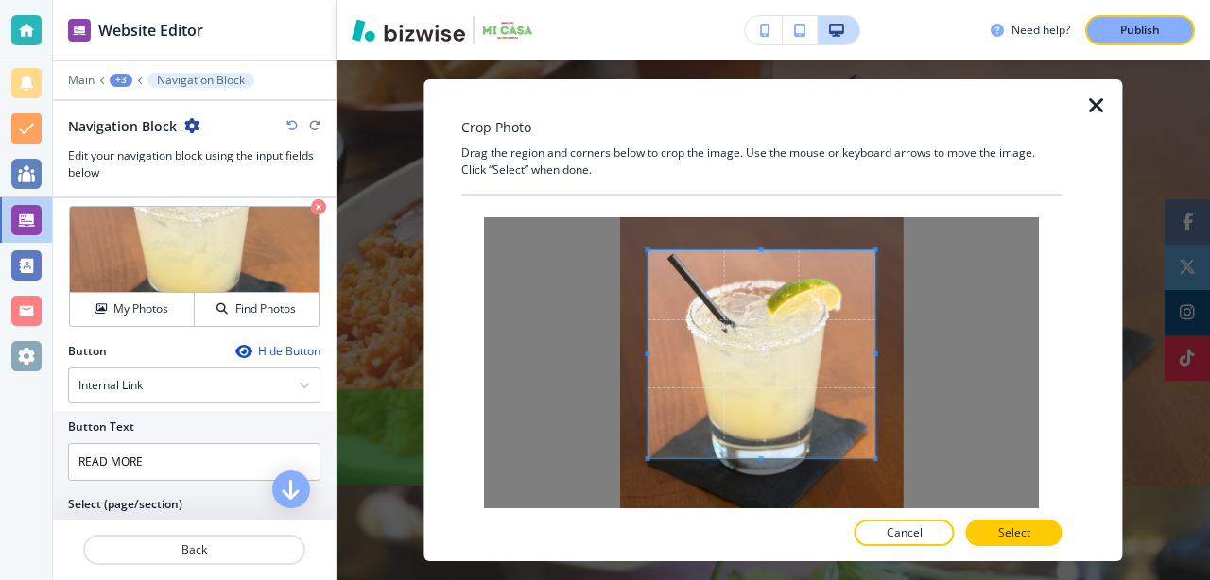
scroll to position [0, 0]
click at [1009, 544] on button "Select" at bounding box center [1014, 533] width 96 height 26
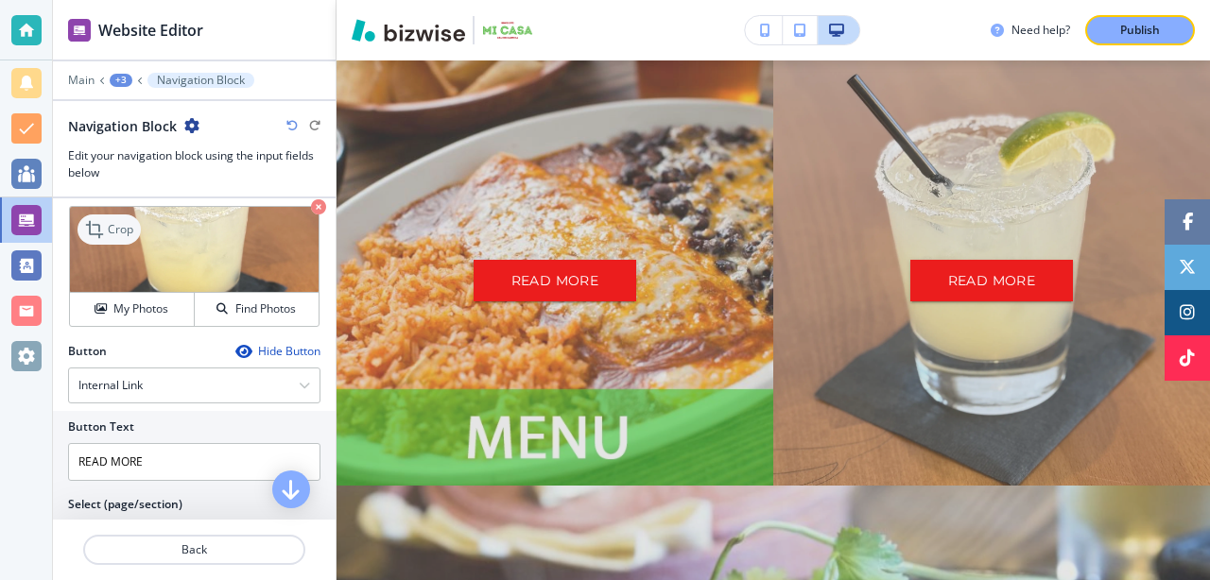
click at [118, 219] on div "Crop" at bounding box center [109, 230] width 63 height 30
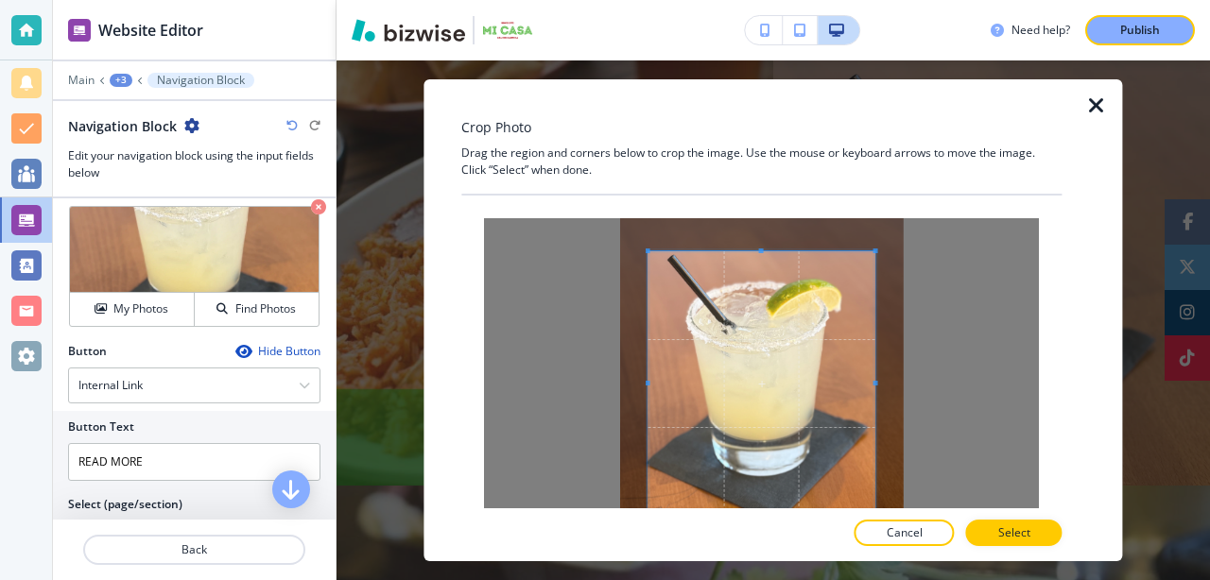
scroll to position [63, 0]
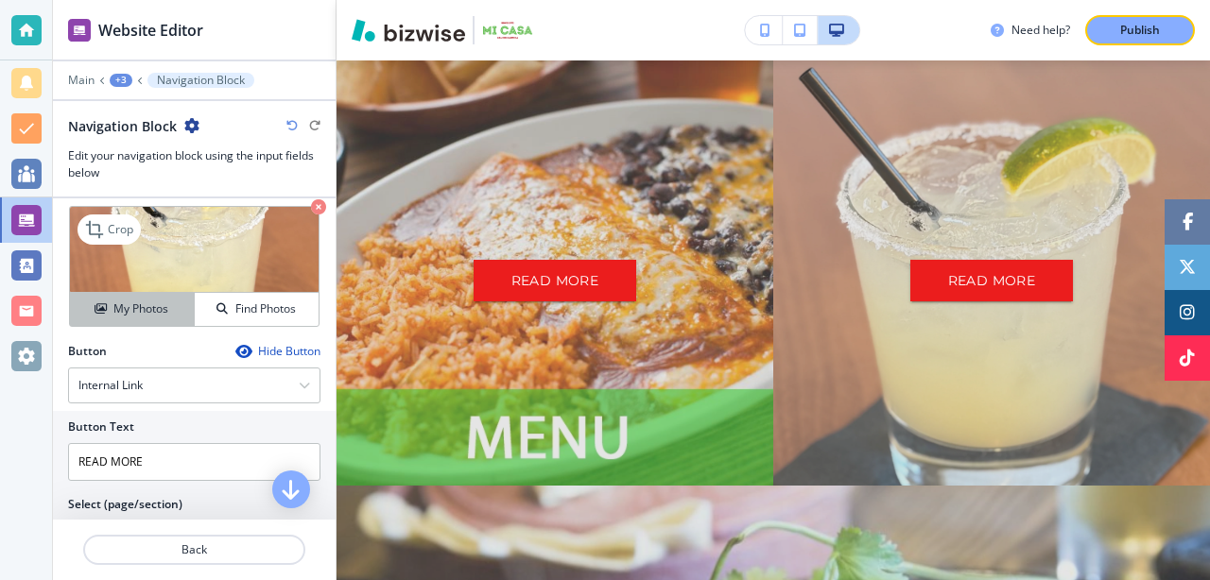
click at [133, 303] on h4 "My Photos" at bounding box center [140, 309] width 55 height 17
click at [117, 229] on p "Crop" at bounding box center [121, 229] width 26 height 17
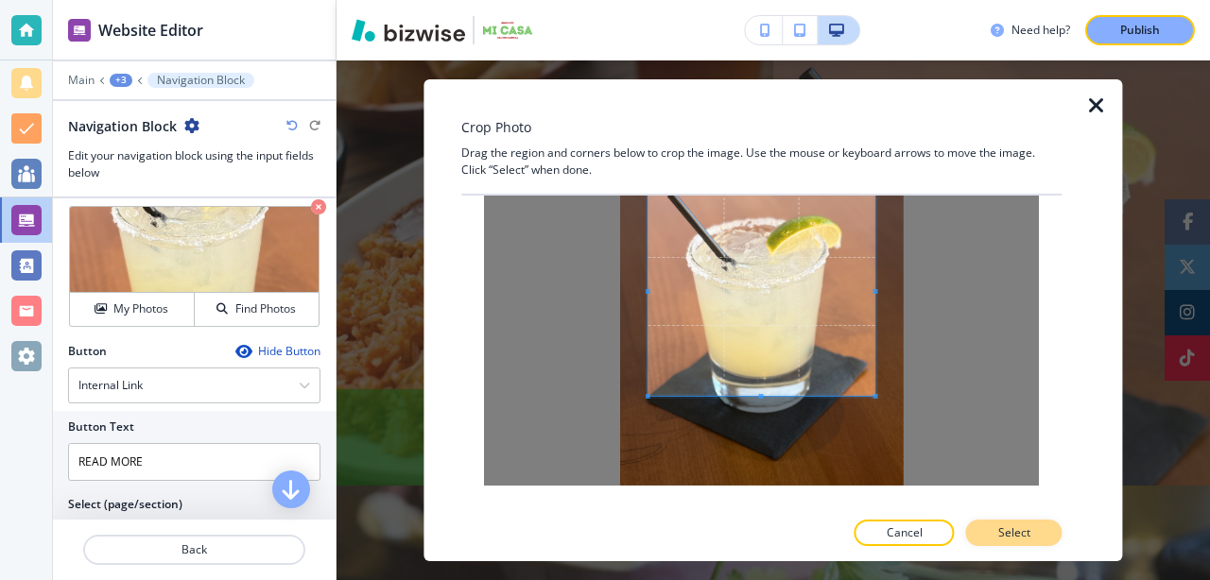
click at [1003, 529] on p "Select" at bounding box center [1014, 533] width 32 height 17
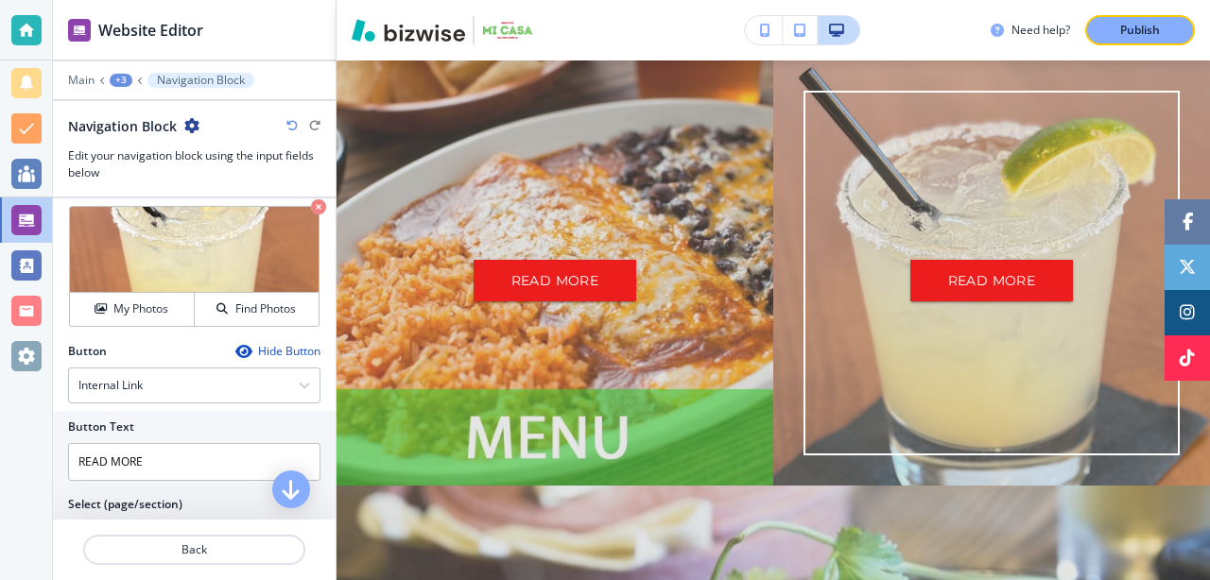
click at [775, 383] on div "READ MORE" at bounding box center [991, 273] width 437 height 425
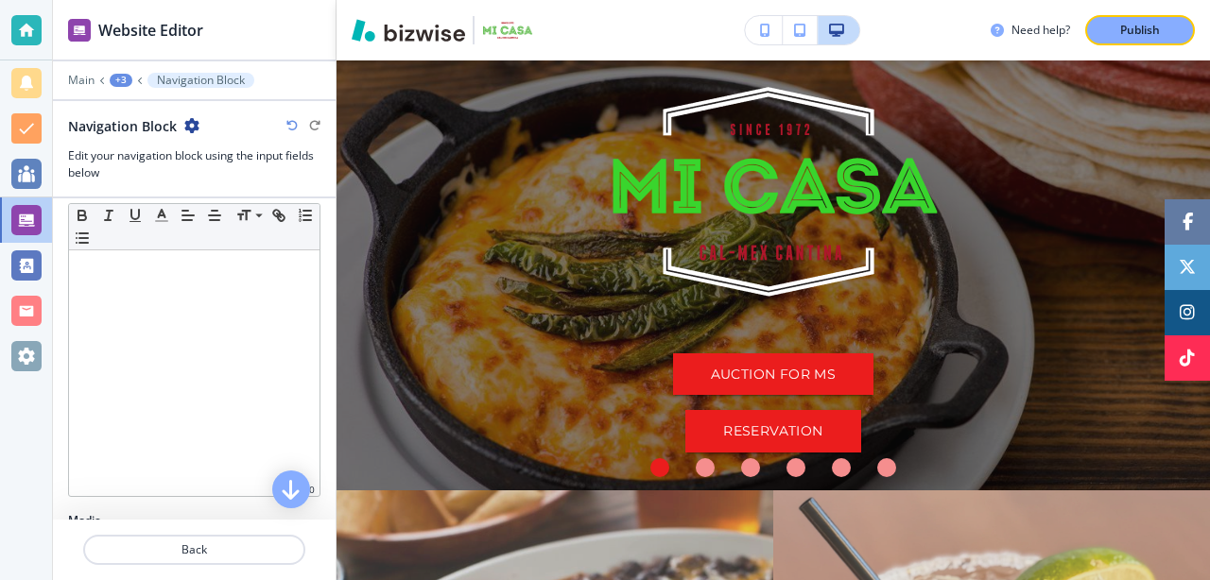
scroll to position [140, 0]
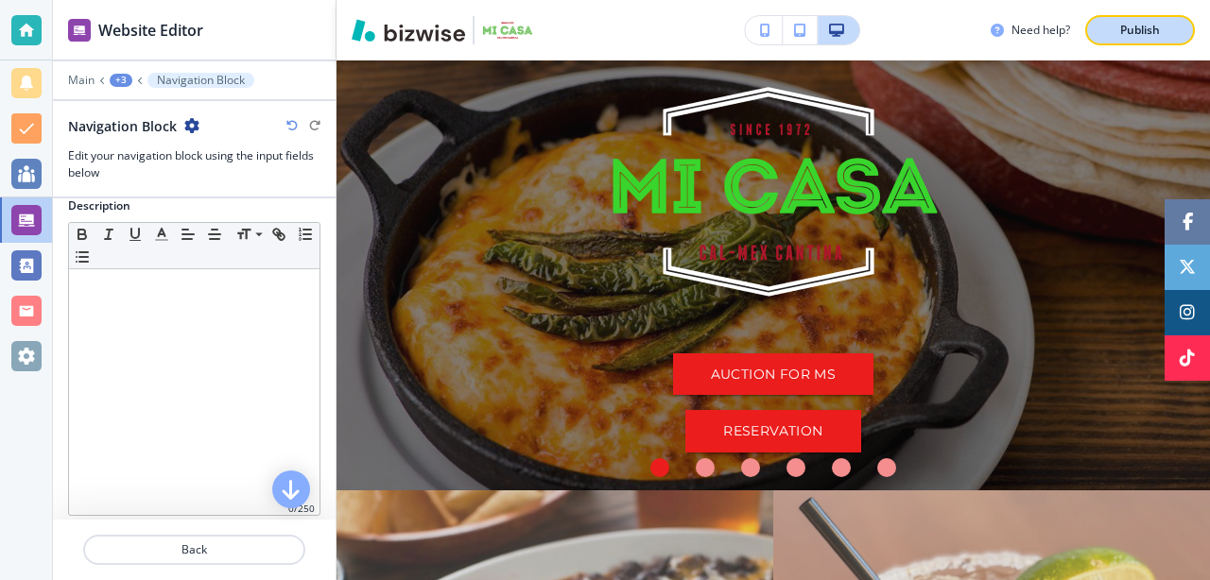
click at [1132, 22] on p "Publish" at bounding box center [1140, 30] width 40 height 17
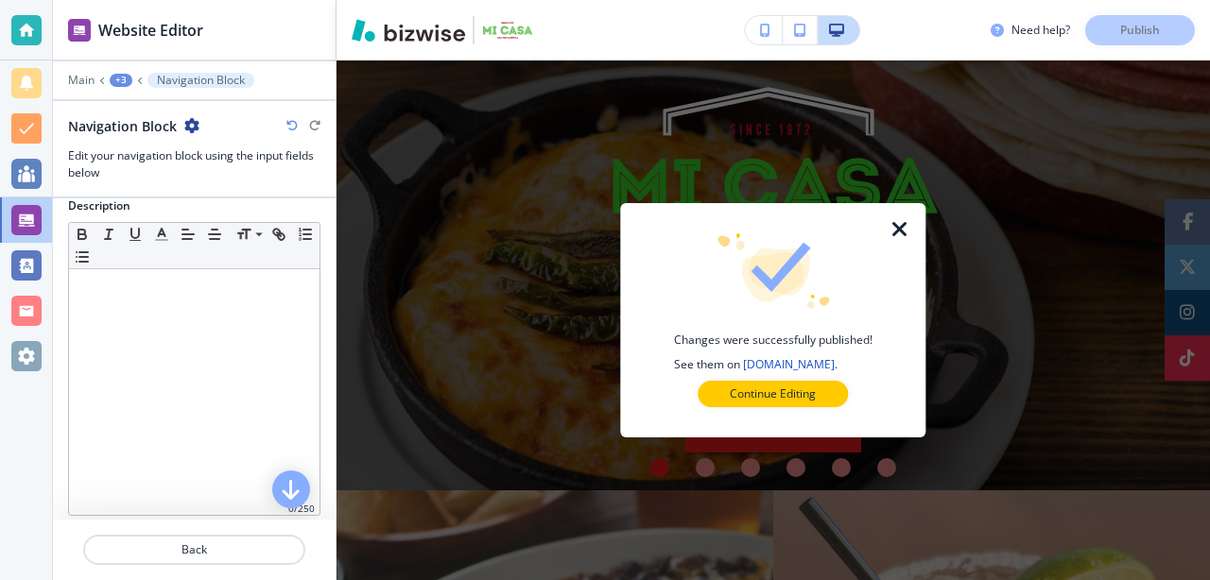
click at [903, 233] on icon "button" at bounding box center [900, 229] width 23 height 23
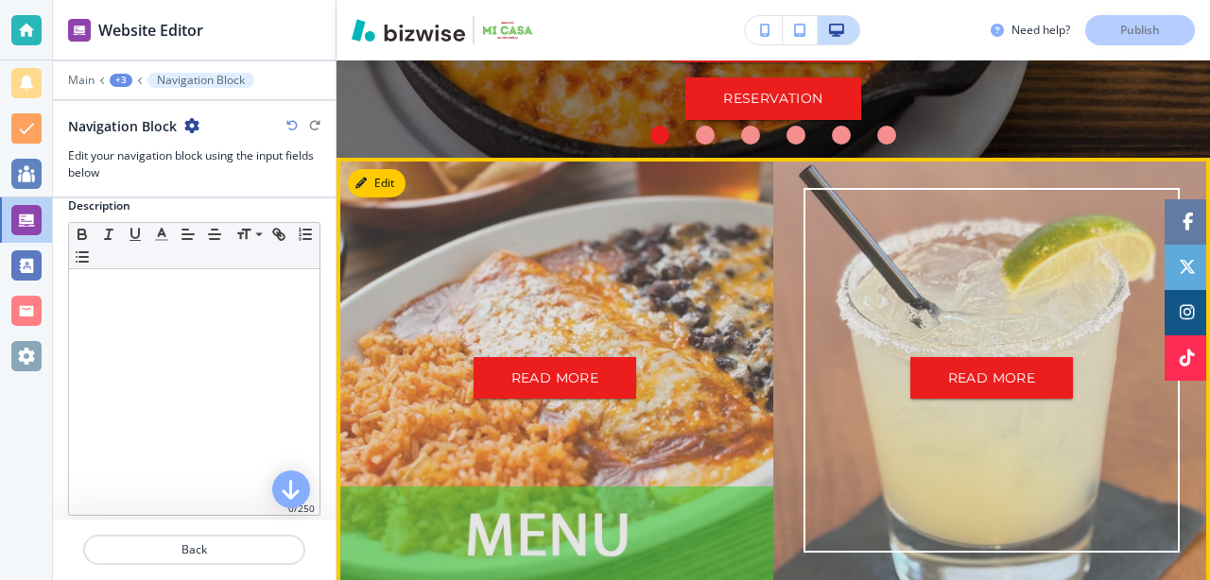
scroll to position [442, 0]
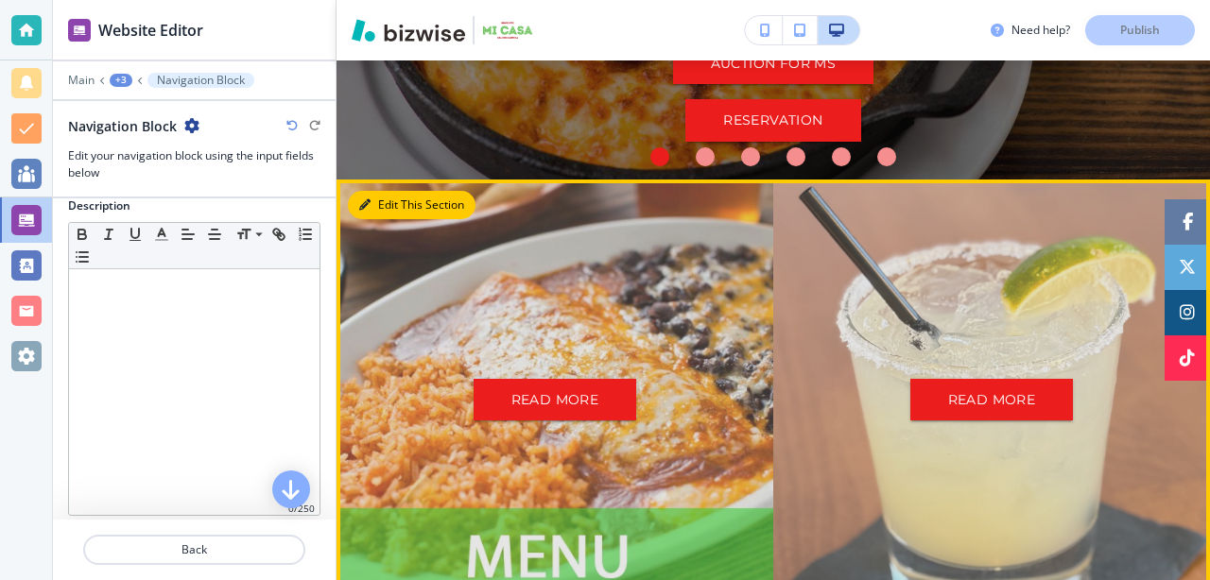
click at [388, 215] on button "Edit This Section" at bounding box center [412, 205] width 128 height 28
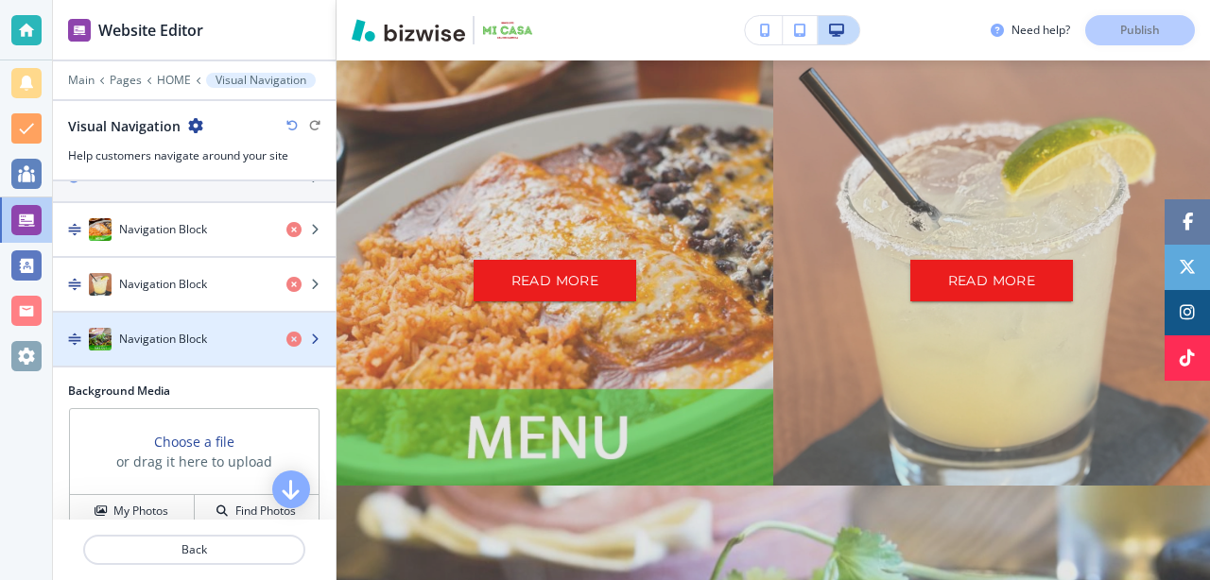
scroll to position [321, 0]
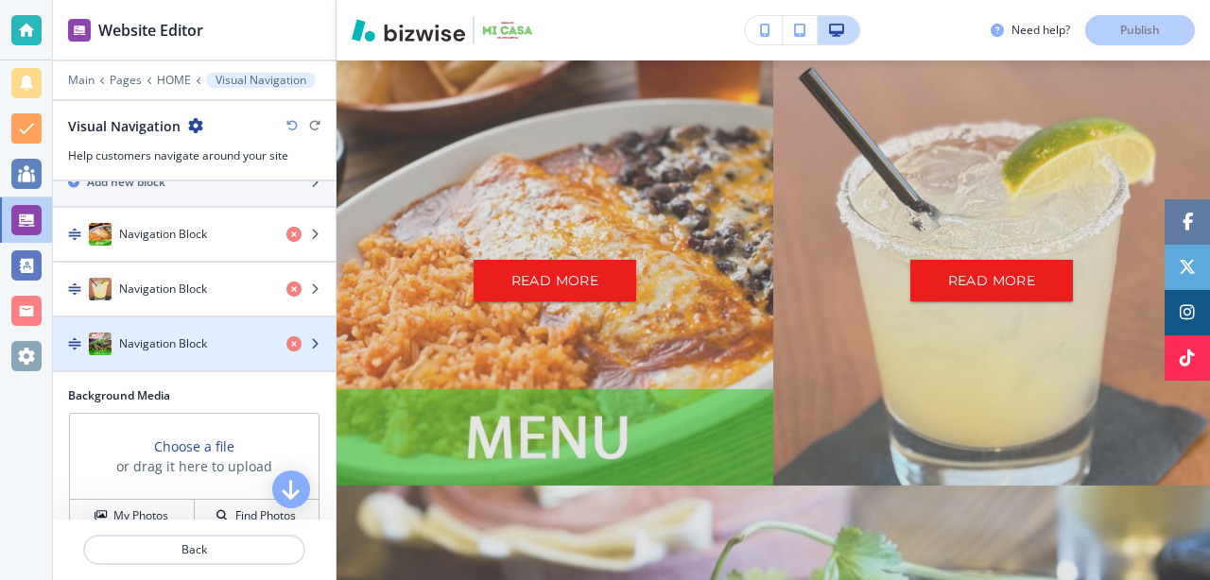
click at [155, 336] on h4 "Navigation Block" at bounding box center [163, 344] width 88 height 17
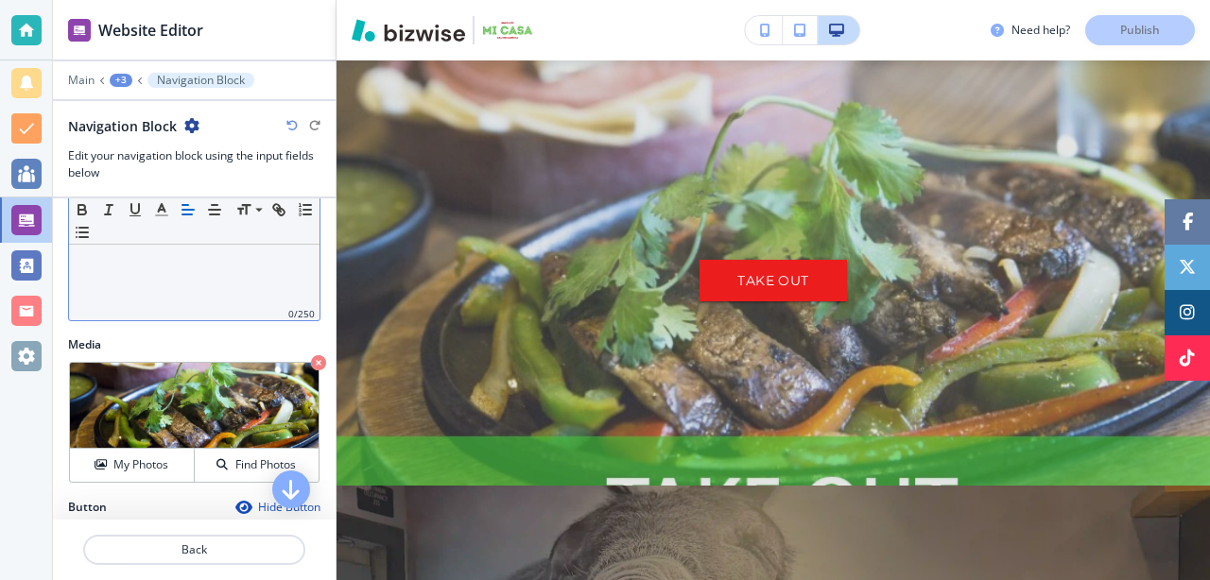
scroll to position [355, 0]
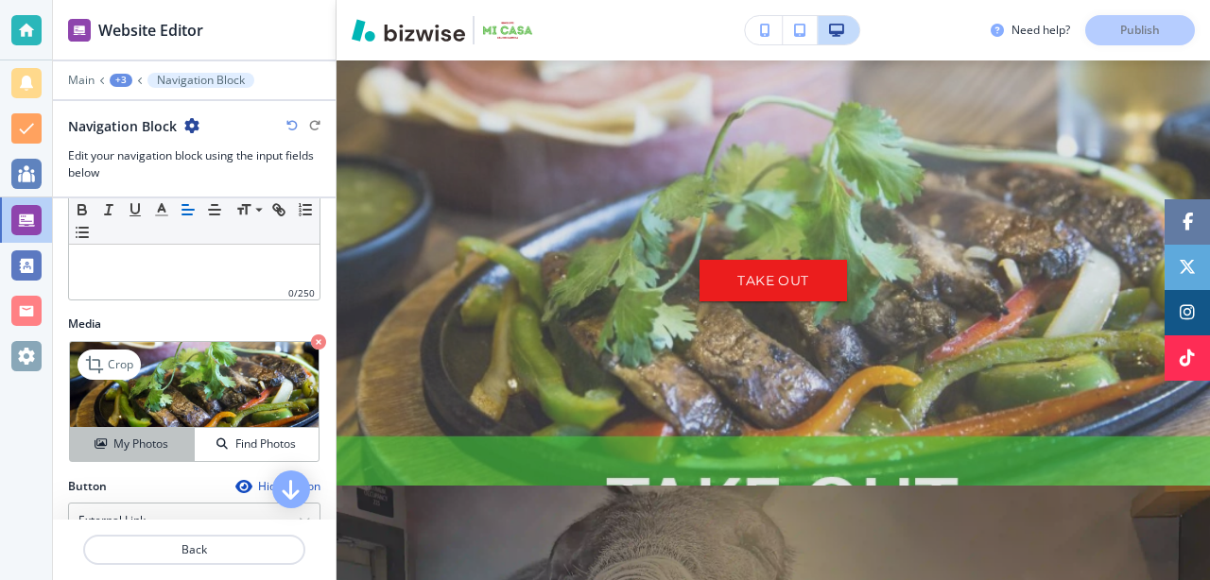
click at [138, 442] on h4 "My Photos" at bounding box center [140, 444] width 55 height 17
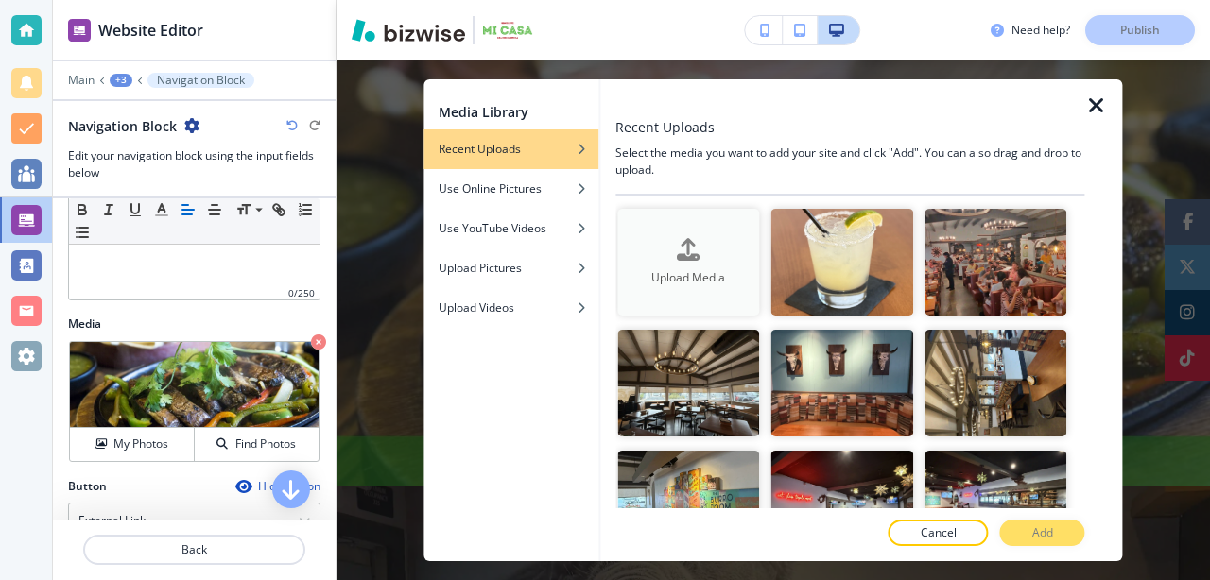
click at [687, 257] on icon "button" at bounding box center [688, 249] width 23 height 23
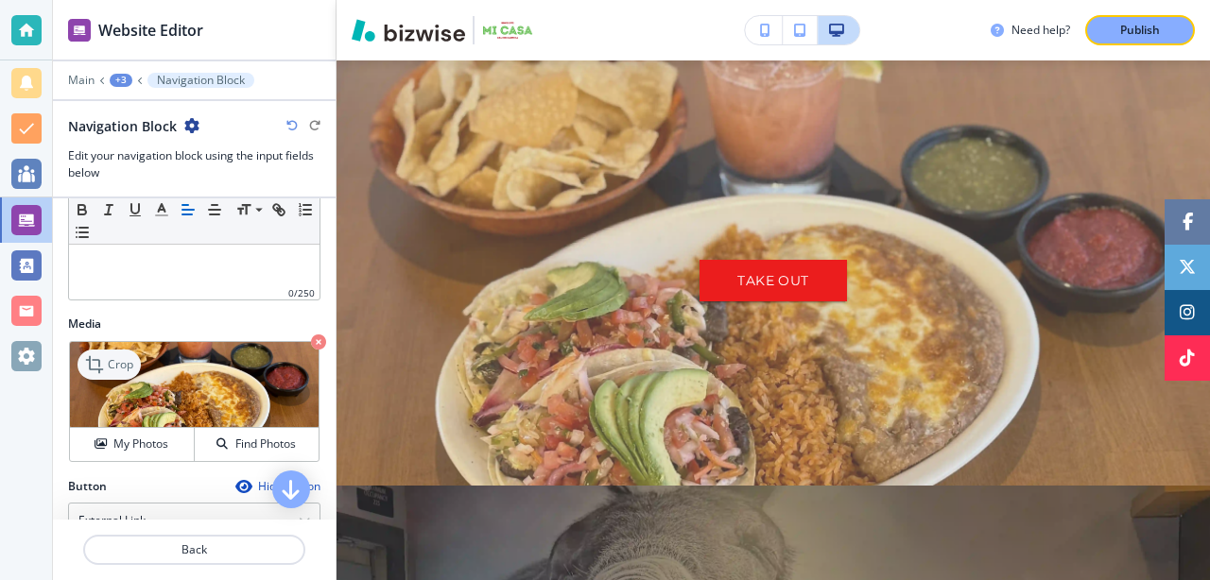
click at [117, 364] on p "Crop" at bounding box center [121, 364] width 26 height 17
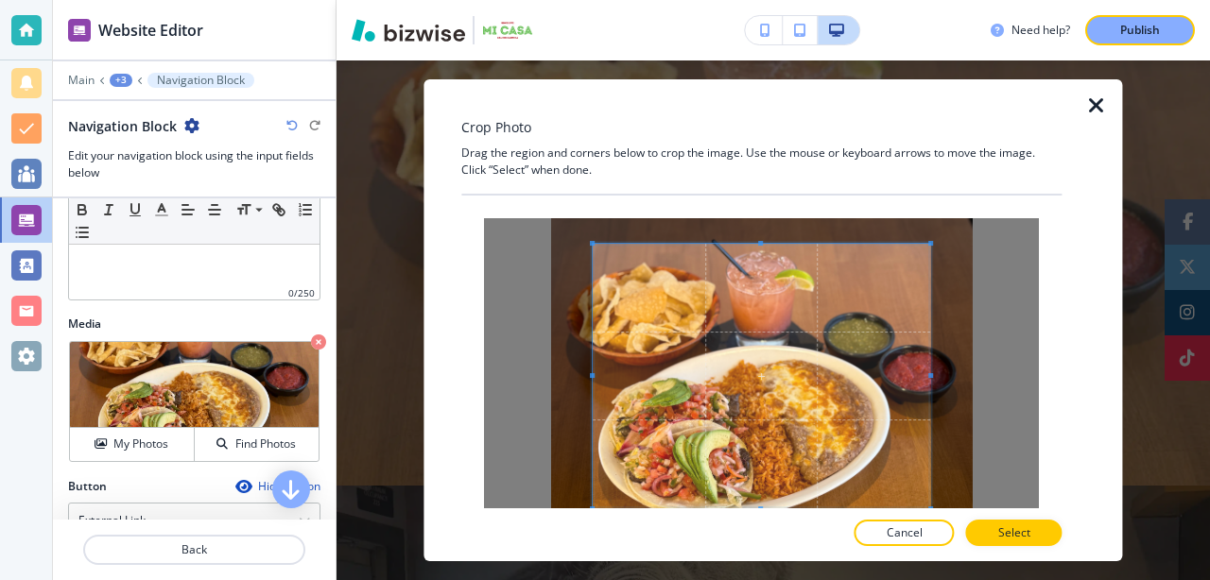
click at [692, 366] on span at bounding box center [763, 376] width 338 height 265
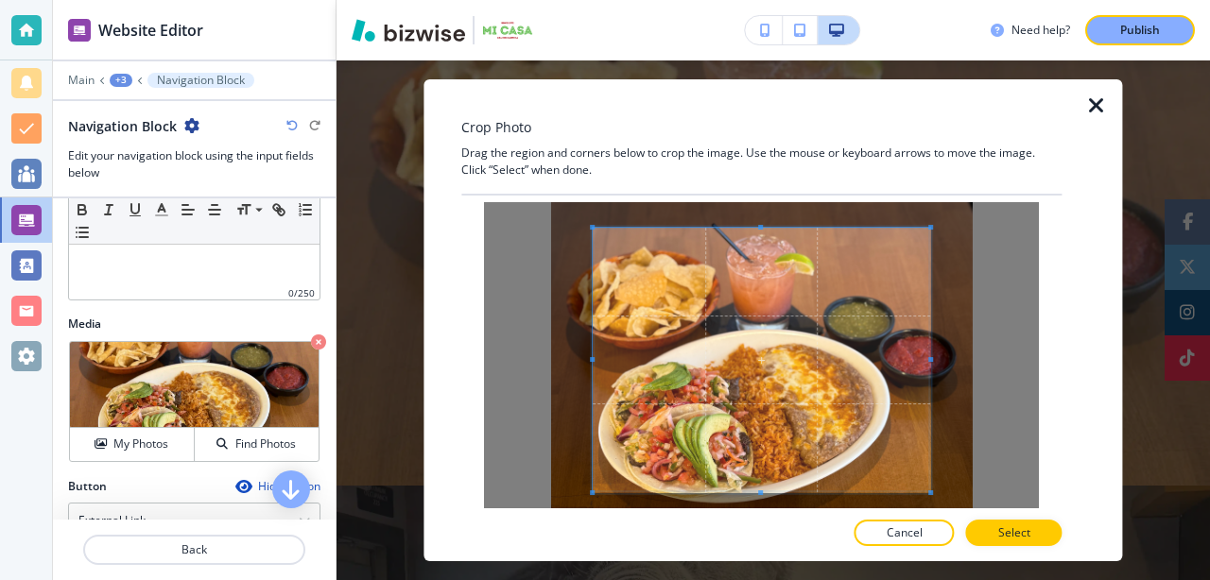
scroll to position [11, 0]
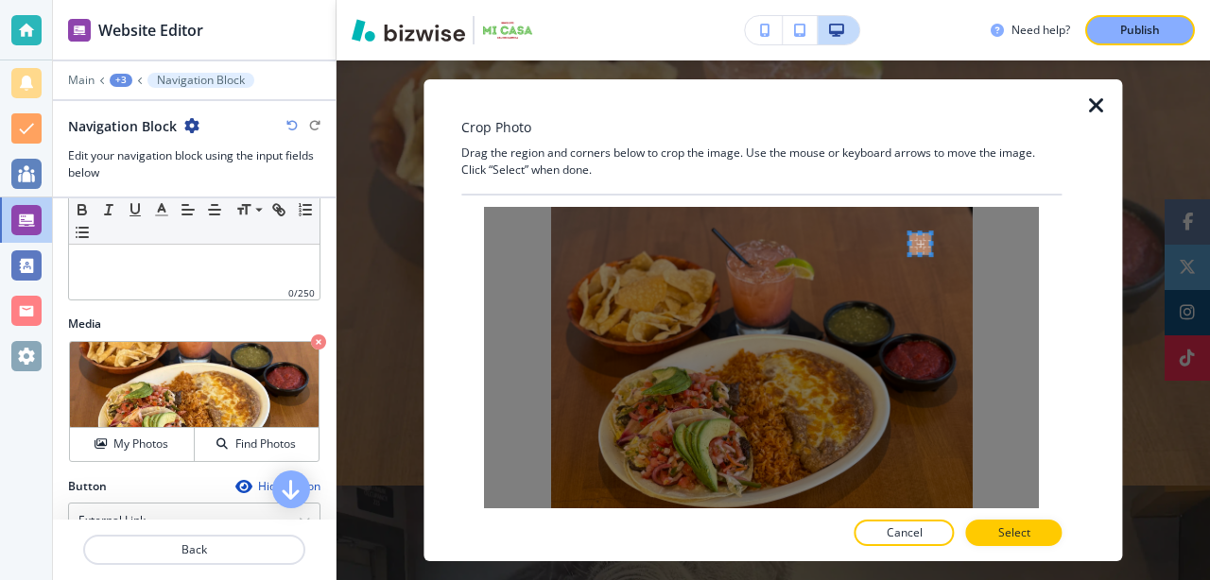
click at [919, 245] on div at bounding box center [761, 372] width 555 height 331
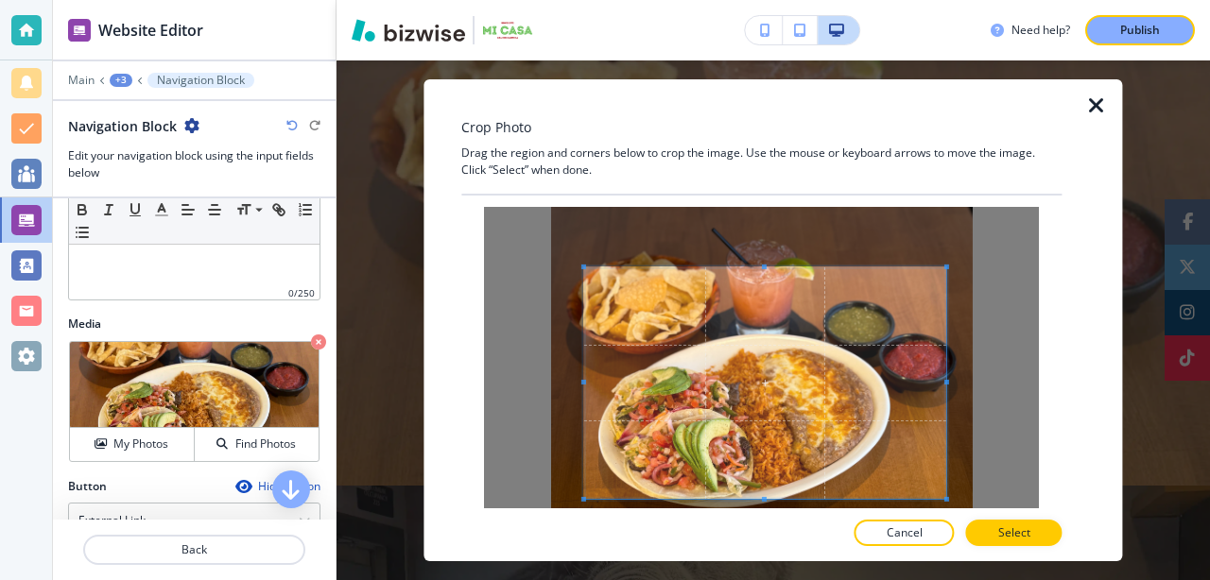
click at [944, 489] on div at bounding box center [761, 372] width 555 height 331
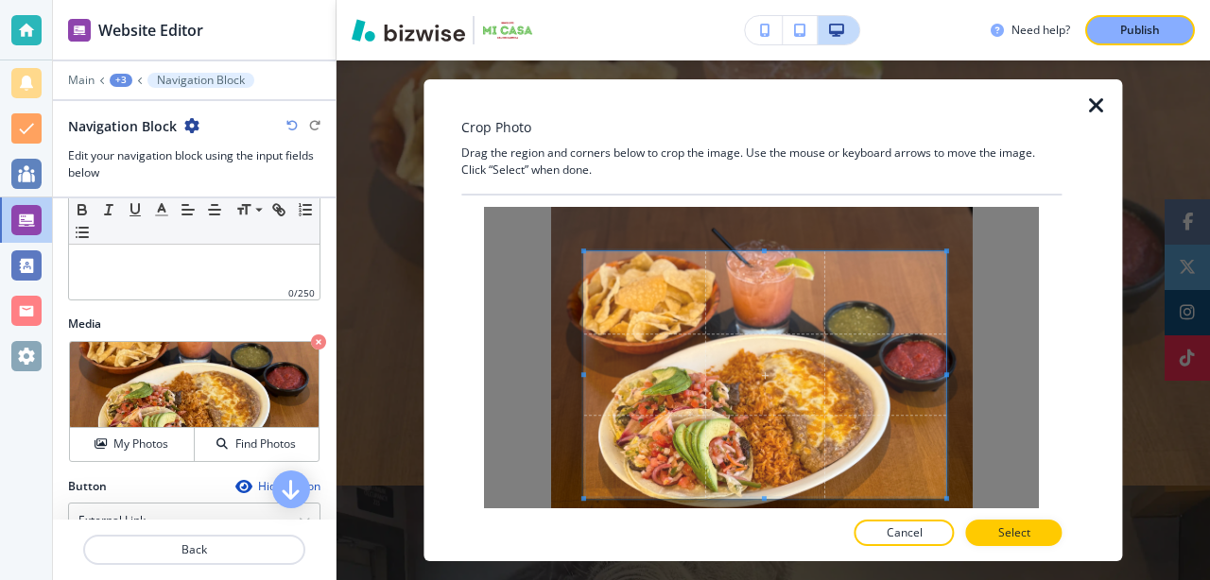
click at [766, 251] on div at bounding box center [765, 374] width 362 height 247
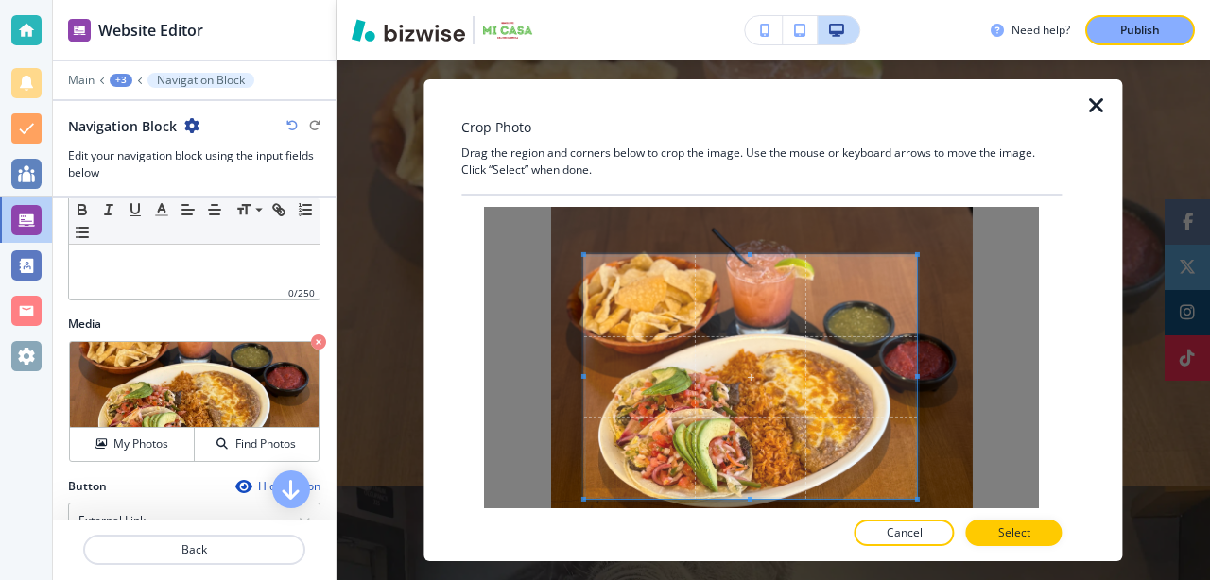
click at [918, 253] on span at bounding box center [917, 254] width 5 height 5
click at [1003, 541] on p "Select" at bounding box center [1014, 533] width 32 height 17
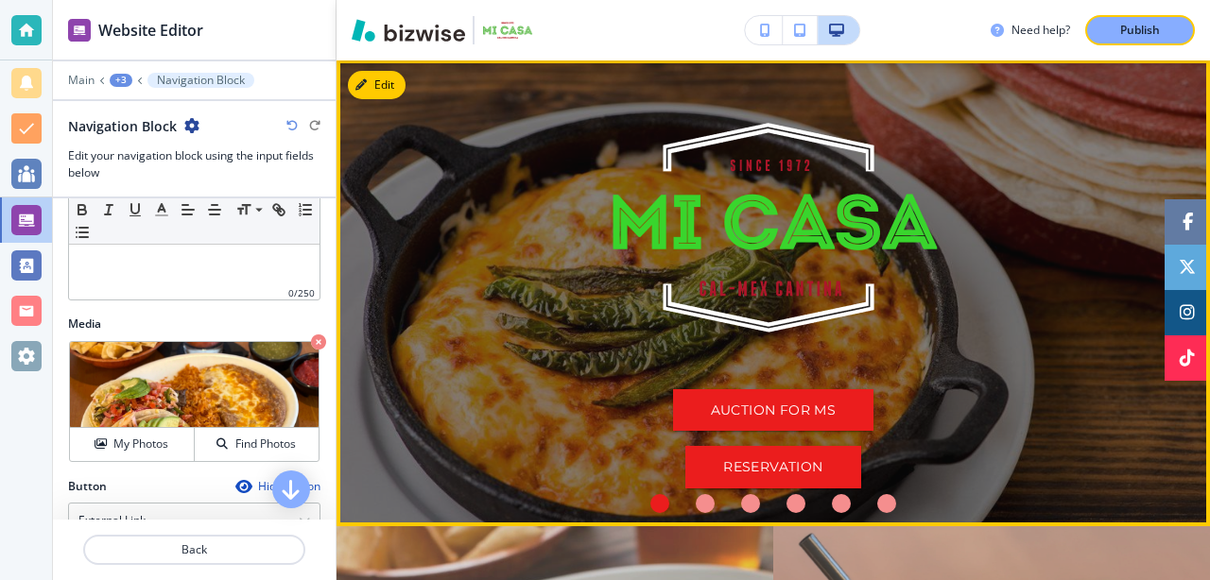
scroll to position [87, 0]
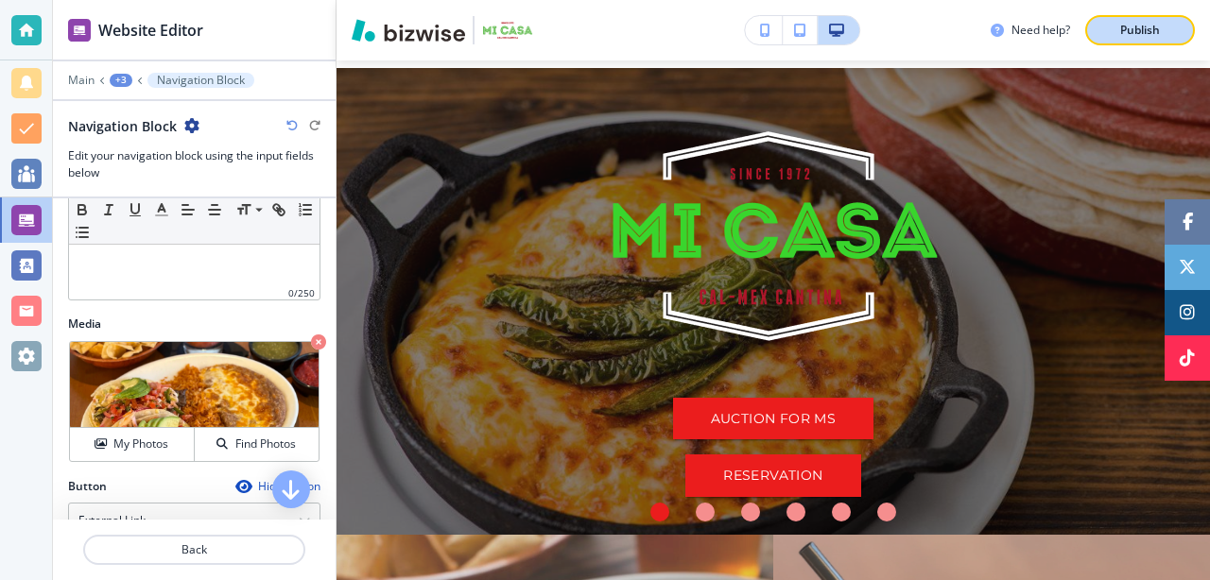
click at [1150, 38] on p "Publish" at bounding box center [1140, 30] width 40 height 17
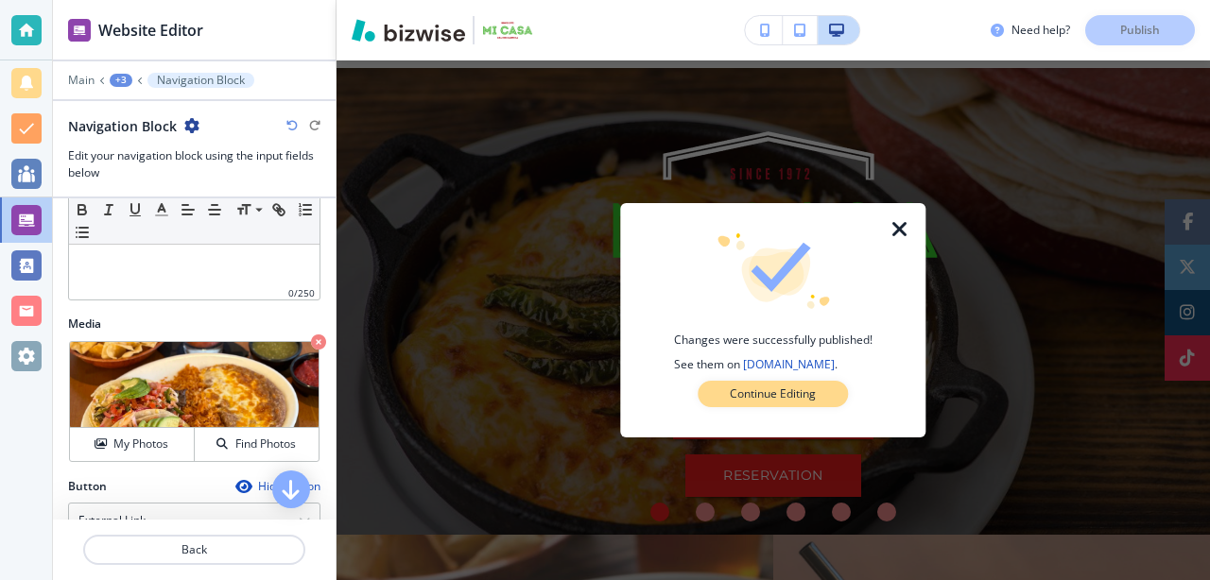
click at [819, 393] on button "Continue Editing" at bounding box center [773, 394] width 150 height 26
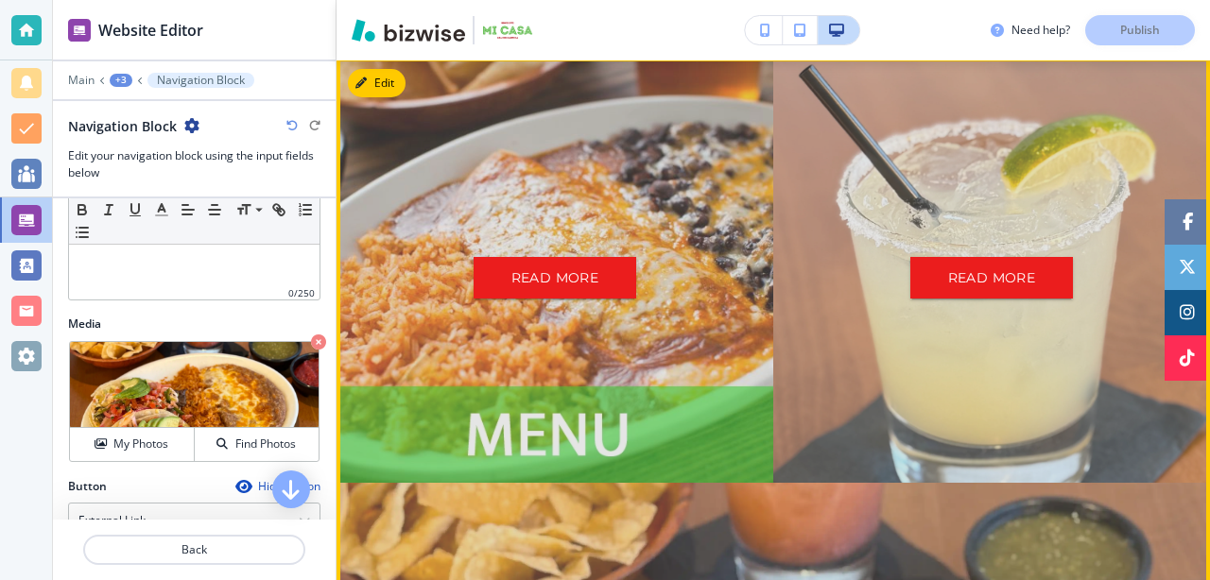
scroll to position [562, 0]
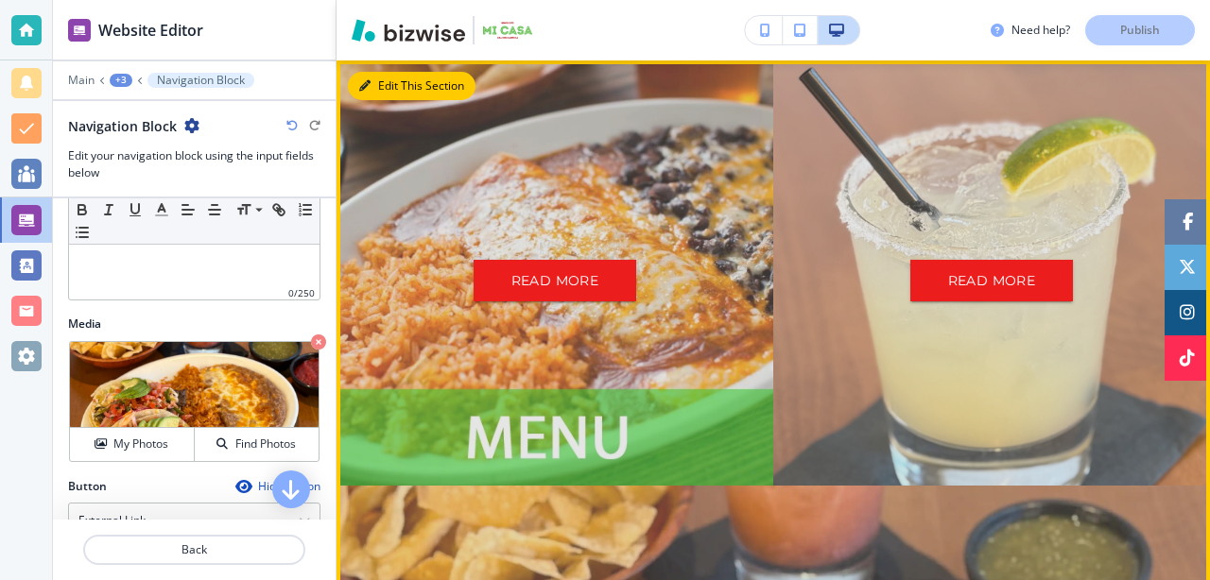
click at [379, 89] on button "Edit This Section" at bounding box center [412, 86] width 128 height 28
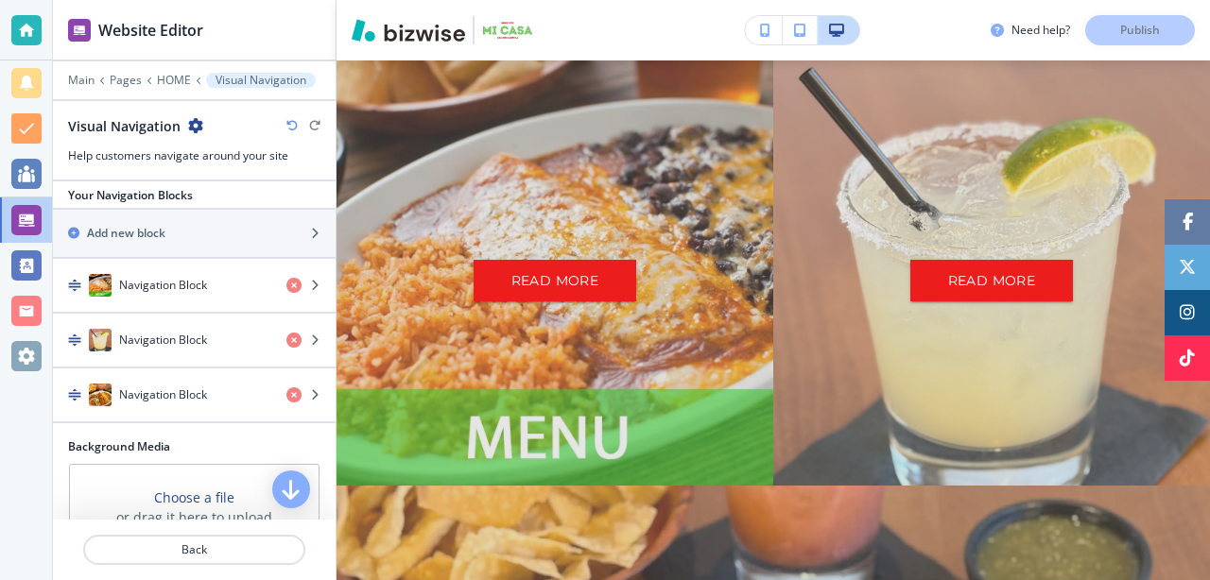
scroll to position [268, 0]
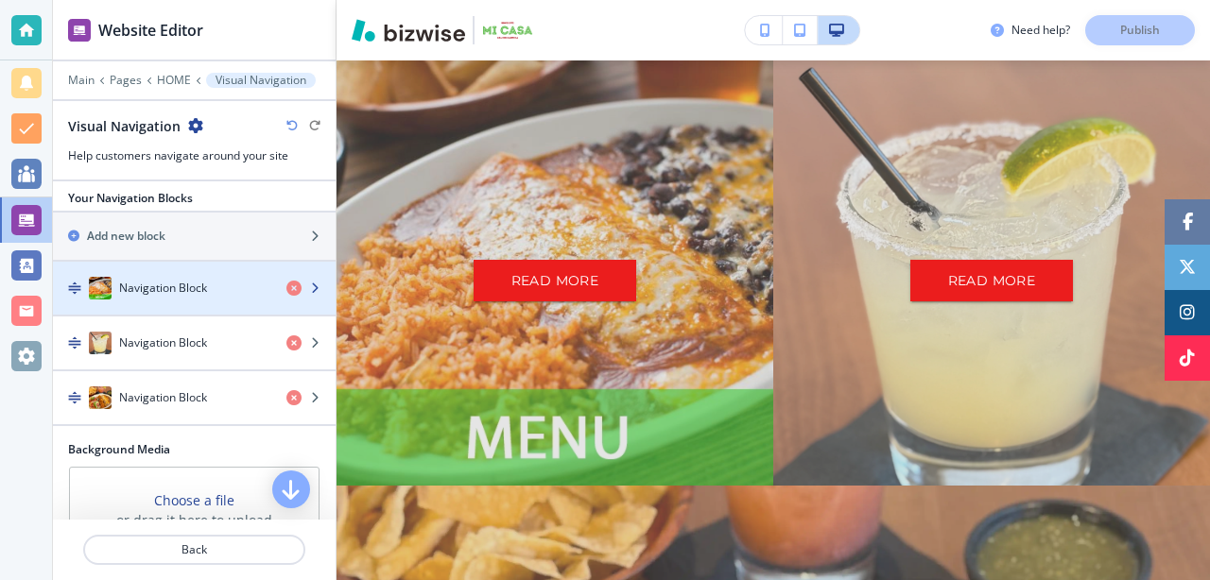
click at [187, 292] on h4 "Navigation Block" at bounding box center [163, 288] width 88 height 17
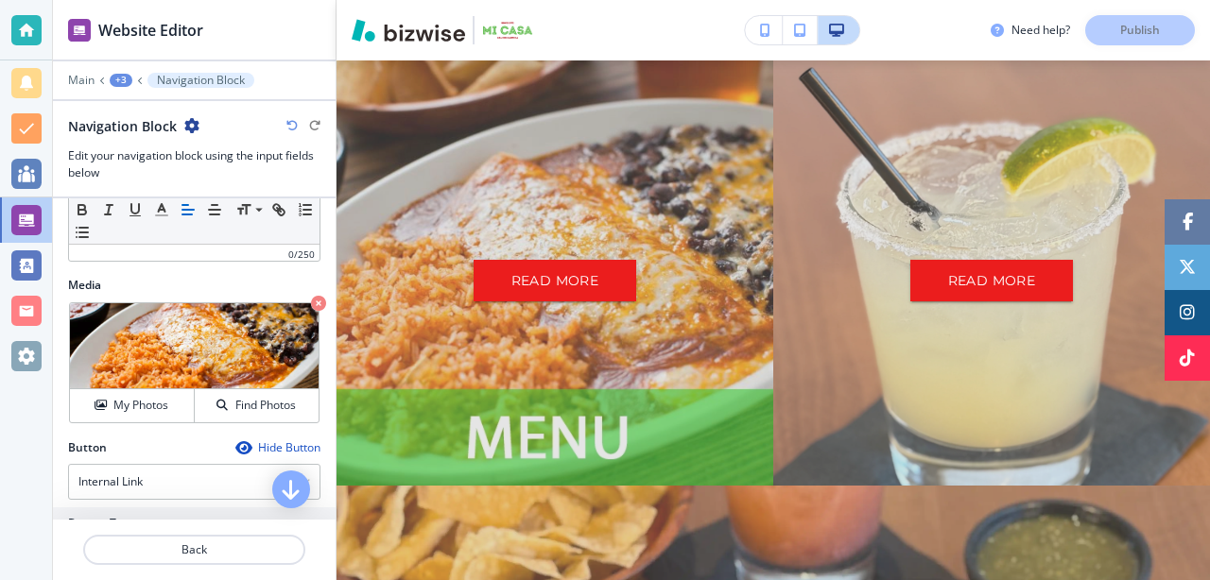
scroll to position [400, 0]
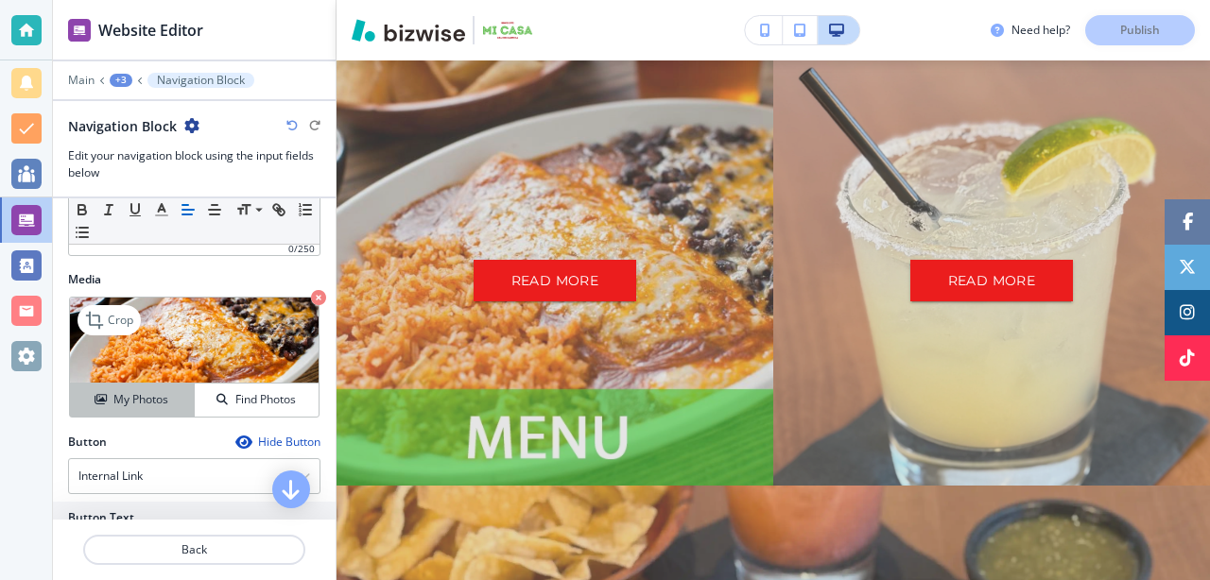
click at [137, 407] on h4 "My Photos" at bounding box center [140, 399] width 55 height 17
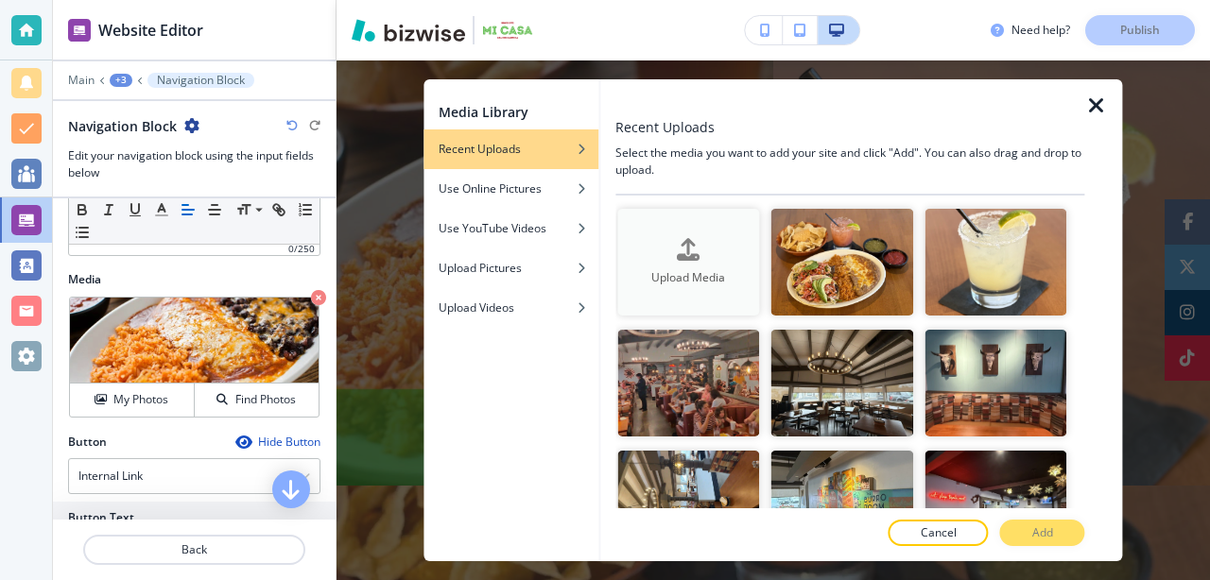
click at [684, 276] on h4 "Upload Media" at bounding box center [688, 277] width 142 height 17
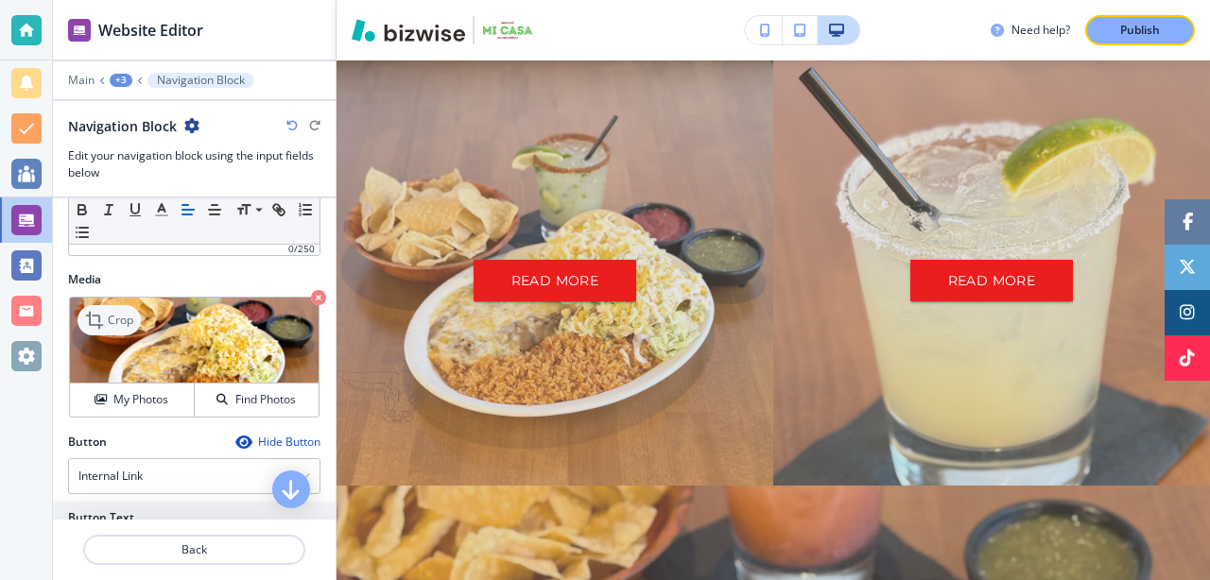
click at [113, 322] on p "Crop" at bounding box center [121, 320] width 26 height 17
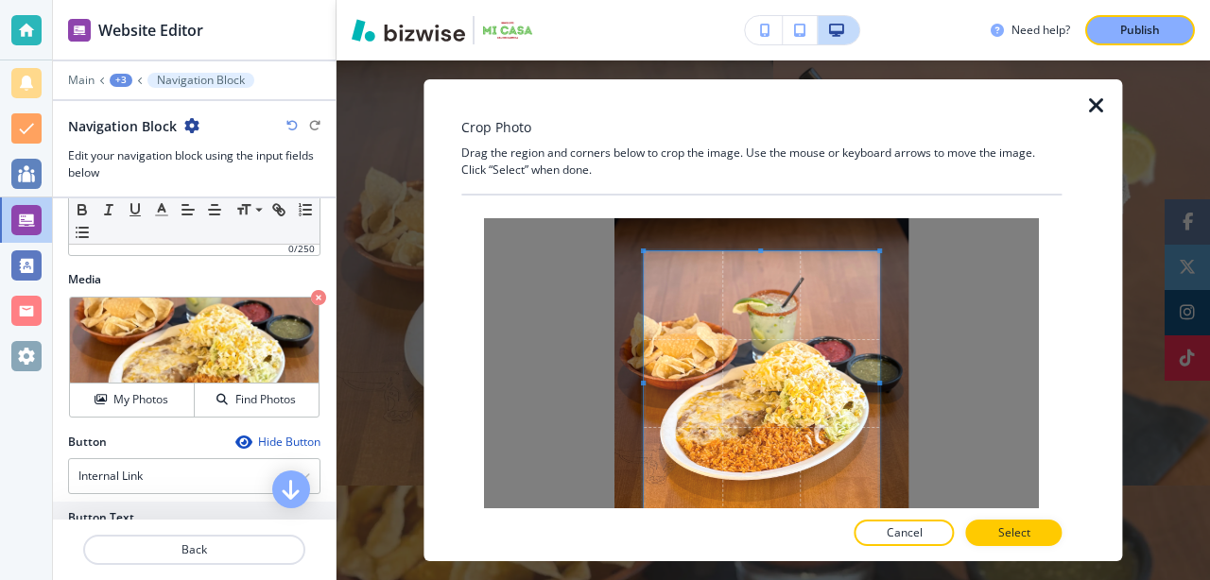
scroll to position [63, 0]
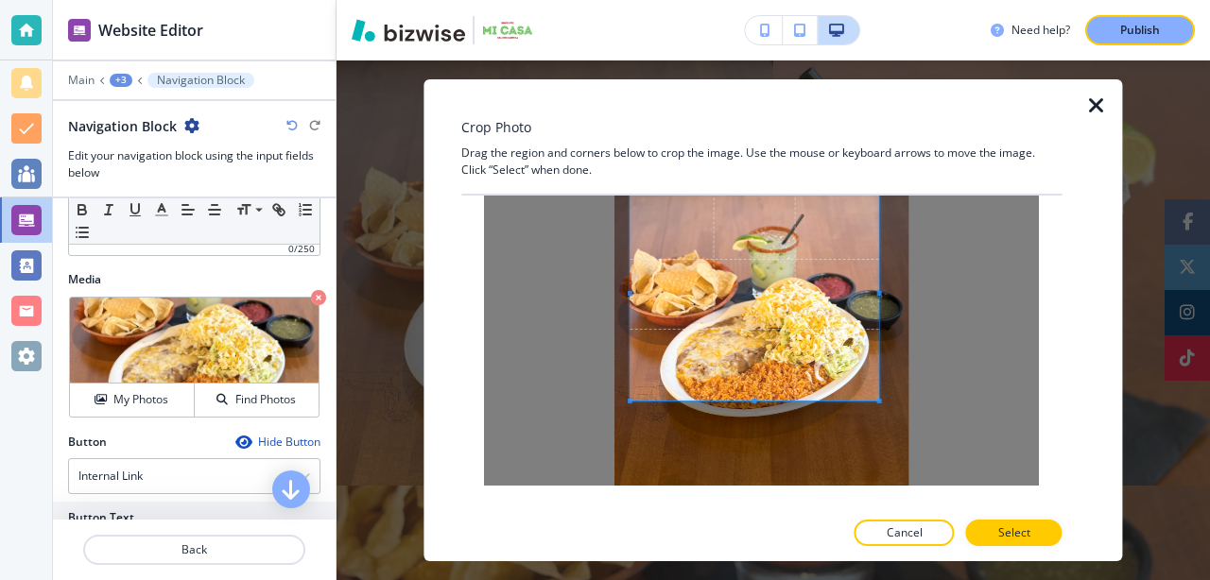
click at [632, 401] on span at bounding box center [630, 401] width 5 height 5
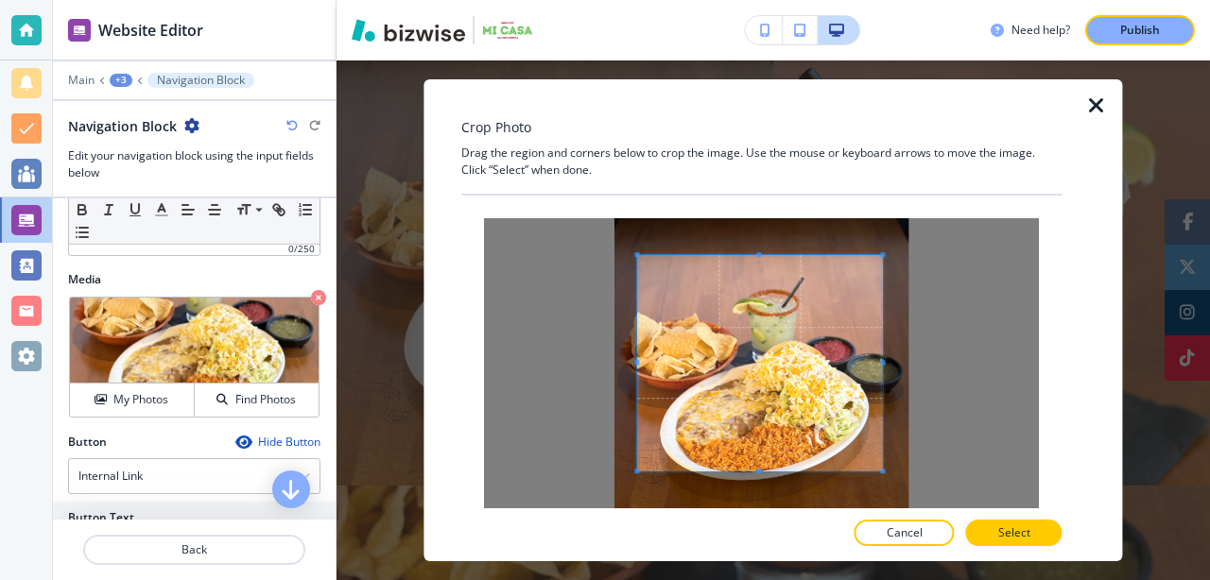
click at [598, 521] on div "Crop Photo Drag the region and corners below to crop the image. Use the mouse o…" at bounding box center [761, 320] width 600 height 482
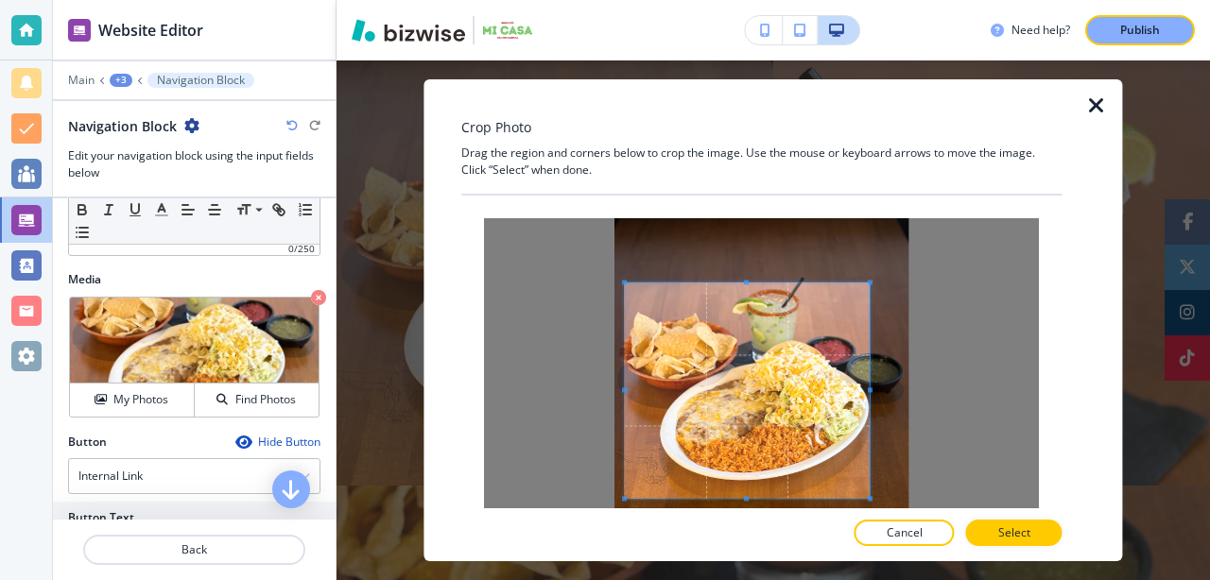
click at [658, 290] on span at bounding box center [747, 391] width 245 height 216
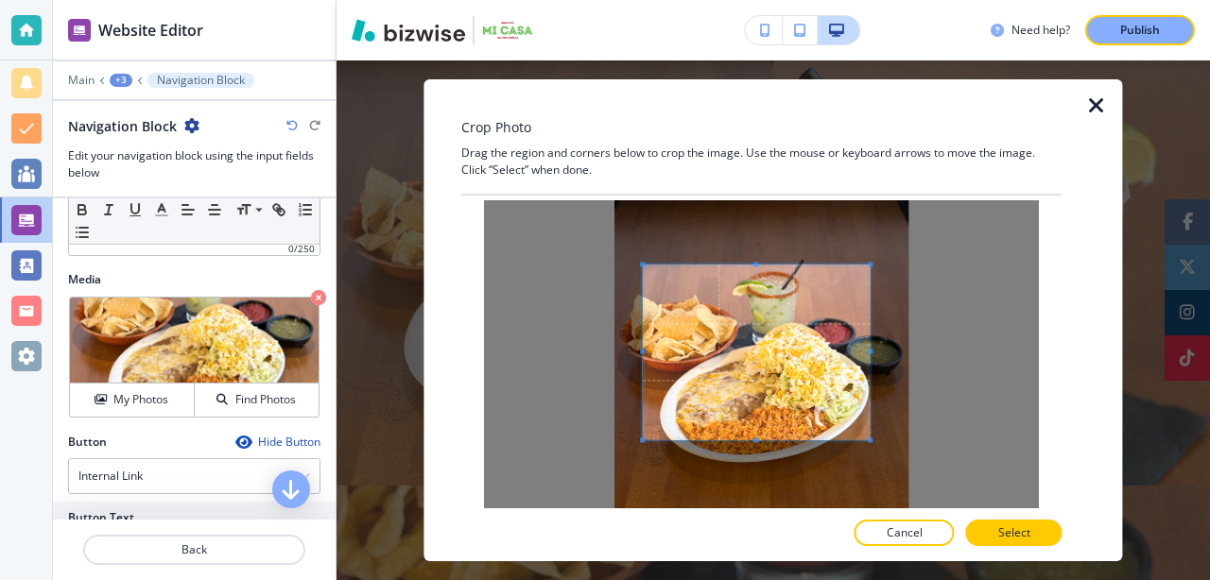
click at [646, 439] on div at bounding box center [757, 352] width 227 height 175
click at [1018, 536] on p "Select" at bounding box center [1014, 533] width 32 height 17
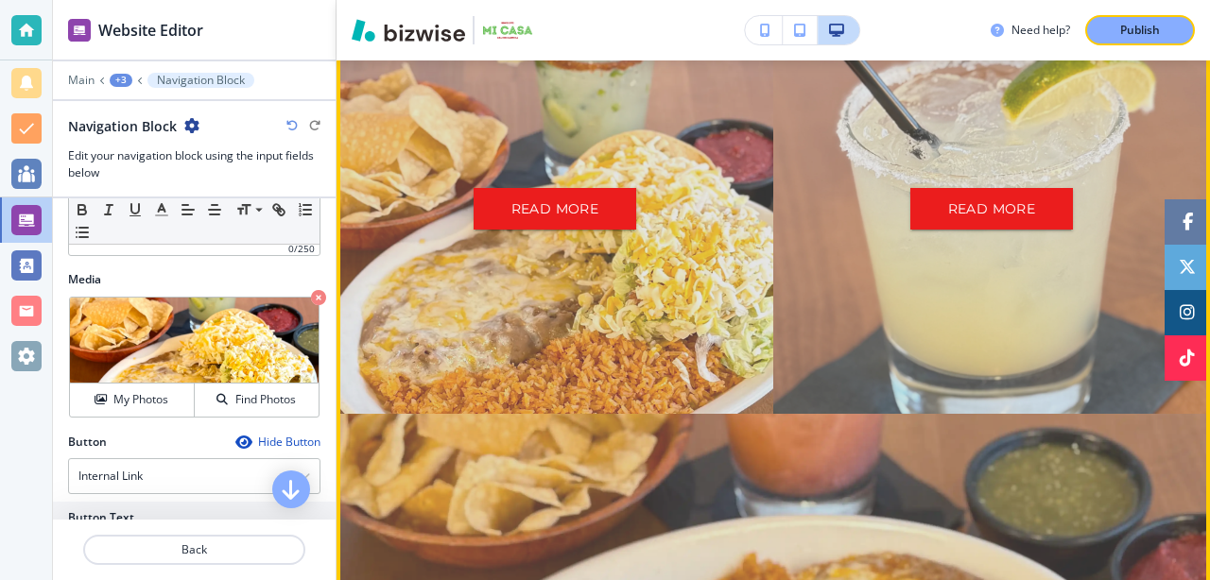
scroll to position [622, 0]
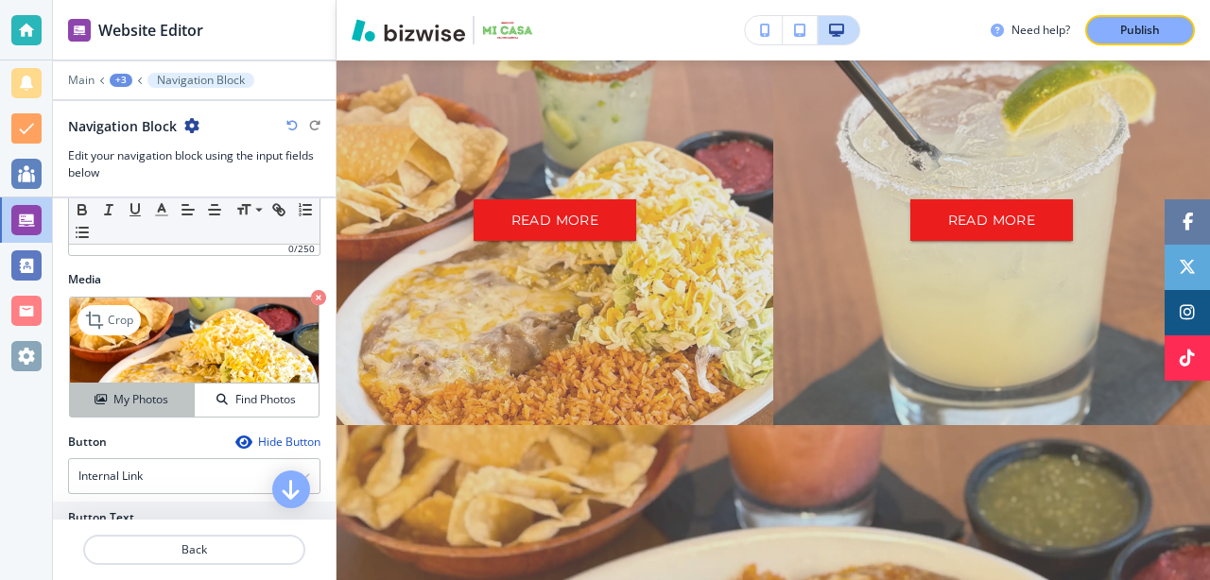
click at [135, 395] on h4 "My Photos" at bounding box center [140, 399] width 55 height 17
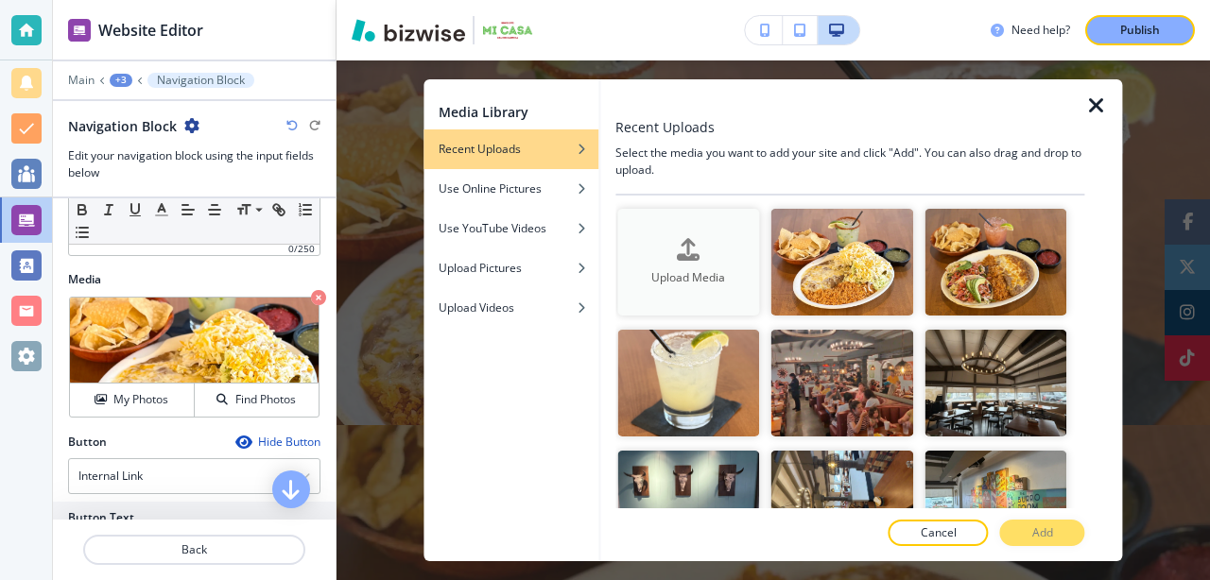
click at [693, 242] on icon "button" at bounding box center [688, 249] width 23 height 23
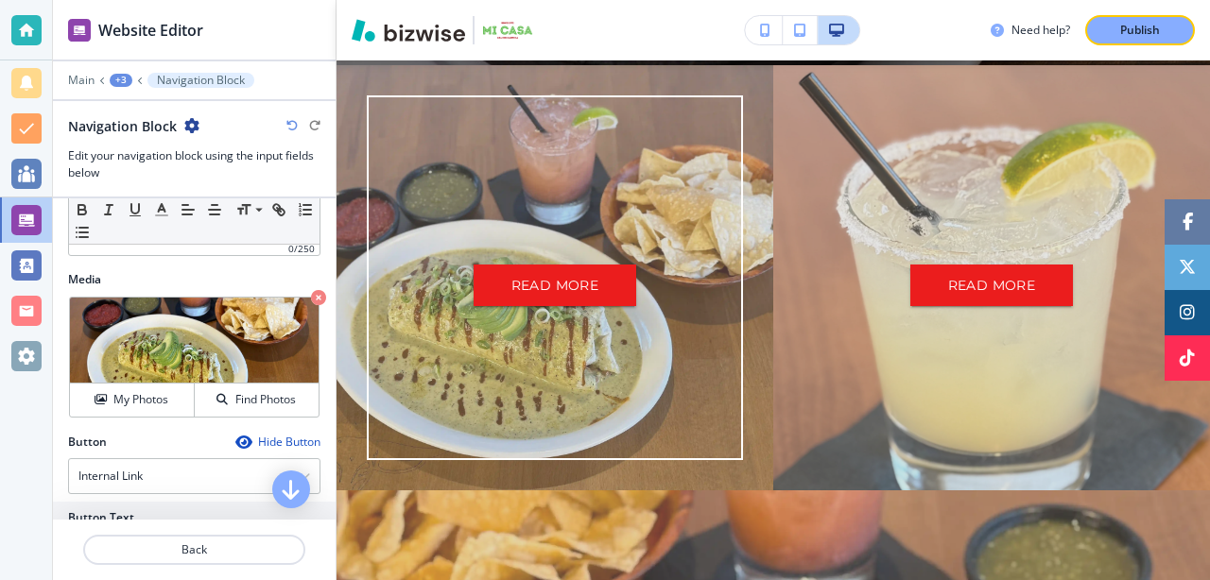
scroll to position [556, 0]
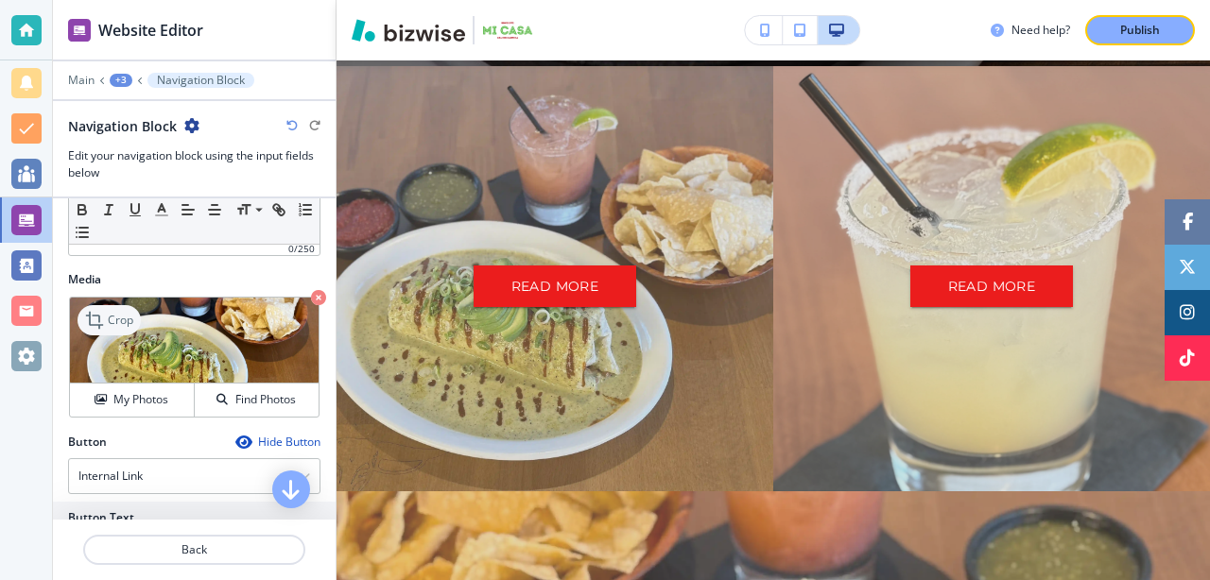
click at [113, 320] on p "Crop" at bounding box center [121, 320] width 26 height 17
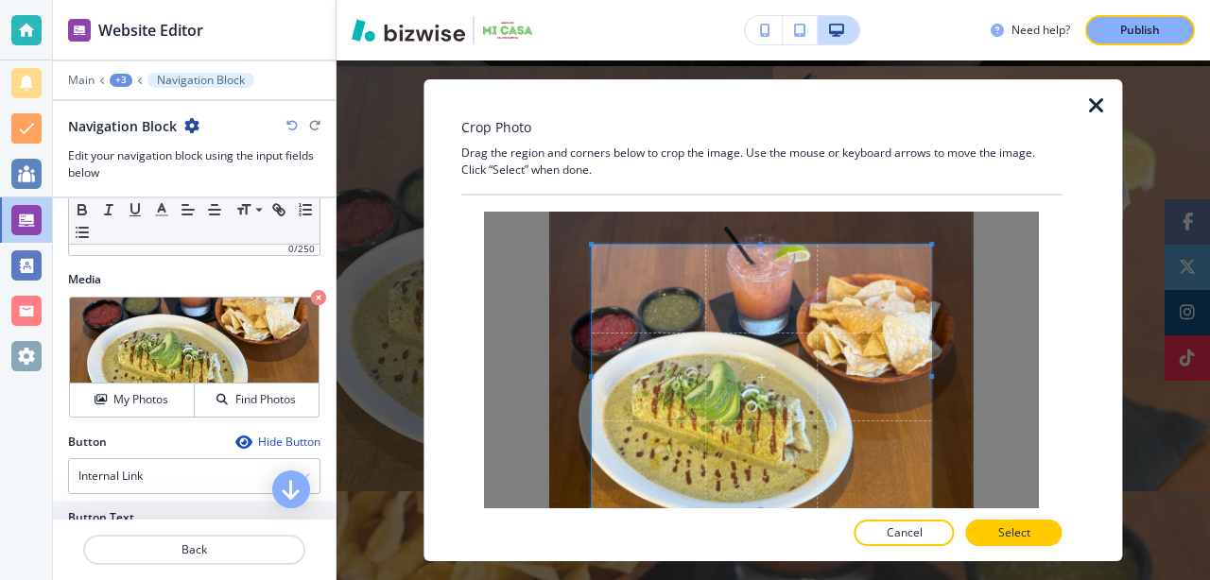
scroll to position [6, 0]
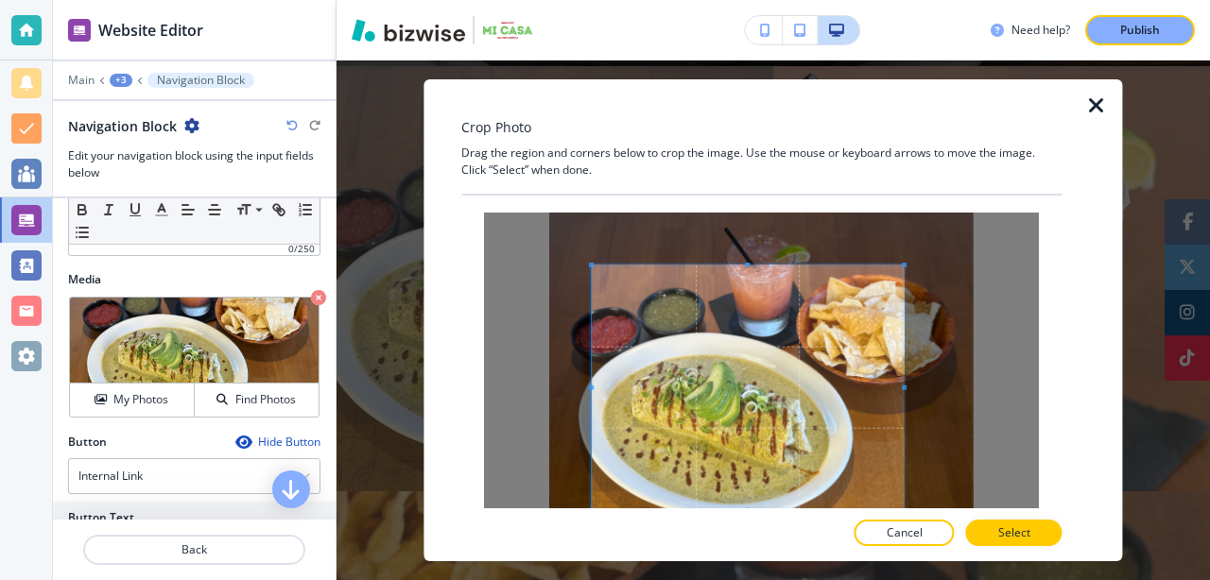
click at [901, 271] on div at bounding box center [749, 388] width 312 height 245
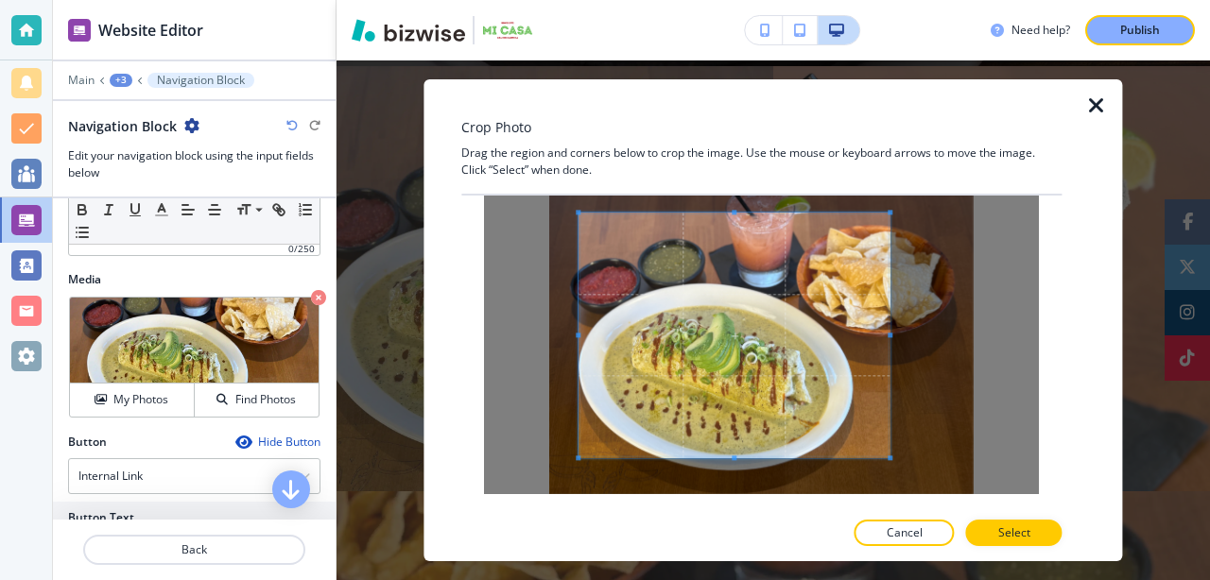
click at [765, 339] on span at bounding box center [735, 335] width 311 height 245
click at [1014, 530] on p "Select" at bounding box center [1014, 533] width 32 height 17
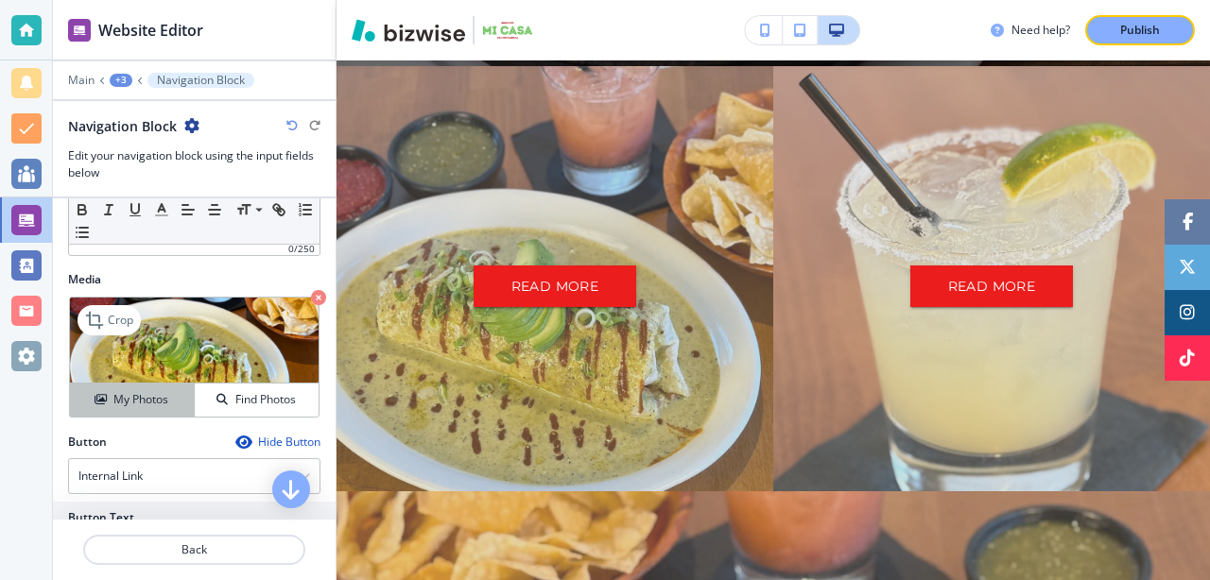
click at [130, 392] on h4 "My Photos" at bounding box center [140, 399] width 55 height 17
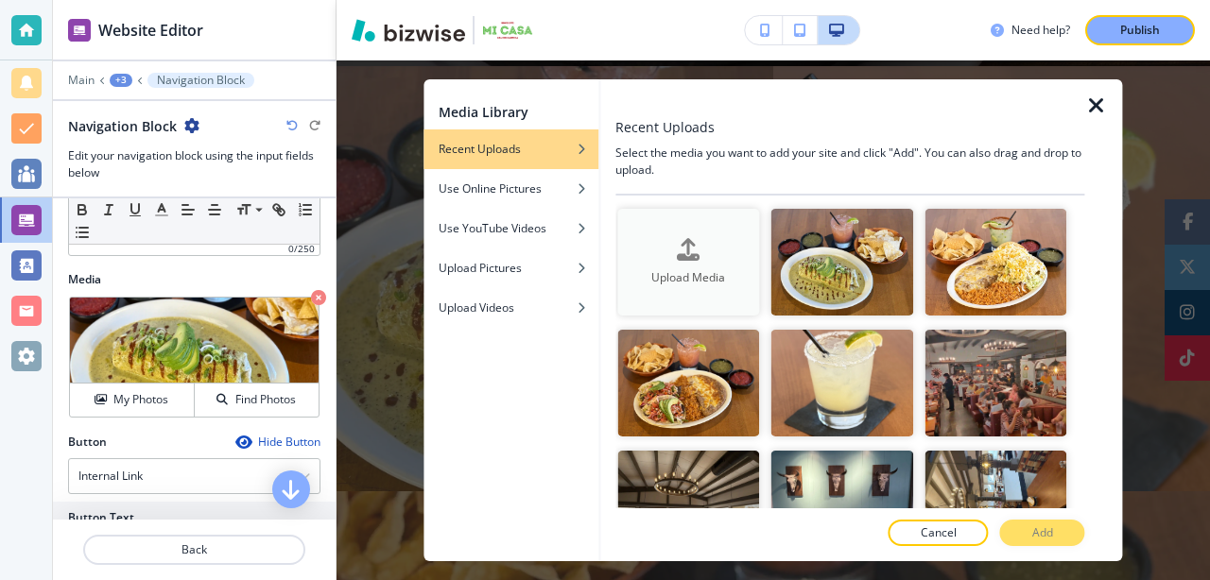
click at [689, 262] on div "button" at bounding box center [688, 266] width 142 height 8
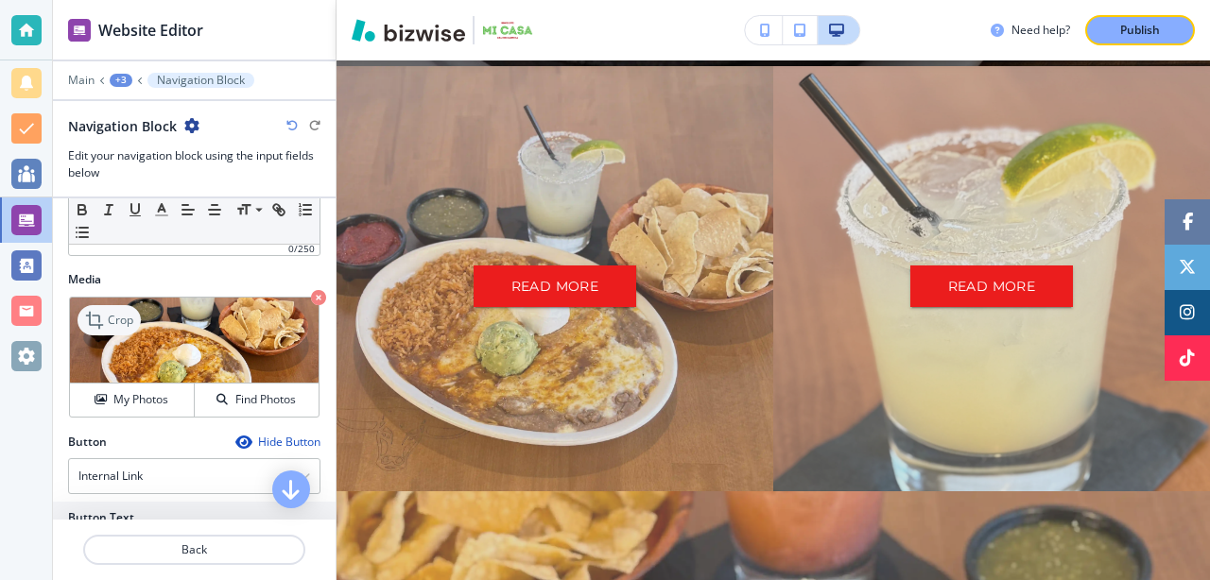
click at [113, 319] on p "Crop" at bounding box center [121, 320] width 26 height 17
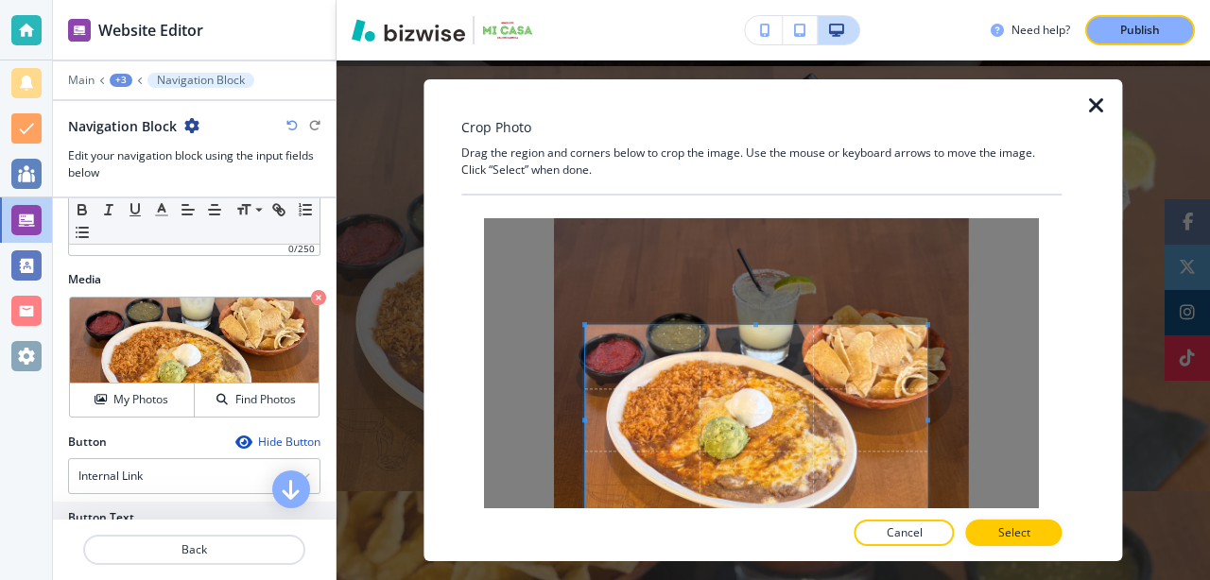
click at [584, 324] on span at bounding box center [584, 324] width 5 height 5
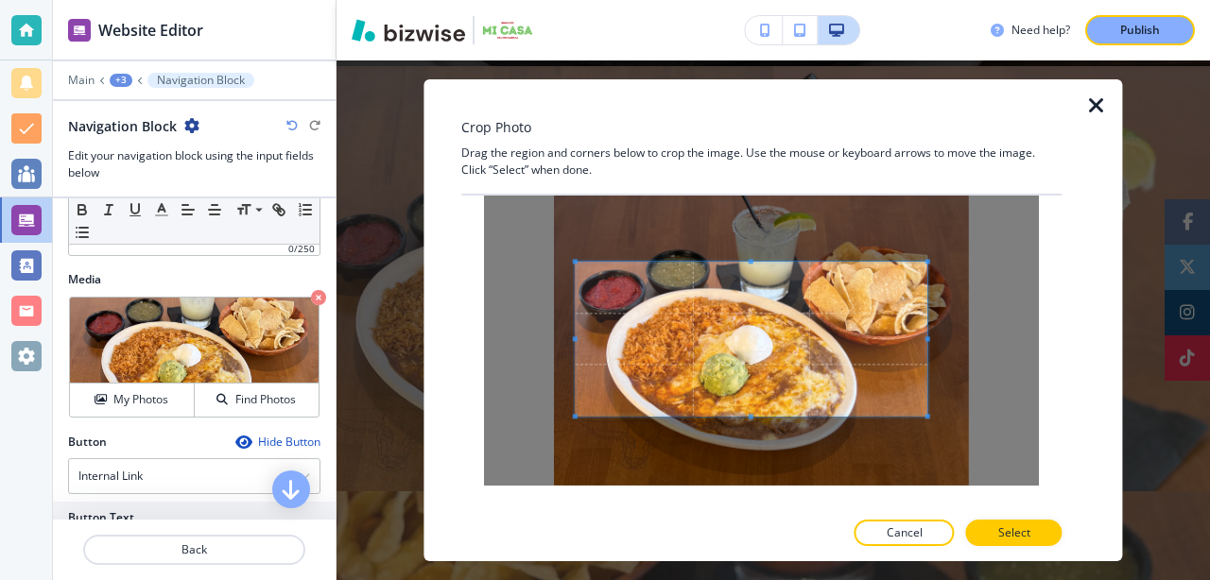
click at [574, 418] on span at bounding box center [575, 417] width 5 height 5
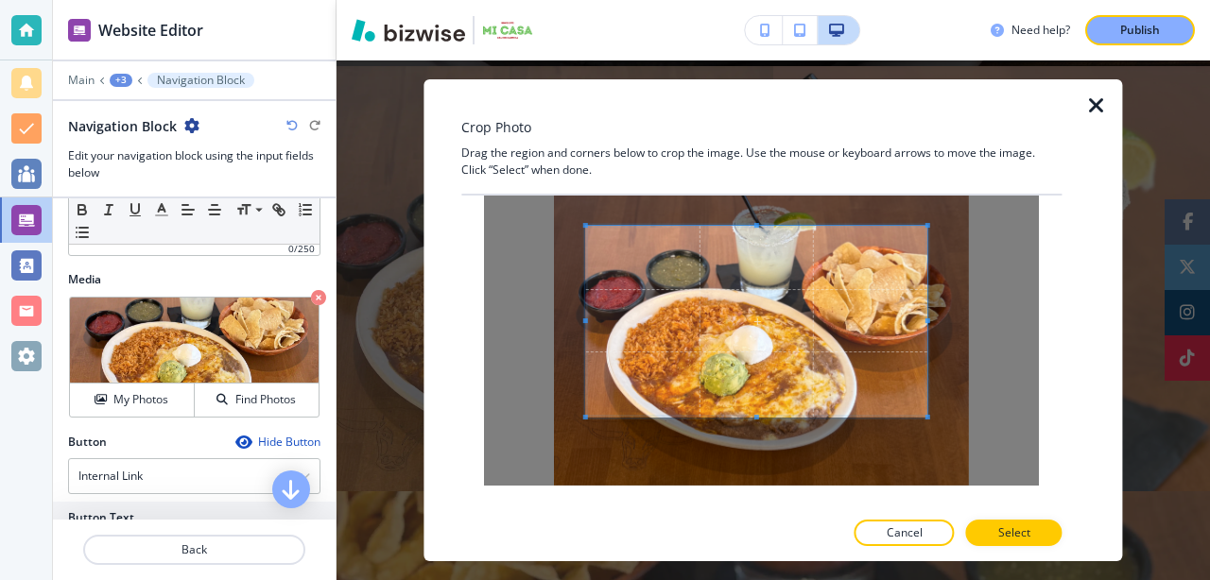
click at [583, 226] on span at bounding box center [585, 225] width 5 height 5
click at [1014, 527] on p "Select" at bounding box center [1014, 533] width 32 height 17
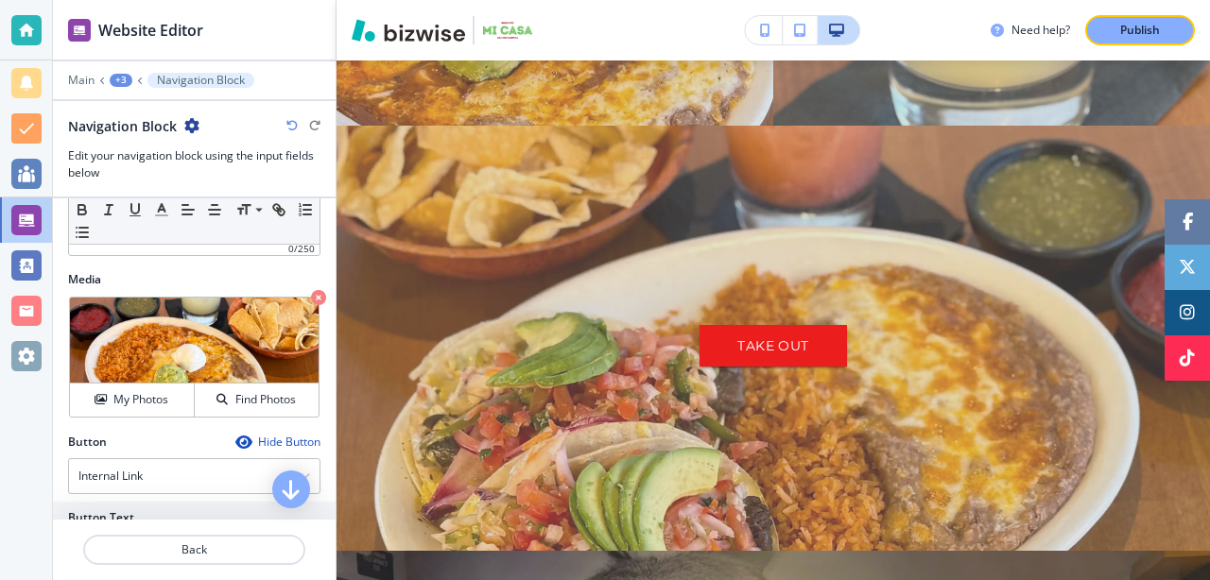
scroll to position [949, 0]
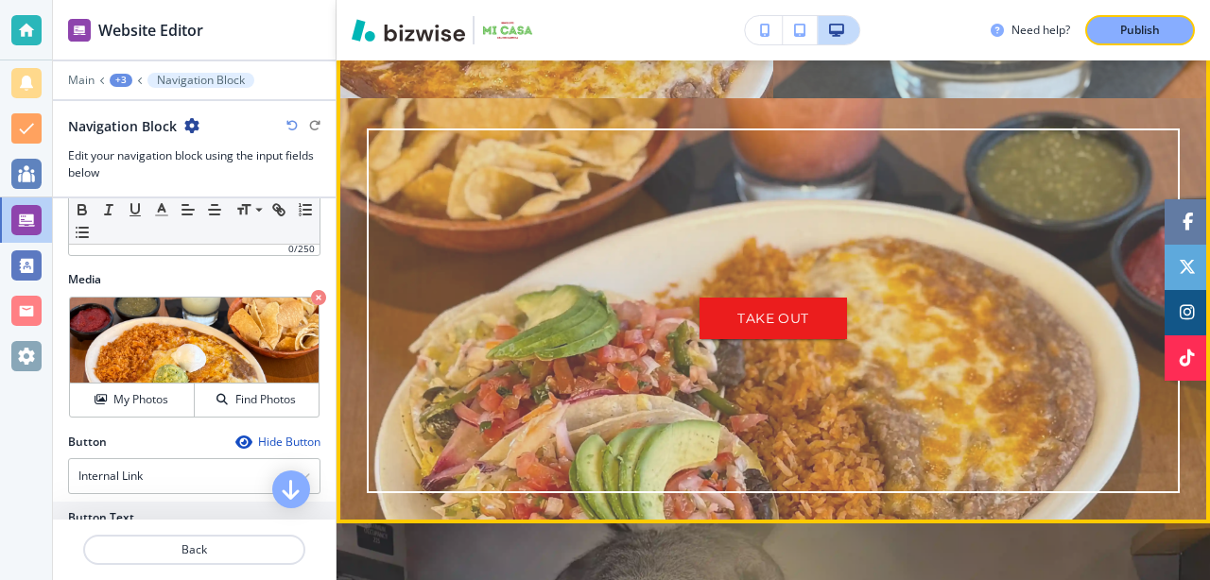
click at [527, 372] on div "TAKE OUT" at bounding box center [773, 311] width 813 height 365
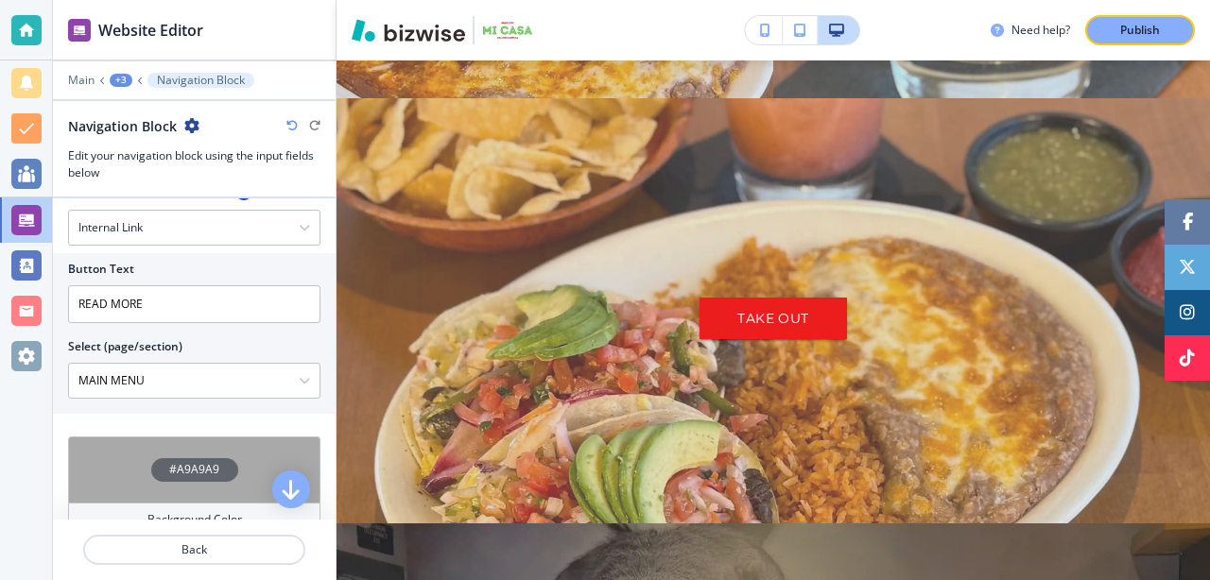
scroll to position [681, 0]
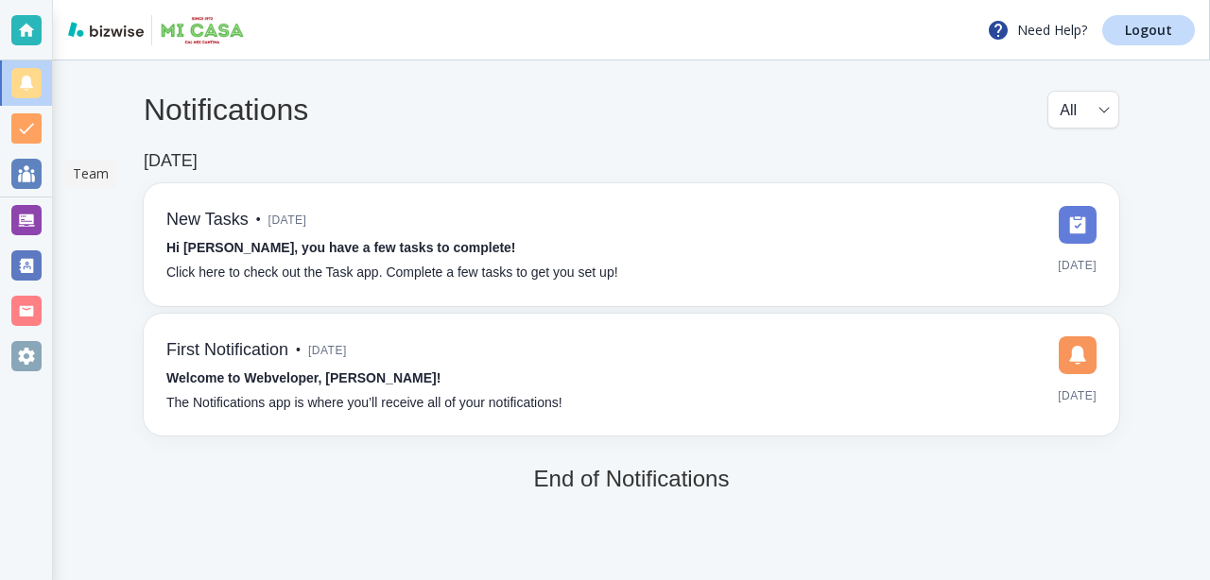
click at [29, 165] on div at bounding box center [26, 174] width 30 height 30
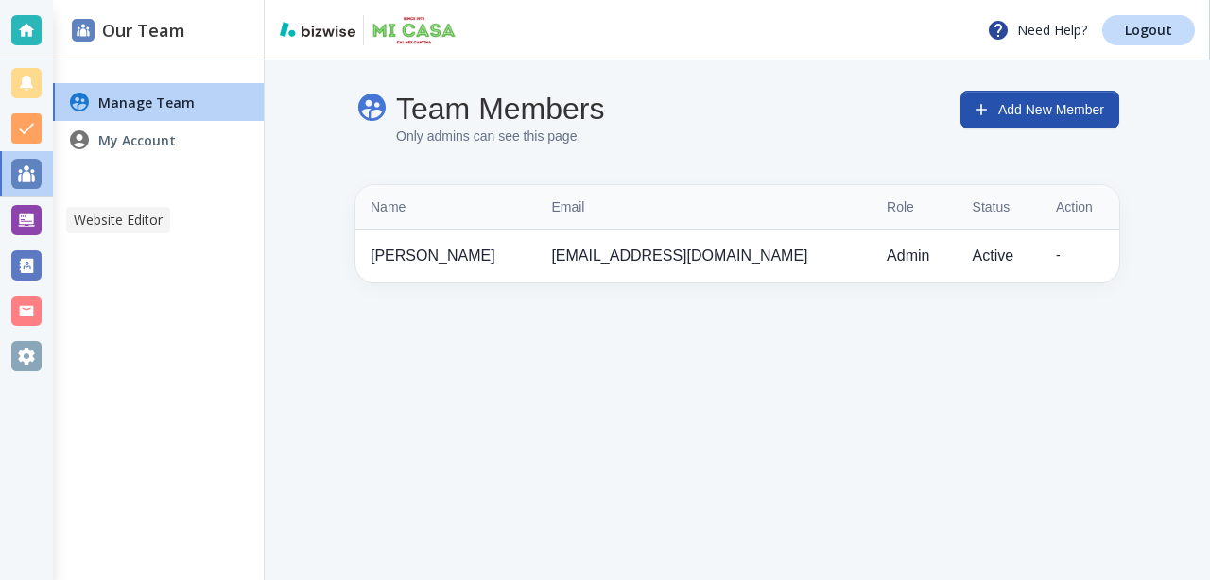
click at [30, 223] on div at bounding box center [26, 220] width 30 height 30
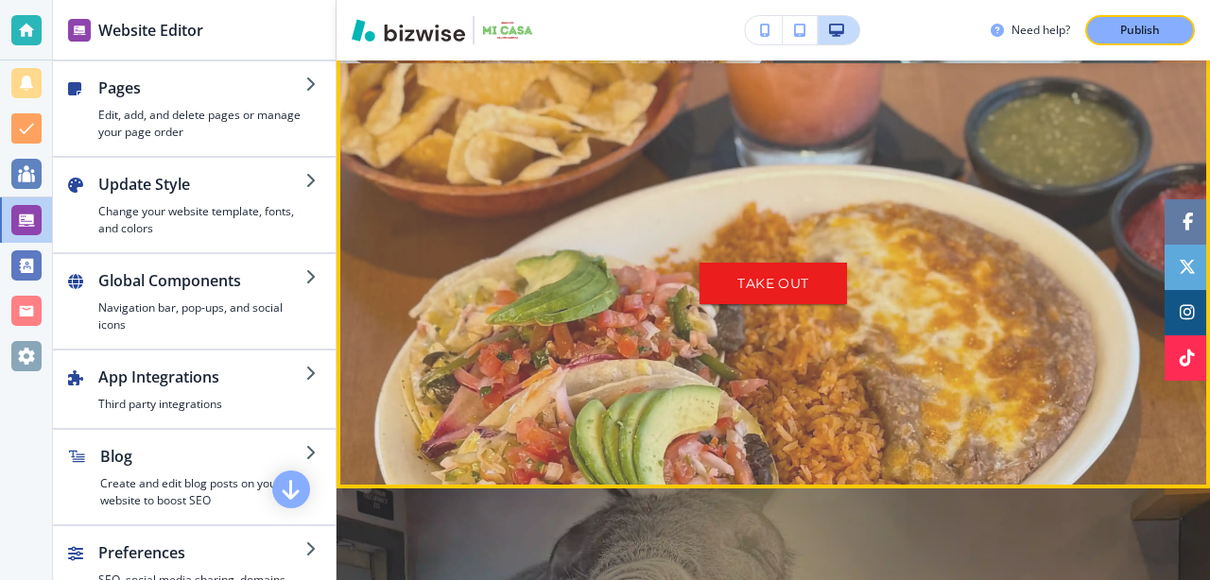
scroll to position [1052, 0]
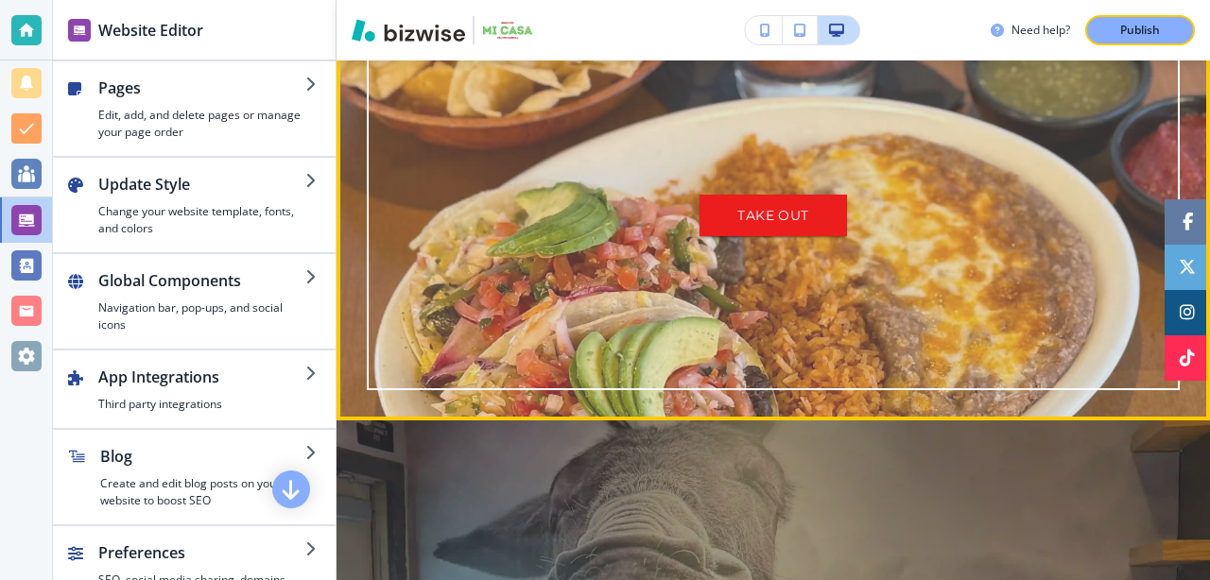
click at [478, 303] on div "TAKE OUT" at bounding box center [773, 208] width 813 height 365
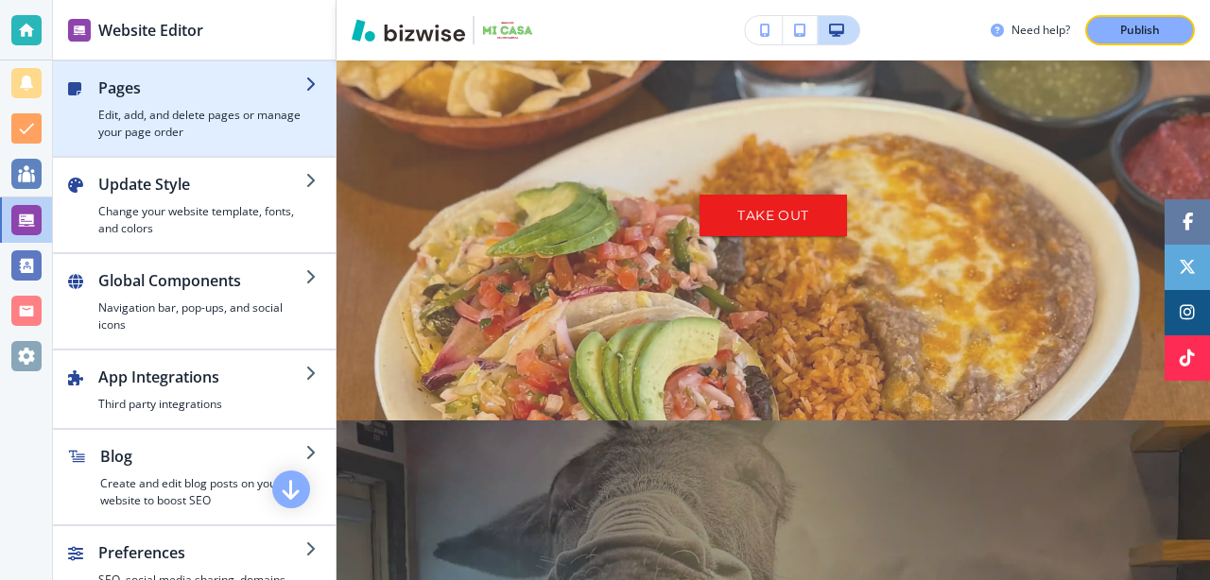
click at [215, 91] on h2 "Pages" at bounding box center [201, 88] width 207 height 23
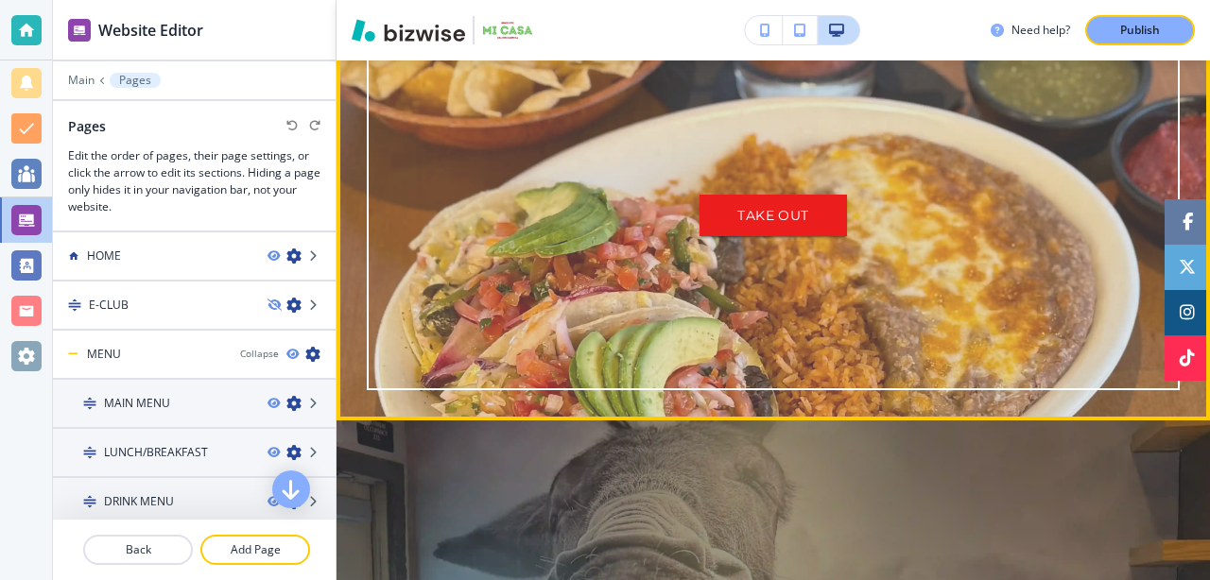
click at [476, 314] on div "TAKE OUT" at bounding box center [773, 208] width 813 height 365
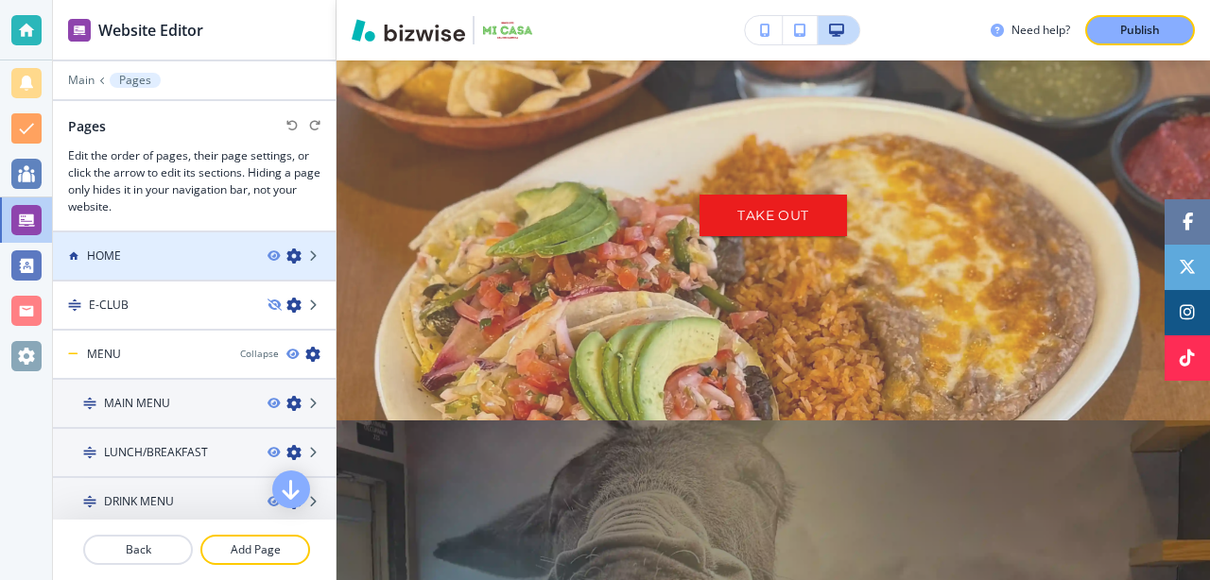
click at [190, 271] on div at bounding box center [194, 272] width 283 height 15
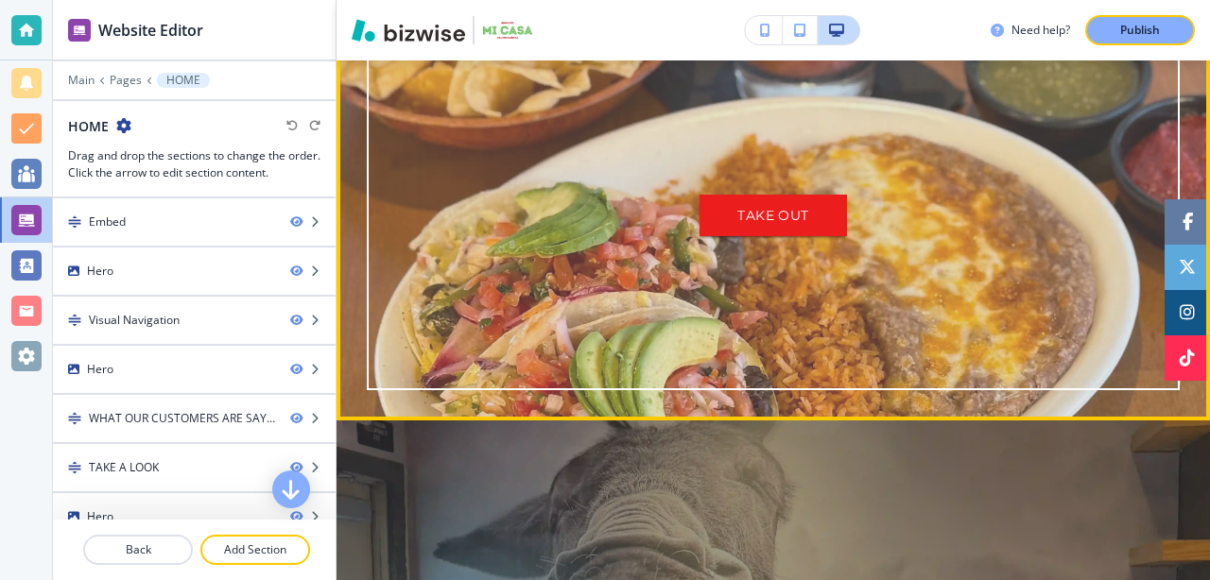
click at [485, 283] on div "TAKE OUT" at bounding box center [773, 208] width 813 height 365
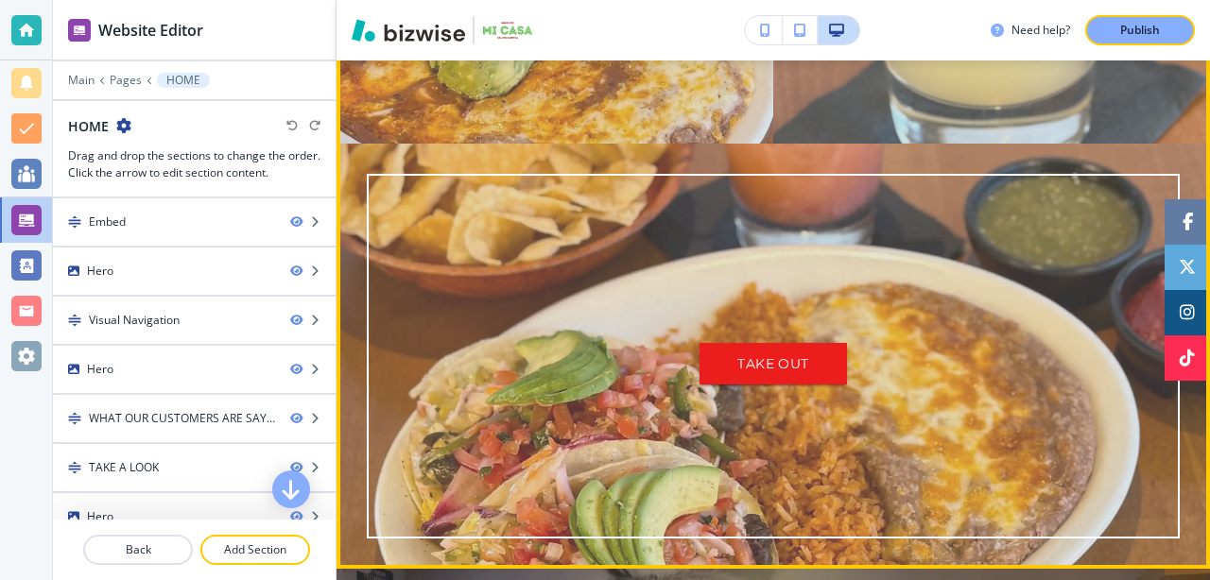
scroll to position [900, 0]
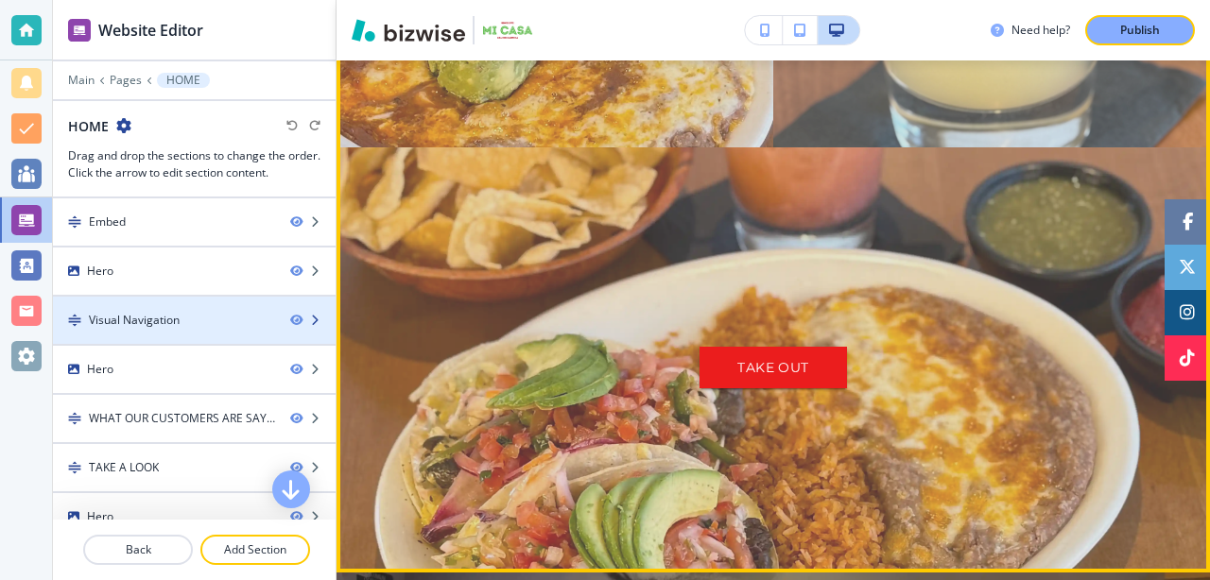
click at [210, 309] on div at bounding box center [194, 304] width 283 height 15
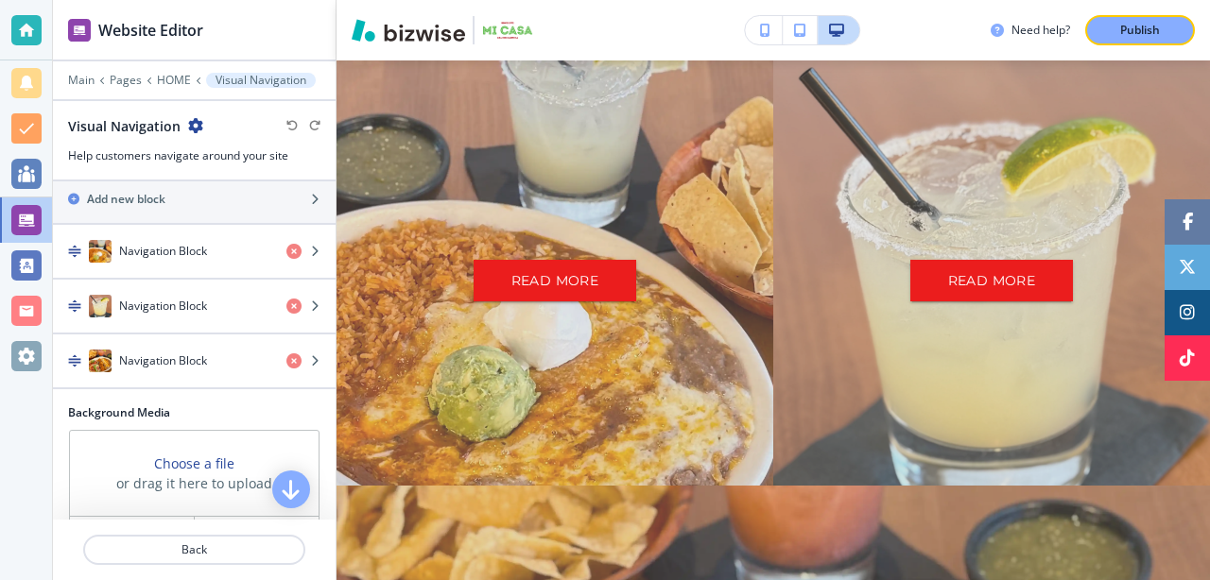
scroll to position [348, 0]
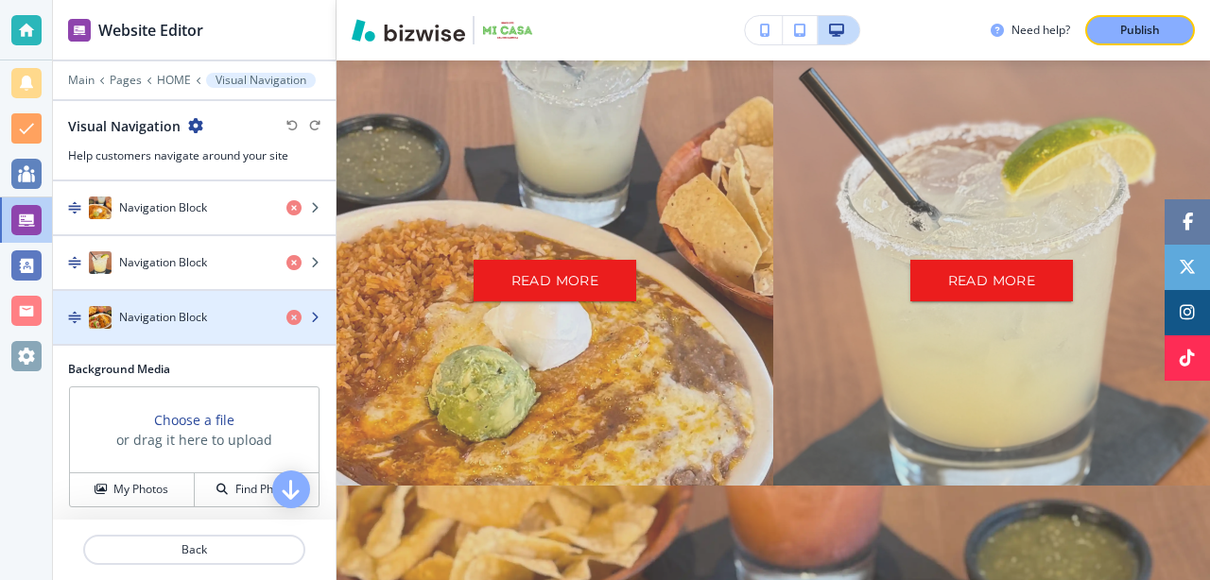
click at [200, 323] on h4 "Navigation Block" at bounding box center [163, 317] width 88 height 17
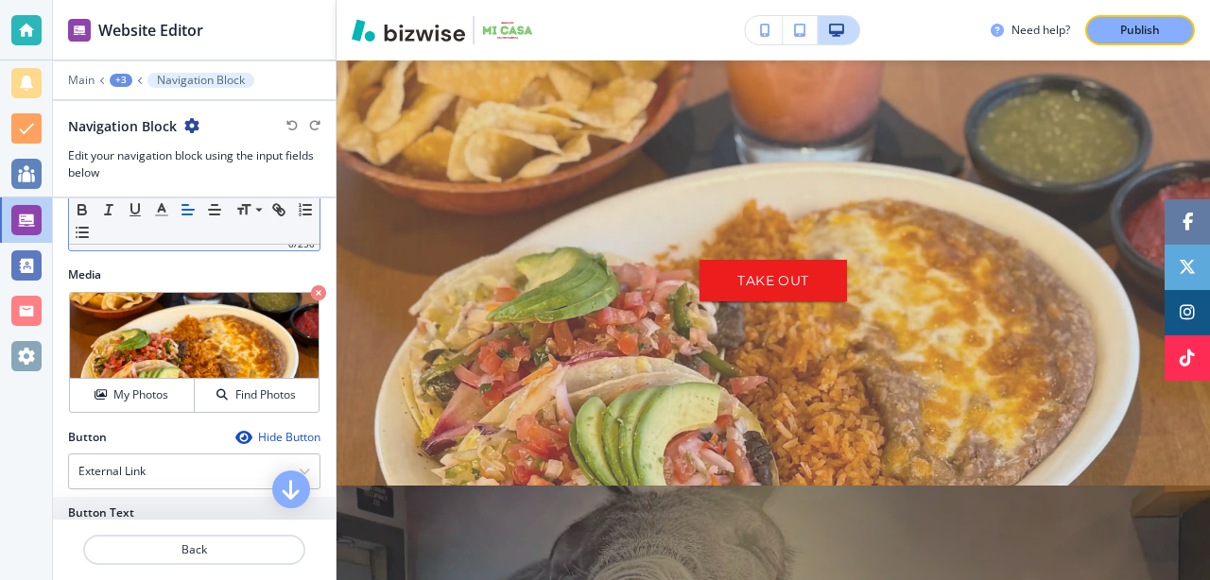
scroll to position [415, 0]
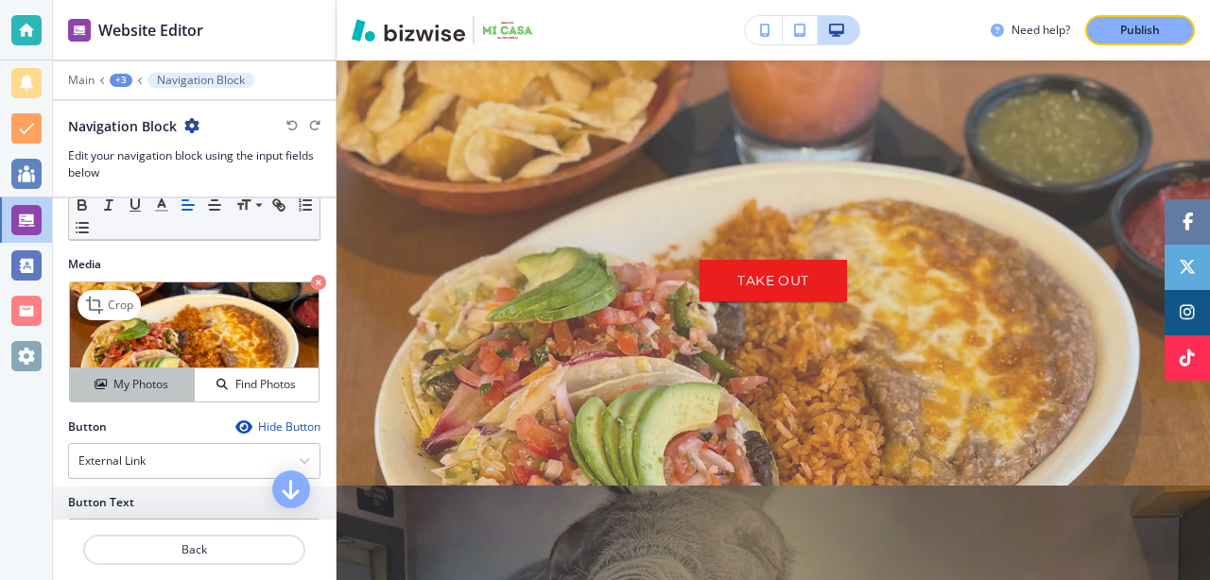
click at [153, 386] on h4 "My Photos" at bounding box center [140, 384] width 55 height 17
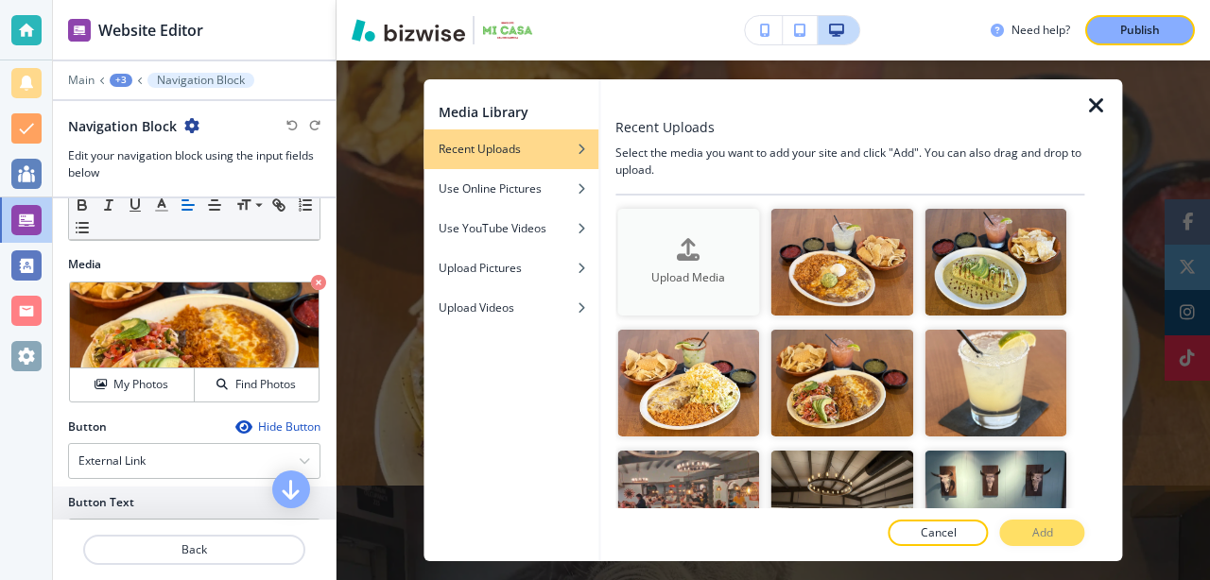
click at [697, 236] on button "Upload Media" at bounding box center [688, 262] width 142 height 107
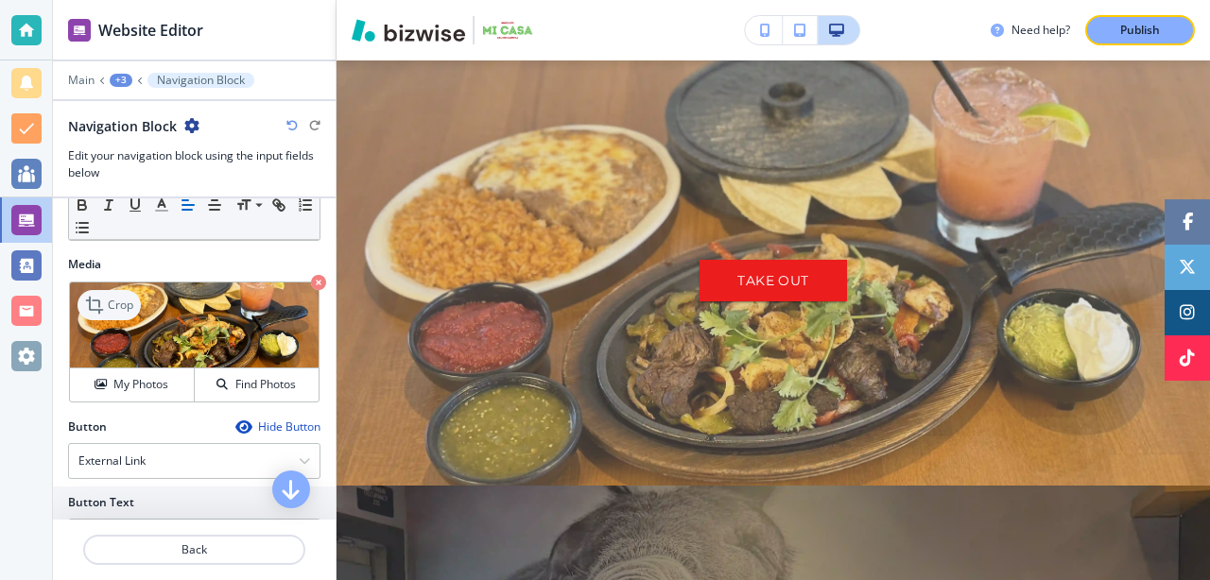
click at [119, 311] on p "Crop" at bounding box center [121, 305] width 26 height 17
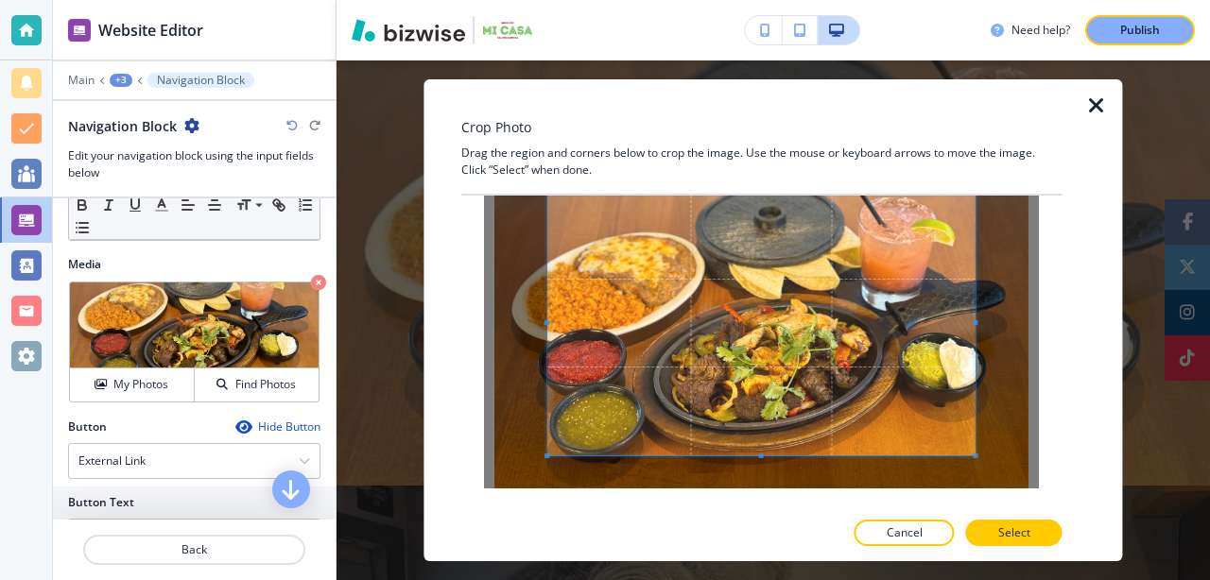
scroll to position [63, 0]
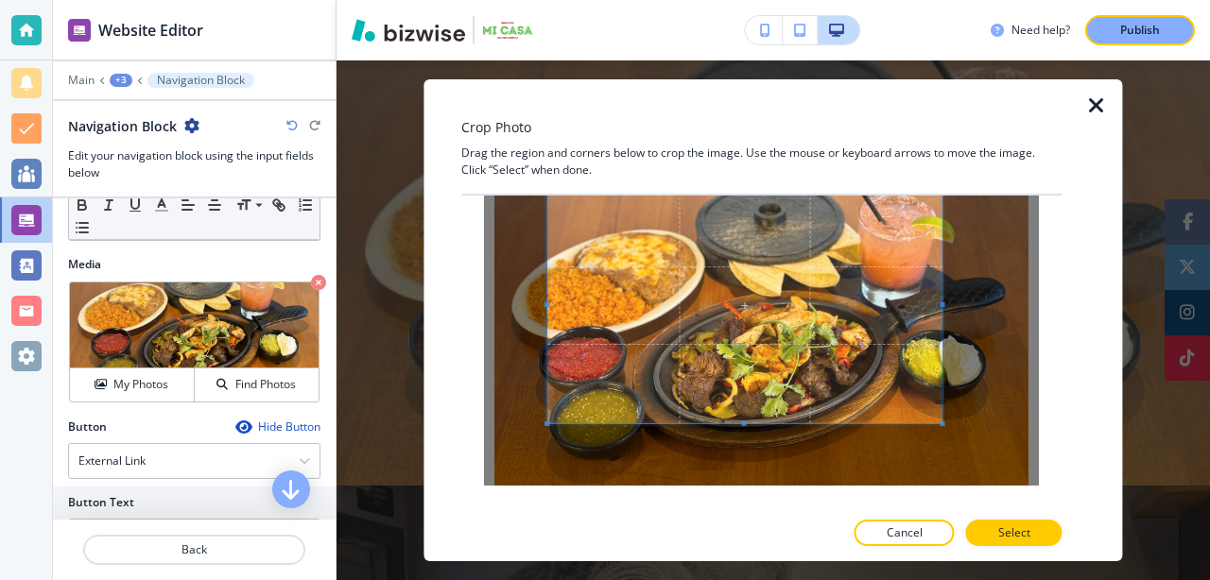
click at [944, 423] on span at bounding box center [943, 424] width 5 height 5
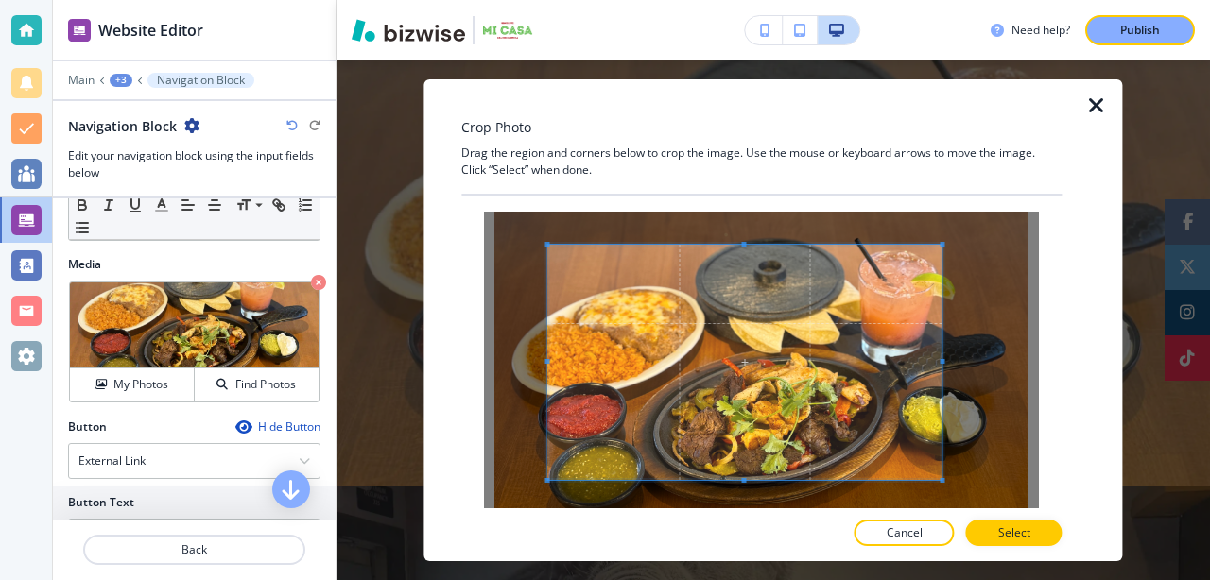
scroll to position [0, 0]
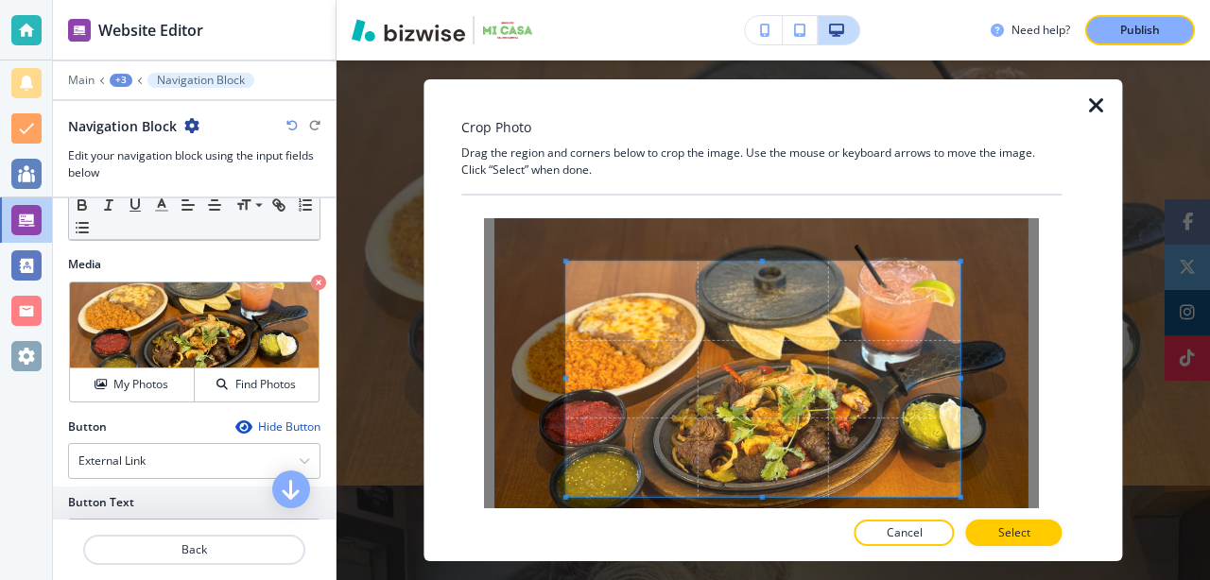
click at [700, 344] on span at bounding box center [763, 379] width 394 height 235
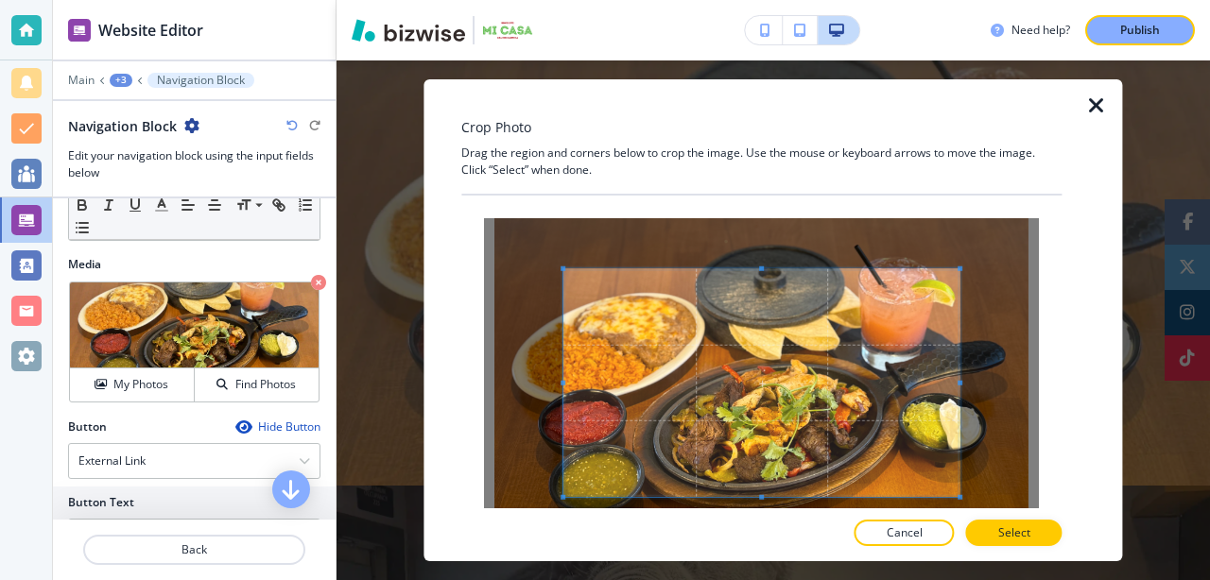
click at [560, 276] on div at bounding box center [761, 383] width 555 height 331
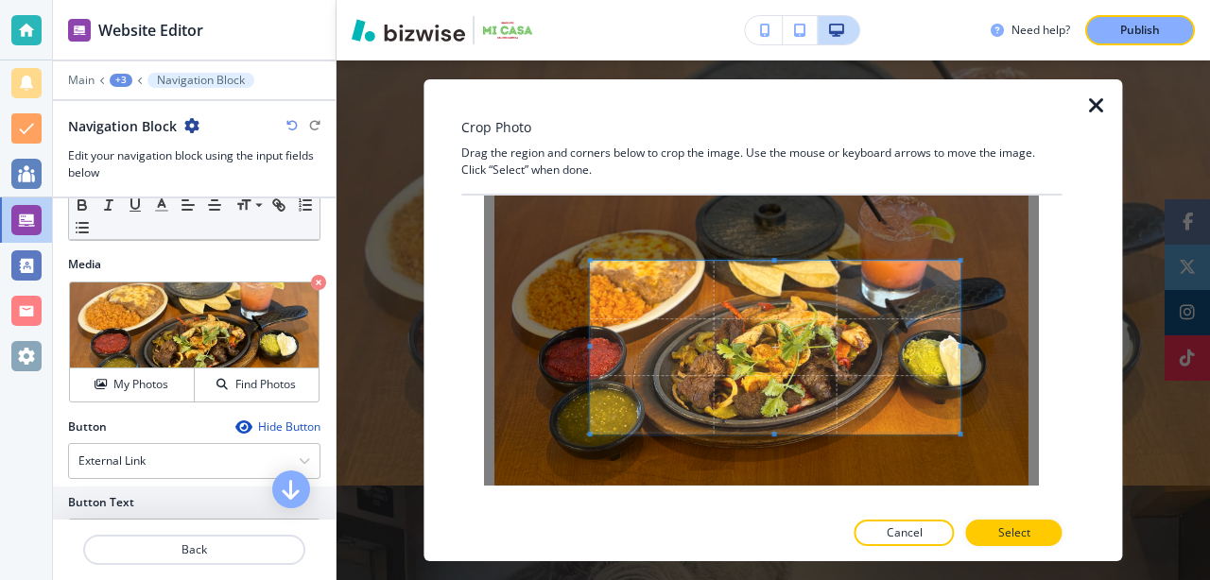
click at [591, 261] on span at bounding box center [590, 260] width 5 height 5
click at [1010, 532] on p "Select" at bounding box center [1014, 533] width 32 height 17
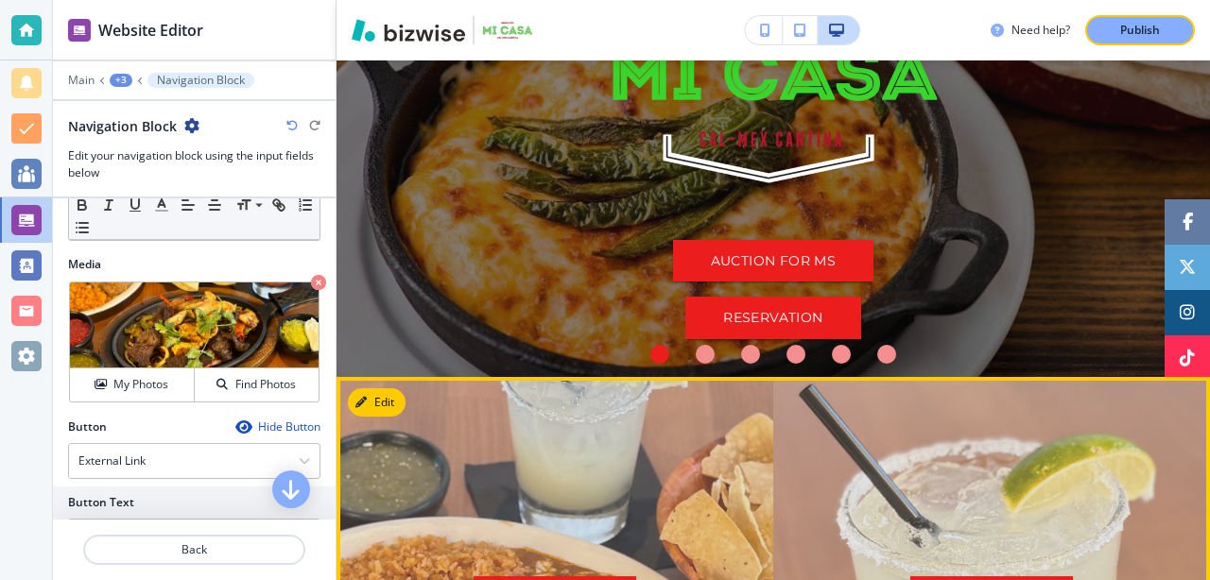
scroll to position [202, 0]
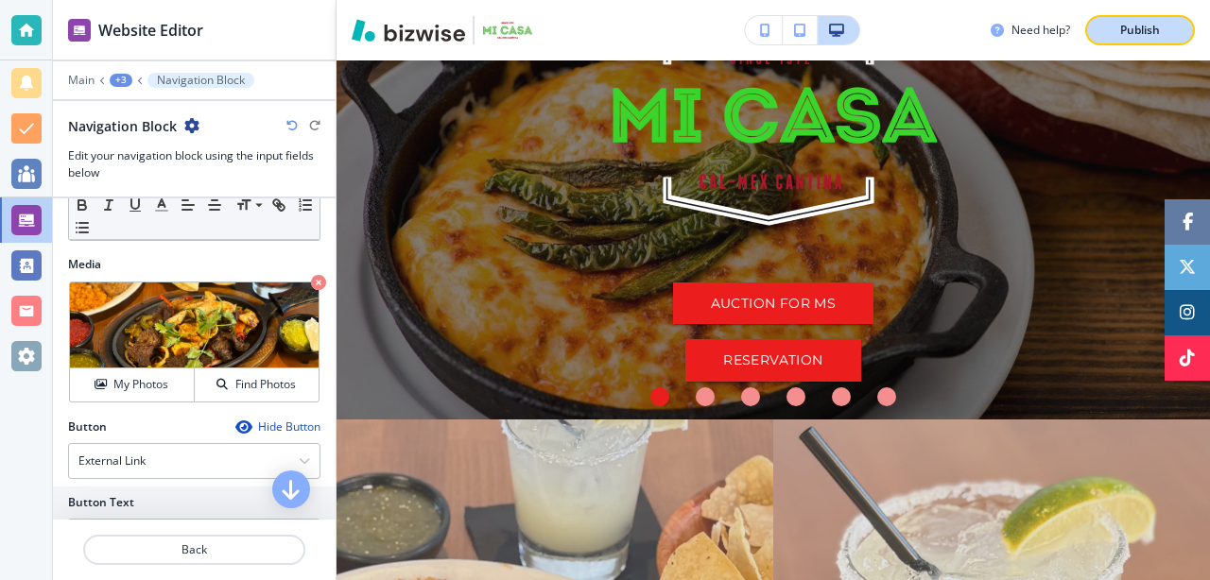
click at [1148, 26] on p "Publish" at bounding box center [1140, 30] width 40 height 17
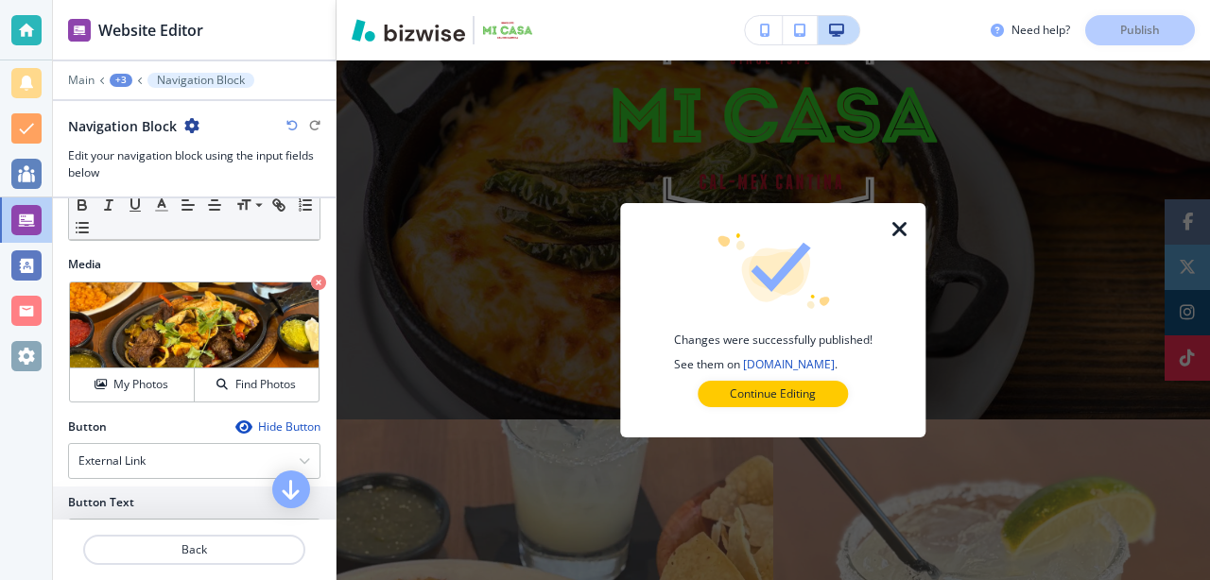
click at [901, 228] on icon "button" at bounding box center [900, 229] width 23 height 23
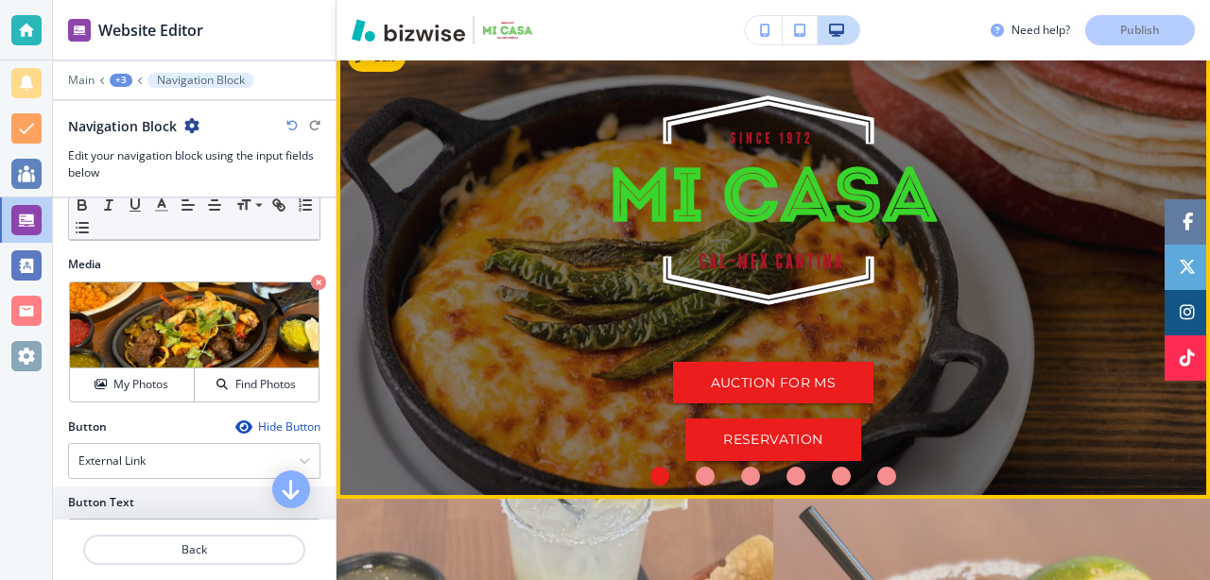
scroll to position [74, 0]
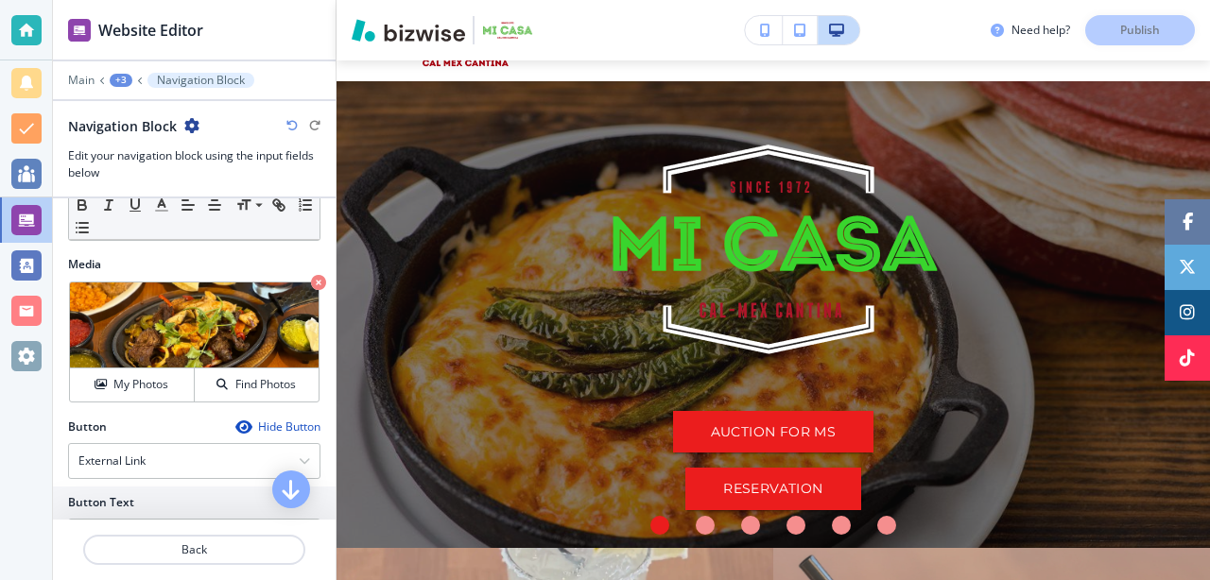
click at [1150, 38] on div "Need help? Publish" at bounding box center [1100, 30] width 219 height 30
